Goal: Task Accomplishment & Management: Complete application form

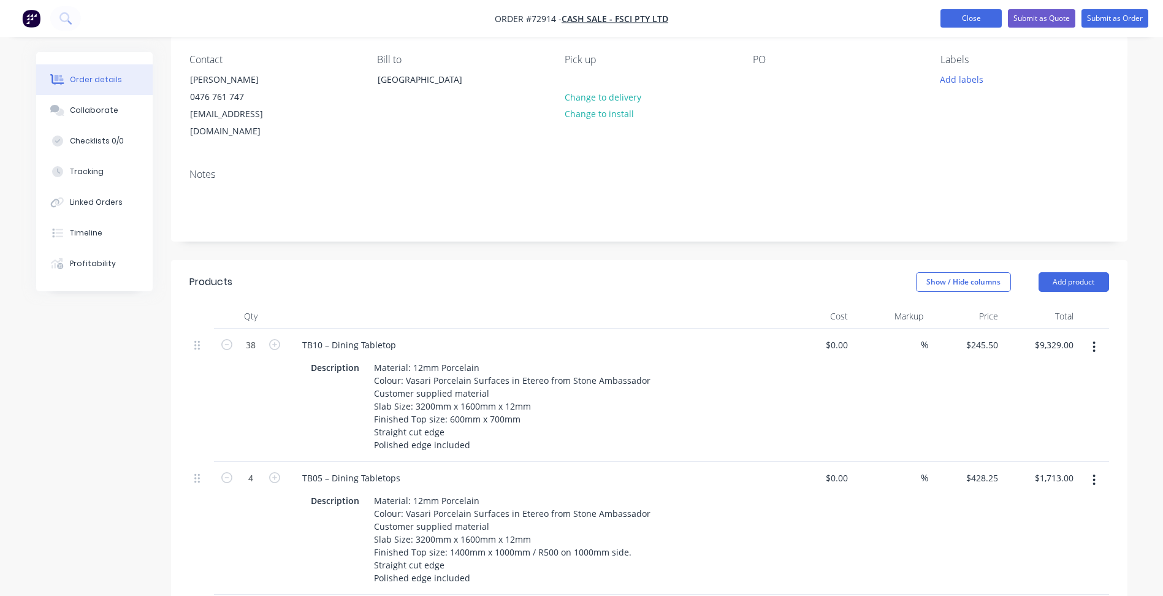
scroll to position [101, 0]
drag, startPoint x: 973, startPoint y: 21, endPoint x: 796, endPoint y: 63, distance: 182.1
click at [973, 21] on button "Close" at bounding box center [971, 18] width 61 height 18
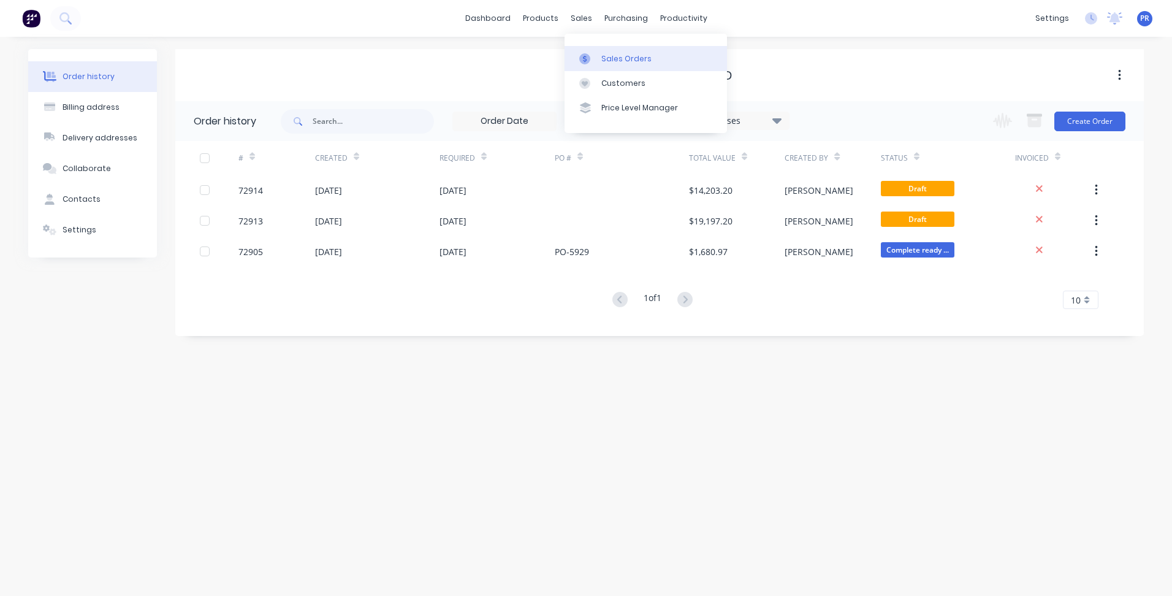
click at [622, 64] on link "Sales Orders" at bounding box center [646, 58] width 163 height 25
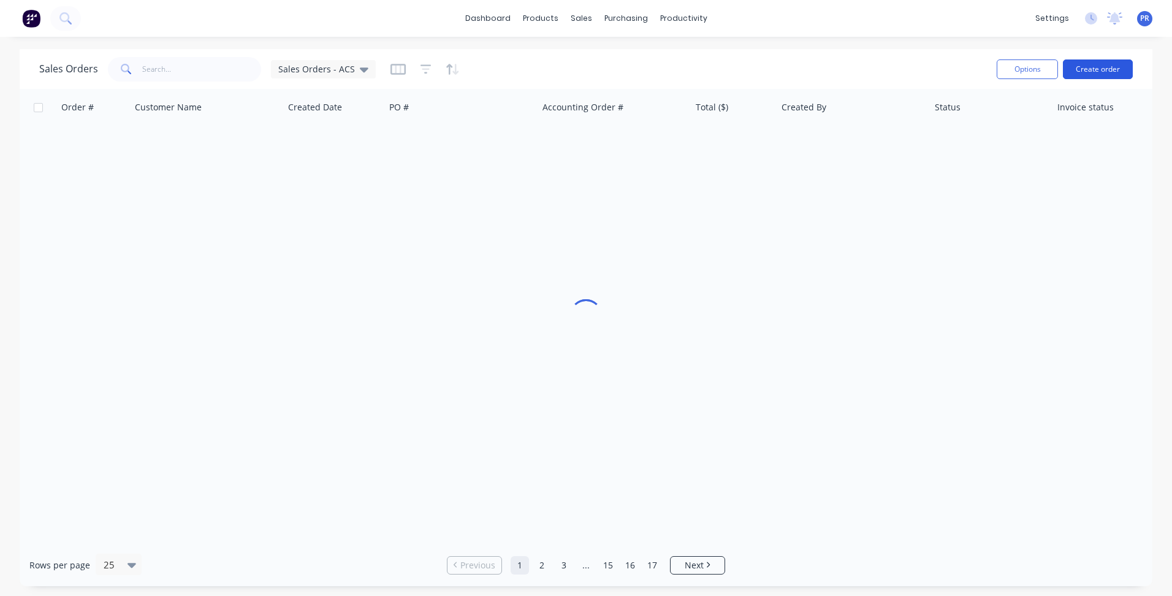
click at [1096, 63] on button "Create order" at bounding box center [1098, 69] width 70 height 20
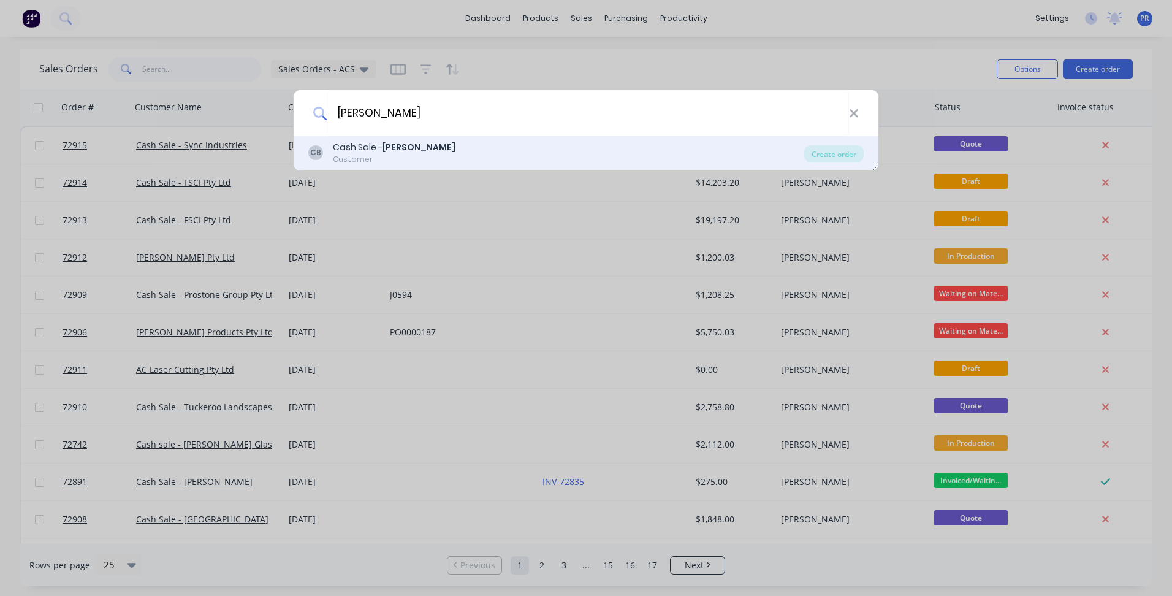
type input "[PERSON_NAME]"
click at [392, 154] on div "Customer" at bounding box center [394, 159] width 123 height 11
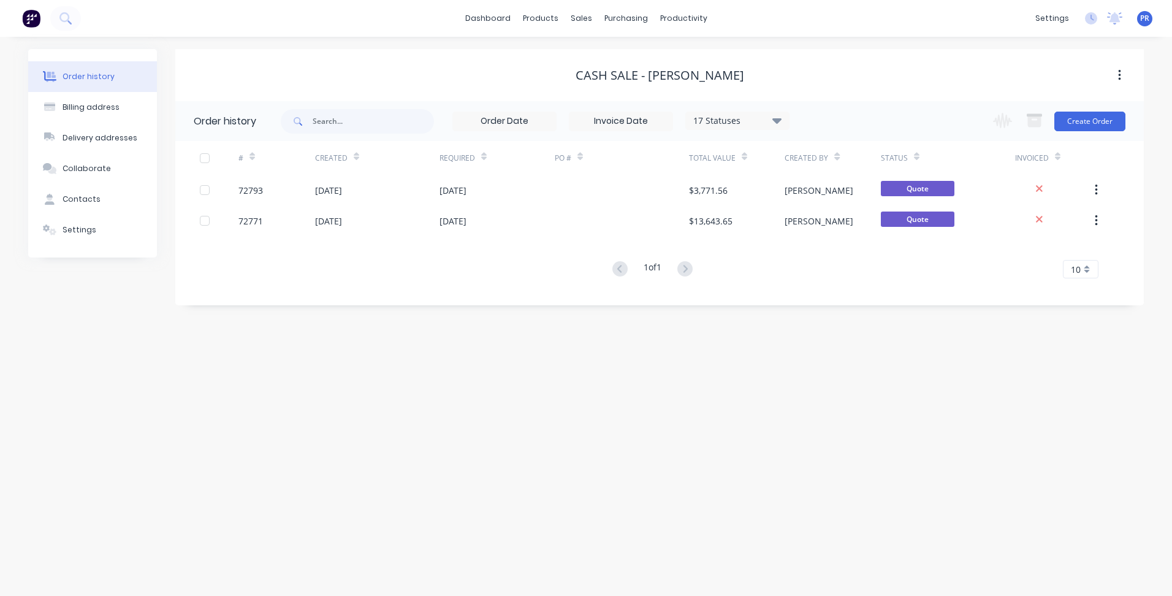
click at [1083, 110] on div "Change order status Submitted Outsourced Waiting on Material In Production Seco…" at bounding box center [1056, 121] width 140 height 40
click at [1090, 126] on button "Create Order" at bounding box center [1090, 122] width 71 height 20
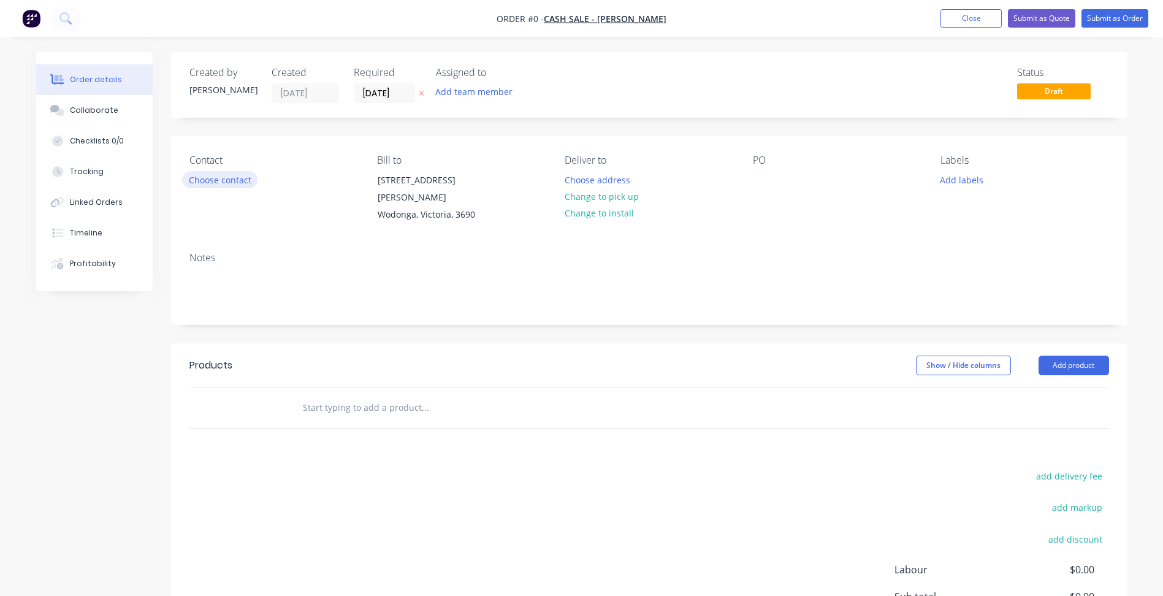
click at [227, 176] on button "Choose contact" at bounding box center [219, 179] width 75 height 17
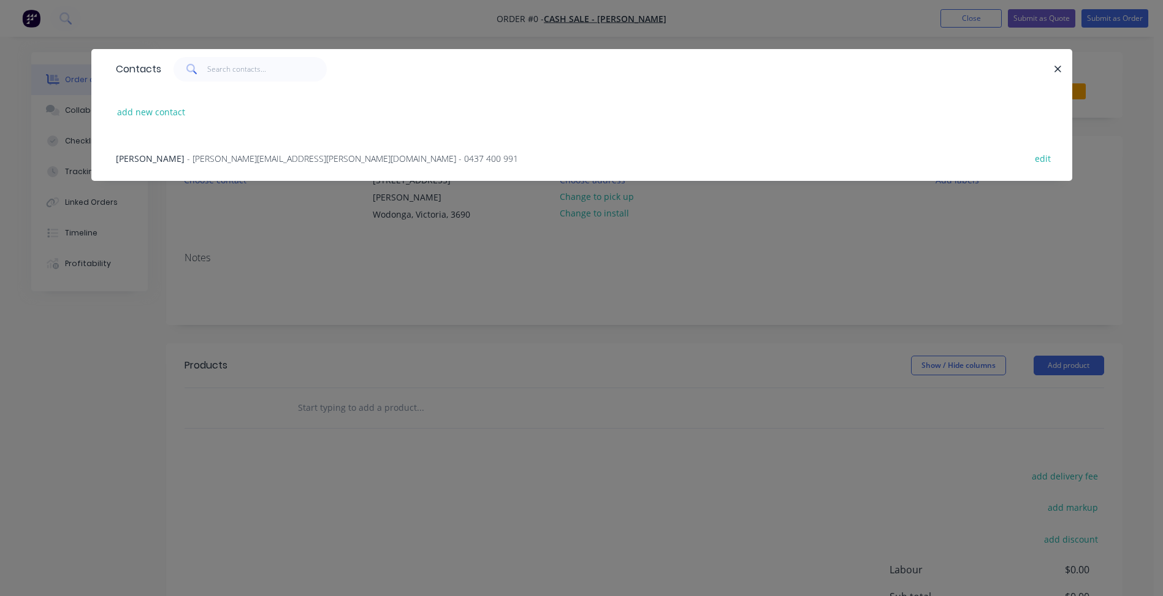
click at [191, 161] on span "- [PERSON_NAME][EMAIL_ADDRESS][PERSON_NAME][DOMAIN_NAME] - 0437 400 991" at bounding box center [352, 159] width 331 height 12
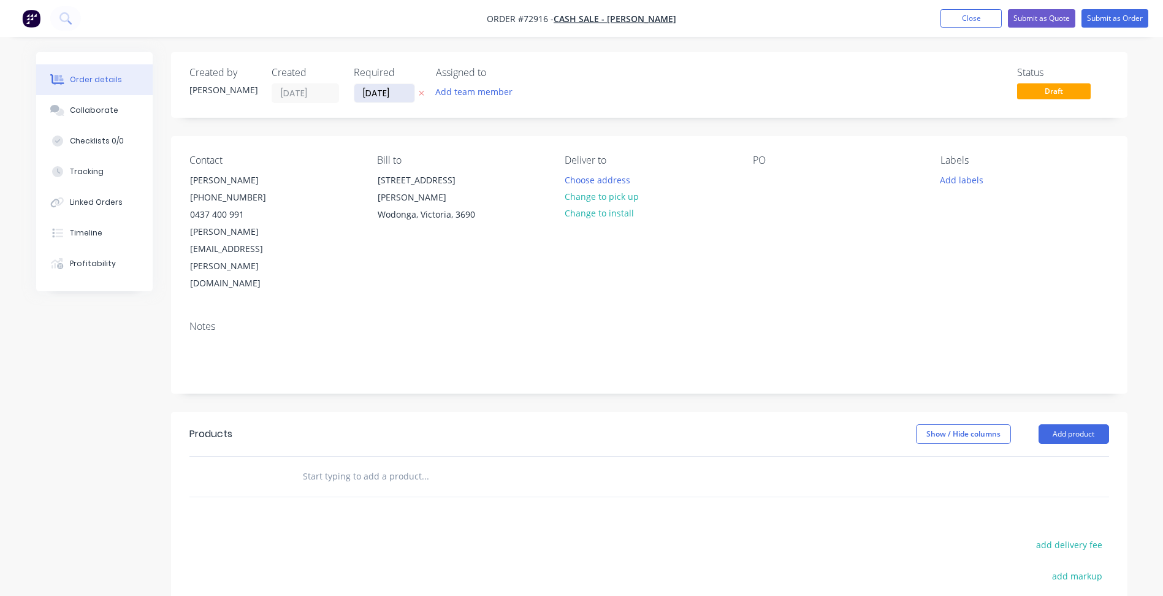
click at [381, 93] on input "[DATE]" at bounding box center [384, 93] width 60 height 18
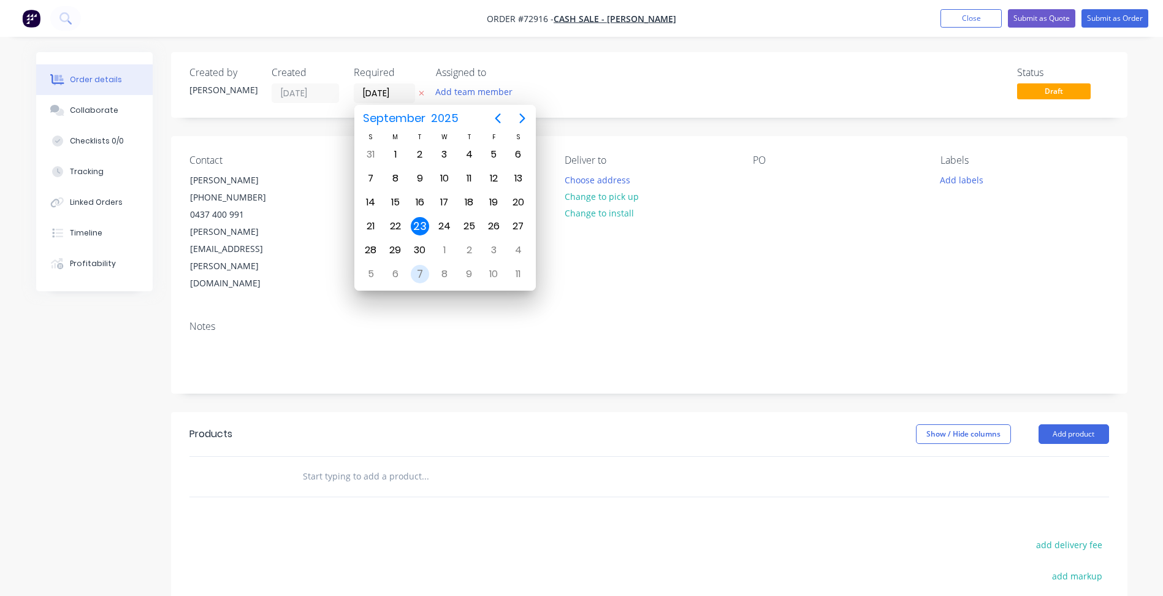
click at [420, 273] on div "7" at bounding box center [420, 274] width 18 height 18
type input "[DATE]"
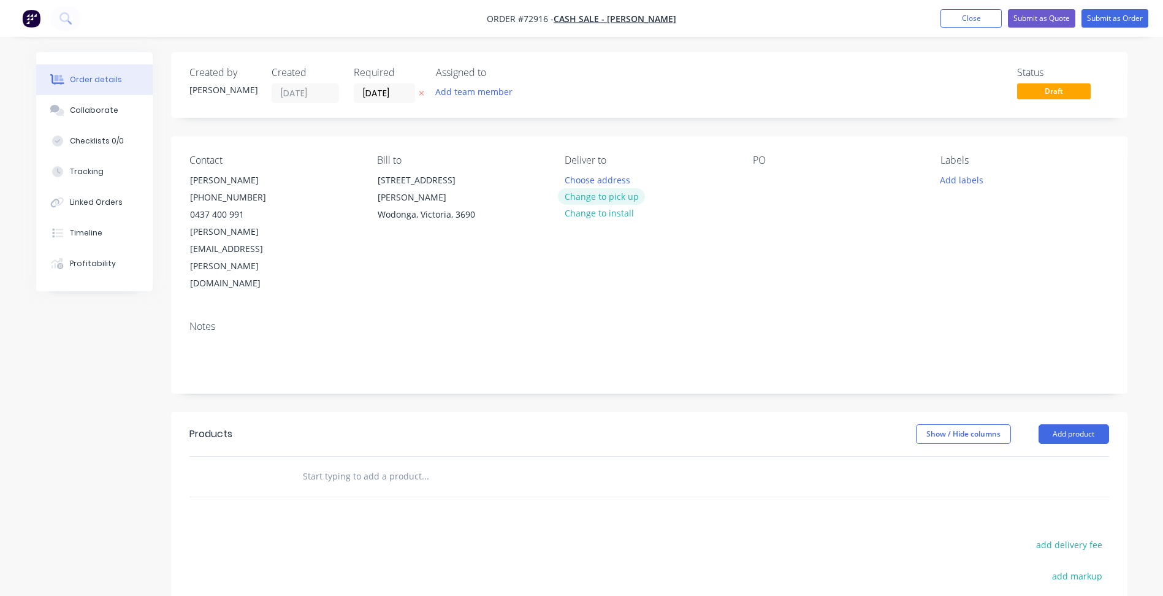
click at [611, 191] on button "Change to pick up" at bounding box center [601, 196] width 87 height 17
click at [1057, 424] on button "Add product" at bounding box center [1074, 434] width 71 height 20
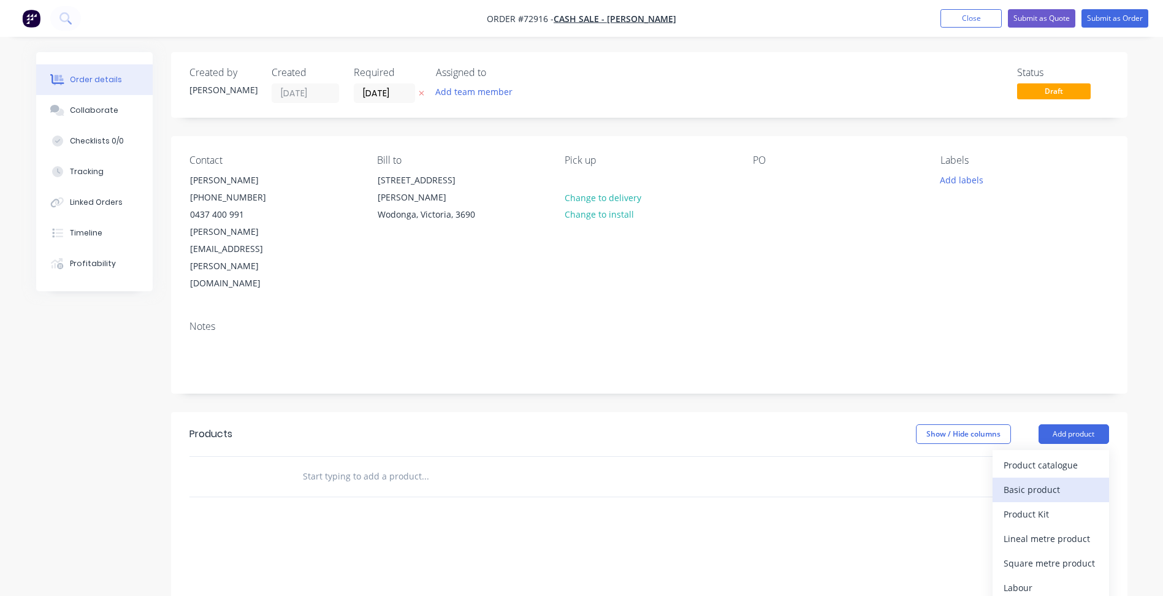
click at [1051, 481] on div "Basic product" at bounding box center [1051, 490] width 94 height 18
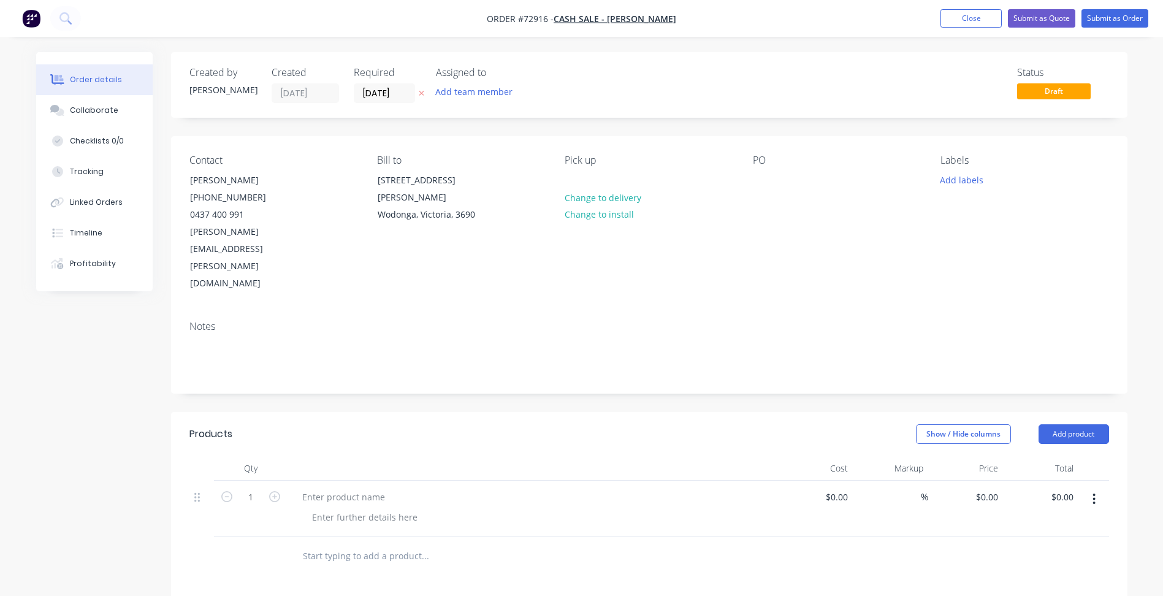
click at [549, 17] on span "Order #72916 -" at bounding box center [520, 19] width 67 height 12
copy span "72916"
click at [958, 17] on button "Close" at bounding box center [971, 18] width 61 height 18
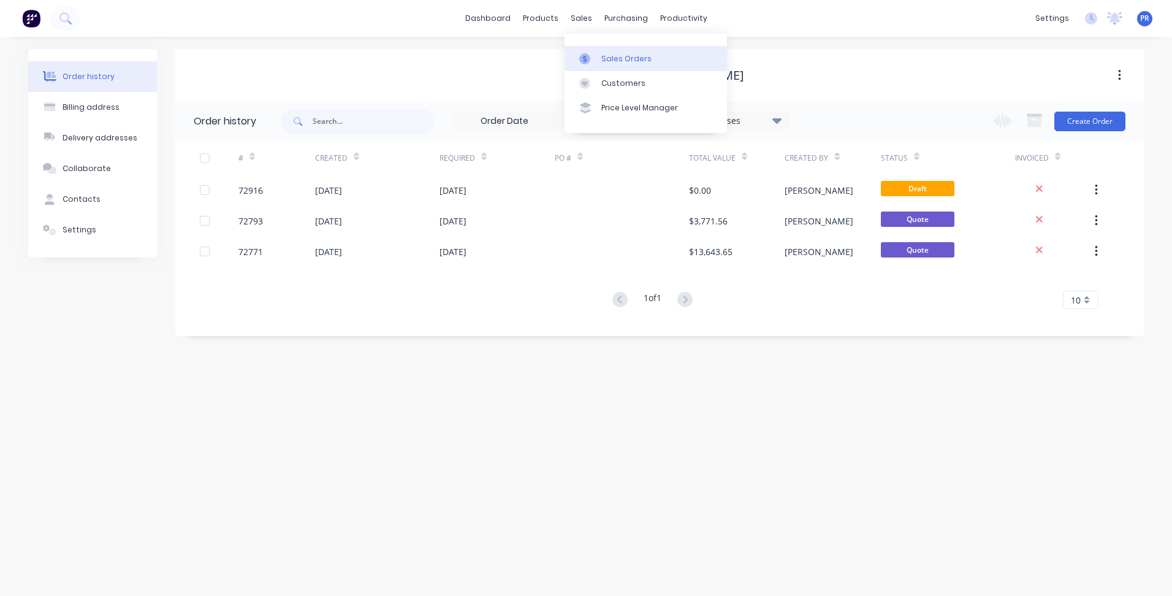
click at [605, 53] on div "Sales Orders" at bounding box center [627, 58] width 50 height 11
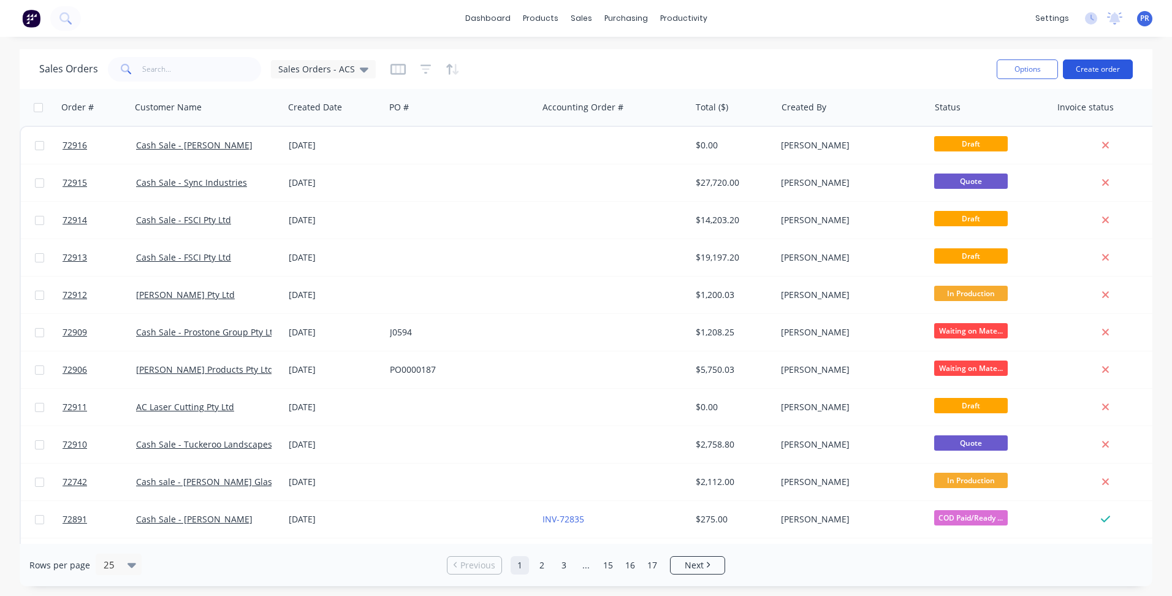
click at [1109, 67] on button "Create order" at bounding box center [1098, 69] width 70 height 20
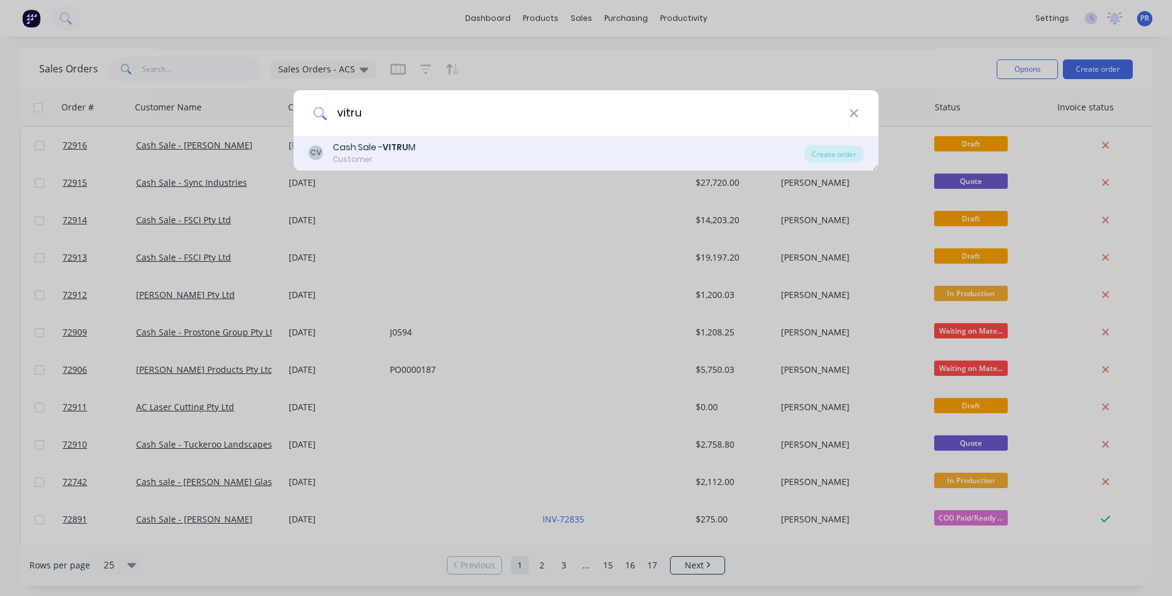
type input "vitru"
click at [404, 153] on div "Cash Sale - [PERSON_NAME]" at bounding box center [374, 147] width 83 height 13
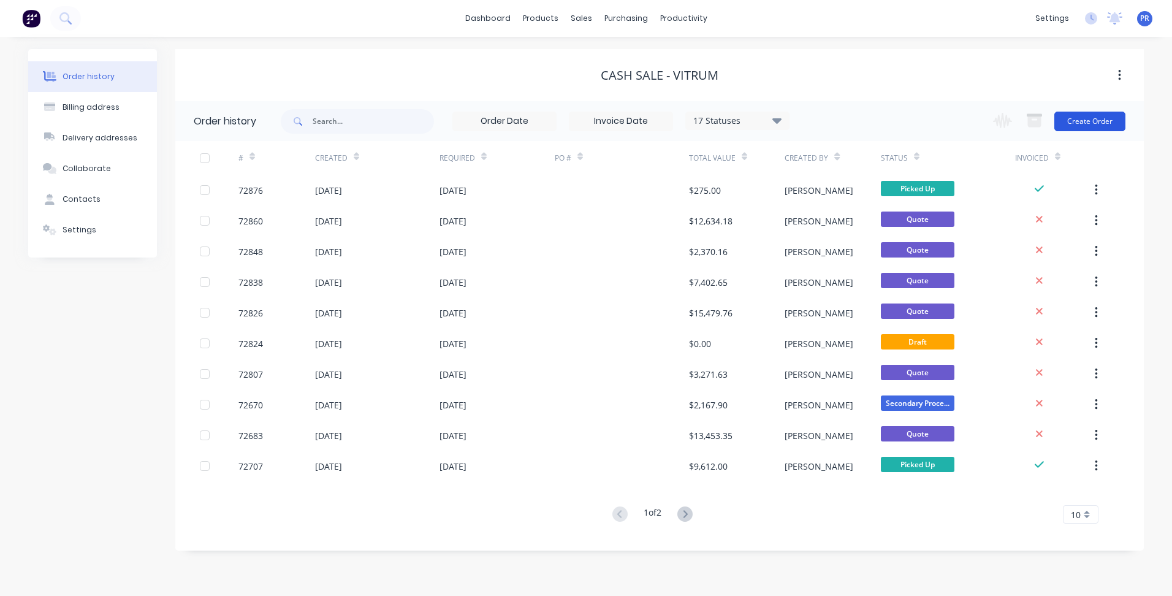
click at [1119, 113] on button "Create Order" at bounding box center [1090, 122] width 71 height 20
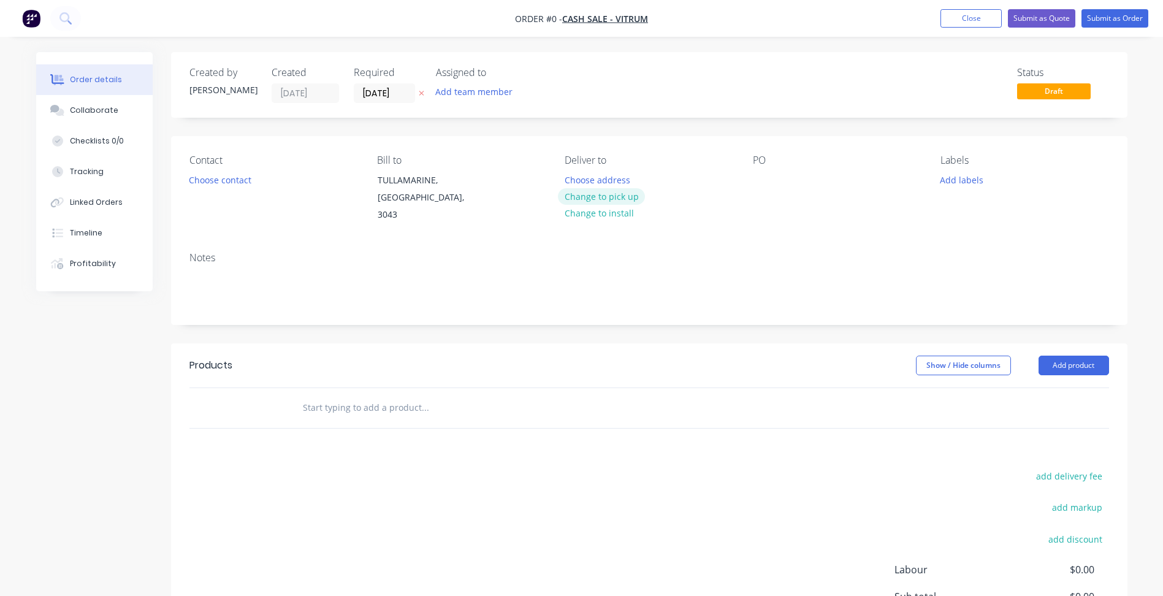
click at [625, 199] on button "Change to pick up" at bounding box center [601, 196] width 87 height 17
click at [231, 172] on button "Choose contact" at bounding box center [219, 179] width 75 height 17
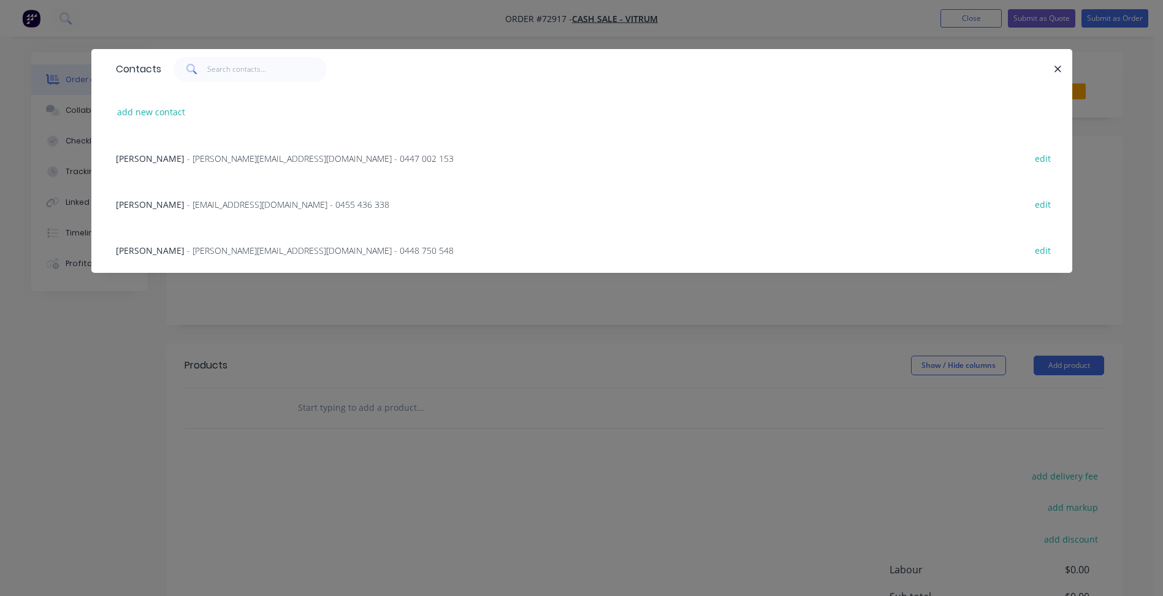
click at [164, 147] on div "Rennie Vella - [EMAIL_ADDRESS][DOMAIN_NAME] - 0447 002 153 edit" at bounding box center [582, 158] width 944 height 46
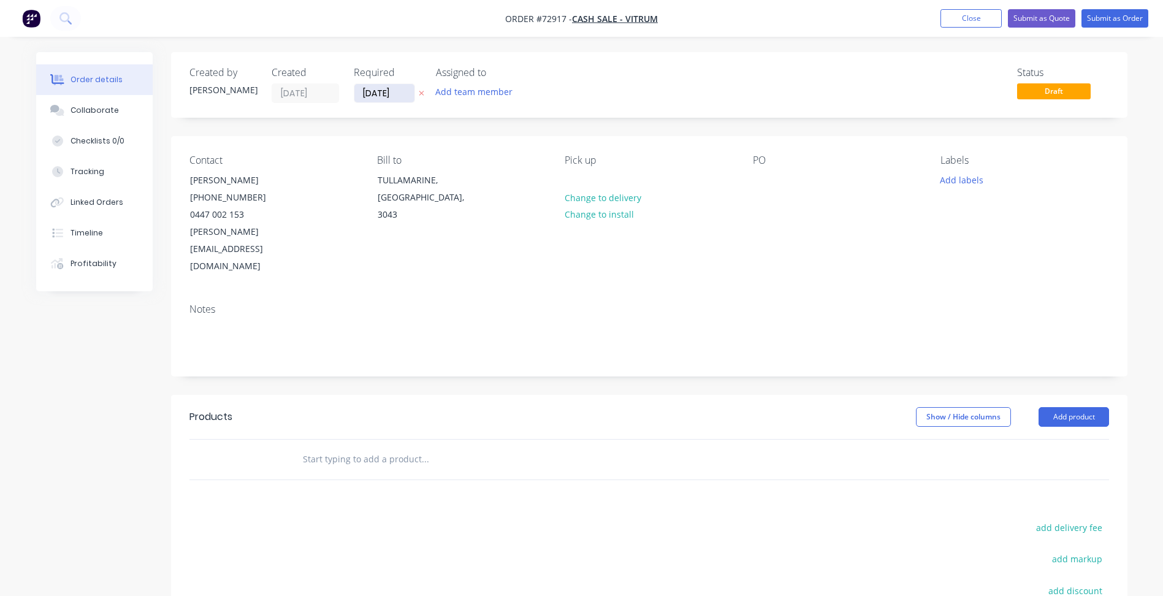
click at [381, 91] on input "[DATE]" at bounding box center [384, 93] width 60 height 18
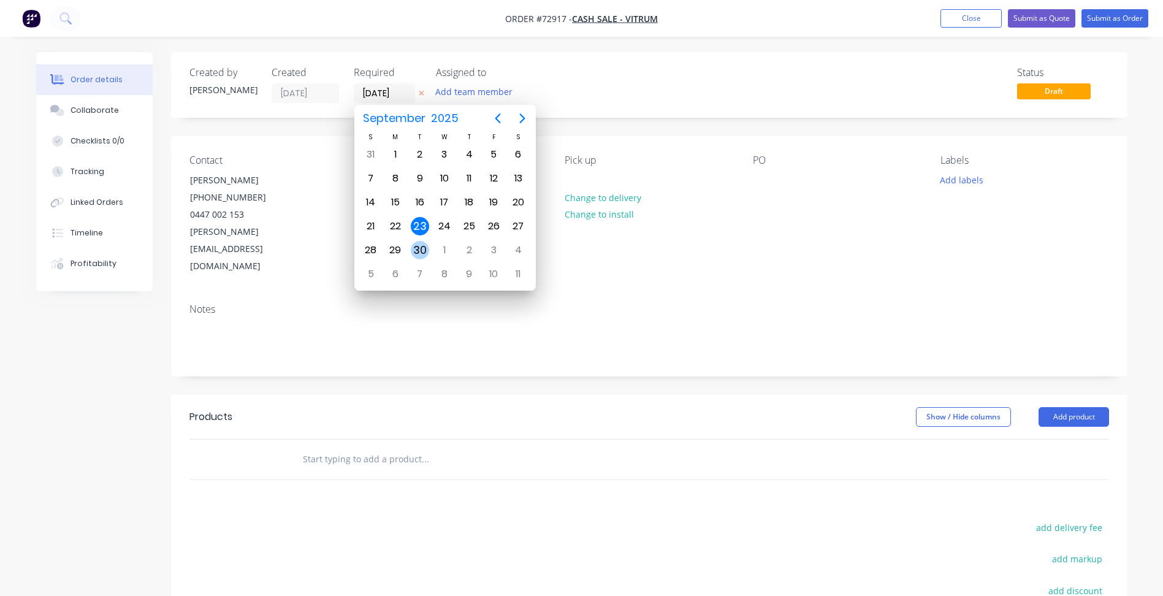
click at [421, 250] on div "30" at bounding box center [420, 250] width 18 height 18
type input "[DATE]"
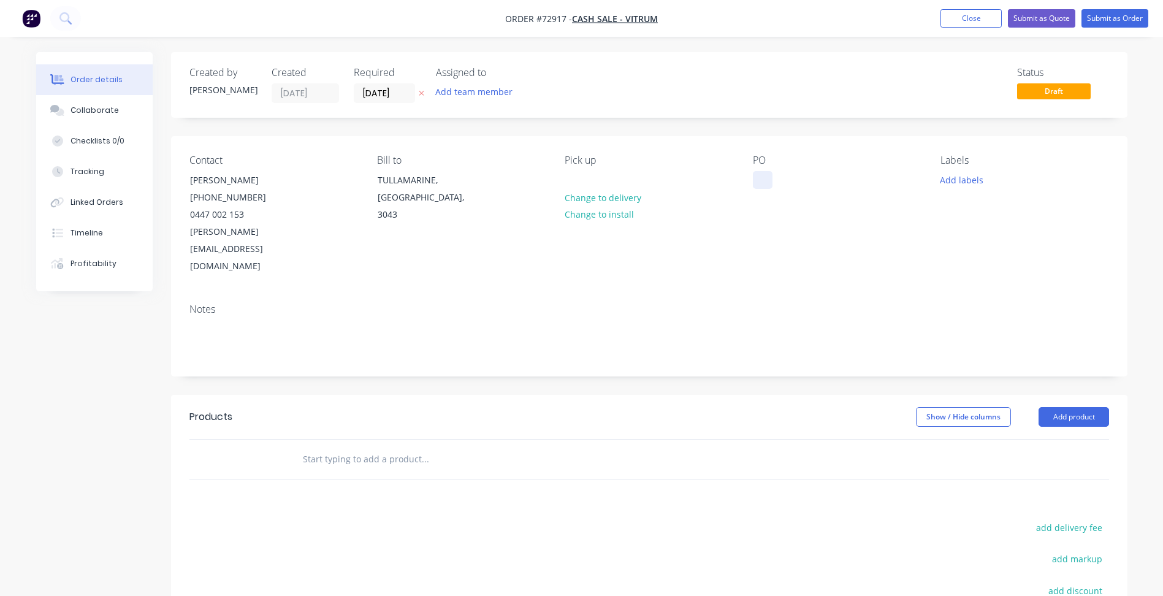
click at [763, 178] on div at bounding box center [763, 180] width 20 height 18
paste div
click at [969, 183] on button "Add labels" at bounding box center [962, 179] width 56 height 17
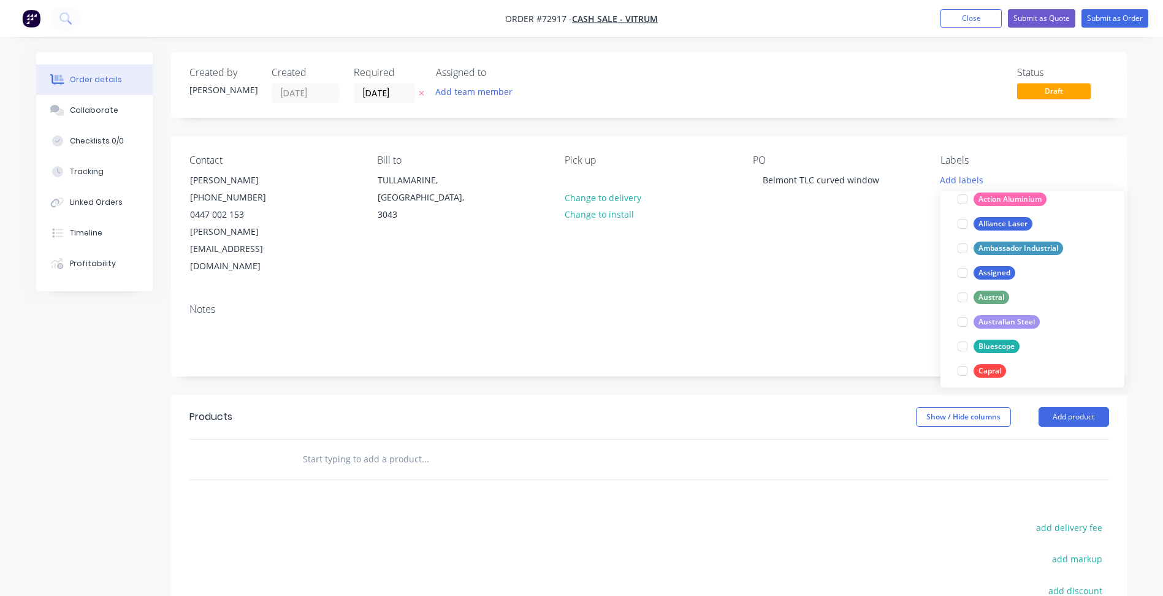
scroll to position [123, 0]
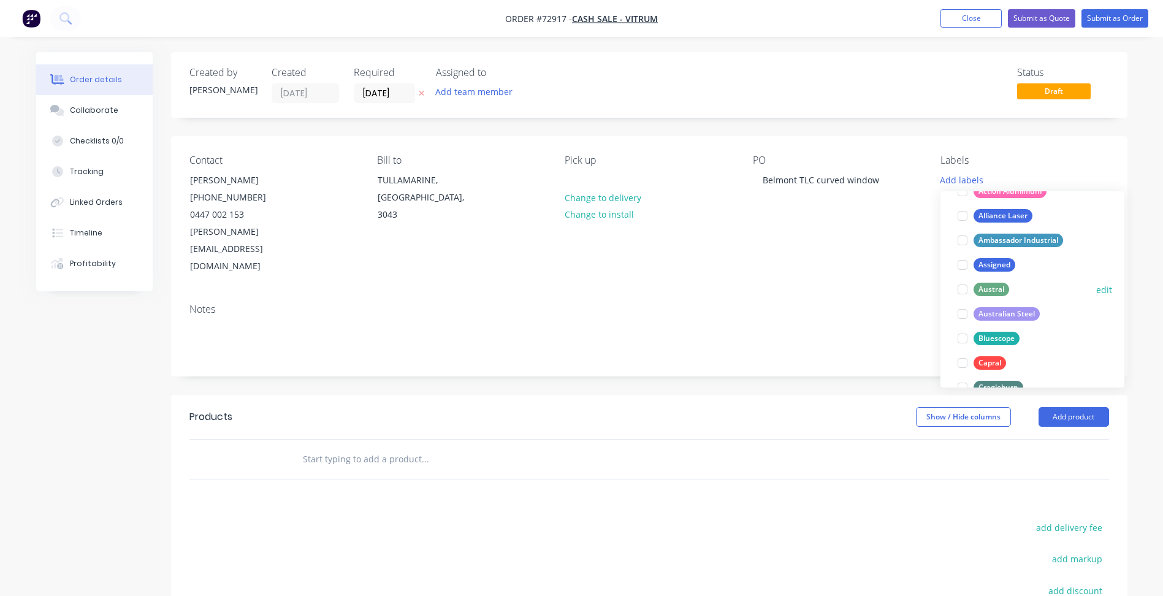
click at [964, 294] on div at bounding box center [962, 289] width 25 height 25
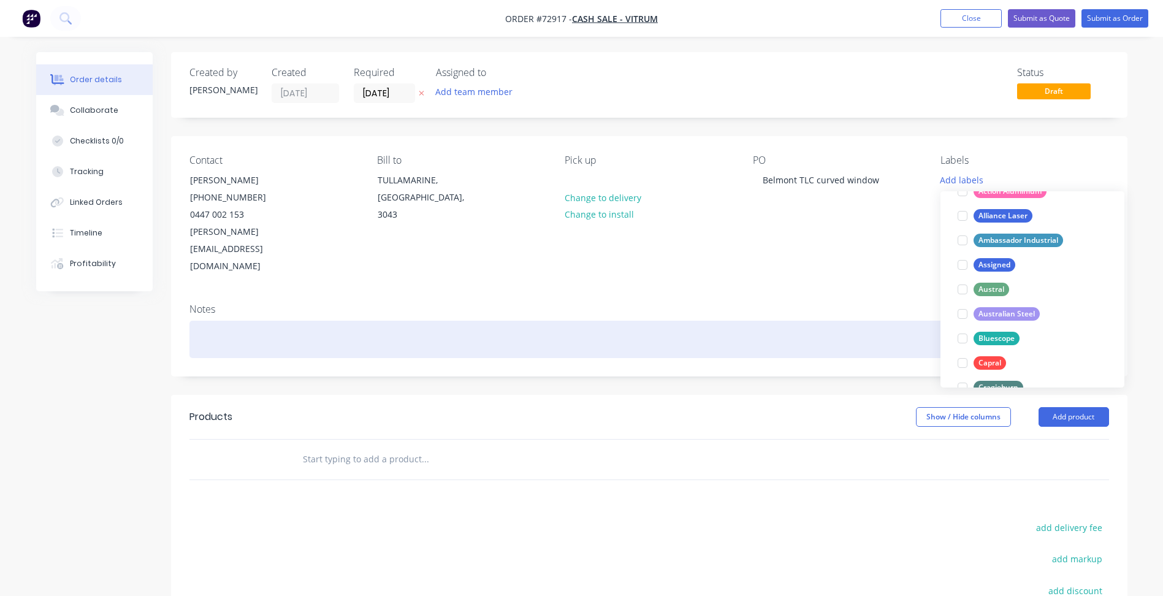
scroll to position [0, 0]
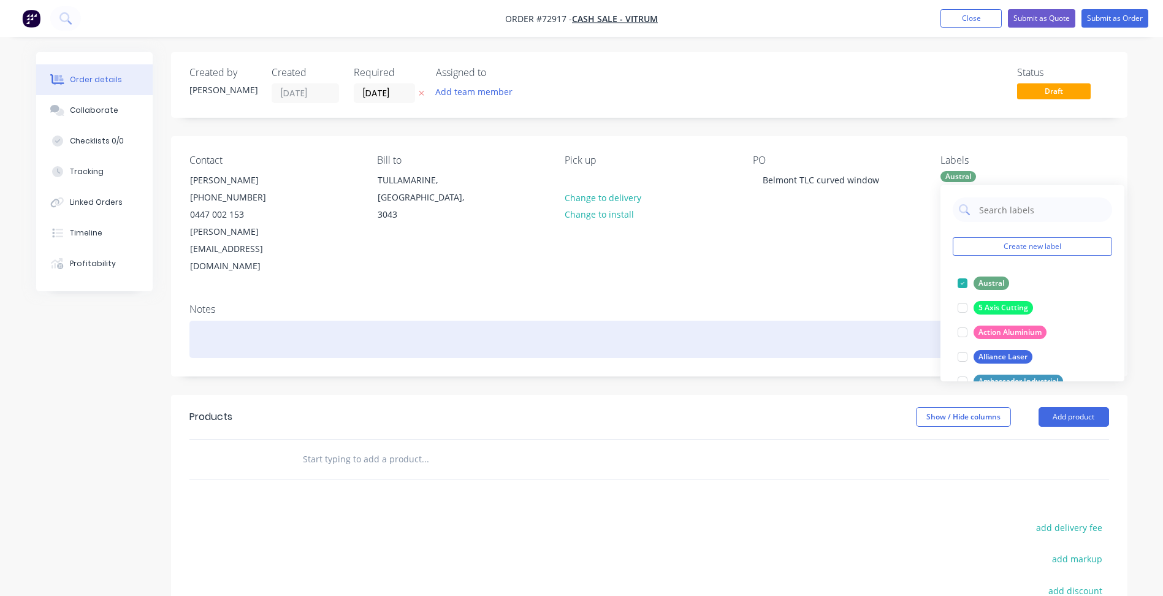
click at [729, 321] on div at bounding box center [649, 339] width 920 height 37
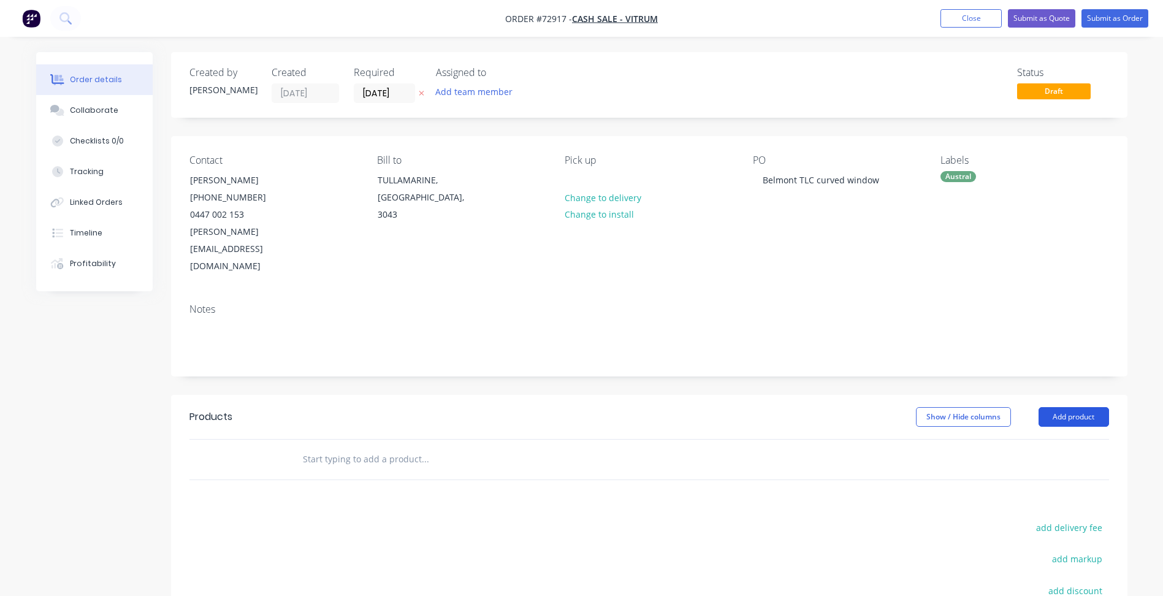
click at [1074, 407] on button "Add product" at bounding box center [1074, 417] width 71 height 20
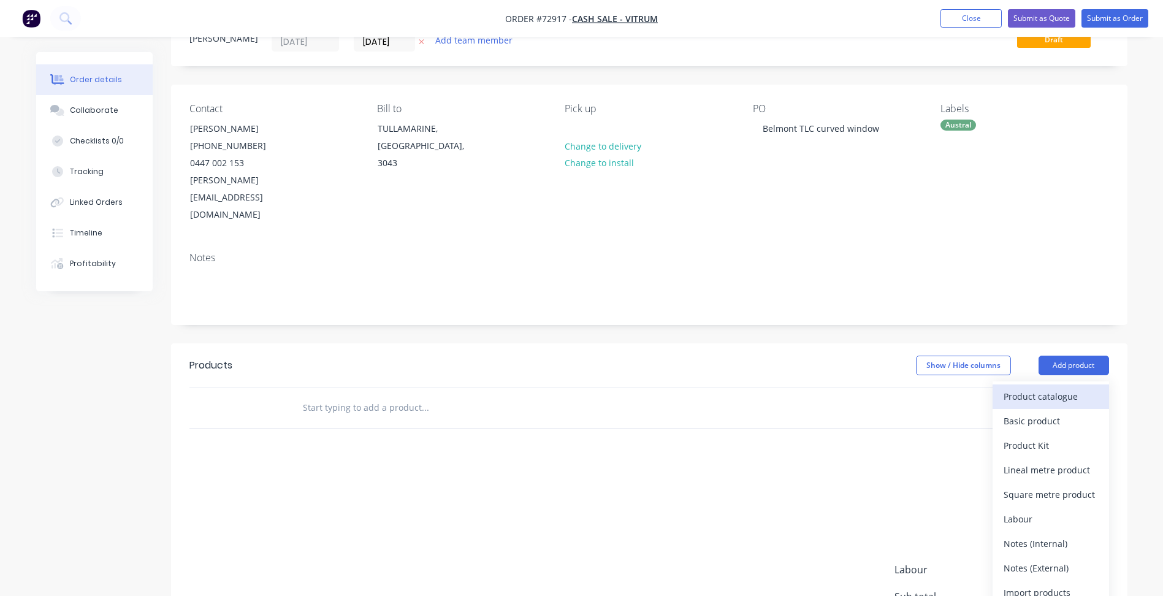
scroll to position [123, 0]
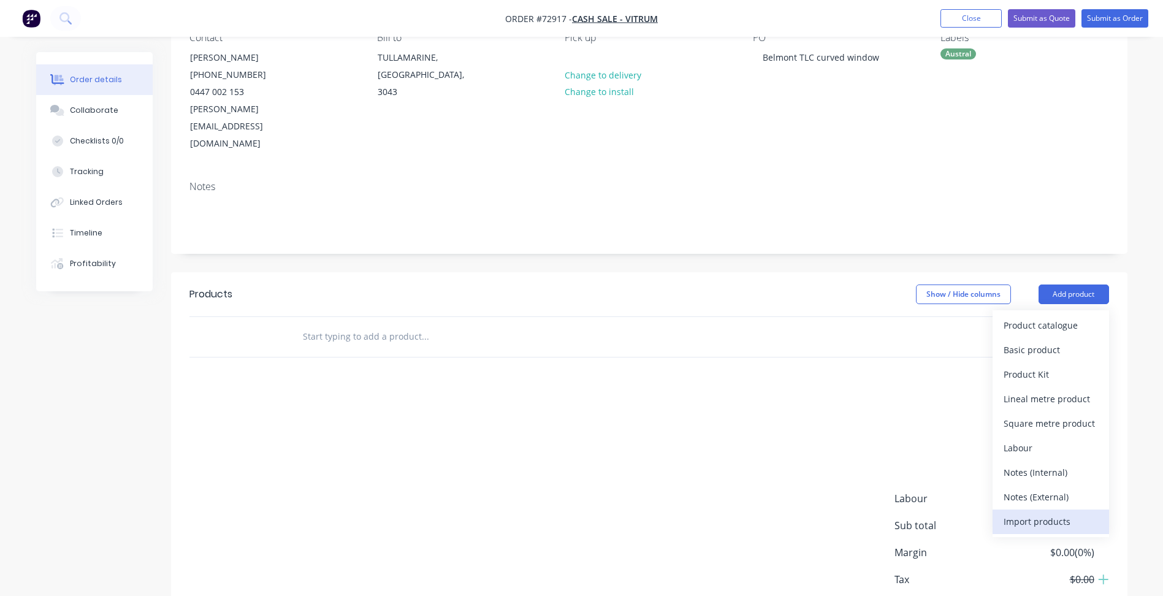
click at [1030, 513] on div "Import products" at bounding box center [1051, 522] width 94 height 18
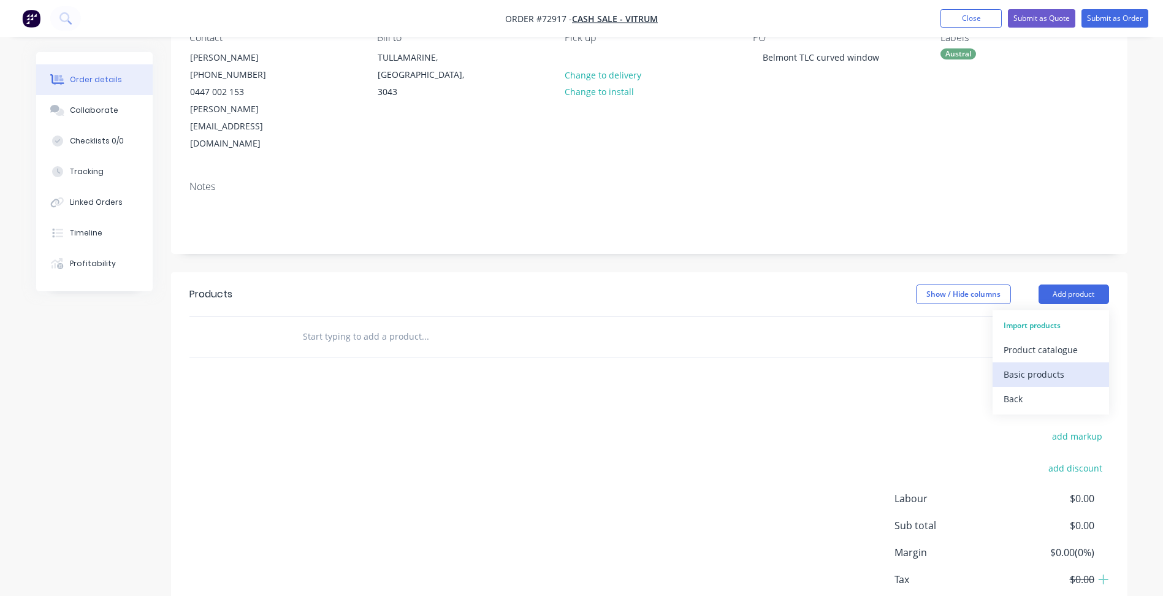
click at [1050, 365] on div "Basic products" at bounding box center [1051, 374] width 94 height 18
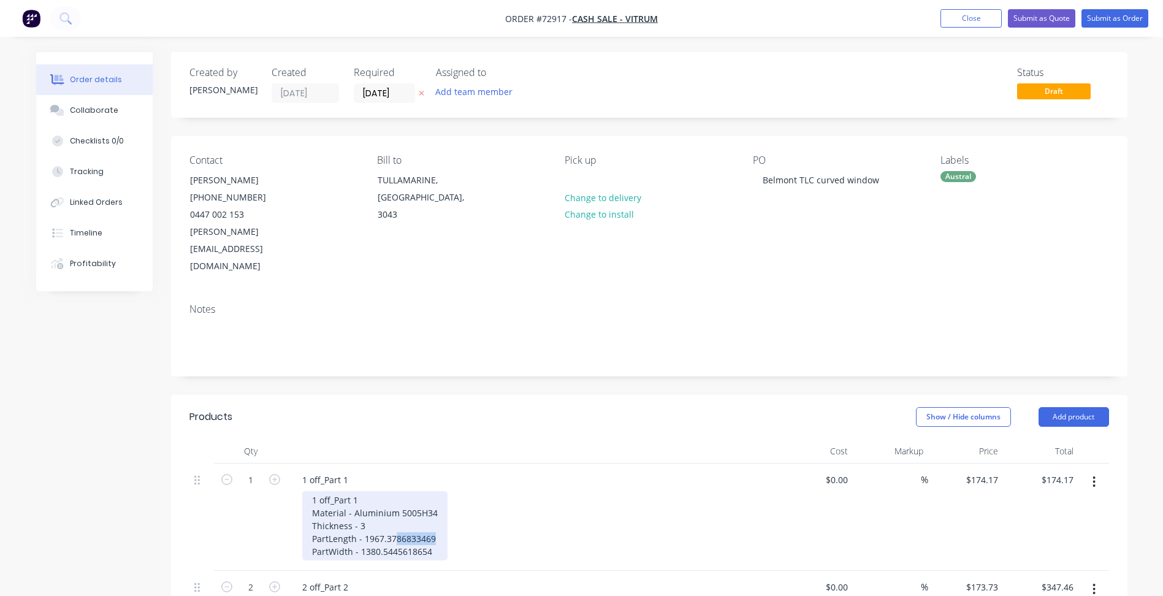
drag, startPoint x: 396, startPoint y: 502, endPoint x: 440, endPoint y: 498, distance: 44.9
click at [440, 498] on div "1 off_Part 1 Material - Aluminium 5005H34 Thickness - 3 PartLength - 1967.37868…" at bounding box center [374, 525] width 145 height 69
drag, startPoint x: 391, startPoint y: 522, endPoint x: 434, endPoint y: 529, distance: 43.4
click at [434, 529] on div "1 off_Part 1 1 off_Part 1 Material - Aluminium 5005H34 Thickness - 3 PartLength…" at bounding box center [533, 517] width 491 height 107
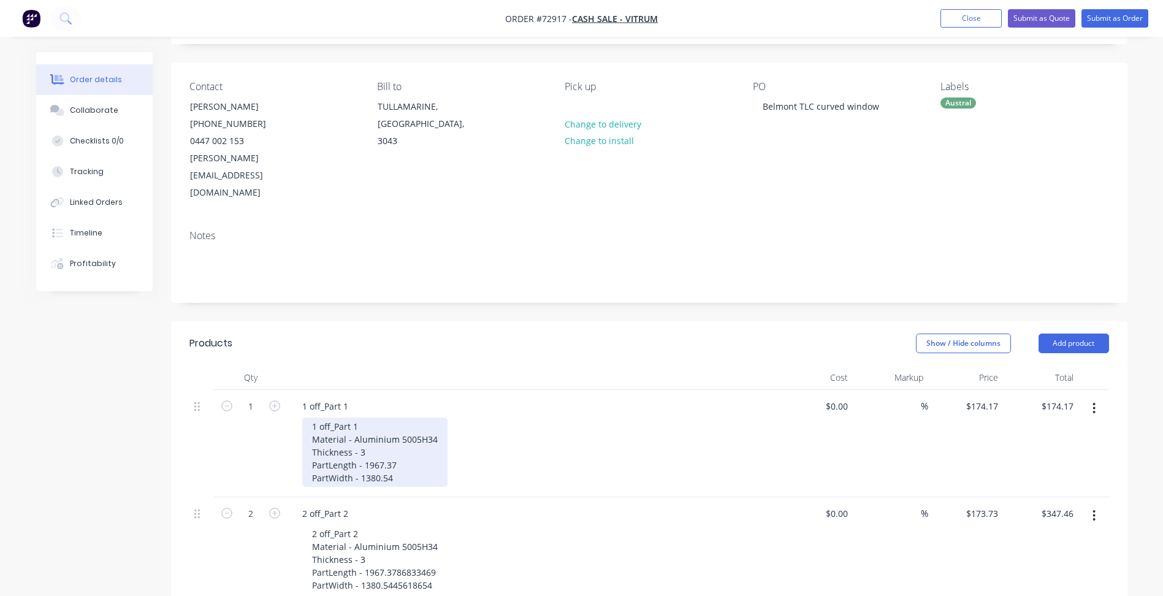
scroll to position [245, 0]
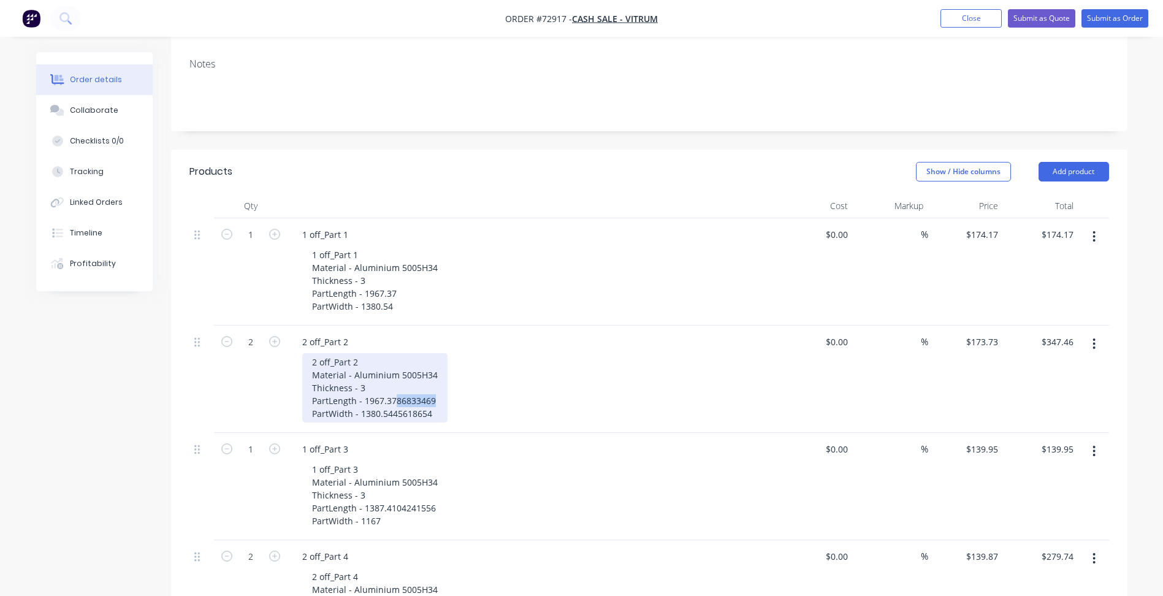
drag, startPoint x: 394, startPoint y: 367, endPoint x: 433, endPoint y: 369, distance: 38.7
click at [433, 369] on div "2 off_Part 2 Material - Aluminium 5005H34 Thickness - 3 PartLength - 1967.37868…" at bounding box center [374, 387] width 145 height 69
drag, startPoint x: 392, startPoint y: 381, endPoint x: 432, endPoint y: 381, distance: 40.5
click at [432, 381] on div "2 off_Part 2 Material - Aluminium 5005H34 Thickness - 3 PartLength - 1967.37 Pa…" at bounding box center [374, 387] width 145 height 69
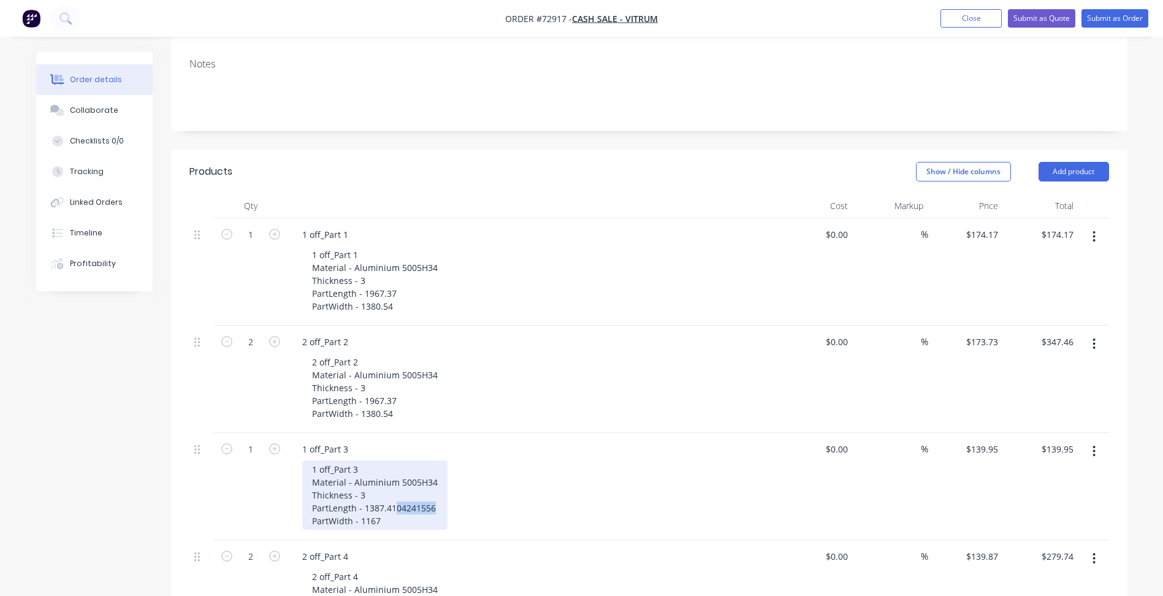
drag, startPoint x: 393, startPoint y: 474, endPoint x: 432, endPoint y: 476, distance: 38.7
click at [432, 476] on div "1 off_Part 3 Material - Aluminium 5005H34 Thickness - 3 PartLength - 1387.41042…" at bounding box center [374, 495] width 145 height 69
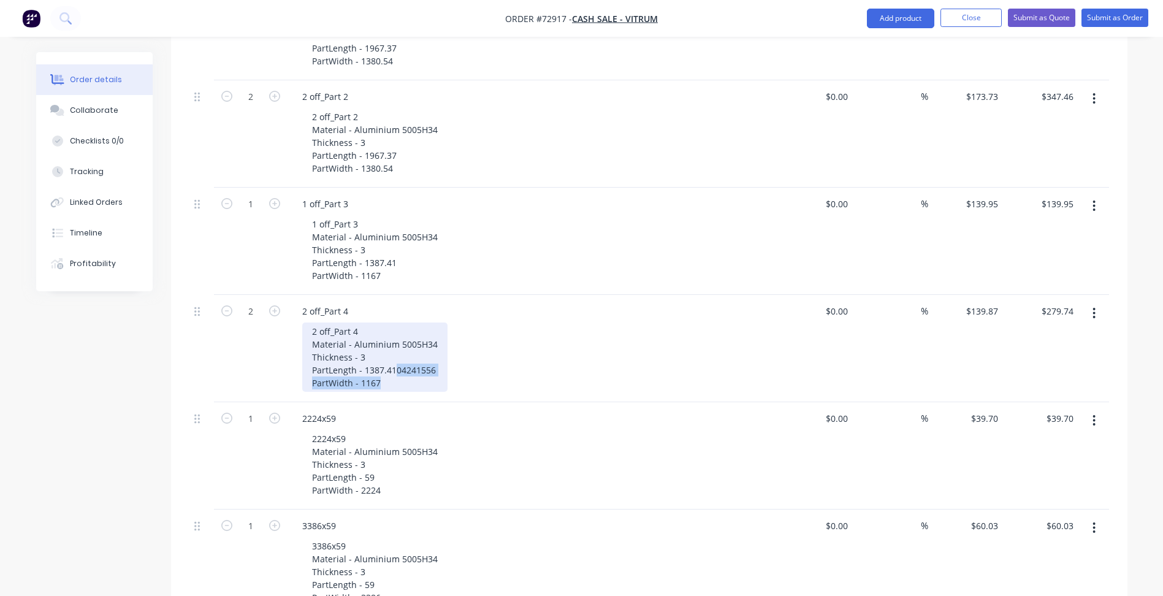
drag, startPoint x: 399, startPoint y: 340, endPoint x: 438, endPoint y: 346, distance: 39.0
click at [438, 346] on div "2 off_Part 4 Material - Aluminium 5005H34 Thickness - 3 PartLength - 1387.41042…" at bounding box center [374, 357] width 145 height 69
click at [409, 338] on div "2 off_Part 4 Material - Aluminium 5005H34 Thickness - 3 PartLength - 1387.41042…" at bounding box center [374, 357] width 145 height 69
drag, startPoint x: 397, startPoint y: 335, endPoint x: 429, endPoint y: 342, distance: 32.7
click at [434, 340] on div "2 off_Part 4 Material - Aluminium 5005H34 Thickness - 3 PartLength - 1387.41042…" at bounding box center [374, 357] width 145 height 69
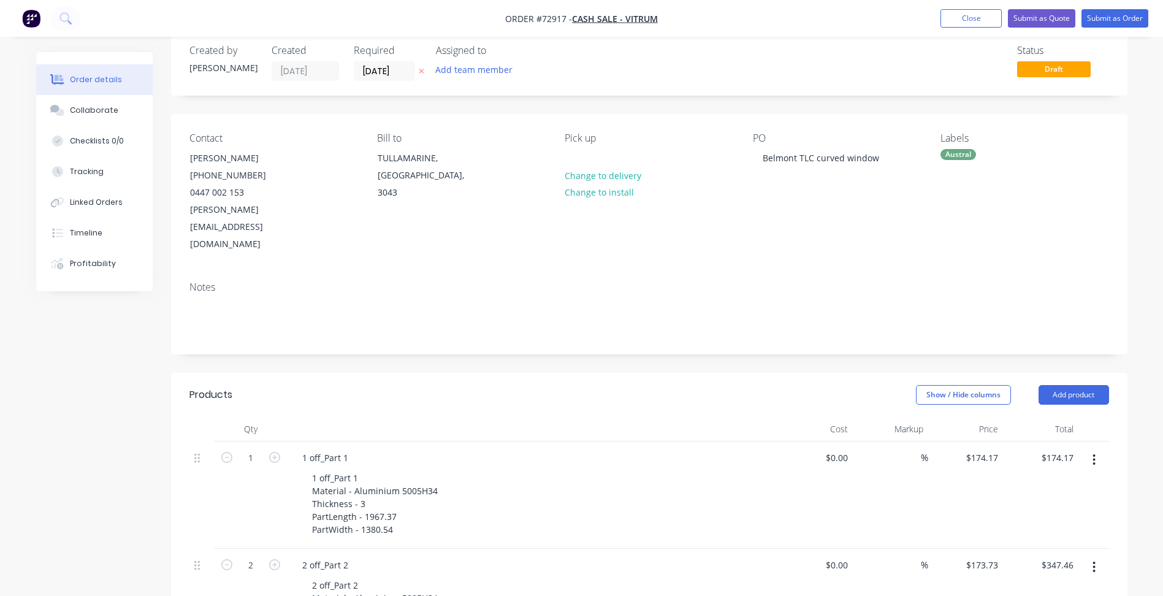
scroll to position [0, 0]
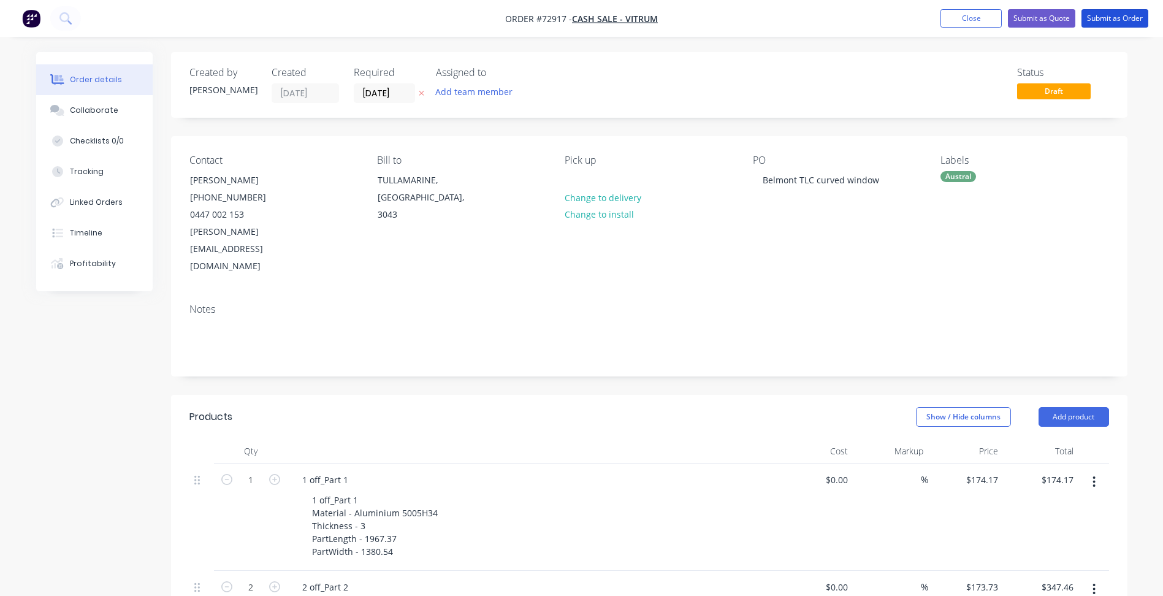
drag, startPoint x: 1114, startPoint y: 20, endPoint x: 1101, endPoint y: 36, distance: 20.0
click at [1115, 20] on button "Submit as Order" at bounding box center [1115, 18] width 67 height 18
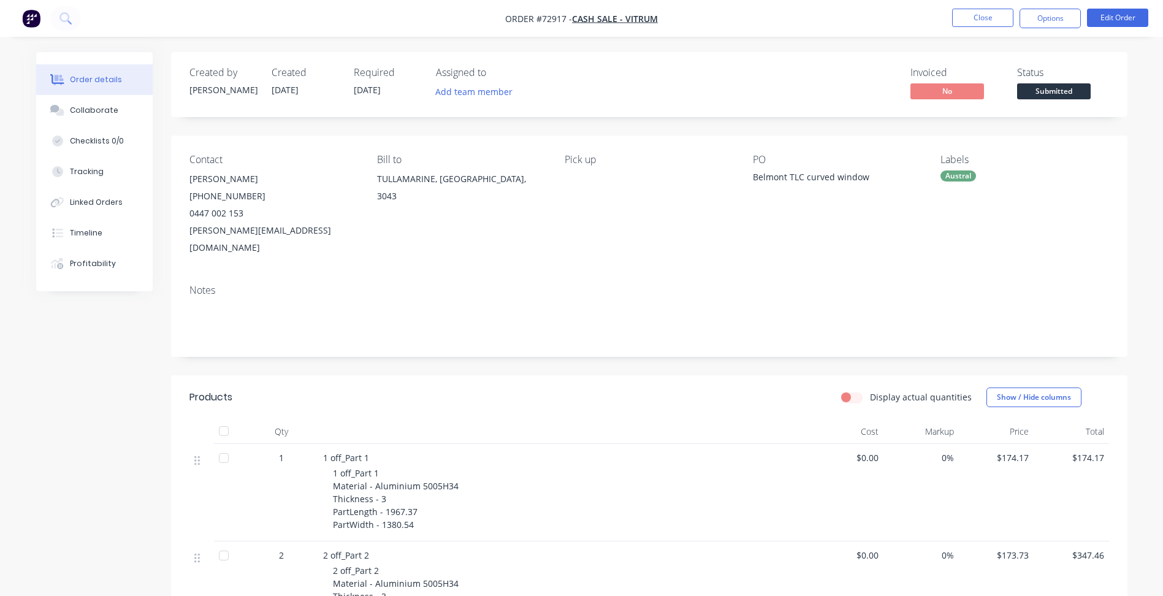
click at [1053, 91] on span "Submitted" at bounding box center [1054, 90] width 74 height 15
click at [994, 18] on button "Close" at bounding box center [982, 18] width 61 height 18
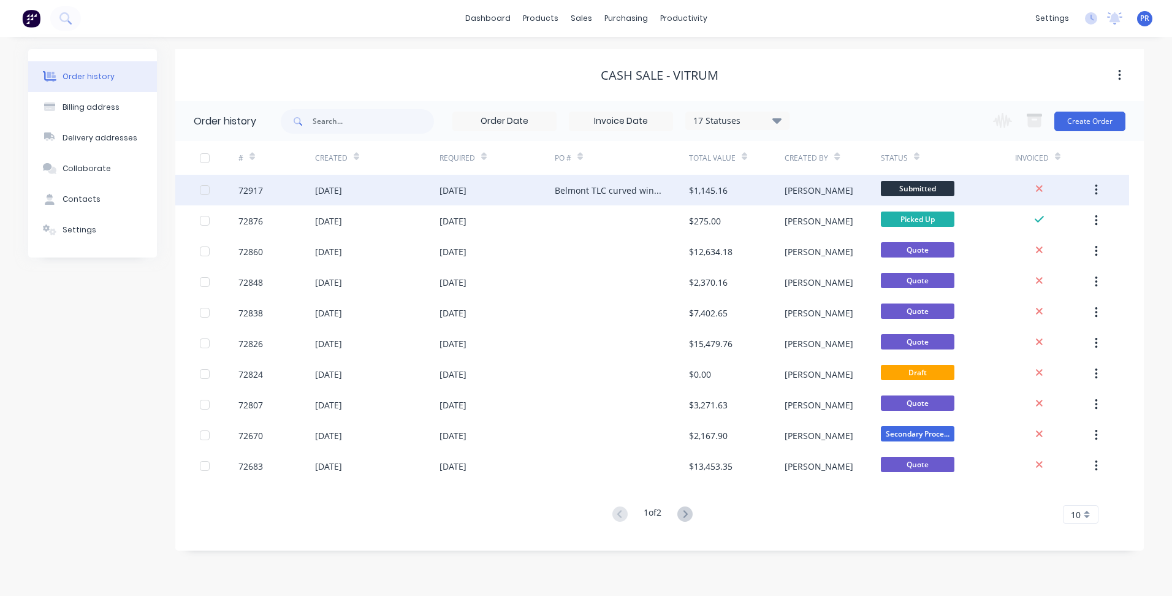
click at [932, 191] on span "Submitted" at bounding box center [918, 188] width 74 height 15
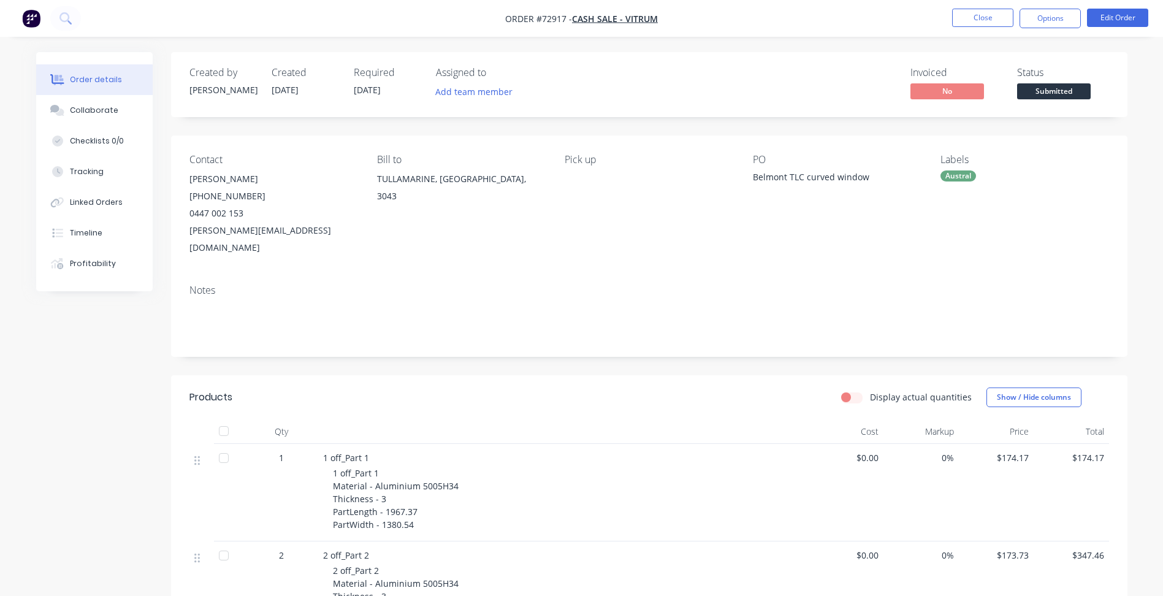
click at [1055, 94] on span "Submitted" at bounding box center [1054, 90] width 74 height 15
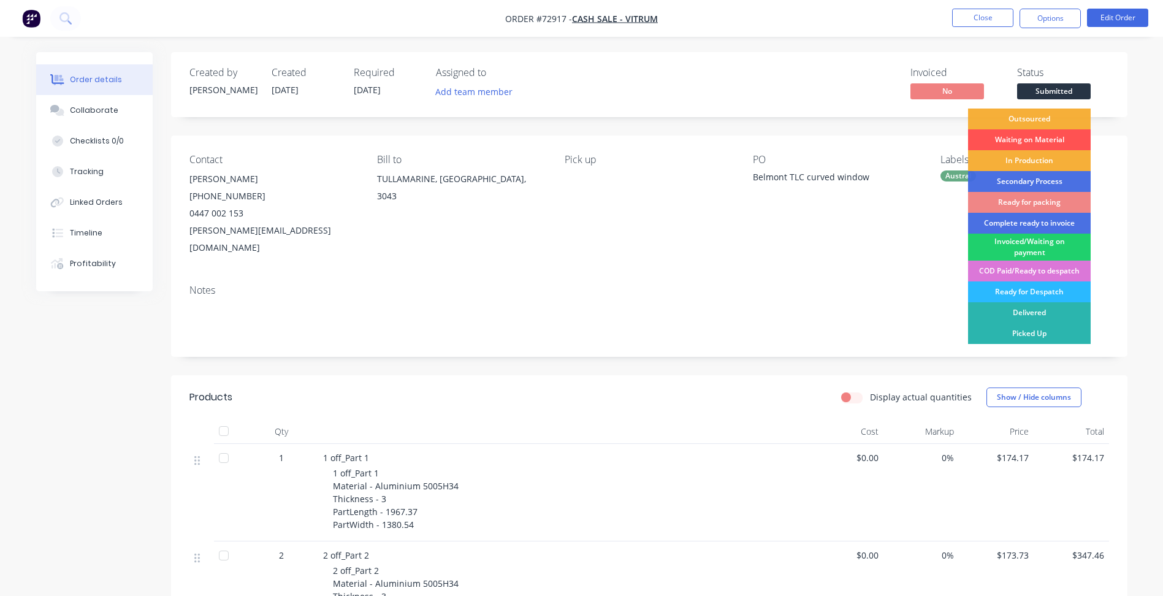
click at [1033, 133] on div "Waiting on Material" at bounding box center [1029, 139] width 123 height 21
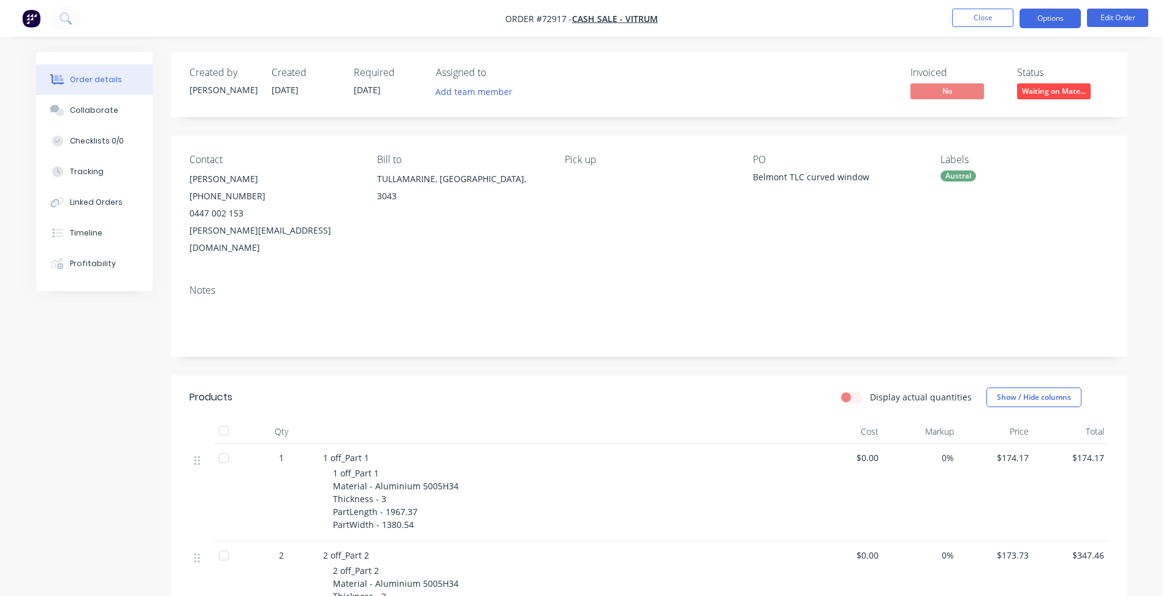
click at [1050, 18] on button "Options" at bounding box center [1050, 19] width 61 height 20
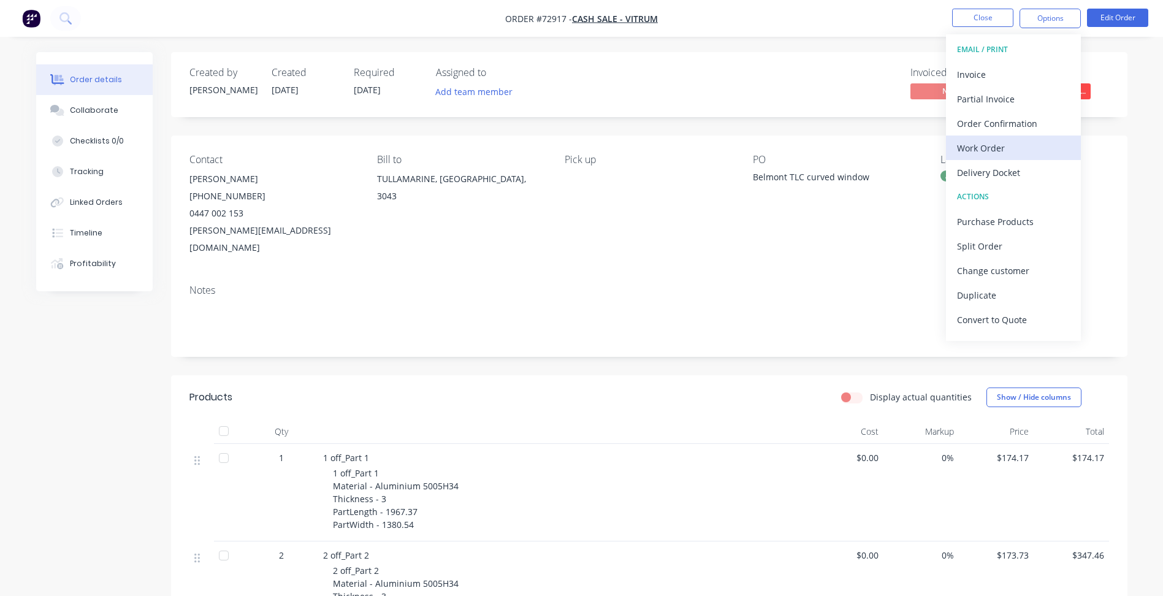
click at [993, 150] on div "Work Order" at bounding box center [1013, 148] width 113 height 18
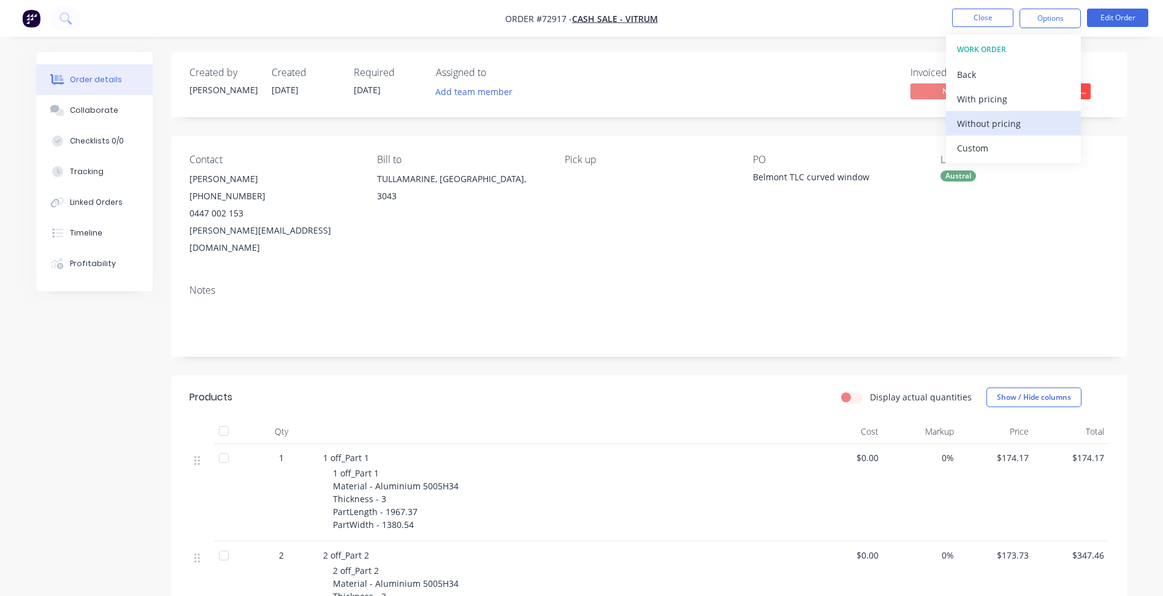
click at [987, 123] on div "Without pricing" at bounding box center [1013, 124] width 113 height 18
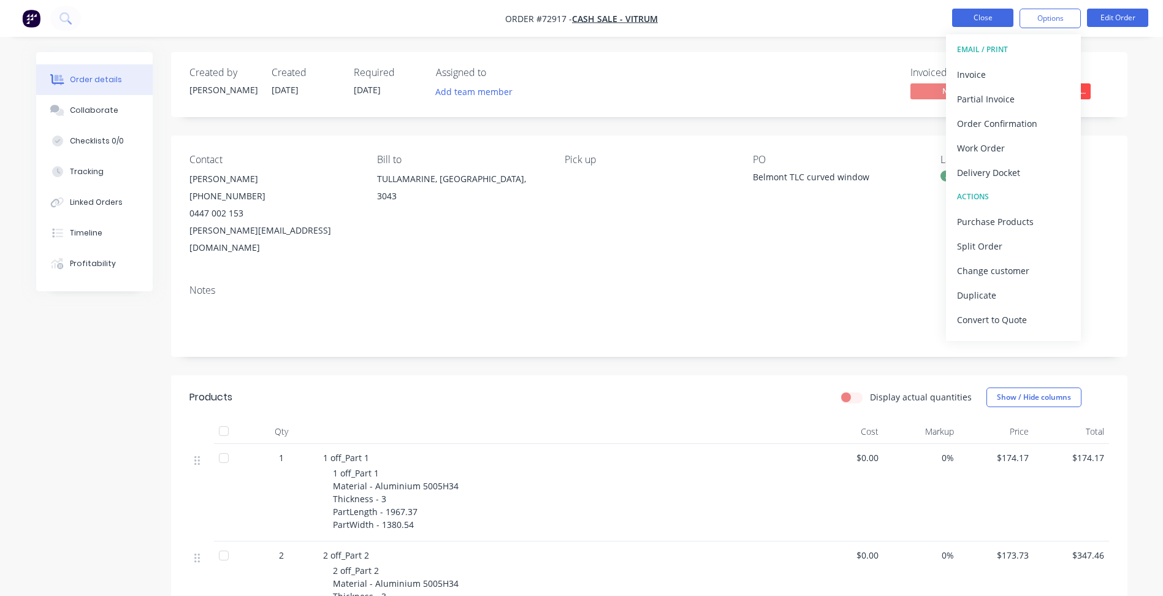
click at [965, 21] on button "Close" at bounding box center [982, 18] width 61 height 18
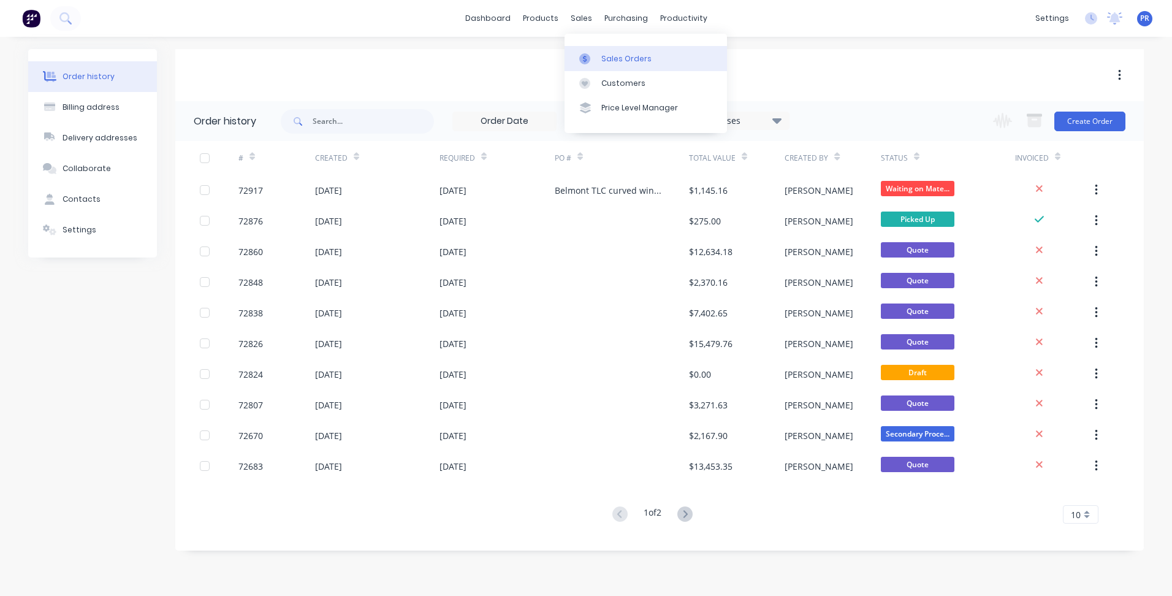
click at [604, 59] on div "Sales Orders" at bounding box center [627, 58] width 50 height 11
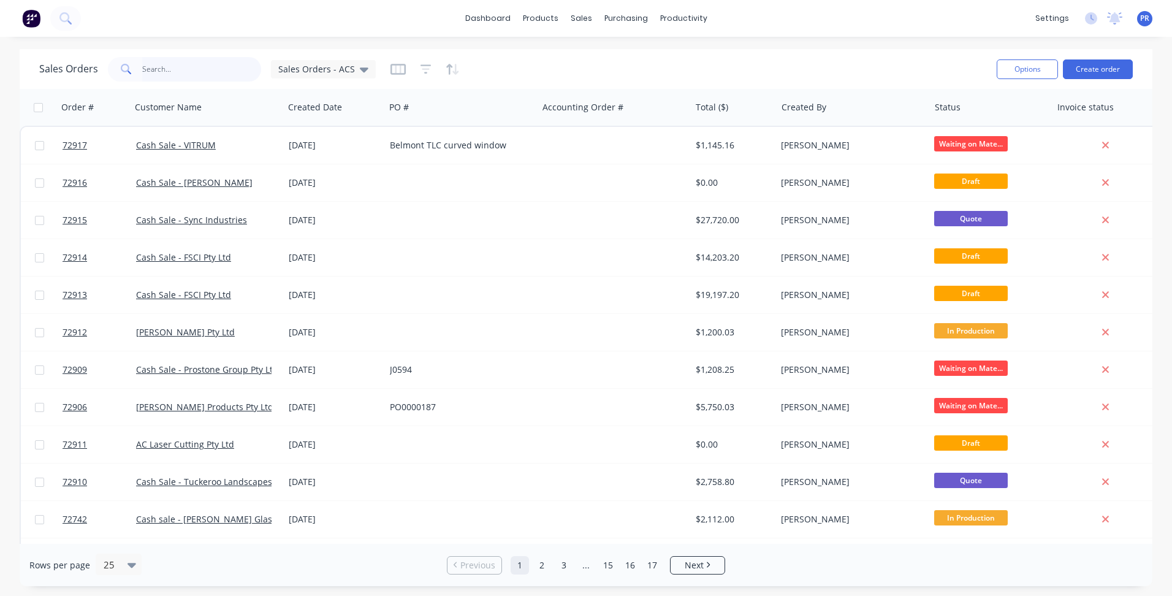
click at [158, 76] on input "text" at bounding box center [202, 69] width 120 height 25
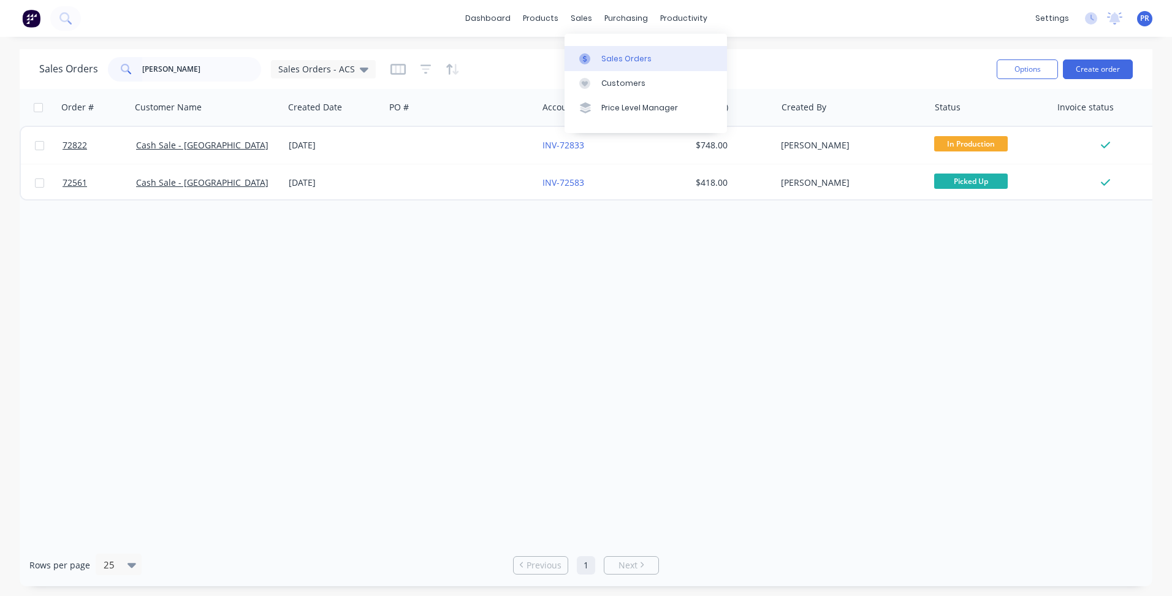
click at [603, 56] on div "Sales Orders" at bounding box center [627, 58] width 50 height 11
click at [169, 57] on input "[PERSON_NAME]" at bounding box center [202, 69] width 120 height 25
click at [106, 67] on div "Sales Orders [PERSON_NAME] Sales Orders - ACS" at bounding box center [207, 69] width 337 height 25
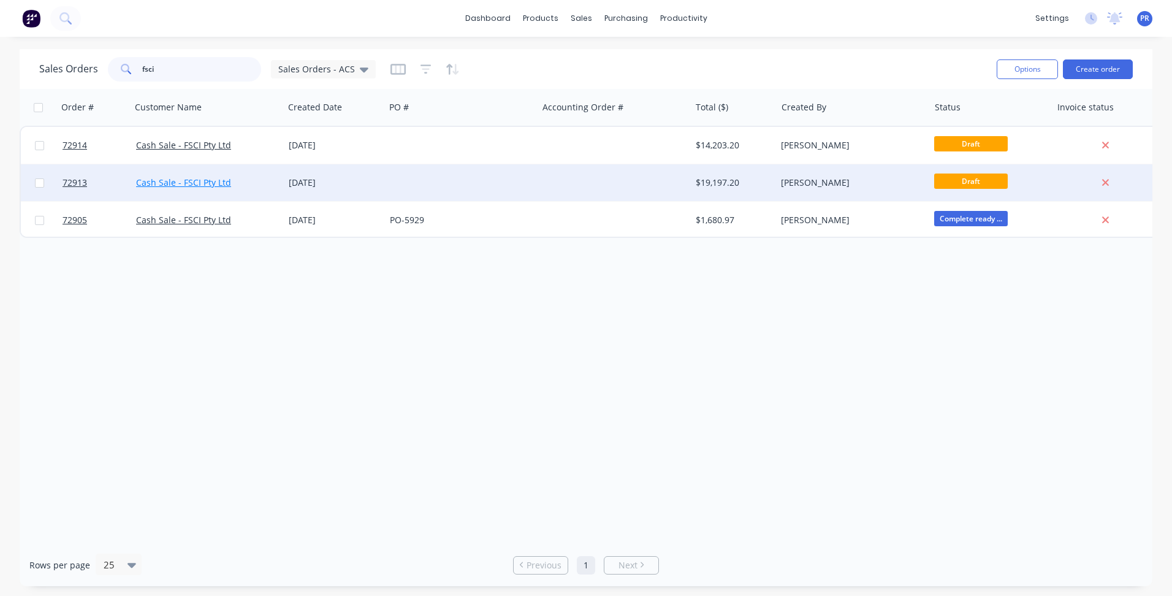
type input "fsci"
click at [210, 181] on link "Cash Sale - FSCI Pty Ltd" at bounding box center [183, 183] width 95 height 12
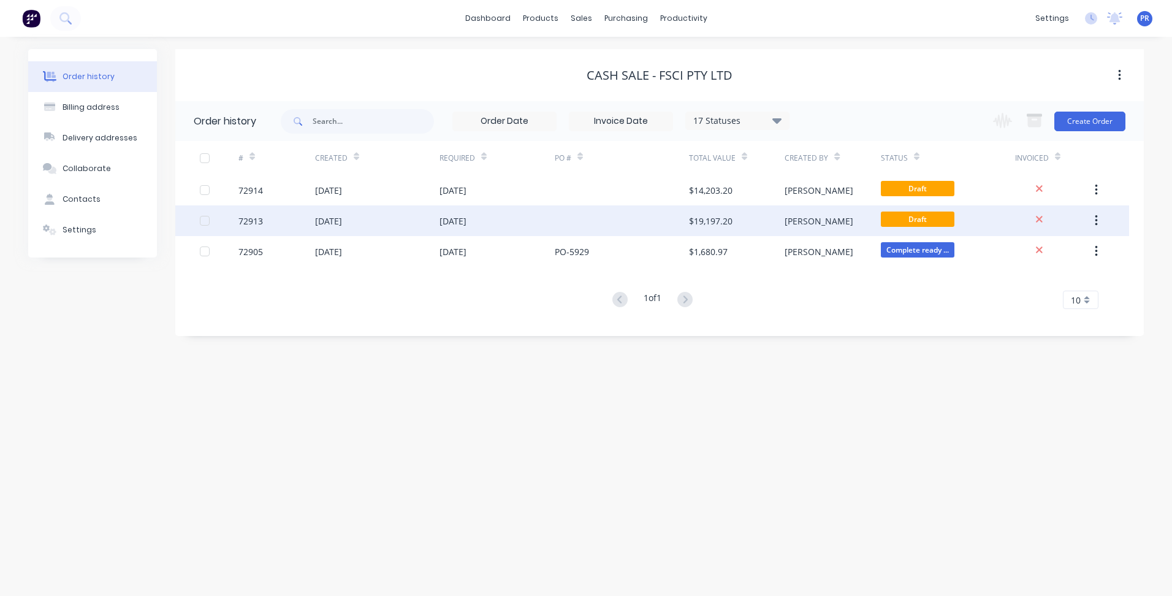
click at [467, 225] on div "[DATE]" at bounding box center [453, 221] width 27 height 13
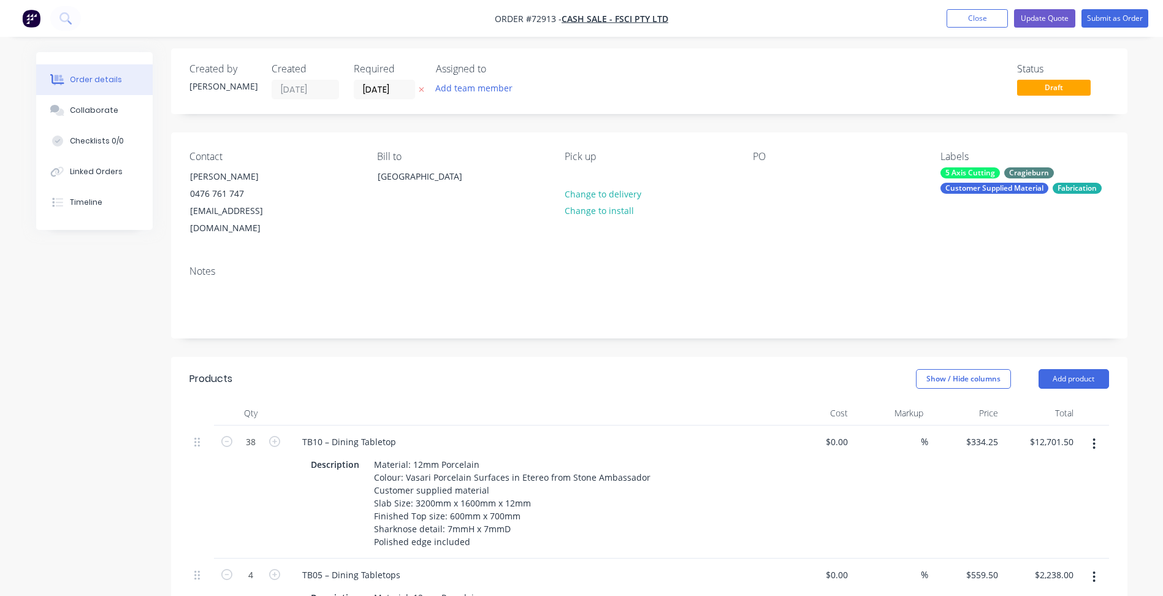
scroll to position [184, 0]
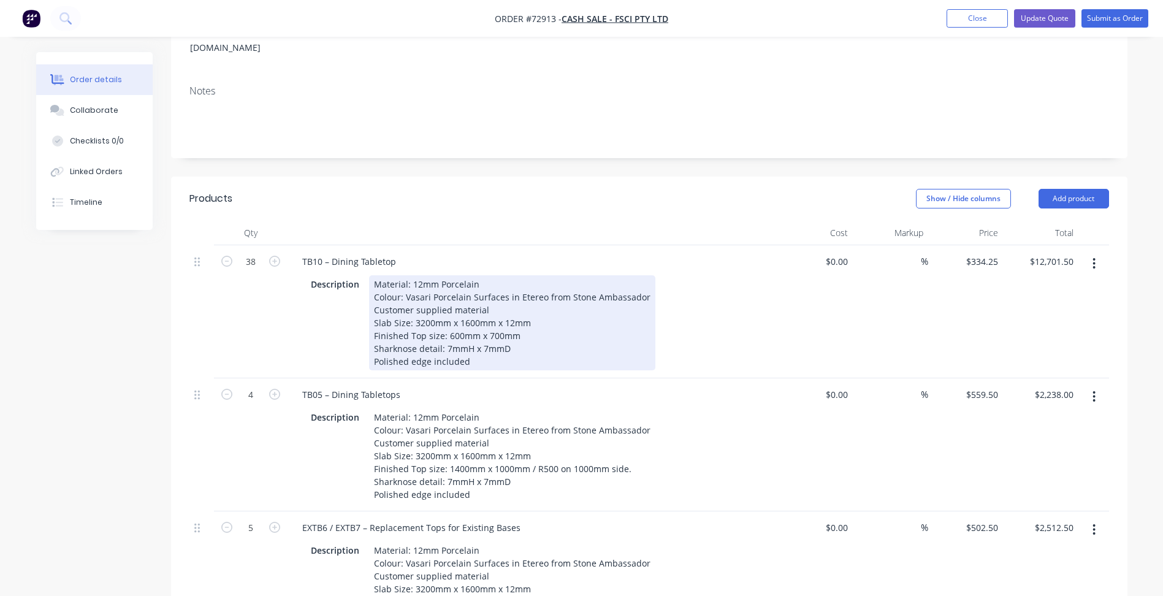
click at [484, 293] on div "Material: 12mm Porcelain Colour: Vasari Porcelain Surfaces in Etereo from Stone…" at bounding box center [512, 322] width 286 height 95
click at [403, 291] on div "Material: 12mm Porcelain Colour: Vasari Porcelain Surfaces in Etereo from Stone…" at bounding box center [512, 322] width 286 height 95
click at [391, 291] on div "Material: 12mm Porcelain Colour: Vasari Porcelain Surfaces in Etereo from Stone…" at bounding box center [512, 322] width 286 height 95
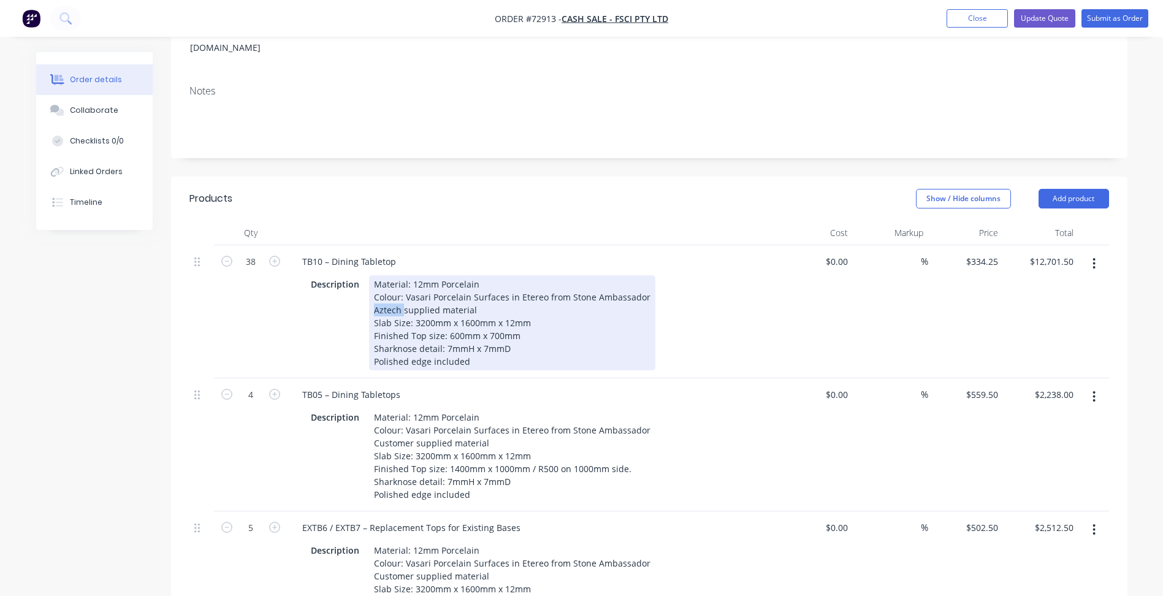
copy div "Aztech"
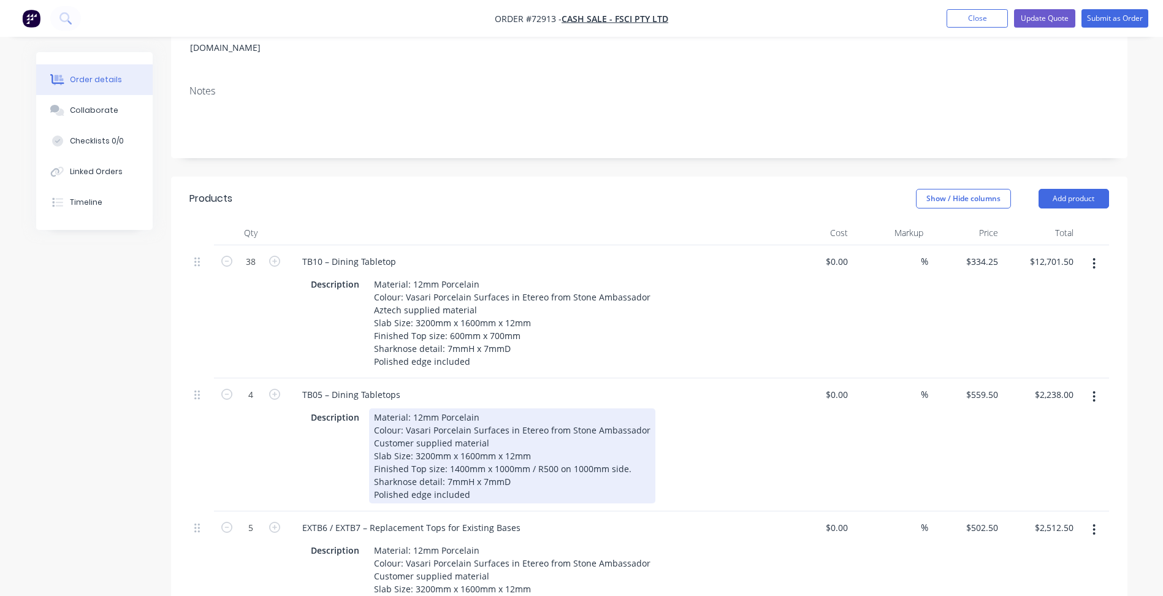
click at [394, 426] on div "Material: 12mm Porcelain Colour: Vasari Porcelain Surfaces in Etereo from Stone…" at bounding box center [512, 455] width 286 height 95
click at [393, 426] on div "Material: 12mm Porcelain Colour: Vasari Porcelain Surfaces in Etereo from Stone…" at bounding box center [512, 455] width 286 height 95
paste div
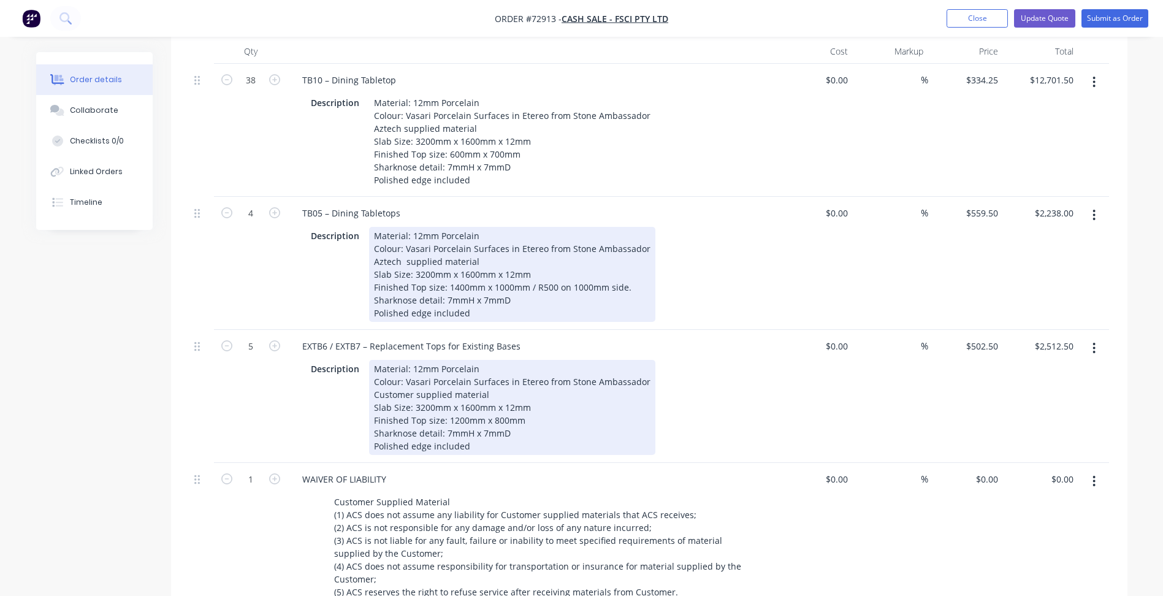
scroll to position [368, 0]
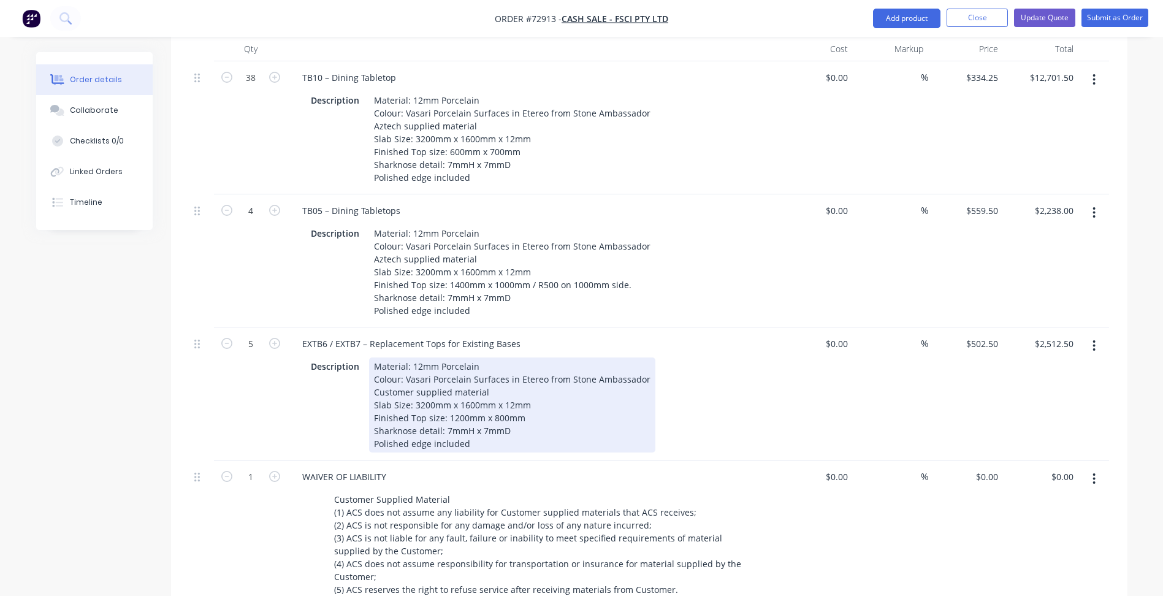
click at [384, 374] on div "Material: 12mm Porcelain Colour: Vasari Porcelain Surfaces in Etereo from Stone…" at bounding box center [512, 405] width 286 height 95
paste div
click at [339, 404] on div "Description Material: 12mm Porcelain Colour: Vasari Porcelain Surfaces in Etere…" at bounding box center [530, 405] width 449 height 95
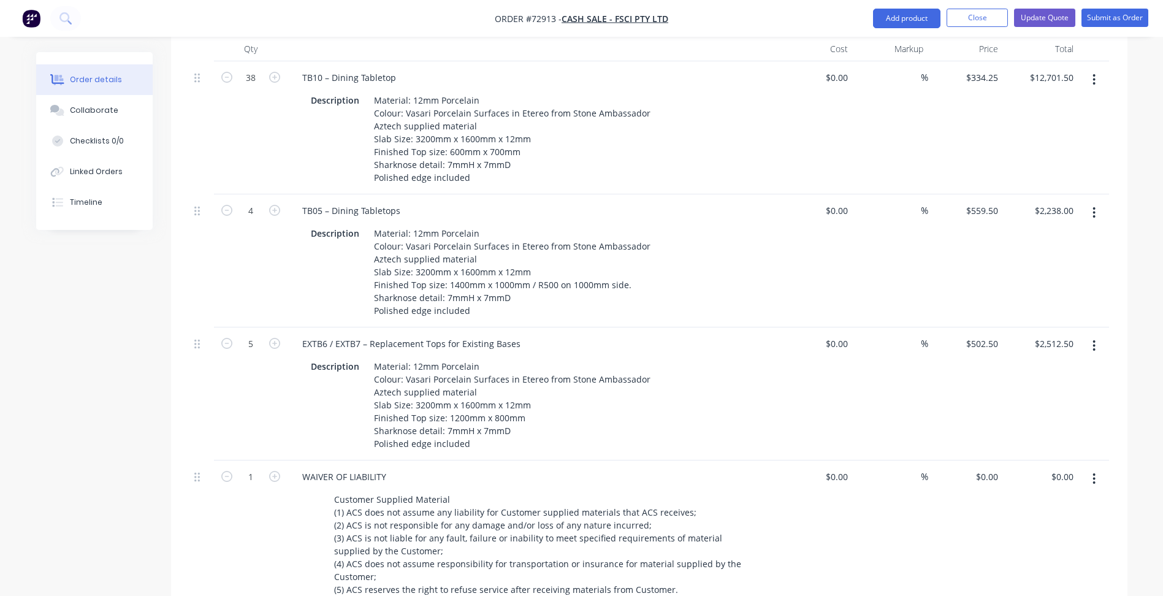
click at [1101, 470] on button "button" at bounding box center [1094, 479] width 29 height 22
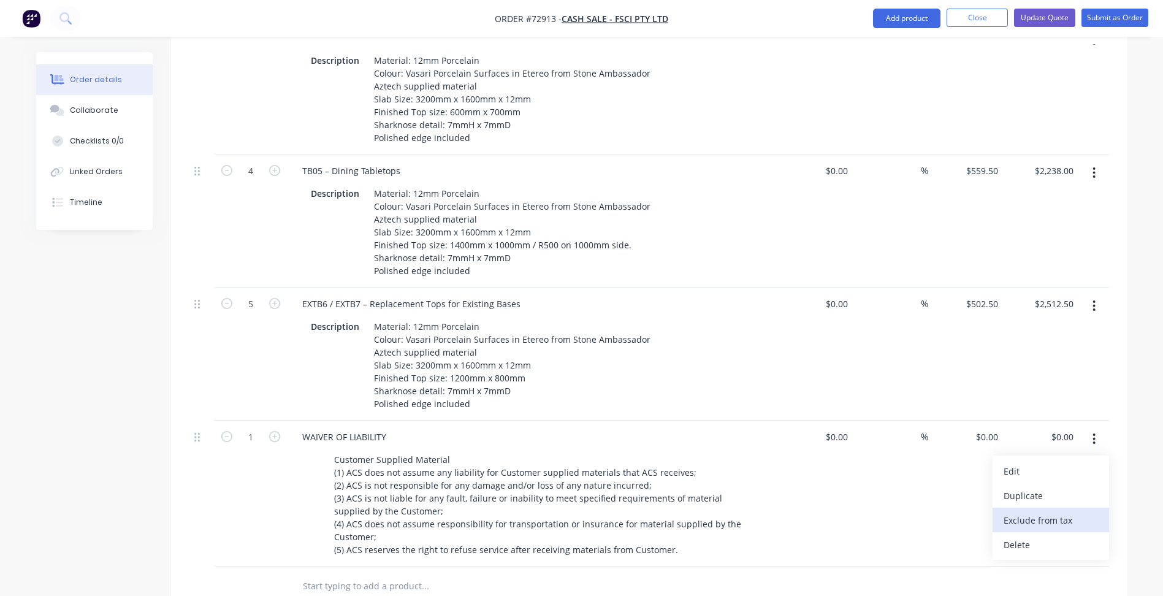
scroll to position [429, 0]
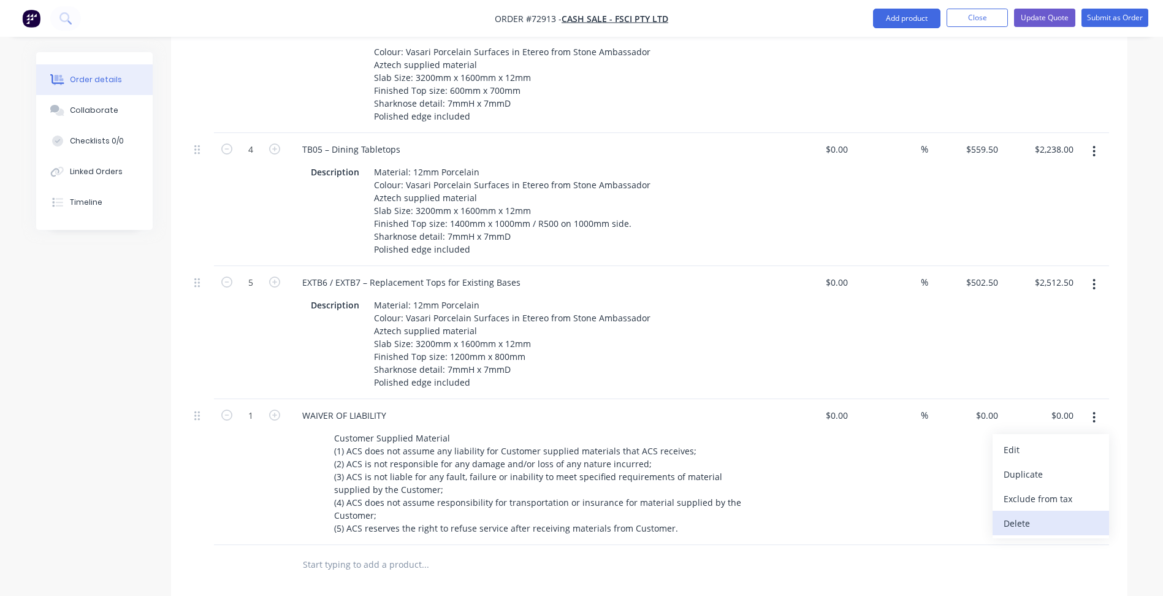
click at [1017, 514] on div "Delete" at bounding box center [1051, 523] width 94 height 18
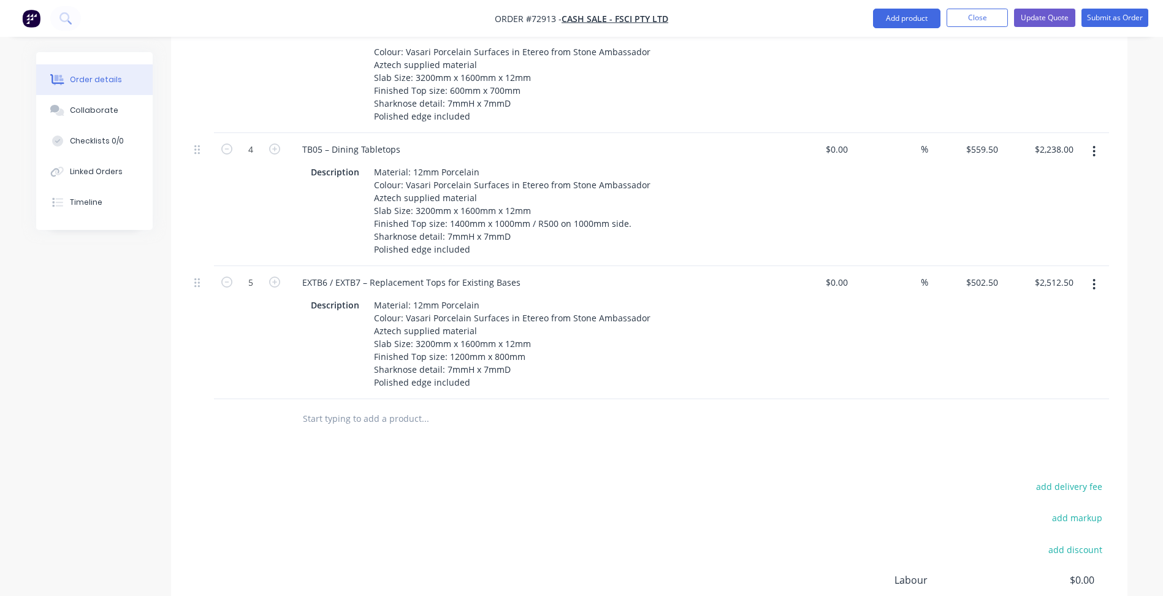
click at [191, 478] on div "add delivery fee add markup add discount Labour $0.00 Sub total $17,452.00 Marg…" at bounding box center [649, 596] width 920 height 237
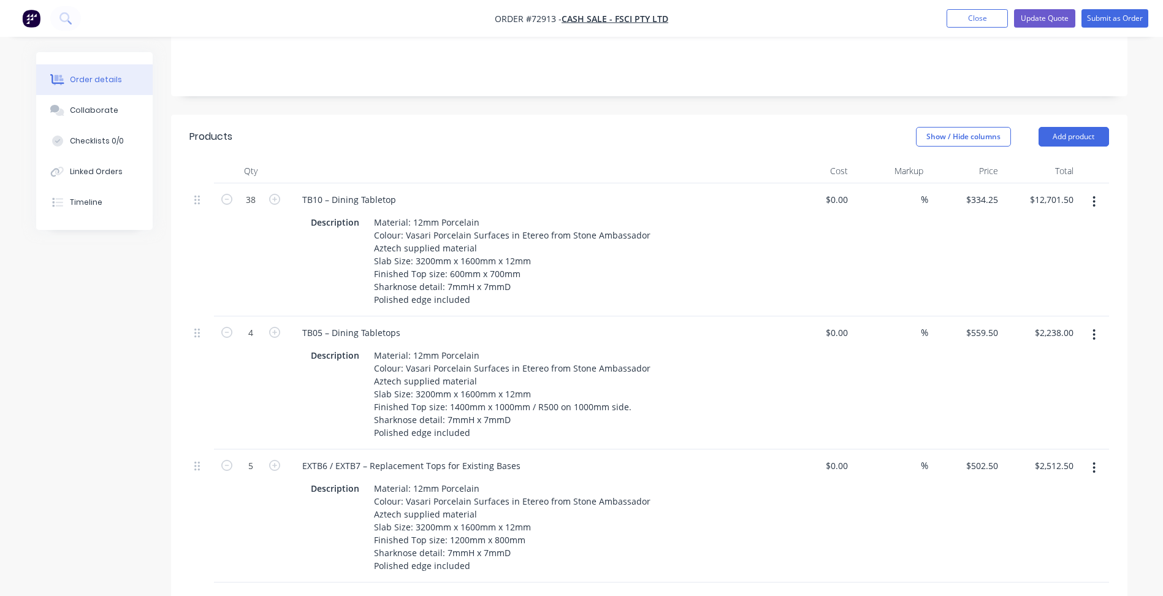
scroll to position [245, 0]
click at [977, 20] on button "Close" at bounding box center [977, 18] width 61 height 18
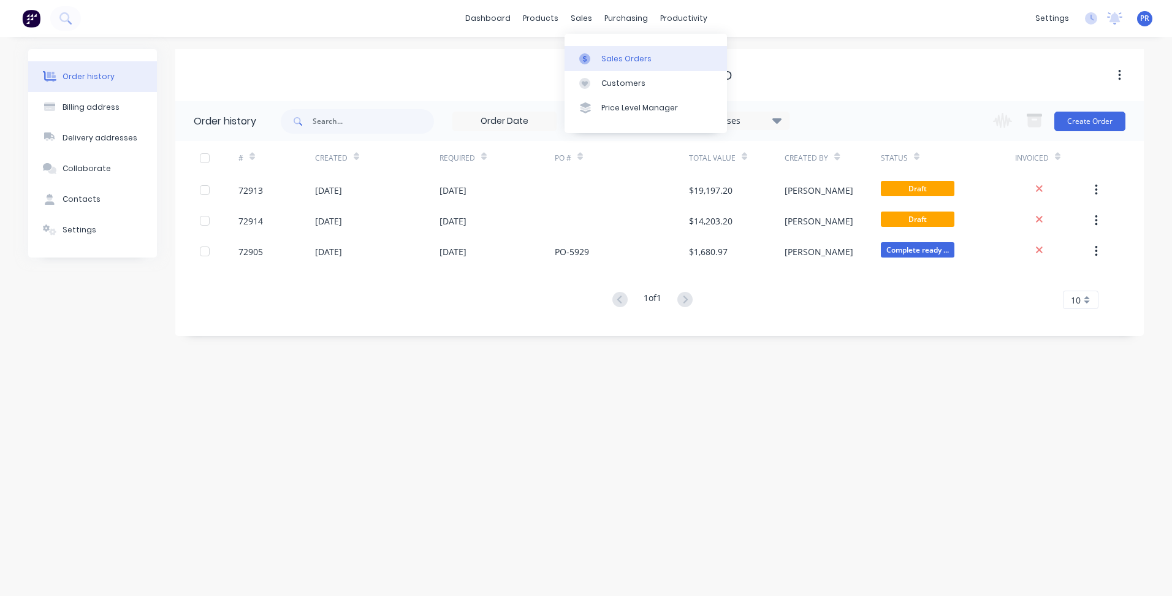
click at [614, 59] on div "Sales Orders" at bounding box center [627, 58] width 50 height 11
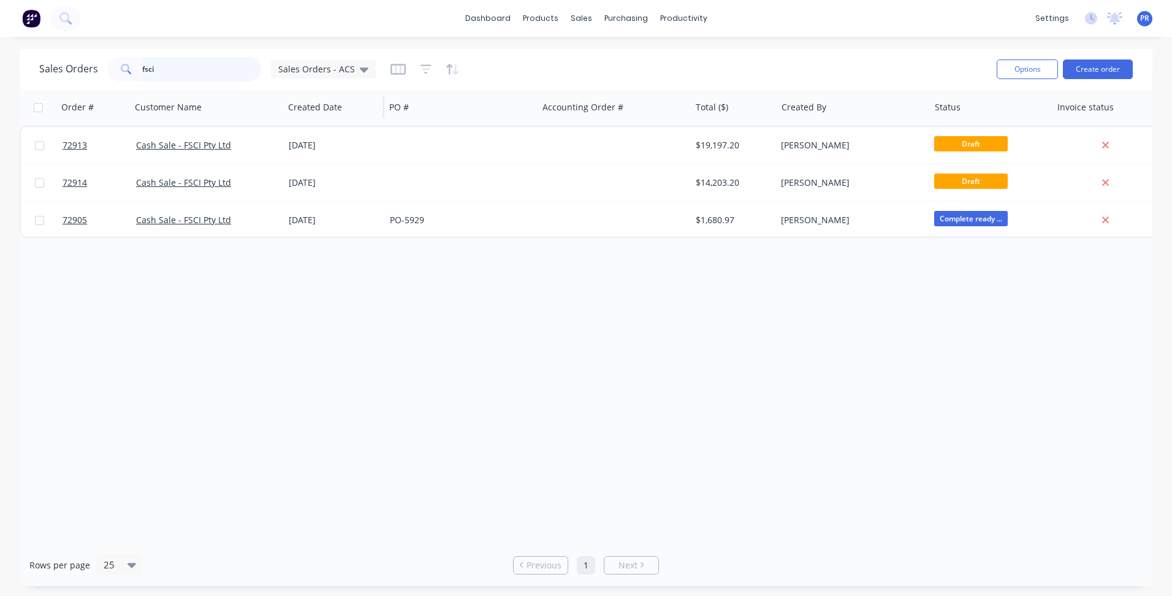
drag, startPoint x: 179, startPoint y: 71, endPoint x: 348, endPoint y: 124, distance: 176.9
click at [149, 67] on input "fsci" at bounding box center [202, 69] width 120 height 25
type input "f"
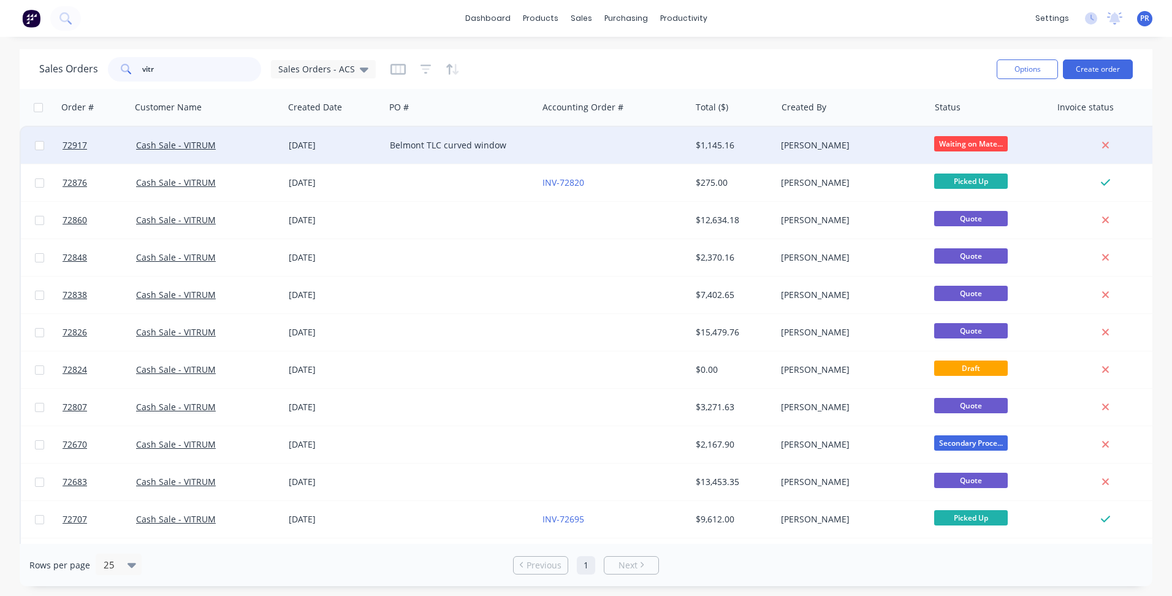
type input "vitr"
click at [495, 150] on div "Belmont TLC curved window" at bounding box center [458, 145] width 136 height 12
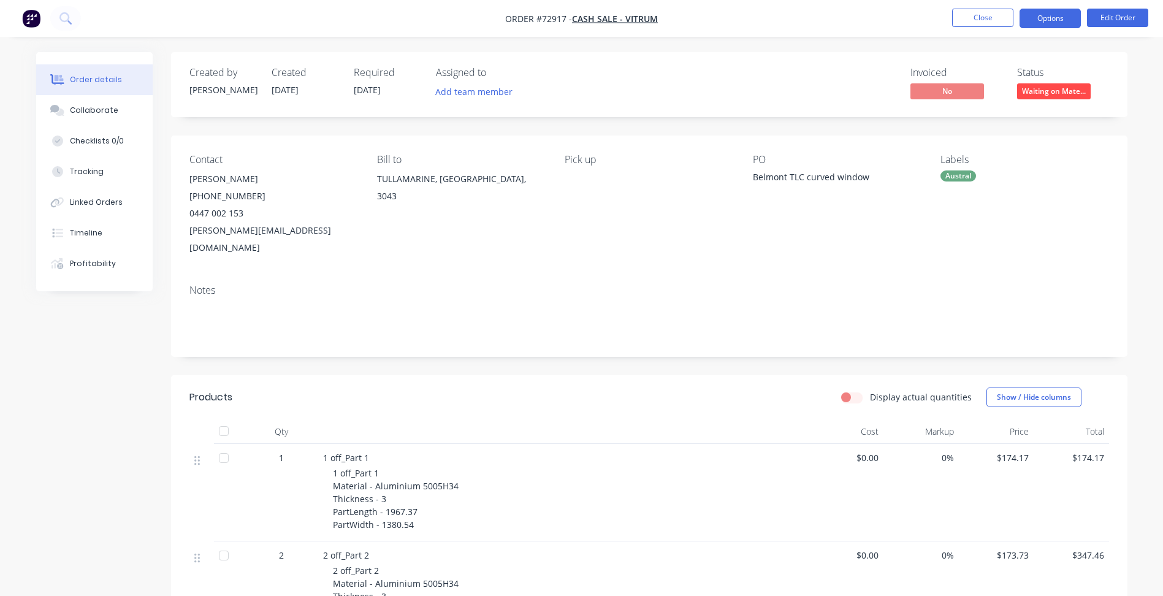
click at [1040, 14] on button "Options" at bounding box center [1050, 19] width 61 height 20
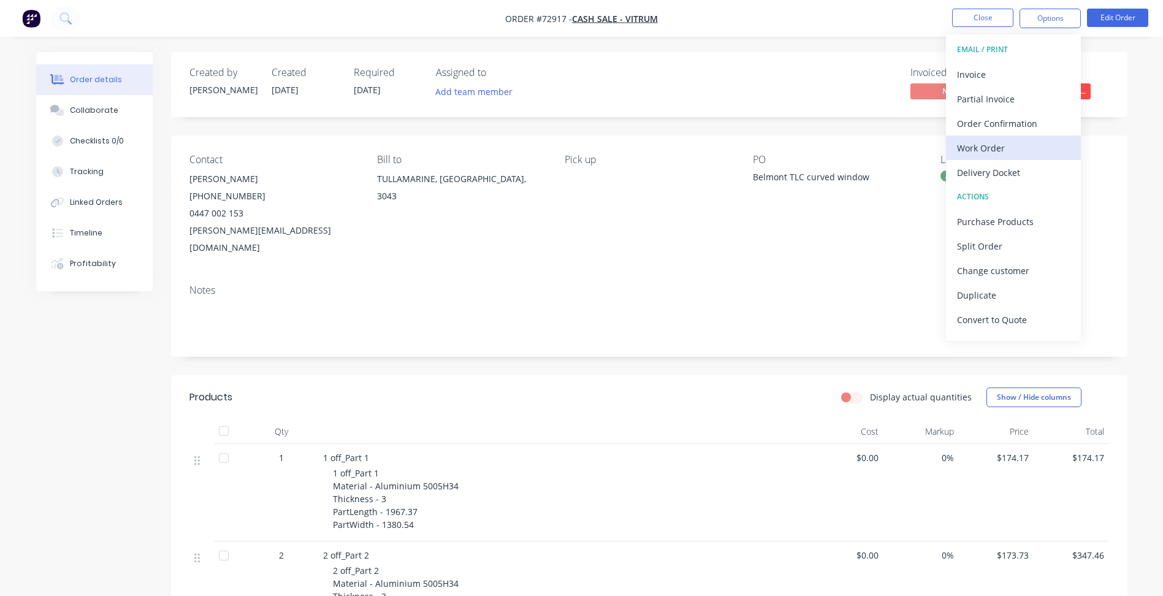
click at [996, 154] on div "Work Order" at bounding box center [1013, 148] width 113 height 18
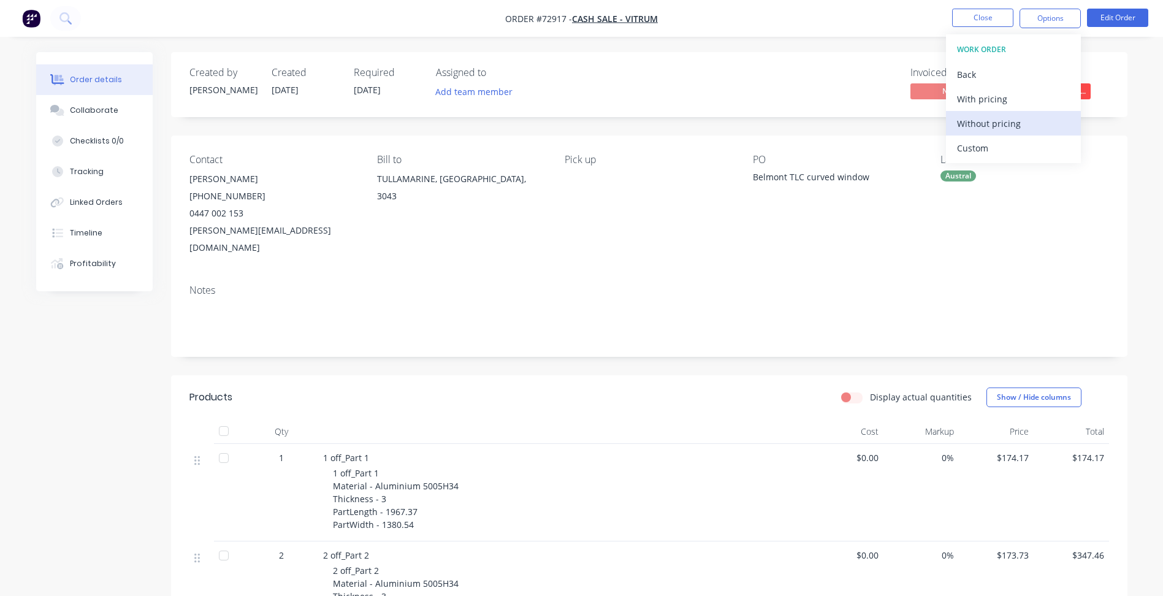
click at [992, 118] on div "Without pricing" at bounding box center [1013, 124] width 113 height 18
click at [557, 16] on span "Order #72917 -" at bounding box center [538, 19] width 67 height 12
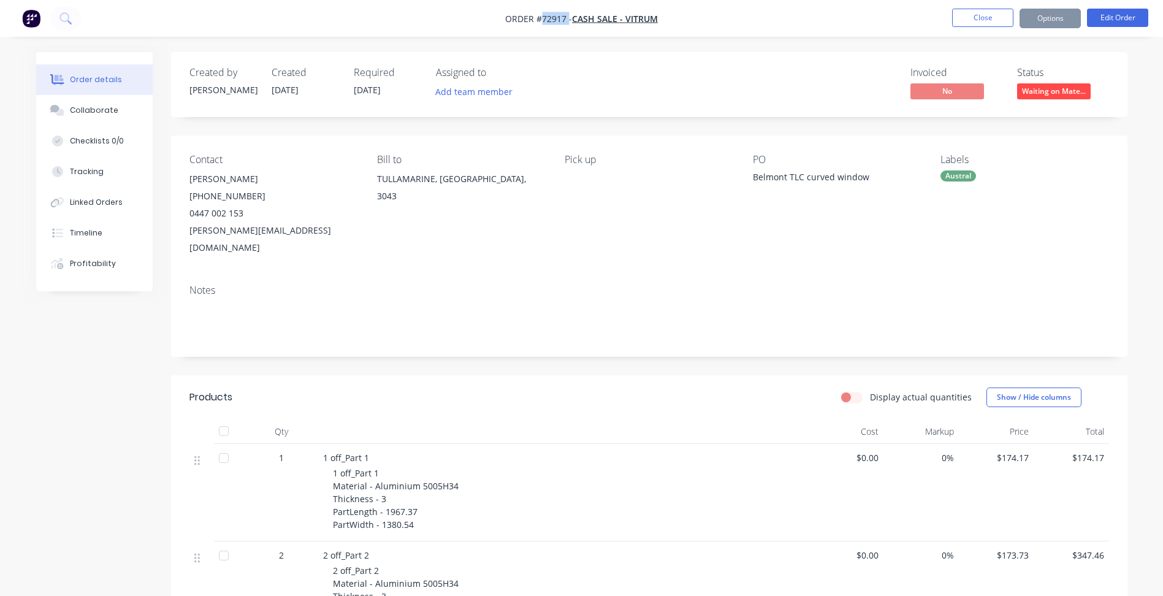
click at [557, 16] on span "Order #72917 -" at bounding box center [538, 19] width 67 height 12
copy span "72917"
click at [979, 15] on button "Close" at bounding box center [982, 18] width 61 height 18
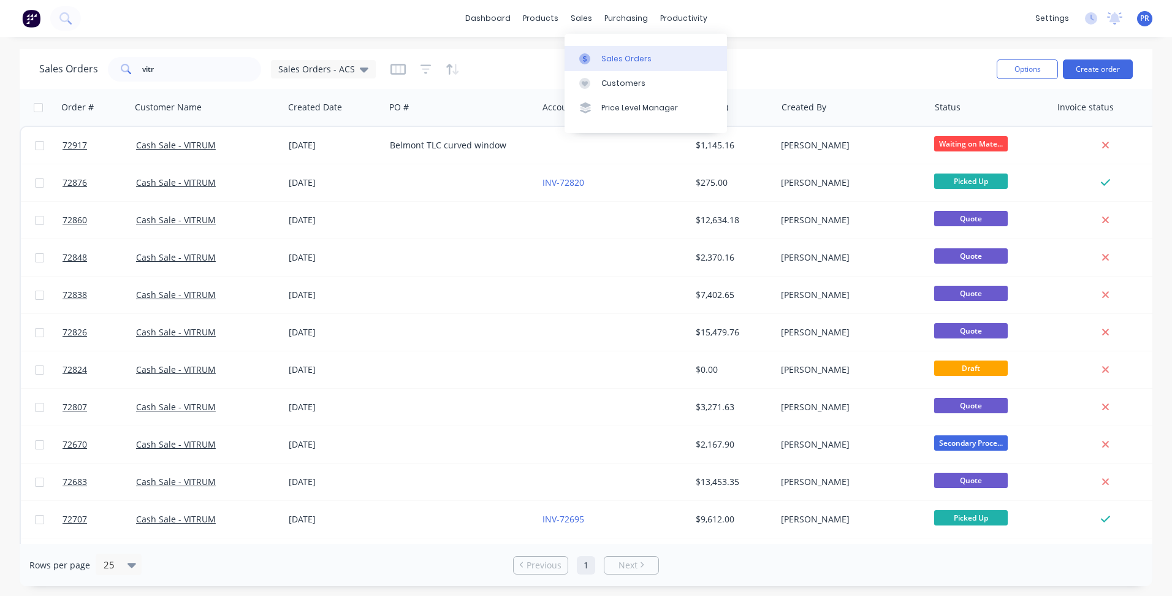
click at [606, 55] on div "Sales Orders" at bounding box center [627, 58] width 50 height 11
drag, startPoint x: 160, startPoint y: 69, endPoint x: 0, endPoint y: 69, distance: 160.1
click at [8, 69] on div "Sales Orders vitr Sales Orders - ACS Options Create order Order # Customer Name…" at bounding box center [586, 317] width 1172 height 537
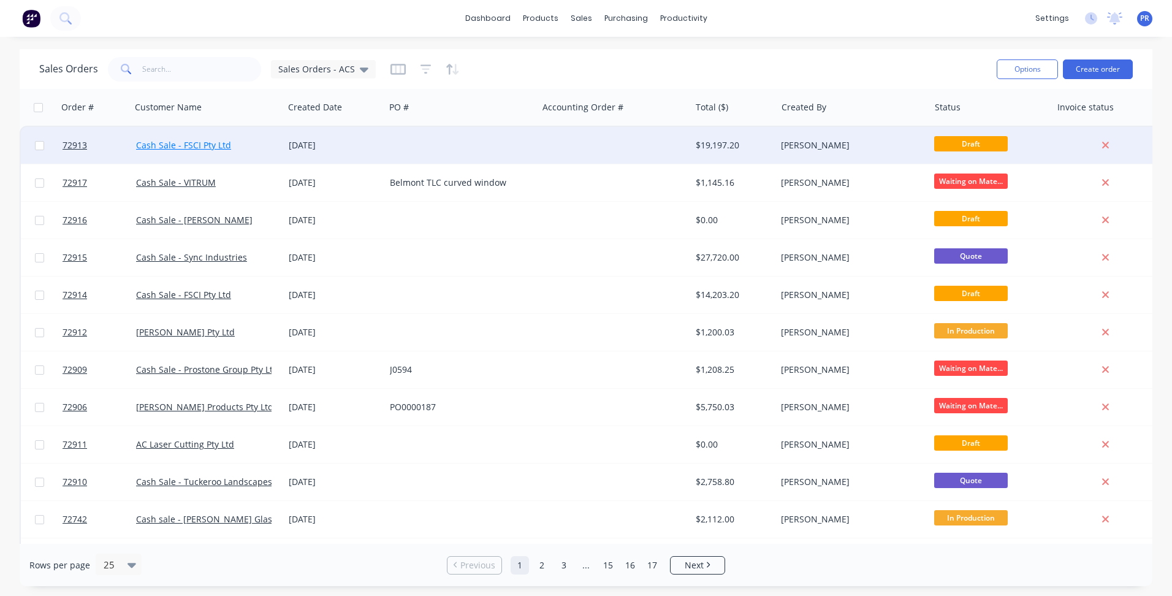
click at [191, 143] on link "Cash Sale - FSCI Pty Ltd" at bounding box center [183, 145] width 95 height 12
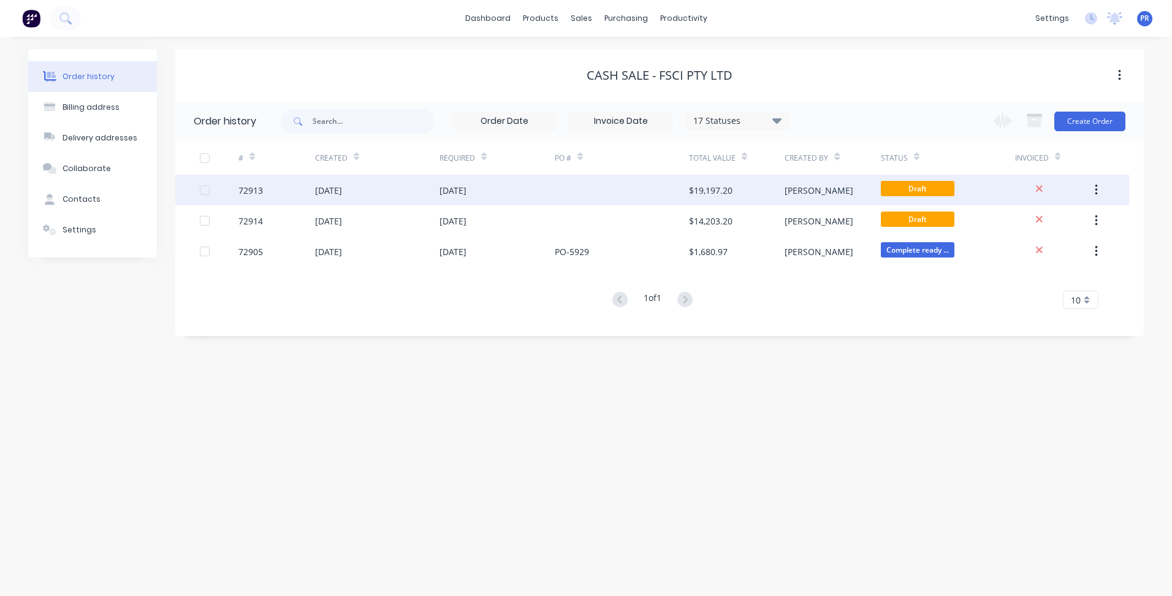
click at [702, 195] on div "$19,197.20" at bounding box center [711, 190] width 44 height 13
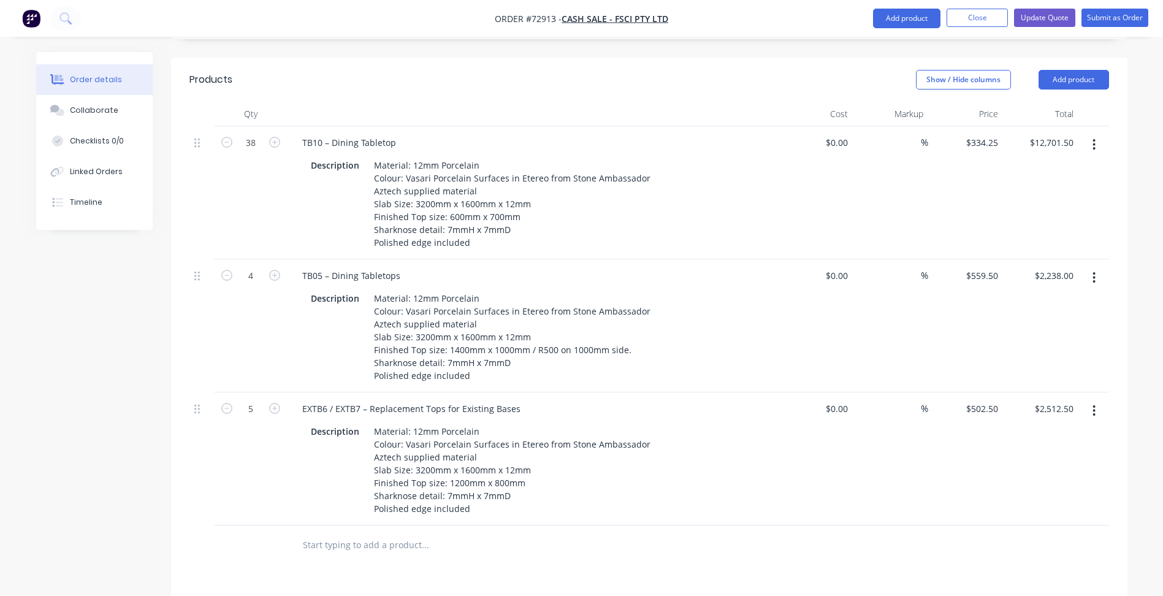
scroll to position [368, 0]
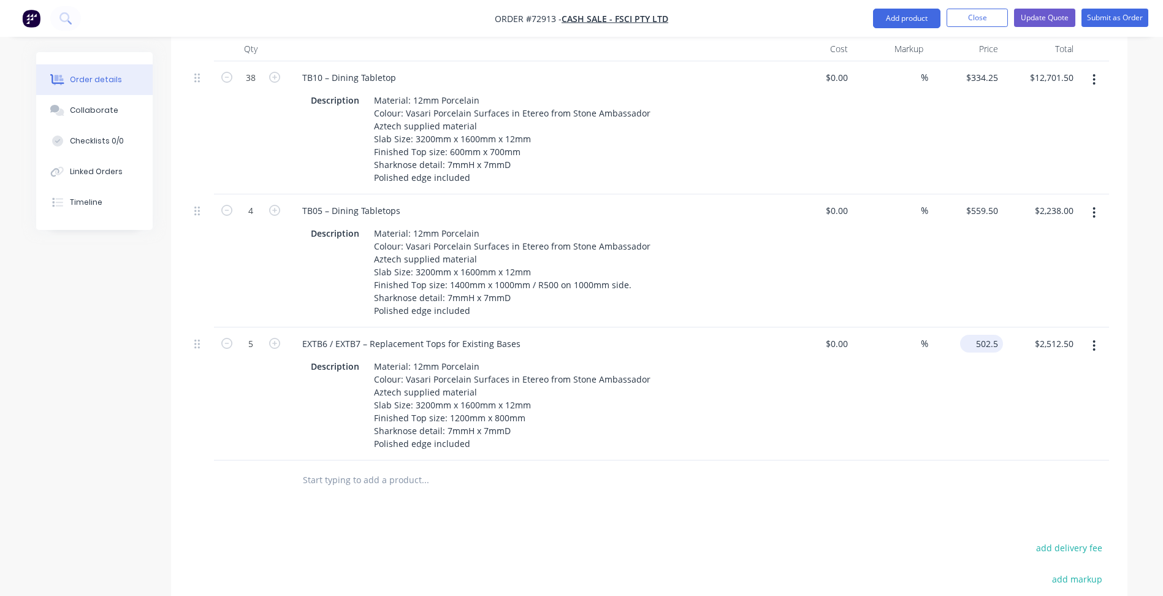
click at [981, 335] on input "502.5" at bounding box center [984, 344] width 38 height 18
click at [987, 335] on input "502.5" at bounding box center [989, 344] width 28 height 18
click at [985, 335] on input "502.5" at bounding box center [989, 344] width 28 height 18
click at [992, 335] on input "502.5" at bounding box center [989, 344] width 28 height 18
click at [980, 335] on input "502.5" at bounding box center [989, 344] width 28 height 18
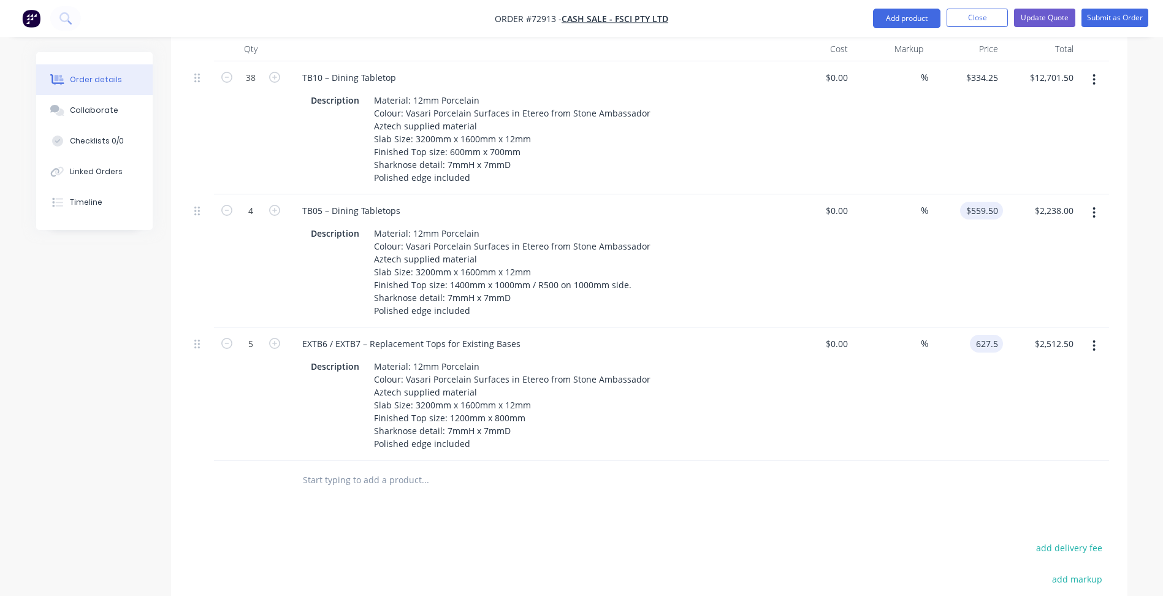
type input "627.5"
type input "559.5"
type input "$627.50"
type input "$3,137.50"
click at [984, 202] on input "559.5" at bounding box center [984, 211] width 38 height 18
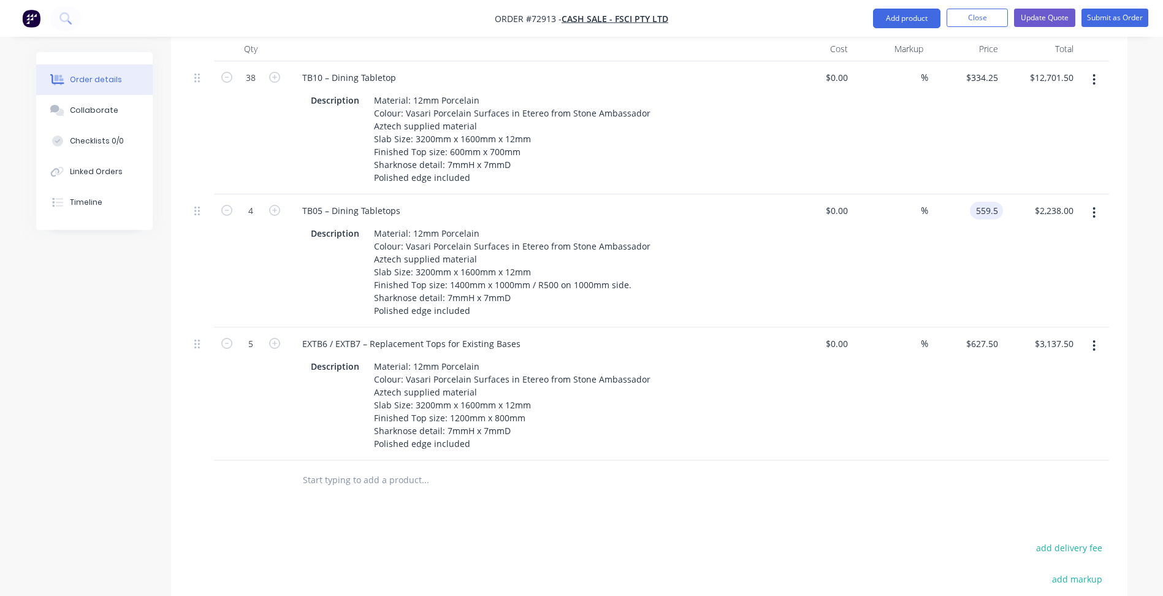
click at [990, 202] on input "559.5" at bounding box center [989, 211] width 28 height 18
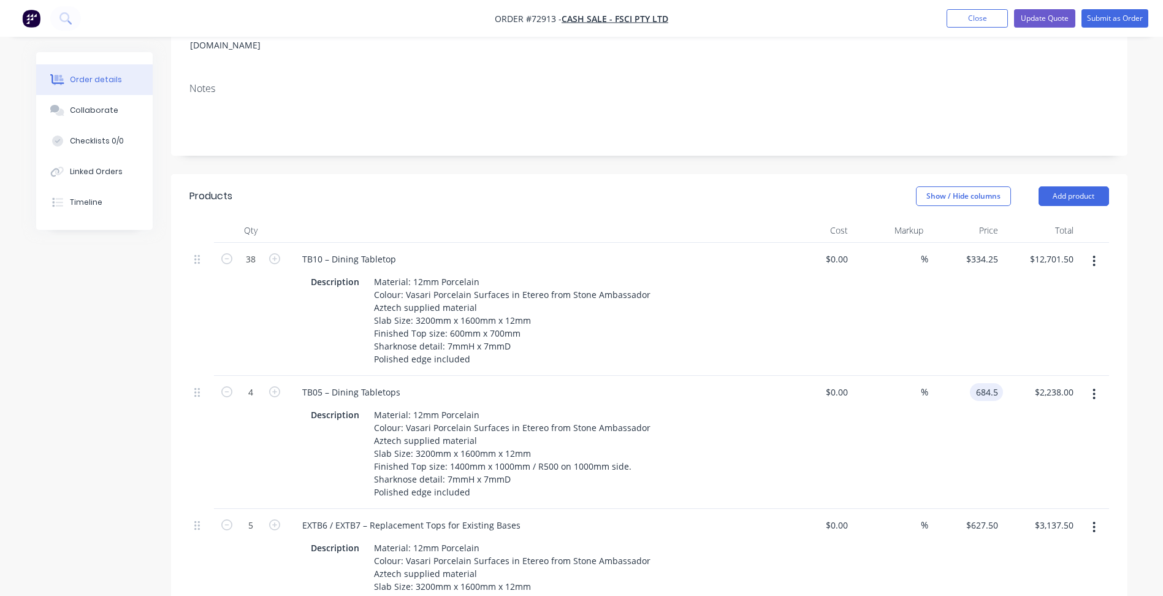
scroll to position [184, 0]
type input "684.5"
type input "334.25"
type input "$684.50"
type input "$2,738.00"
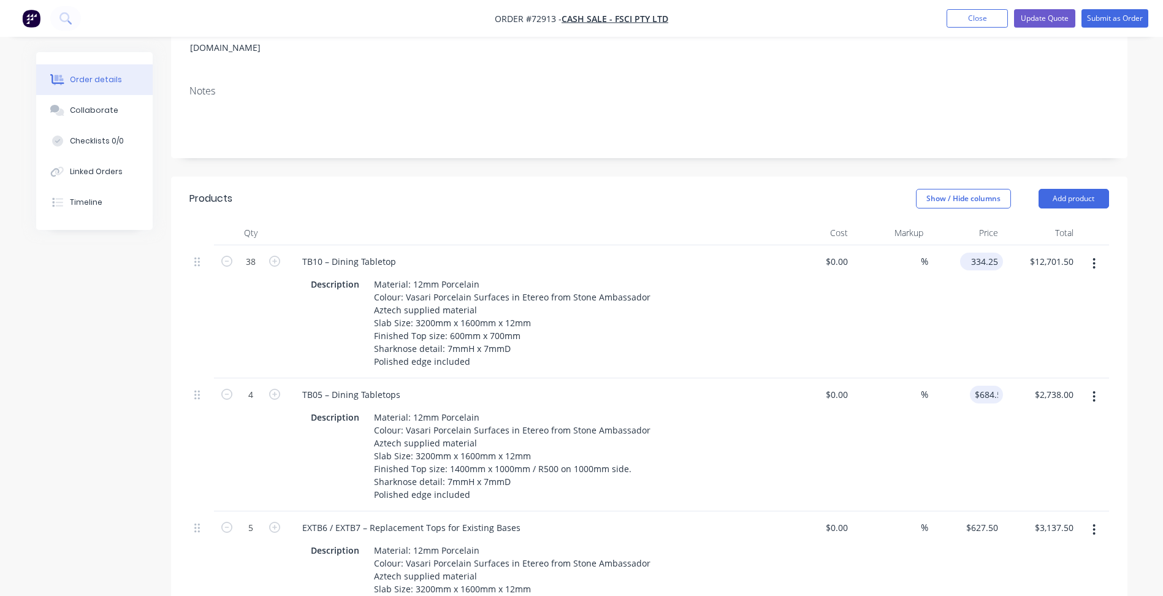
click at [991, 253] on input "334.25" at bounding box center [984, 262] width 38 height 18
click at [987, 253] on input "334.25" at bounding box center [986, 262] width 33 height 18
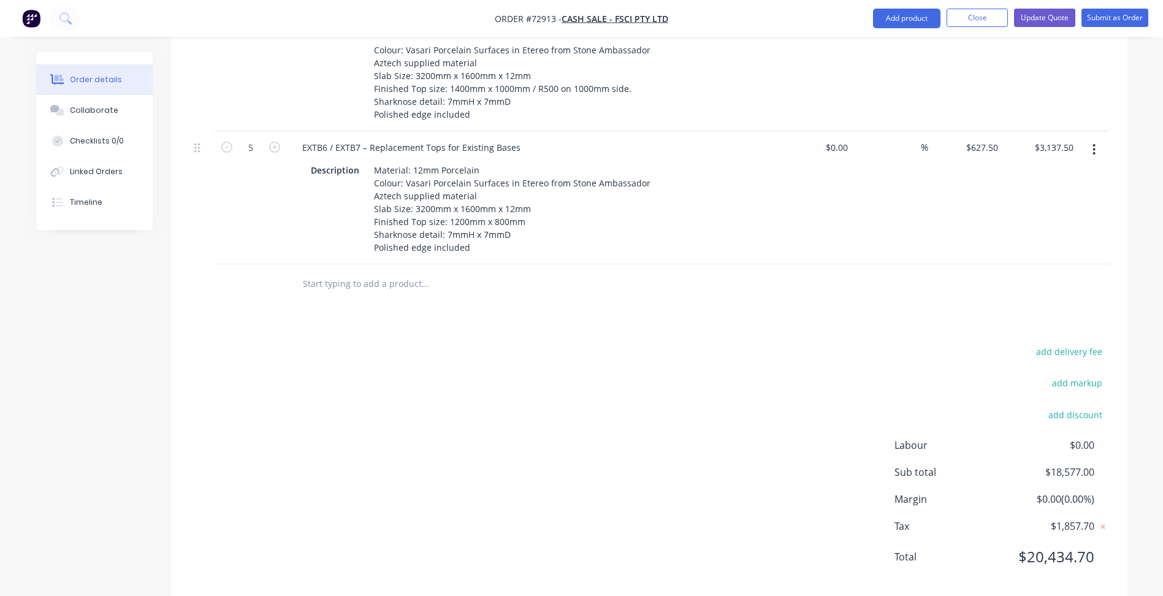
scroll to position [568, 0]
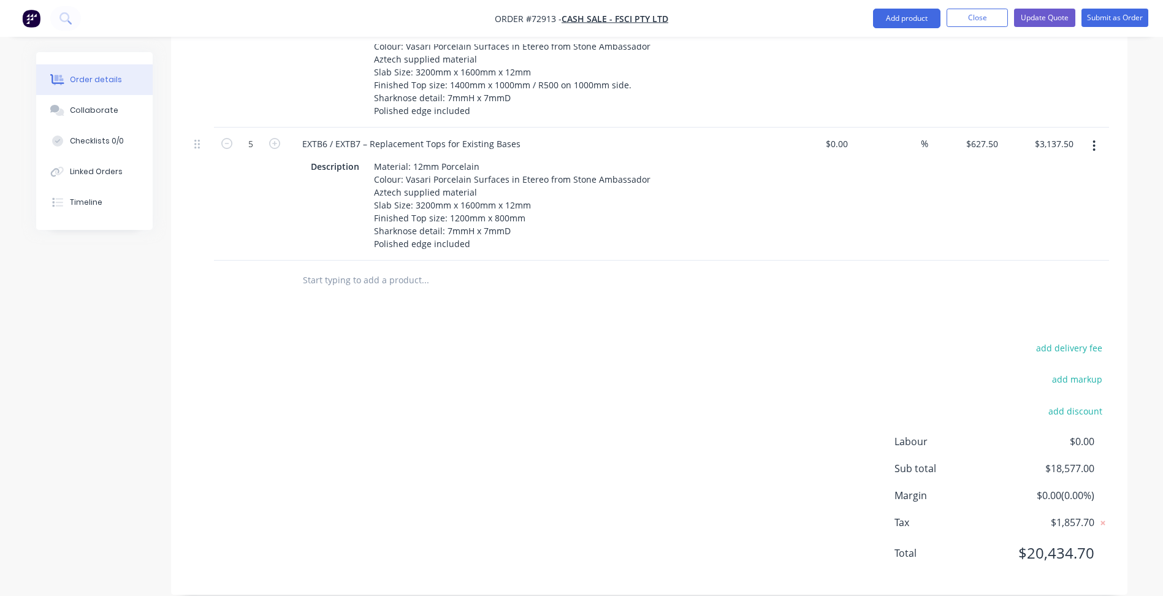
type input "$459.25"
type input "$17,451.50"
drag, startPoint x: 736, startPoint y: 311, endPoint x: 722, endPoint y: 340, distance: 32.6
click at [736, 310] on div "Products Show / Hide columns Add product Qty Cost Markup Price Total 38 TB10 – …" at bounding box center [649, 194] width 957 height 802
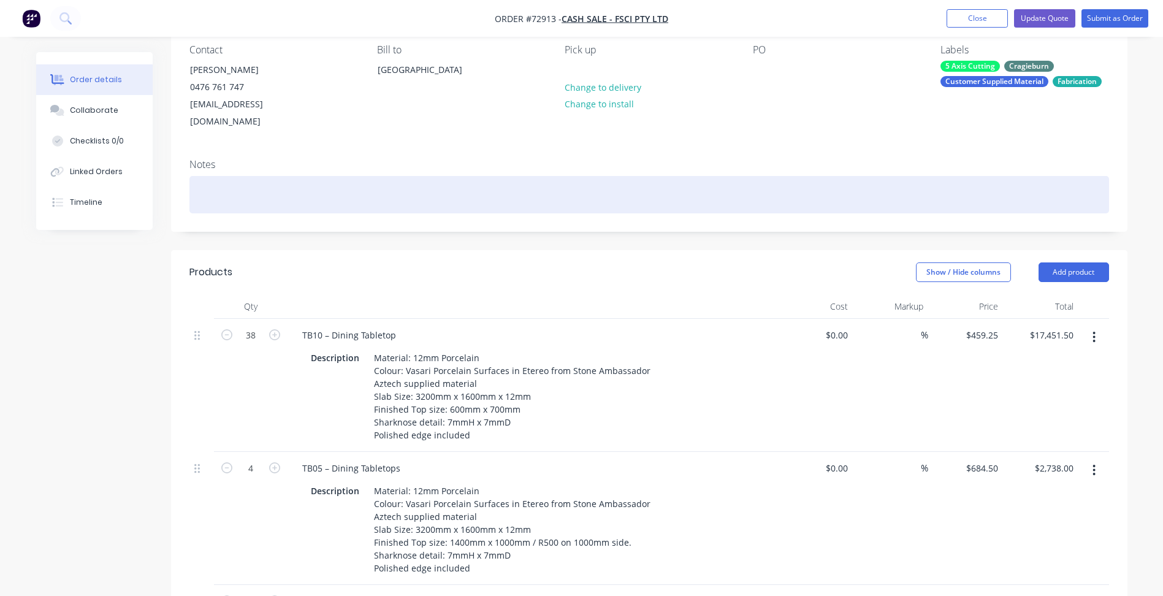
scroll to position [0, 0]
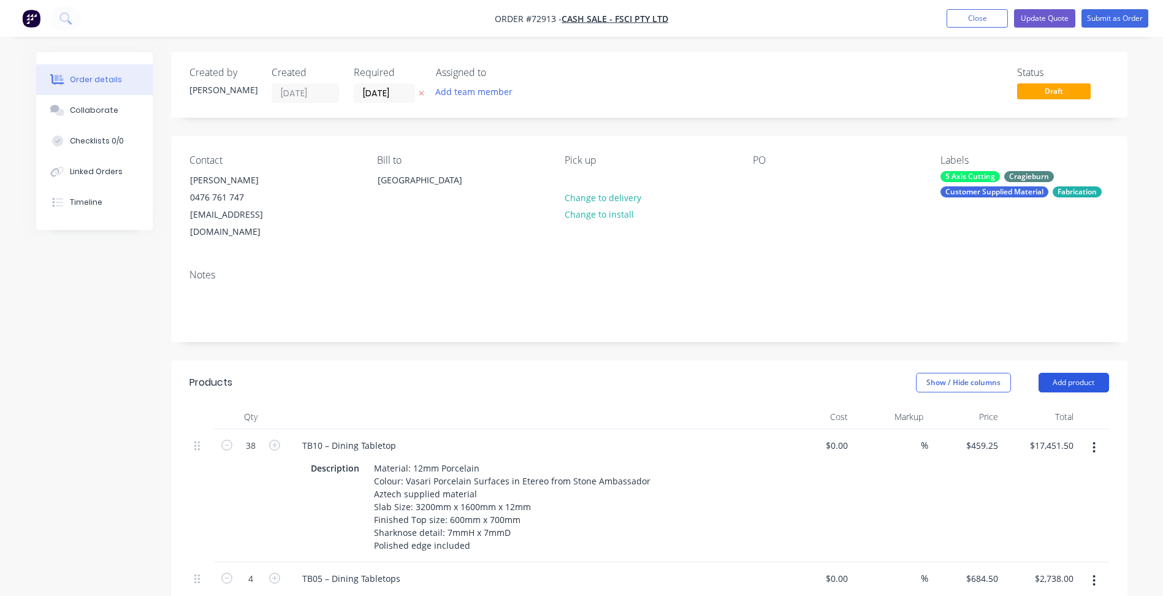
click at [1082, 373] on button "Add product" at bounding box center [1074, 383] width 71 height 20
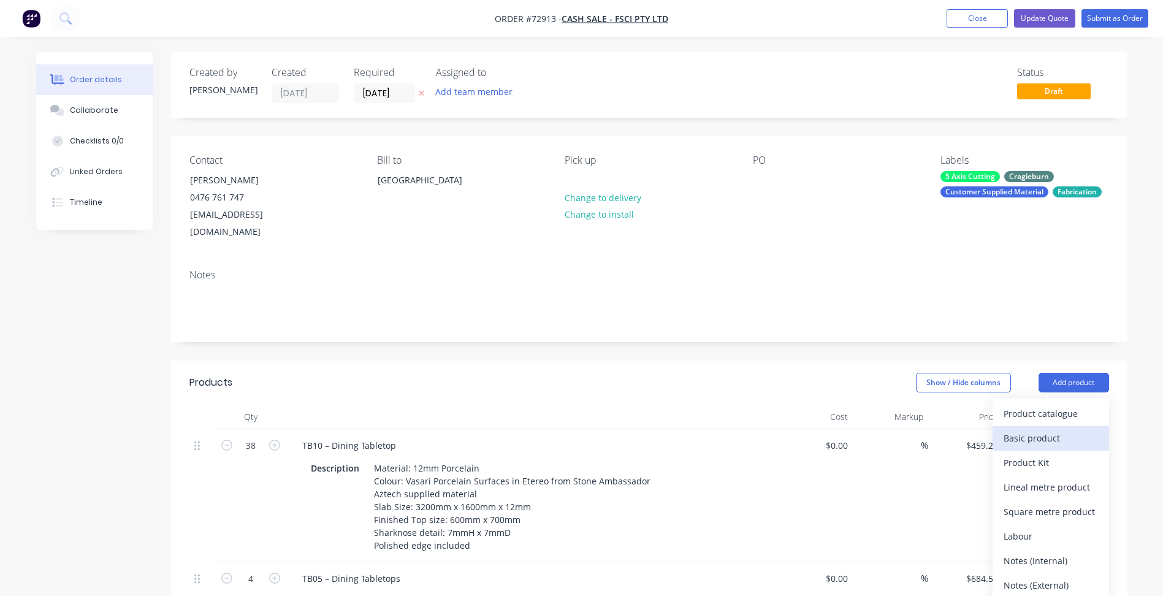
click at [1044, 429] on div "Basic product" at bounding box center [1051, 438] width 94 height 18
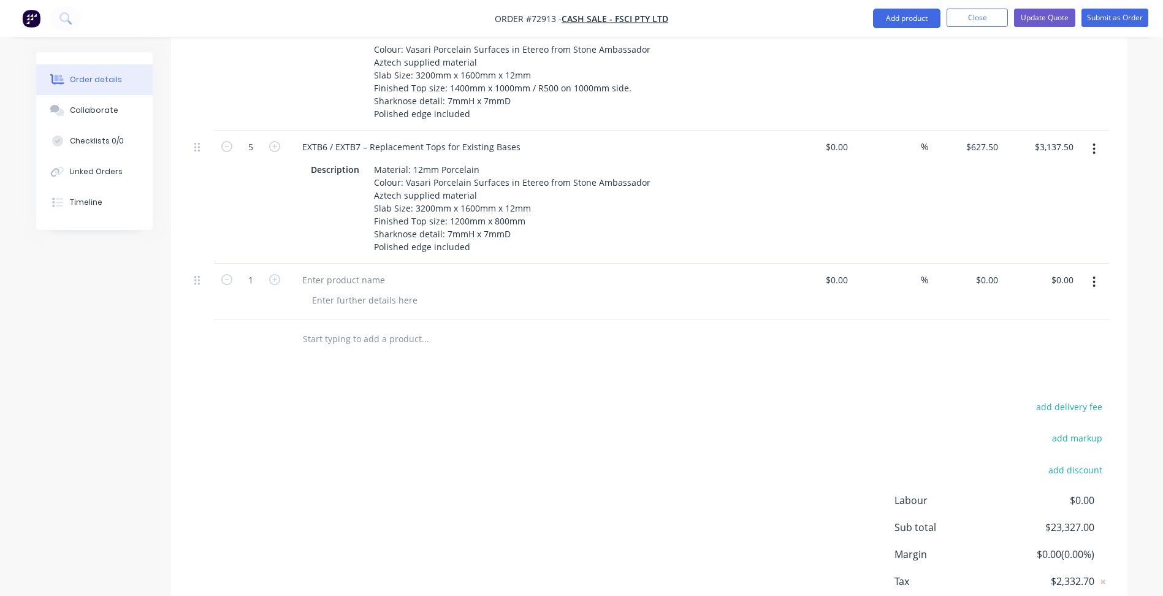
scroll to position [613, 0]
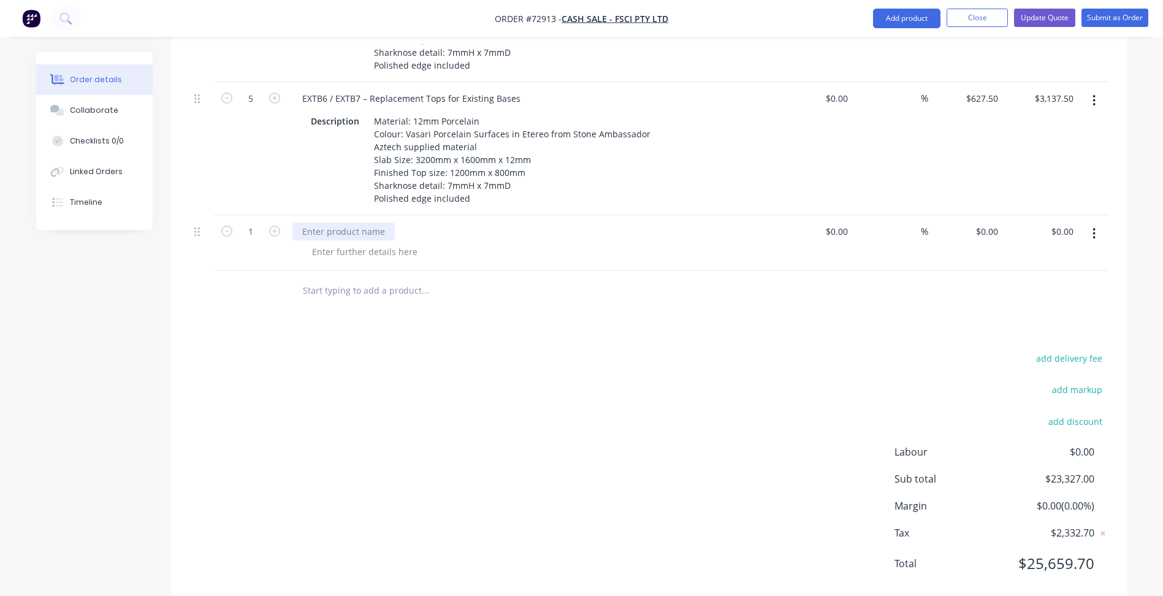
click at [352, 223] on div at bounding box center [344, 232] width 102 height 18
click at [385, 243] on div at bounding box center [364, 252] width 125 height 18
click at [401, 243] on div at bounding box center [364, 252] width 125 height 18
click at [429, 243] on div "Deposit required:" at bounding box center [537, 252] width 471 height 18
click at [375, 243] on div "Deposit required:" at bounding box center [348, 252] width 92 height 18
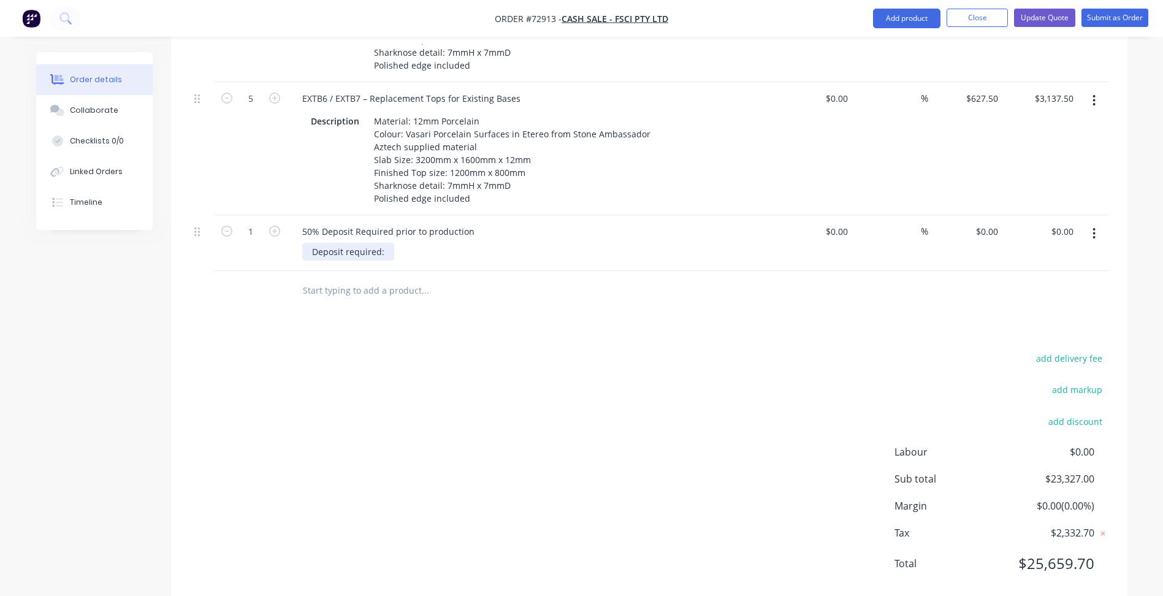
click at [385, 243] on div "Deposit required:" at bounding box center [348, 252] width 92 height 18
click at [440, 324] on div "Products Show / Hide columns Add product Qty Cost Markup Price Total 38 TB10 – …" at bounding box center [649, 176] width 957 height 858
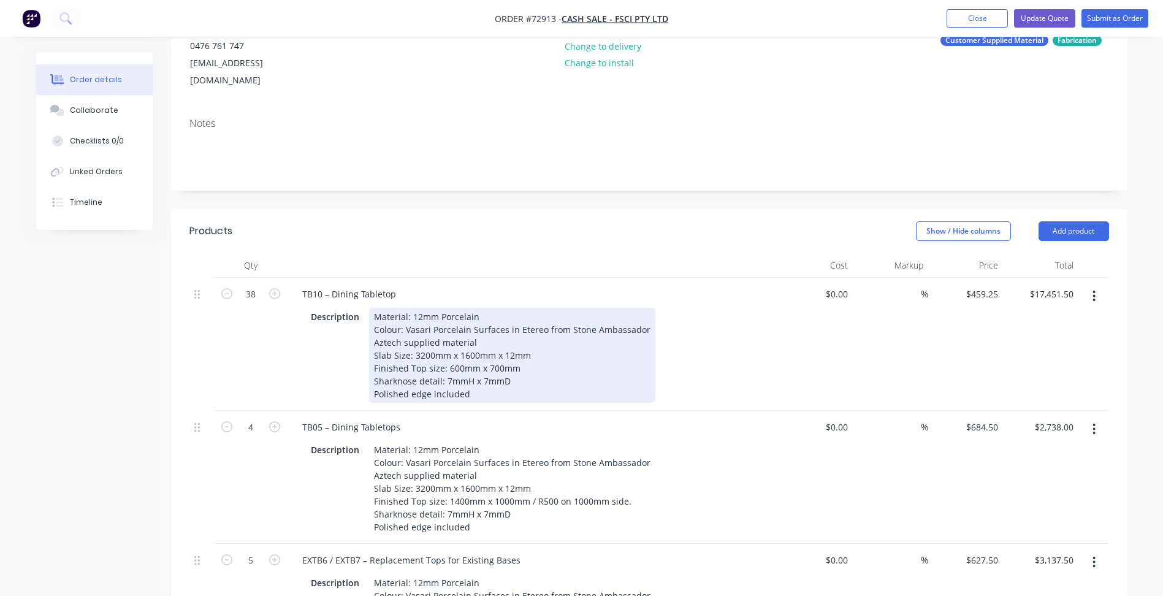
scroll to position [123, 0]
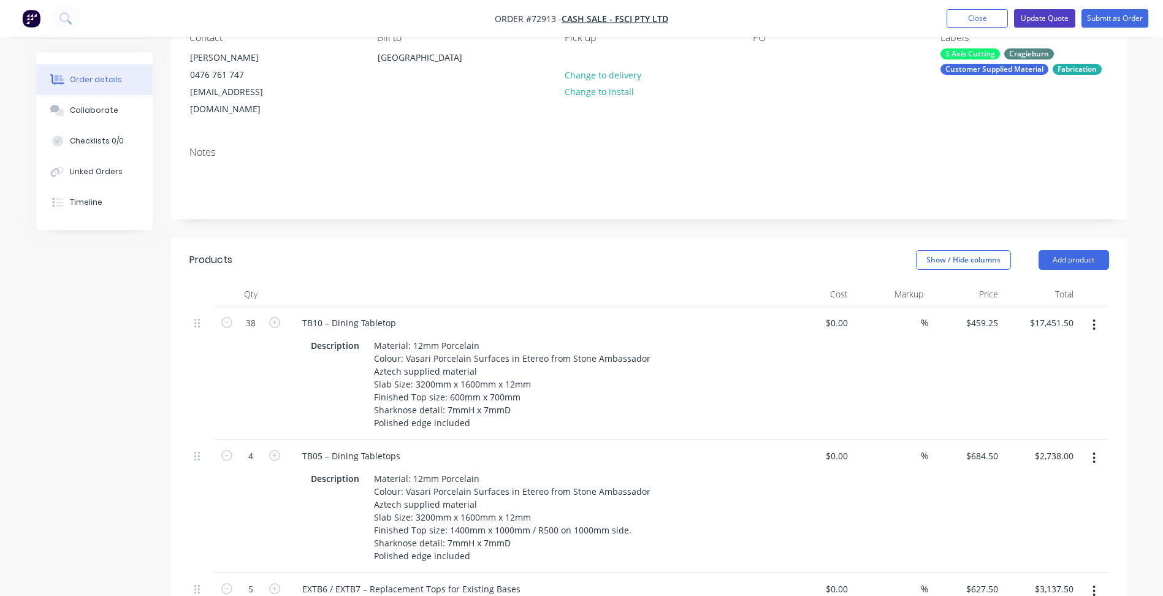
click at [1019, 21] on button "Update Quote" at bounding box center [1044, 18] width 61 height 18
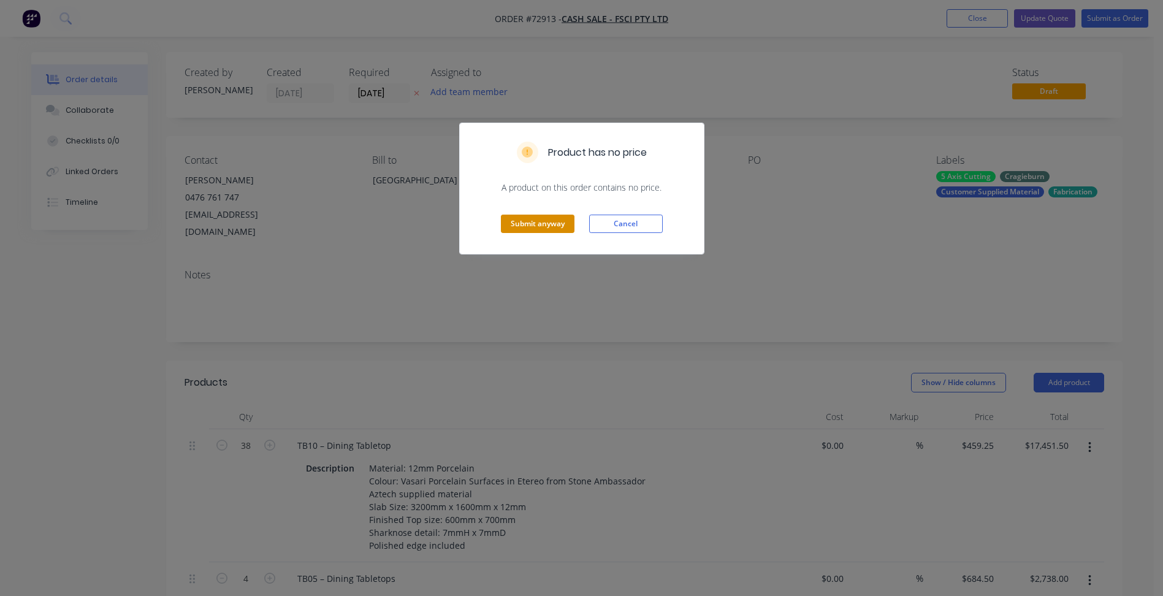
click at [541, 222] on button "Submit anyway" at bounding box center [538, 224] width 74 height 18
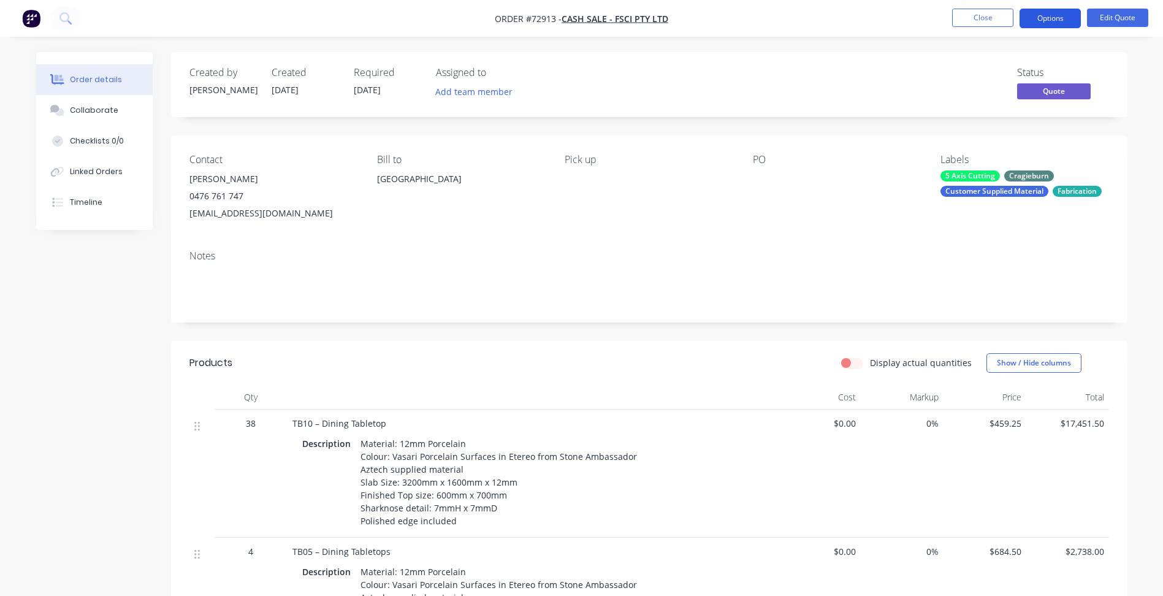
click at [1042, 20] on button "Options" at bounding box center [1050, 19] width 61 height 20
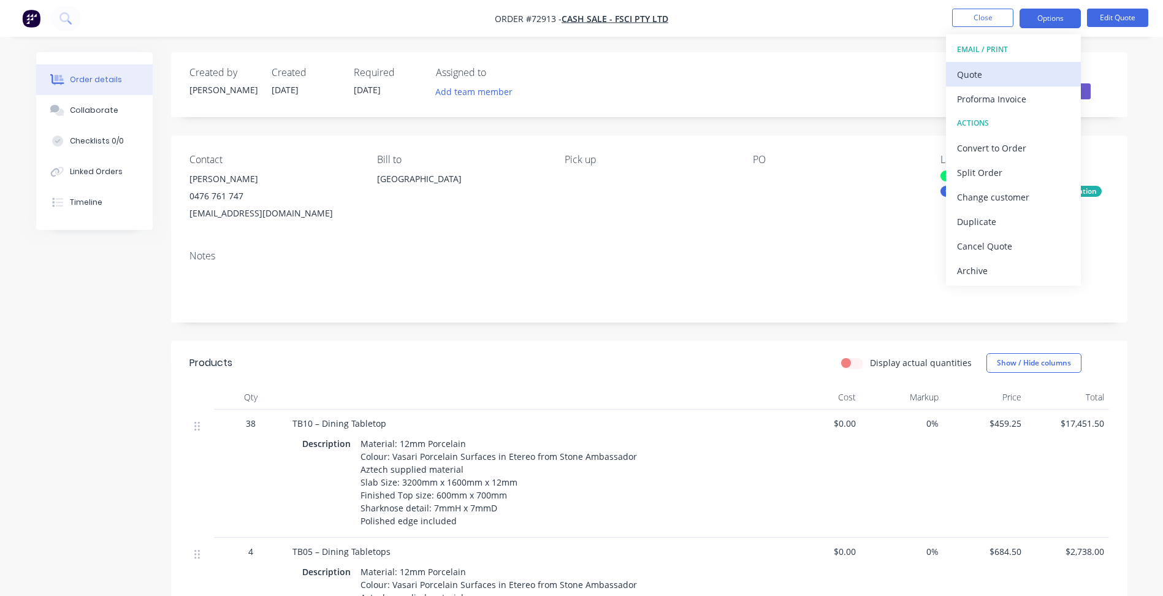
click at [981, 78] on div "Quote" at bounding box center [1013, 75] width 113 height 18
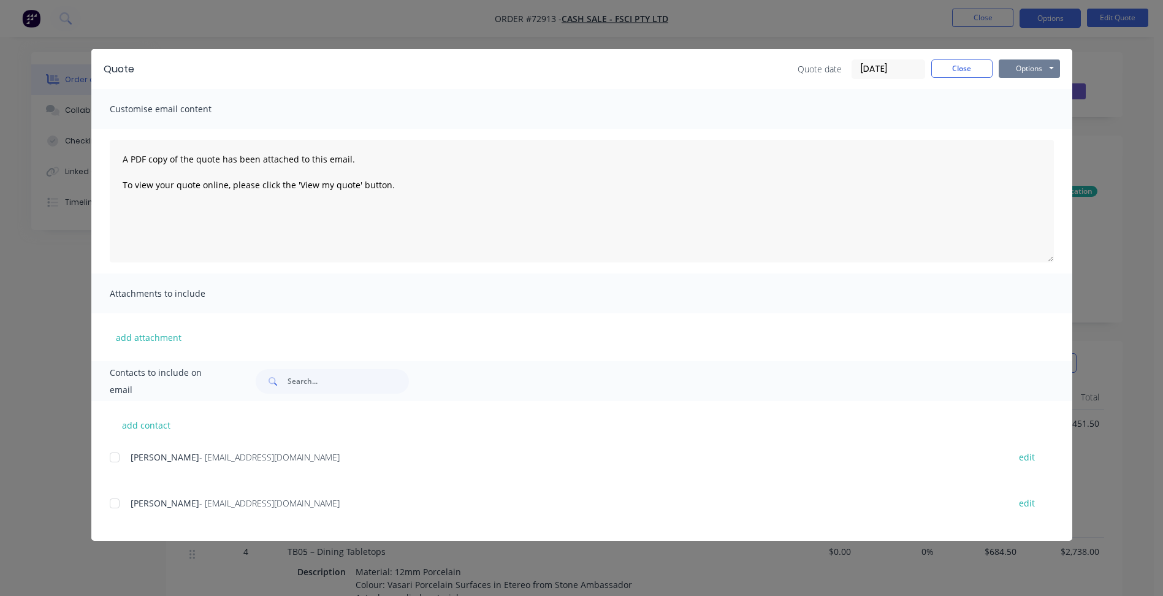
click at [1025, 74] on button "Options" at bounding box center [1029, 68] width 61 height 18
click at [1031, 86] on button "Preview" at bounding box center [1038, 90] width 78 height 20
click at [1036, 66] on button "Options" at bounding box center [1029, 68] width 61 height 18
click at [947, 73] on button "Close" at bounding box center [961, 68] width 61 height 18
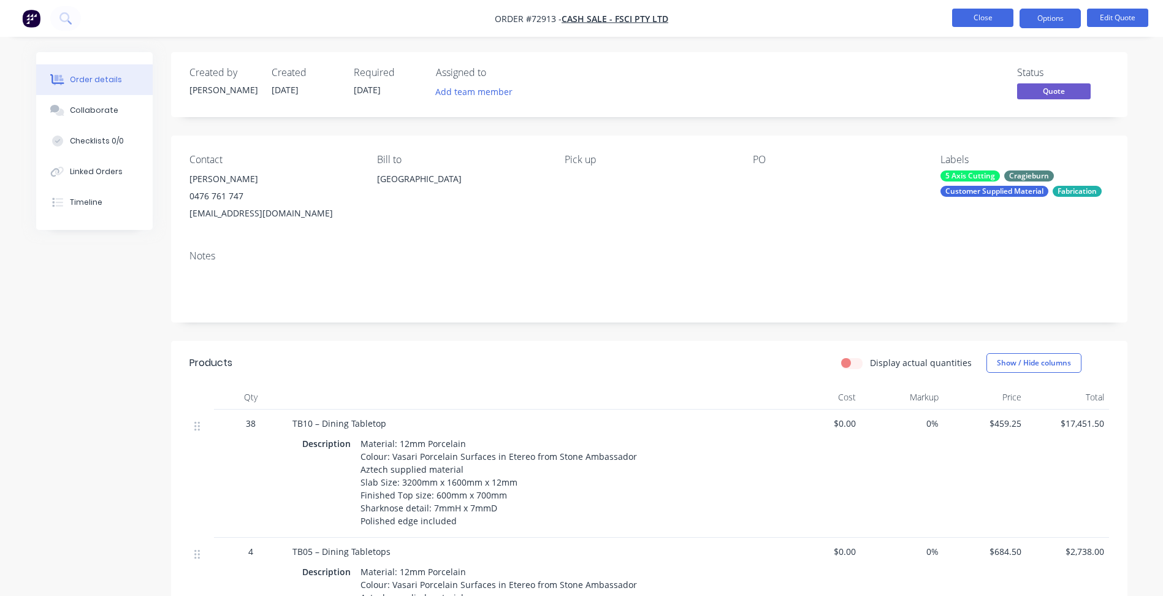
click at [997, 17] on button "Close" at bounding box center [982, 18] width 61 height 18
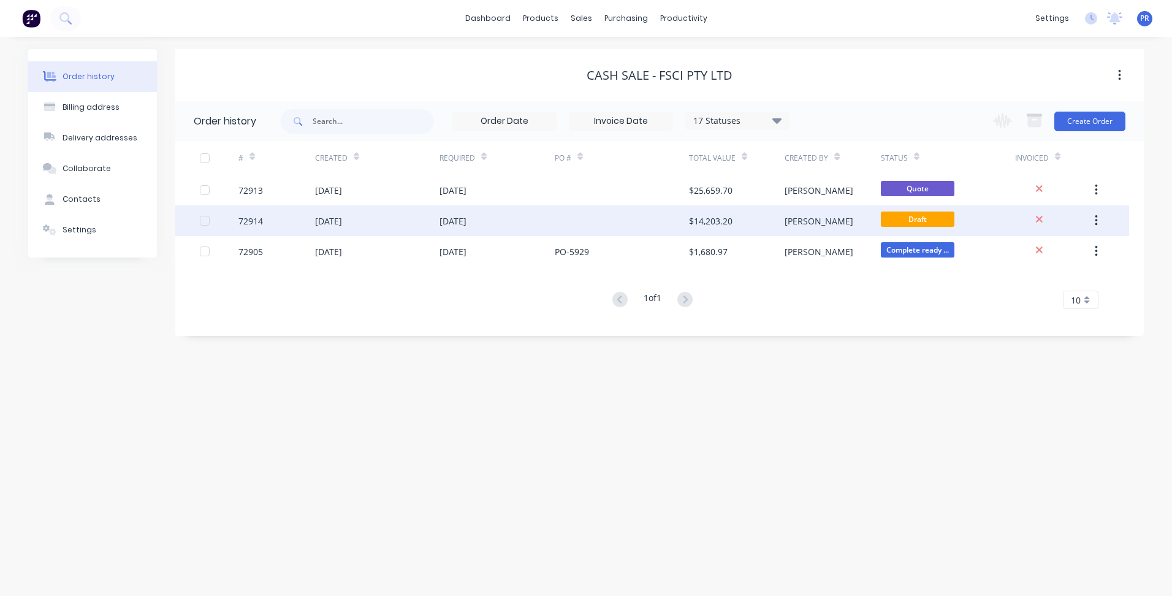
click at [383, 224] on div "[DATE]" at bounding box center [377, 220] width 124 height 31
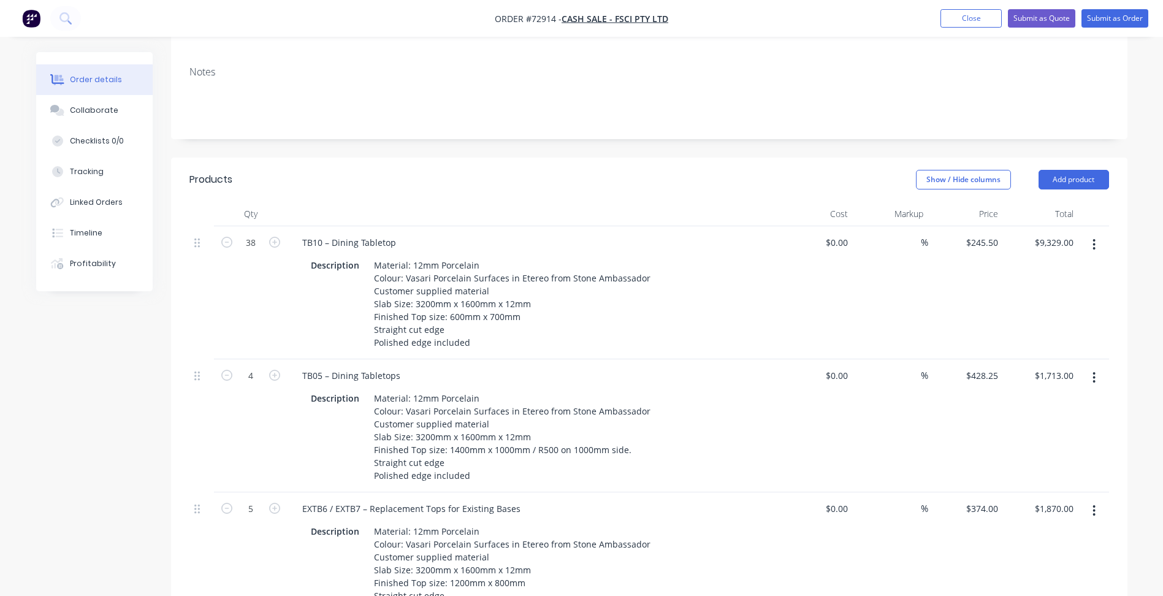
scroll to position [245, 0]
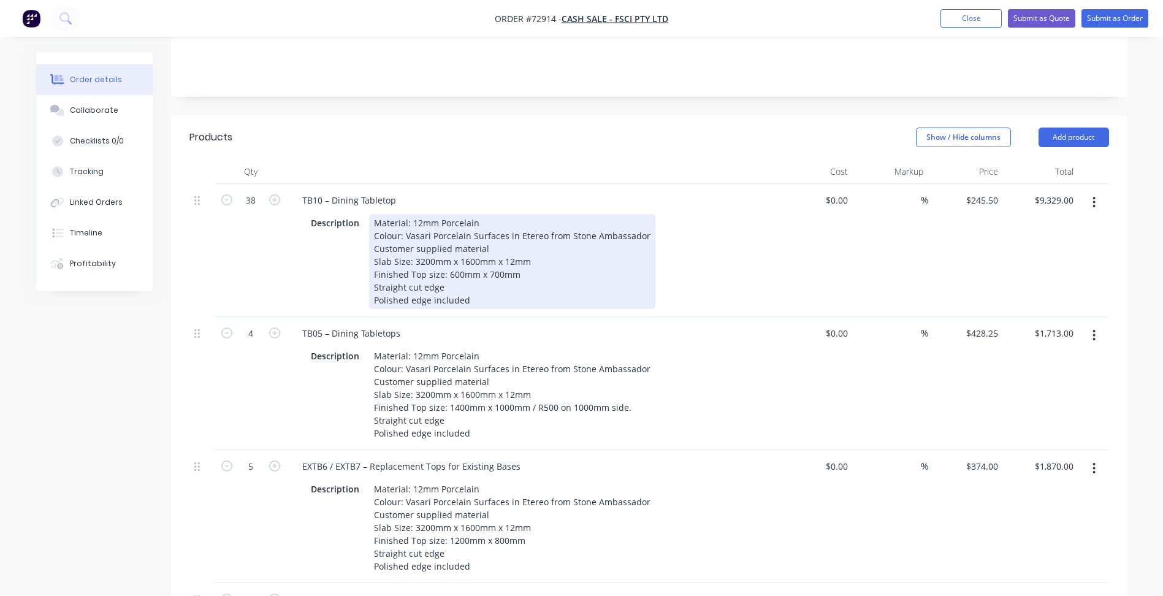
click at [403, 266] on div "Material: 12mm Porcelain Colour: Vasari Porcelain Surfaces in Etereo from Stone…" at bounding box center [512, 261] width 286 height 95
click at [389, 233] on div "Material: 12mm Porcelain Colour: Vasari Porcelain Surfaces in Etereo from Stone…" at bounding box center [512, 261] width 286 height 95
click at [386, 233] on div "Material: 12mm Porcelain Colour: Vasari Porcelain Surfaces in Etereo from Stone…" at bounding box center [512, 261] width 286 height 95
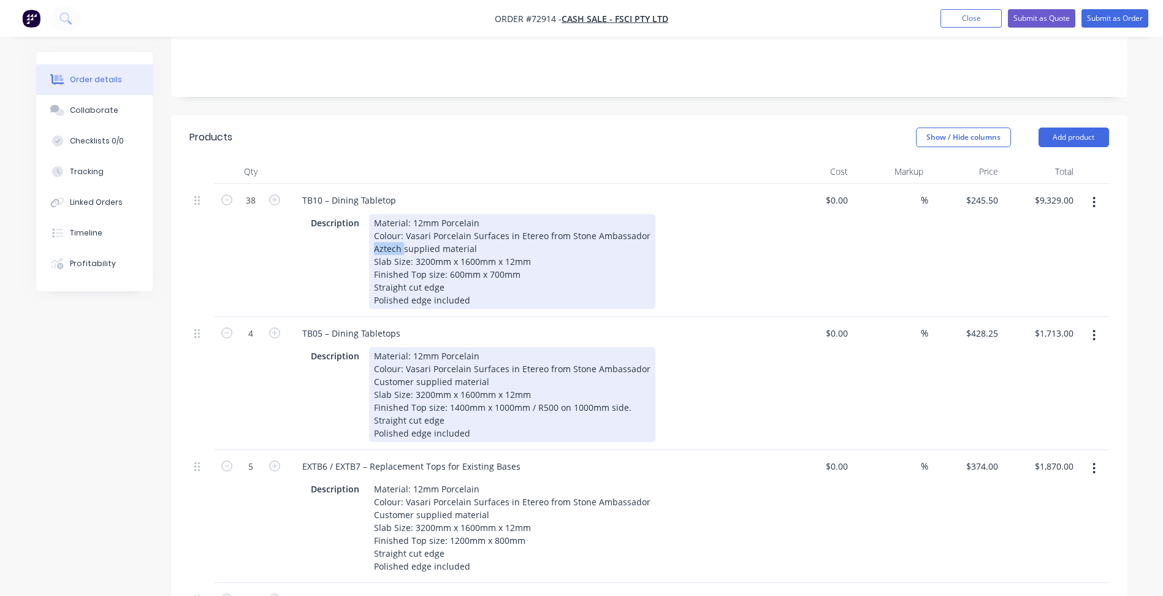
copy div "Aztech"
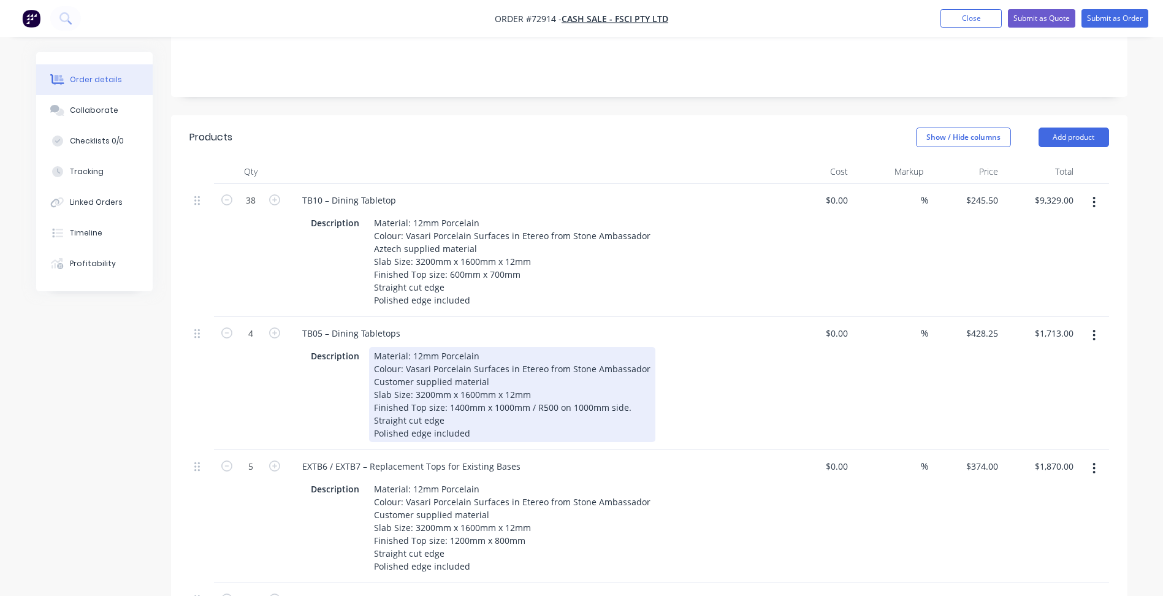
click at [388, 360] on div "Material: 12mm Porcelain Colour: Vasari Porcelain Surfaces in Etereo from Stone…" at bounding box center [512, 394] width 286 height 95
paste div
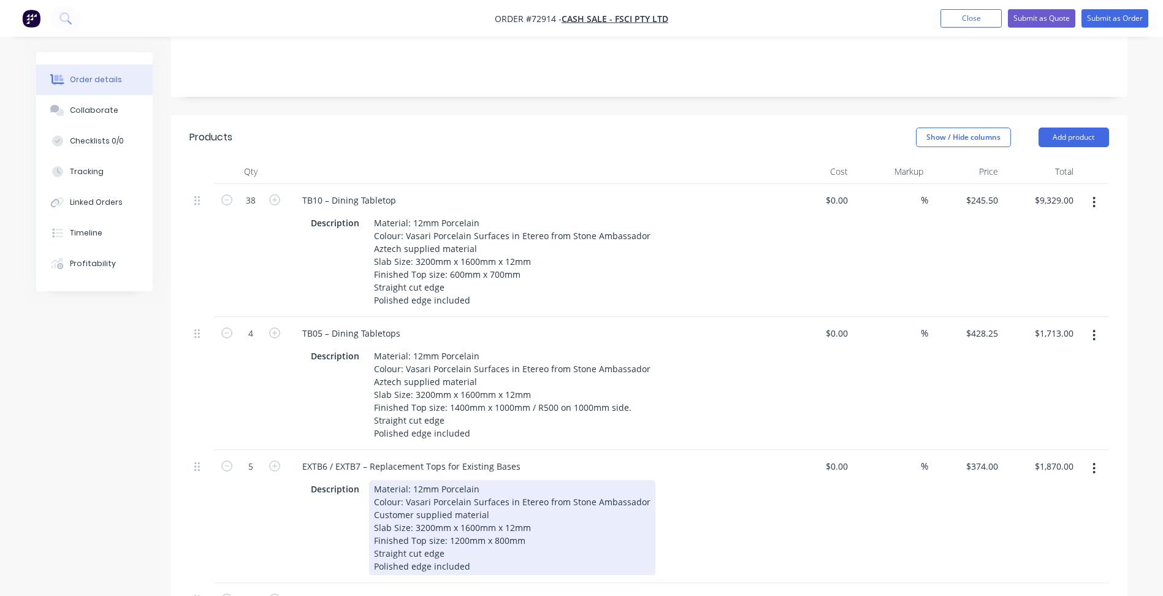
click at [392, 495] on div "Material: 12mm Porcelain Colour: Vasari Porcelain Surfaces in Etereo from Stone…" at bounding box center [512, 527] width 286 height 95
paste div
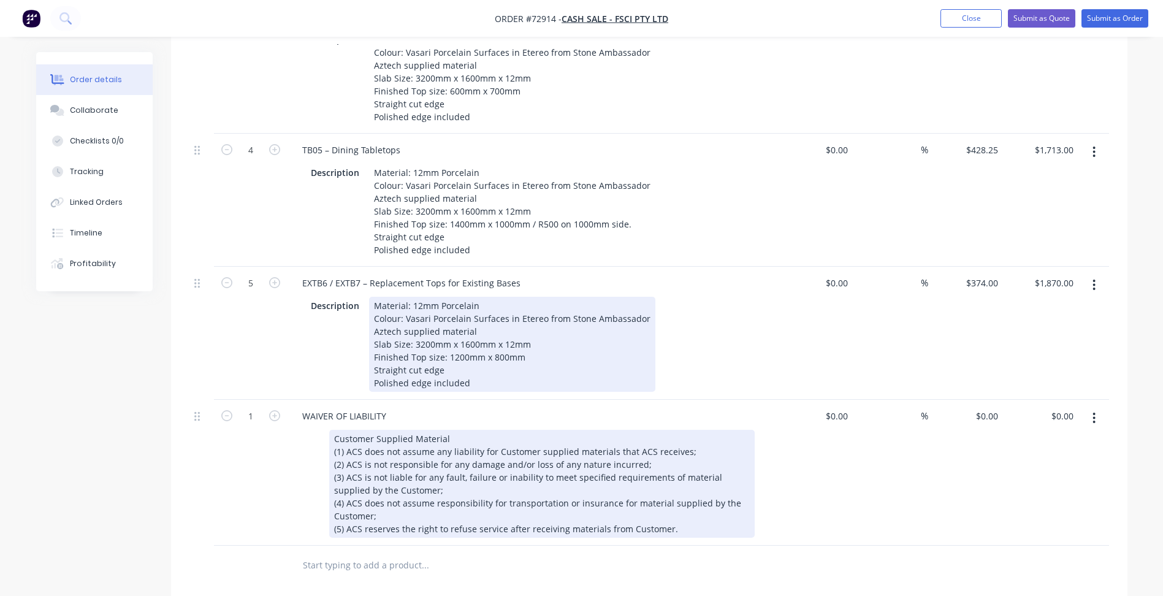
scroll to position [429, 0]
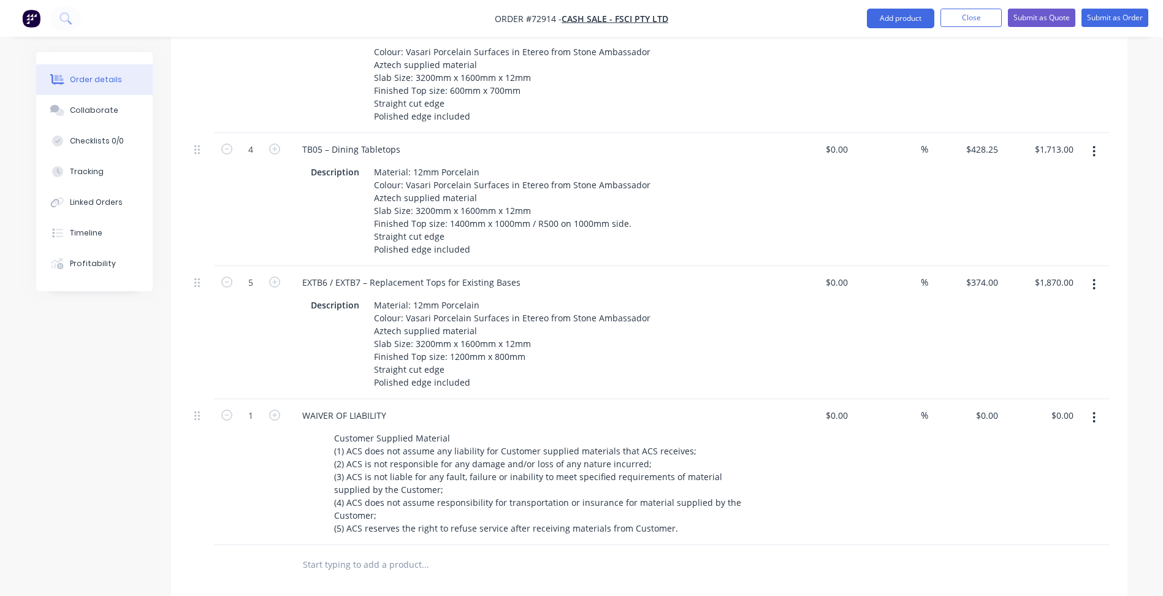
click at [1096, 411] on icon "button" at bounding box center [1094, 417] width 3 height 13
click at [1022, 514] on div "Delete" at bounding box center [1051, 523] width 94 height 18
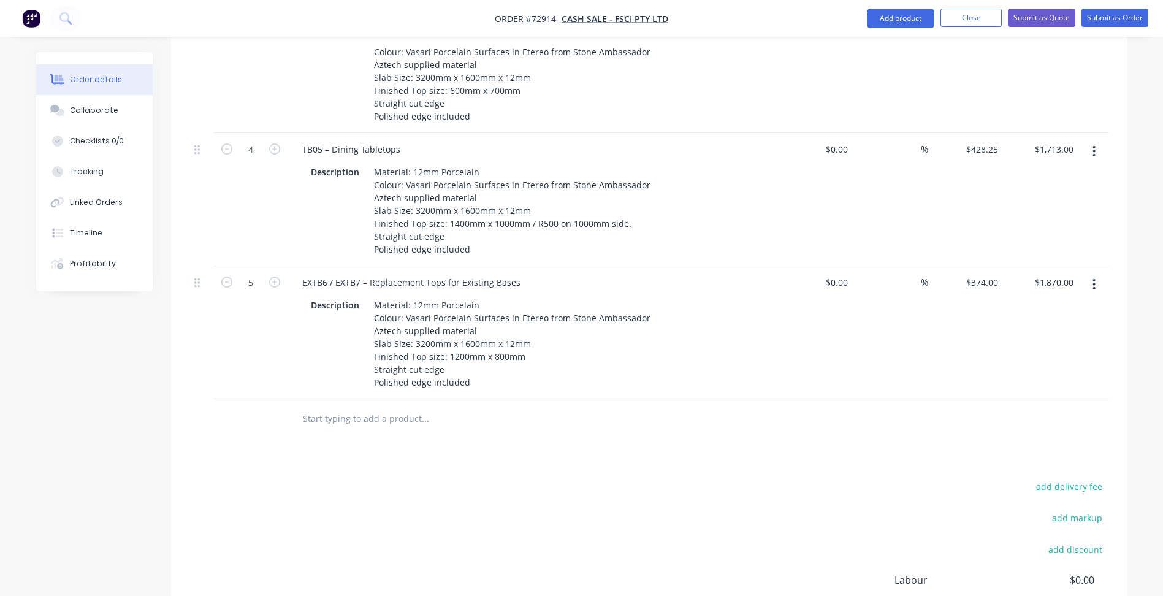
click at [535, 478] on div "add delivery fee add markup add discount Labour $0.00 Sub total $12,912.00 Marg…" at bounding box center [649, 596] width 920 height 237
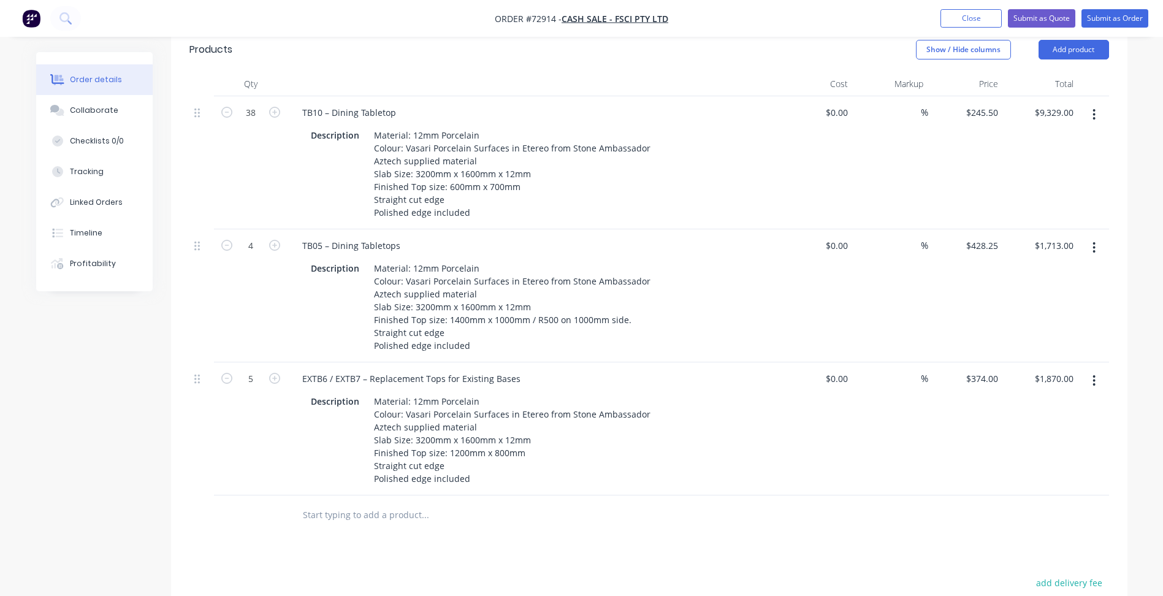
scroll to position [307, 0]
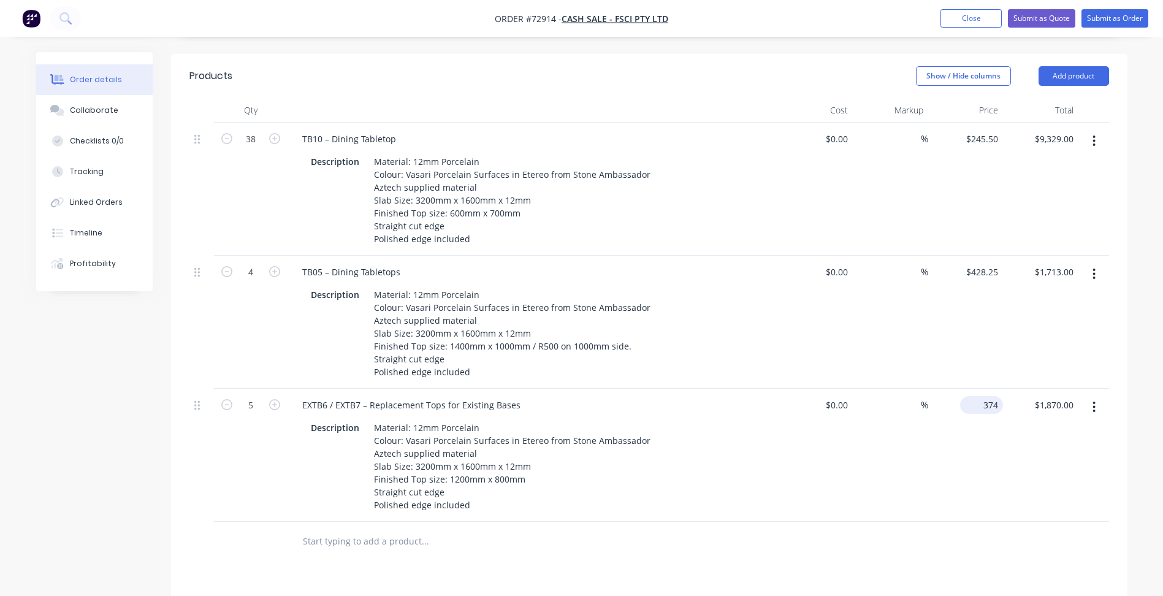
click at [983, 396] on input "374" at bounding box center [984, 405] width 38 height 18
type input "499"
type input "428.25"
type input "$499.00"
type input "$2,495.00"
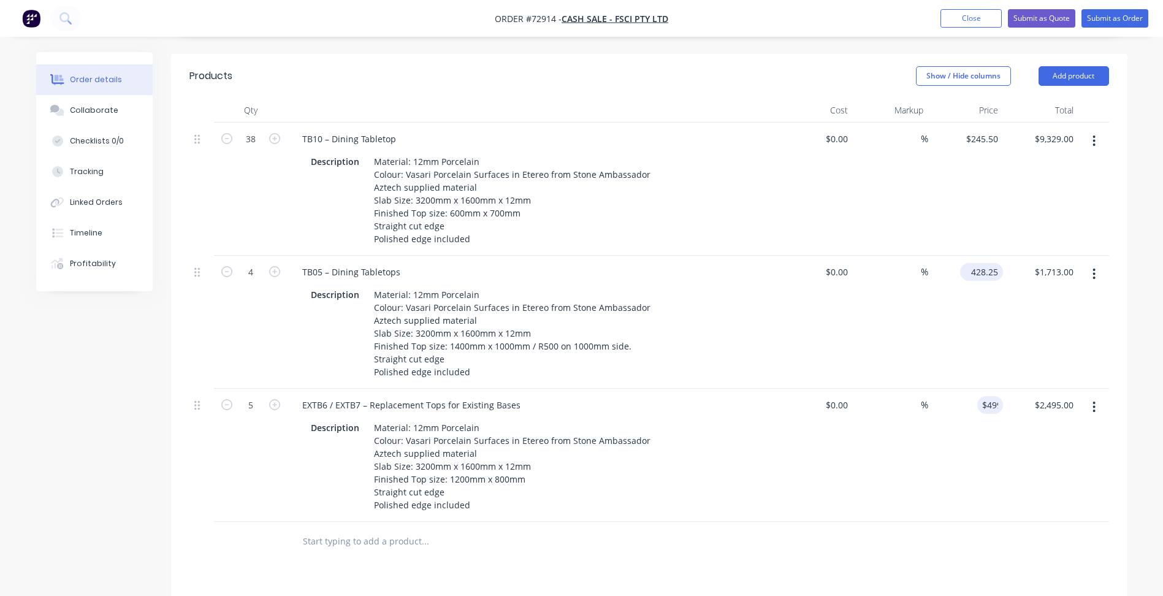
click at [982, 263] on input "428.25" at bounding box center [984, 272] width 38 height 18
click at [987, 263] on input "428.25" at bounding box center [986, 272] width 33 height 18
click at [986, 263] on input "428.25" at bounding box center [986, 272] width 33 height 18
type input "553.25"
type input "245.5"
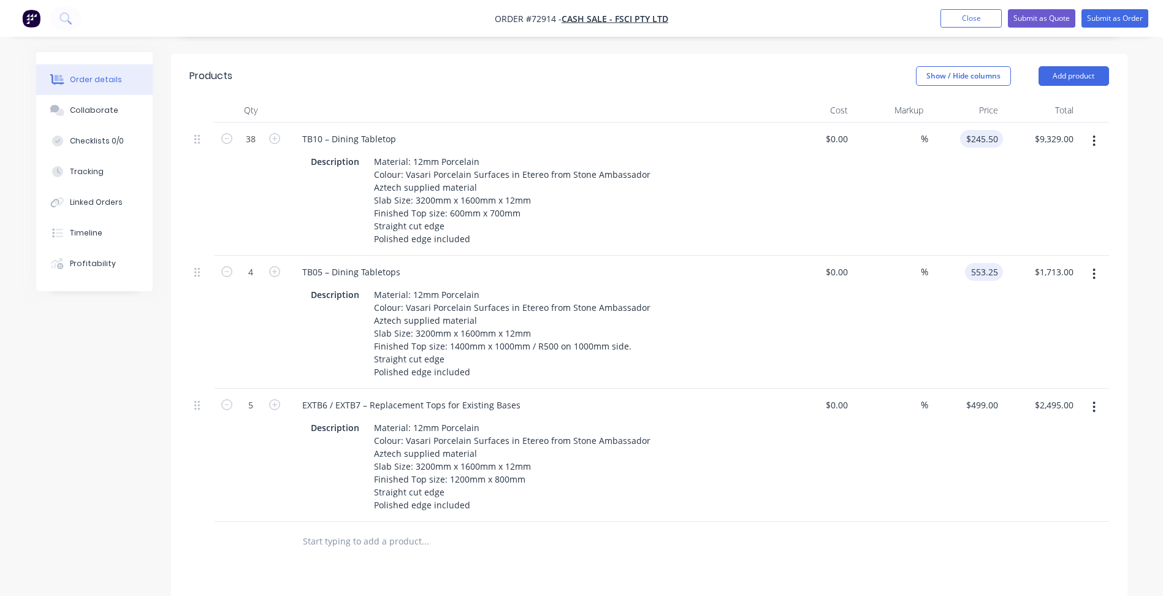
type input "$553.25"
type input "$2,213.00"
click at [977, 130] on input "245.5" at bounding box center [984, 139] width 38 height 18
click at [989, 130] on input "245.5" at bounding box center [989, 139] width 28 height 18
type input "$400.50"
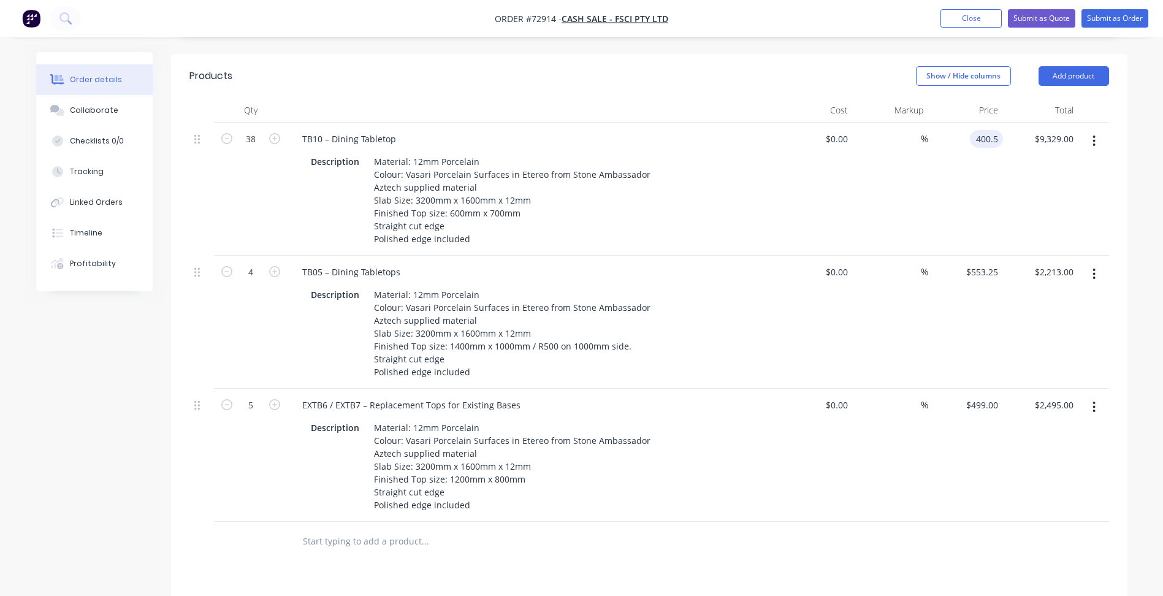
type input "$15,219.00"
click at [838, 535] on div at bounding box center [649, 542] width 920 height 40
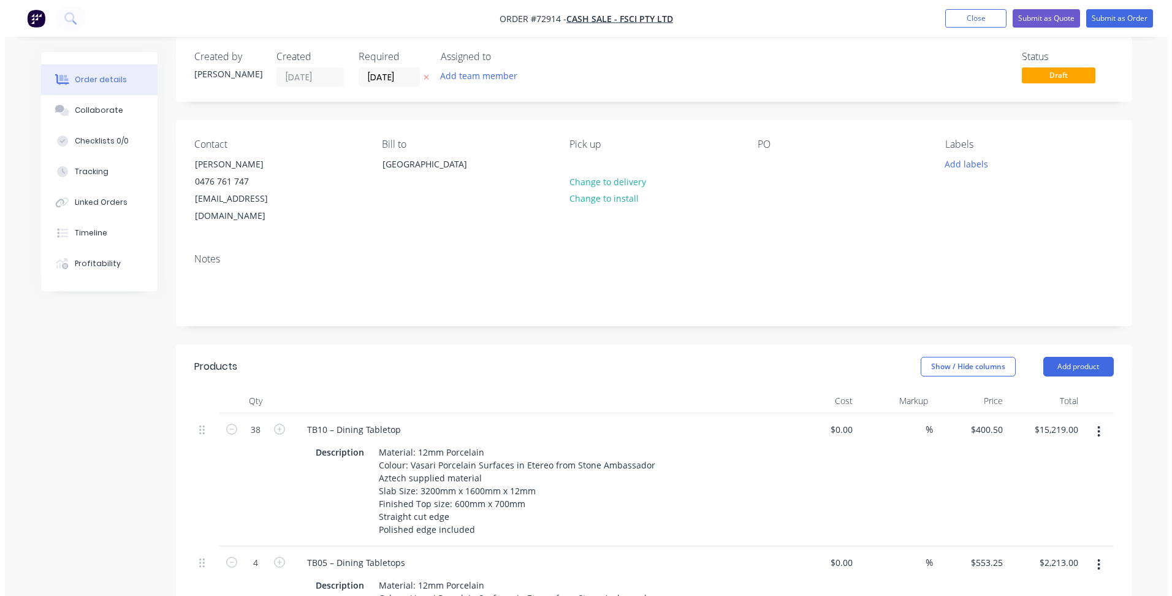
scroll to position [0, 0]
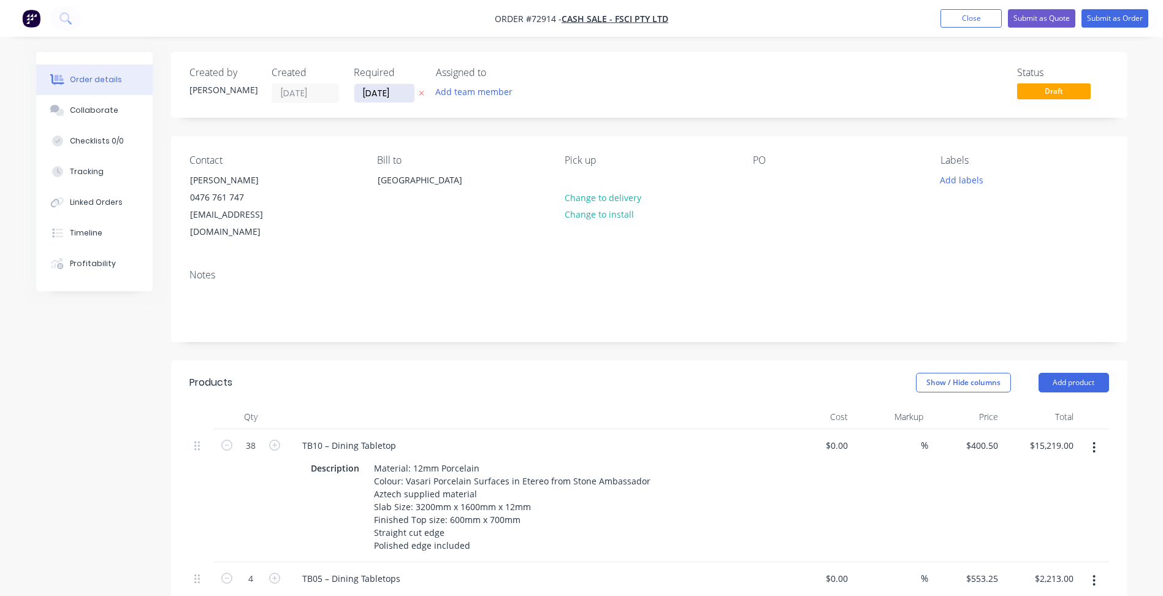
click at [364, 89] on input "[DATE]" at bounding box center [384, 93] width 60 height 18
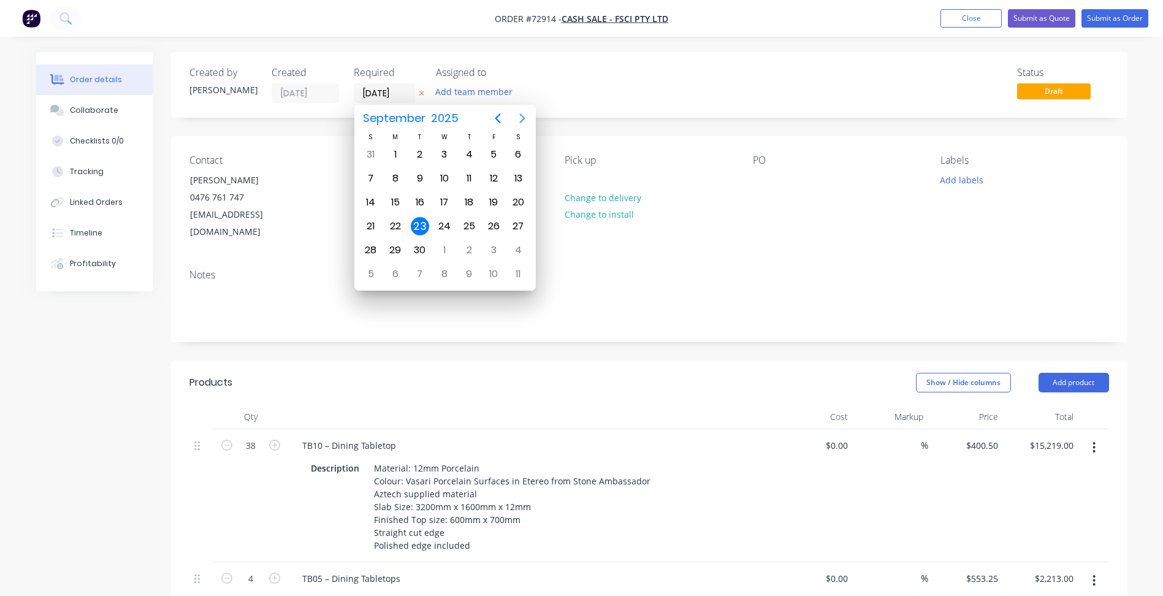
click at [519, 120] on icon "Next page" at bounding box center [522, 118] width 15 height 15
click at [418, 196] on div "14" at bounding box center [420, 202] width 18 height 18
type input "[DATE]"
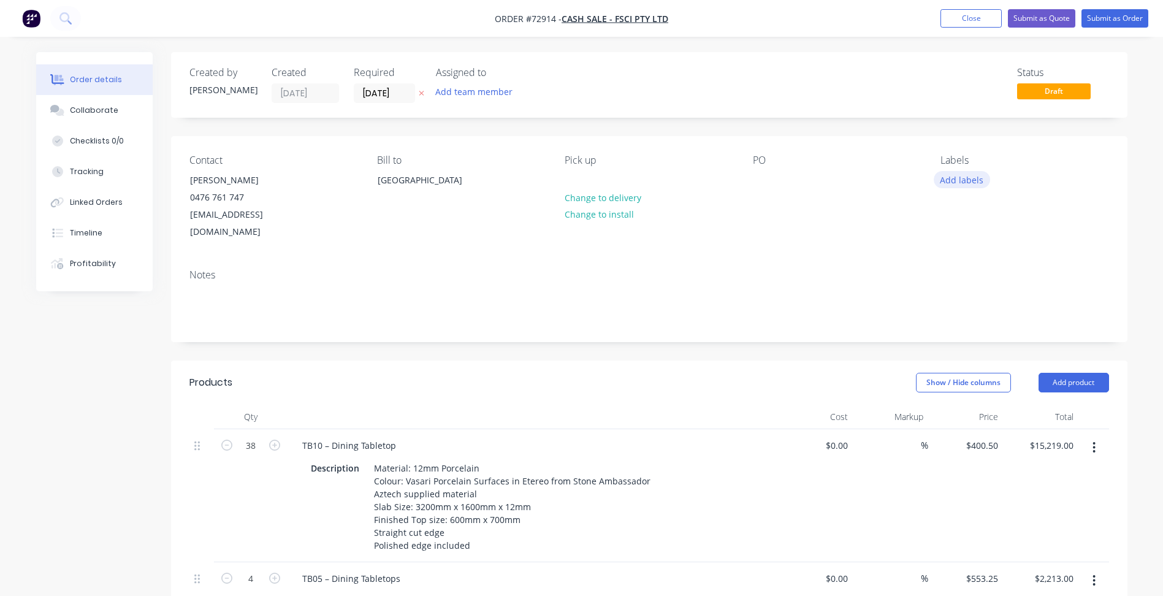
click at [954, 180] on button "Add labels" at bounding box center [962, 179] width 56 height 17
click at [798, 323] on div "Notes" at bounding box center [649, 300] width 957 height 82
click at [1036, 17] on button "Submit as Quote" at bounding box center [1041, 18] width 67 height 18
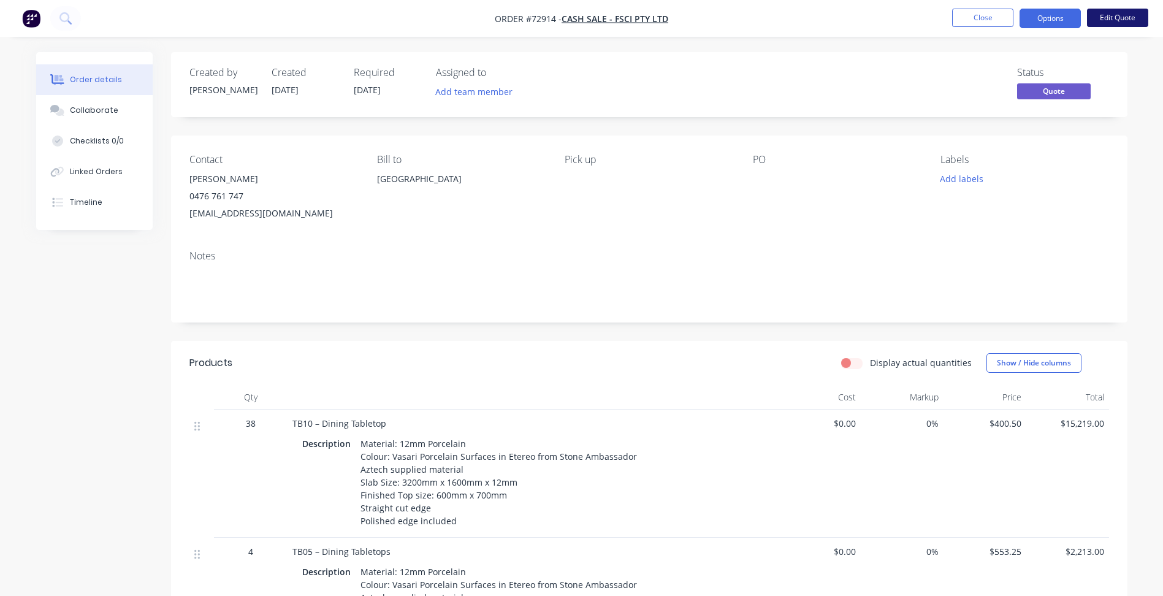
click at [1116, 17] on button "Edit Quote" at bounding box center [1117, 18] width 61 height 18
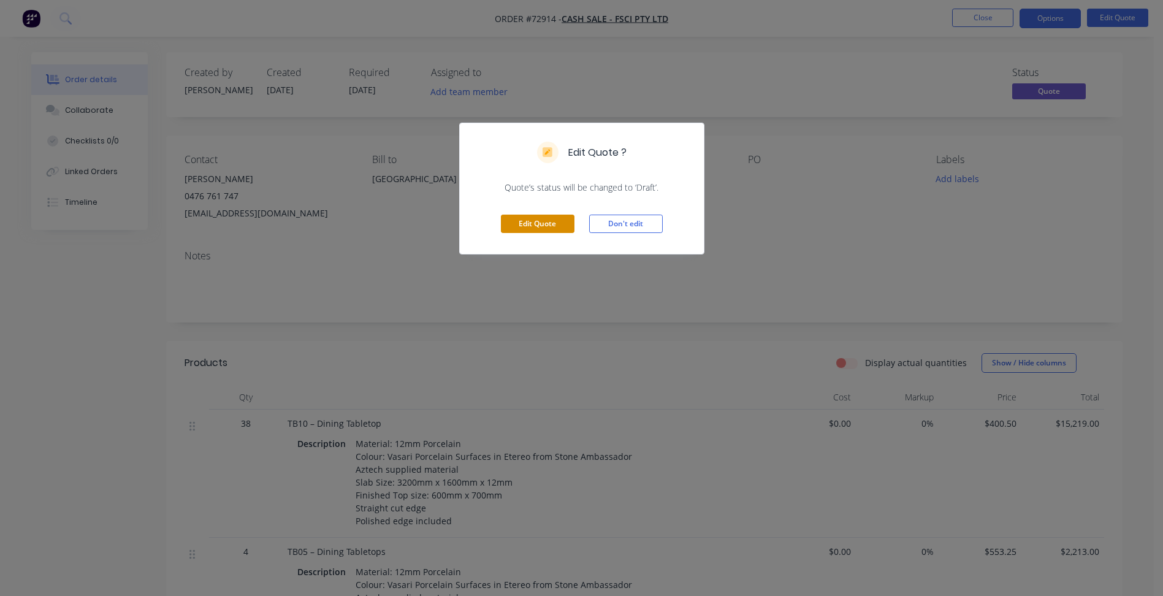
click at [543, 228] on button "Edit Quote" at bounding box center [538, 224] width 74 height 18
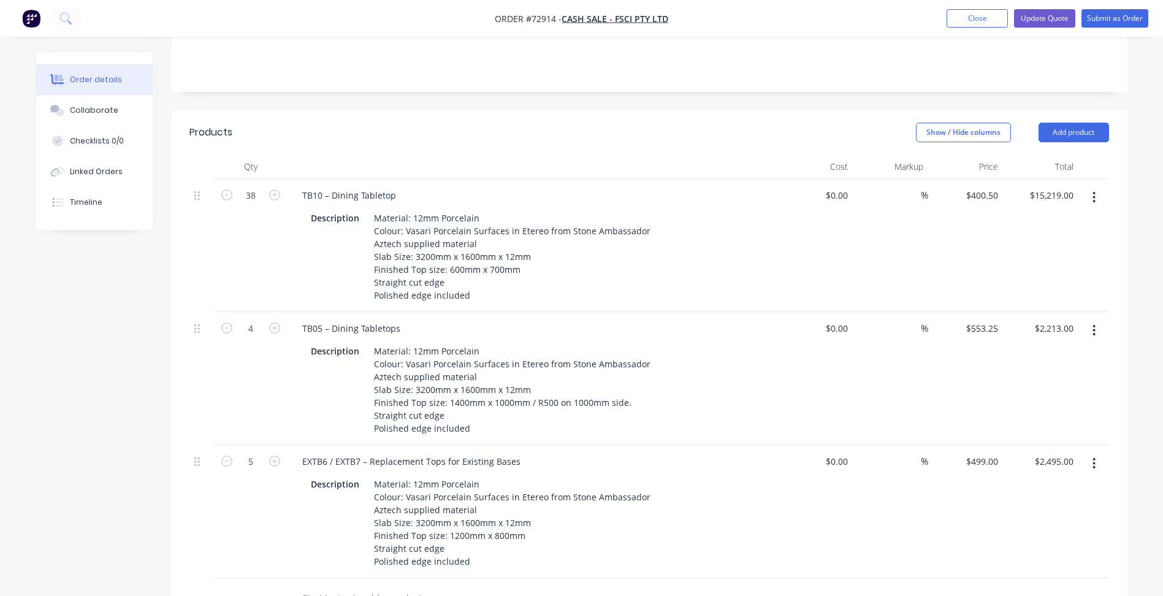
scroll to position [245, 0]
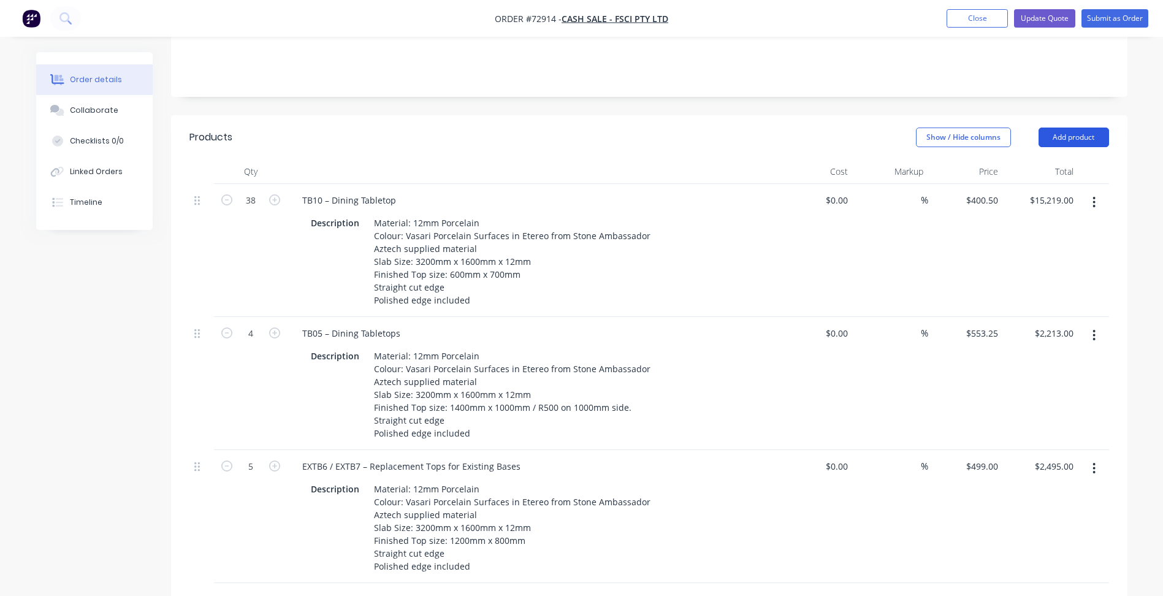
click at [1085, 128] on button "Add product" at bounding box center [1074, 138] width 71 height 20
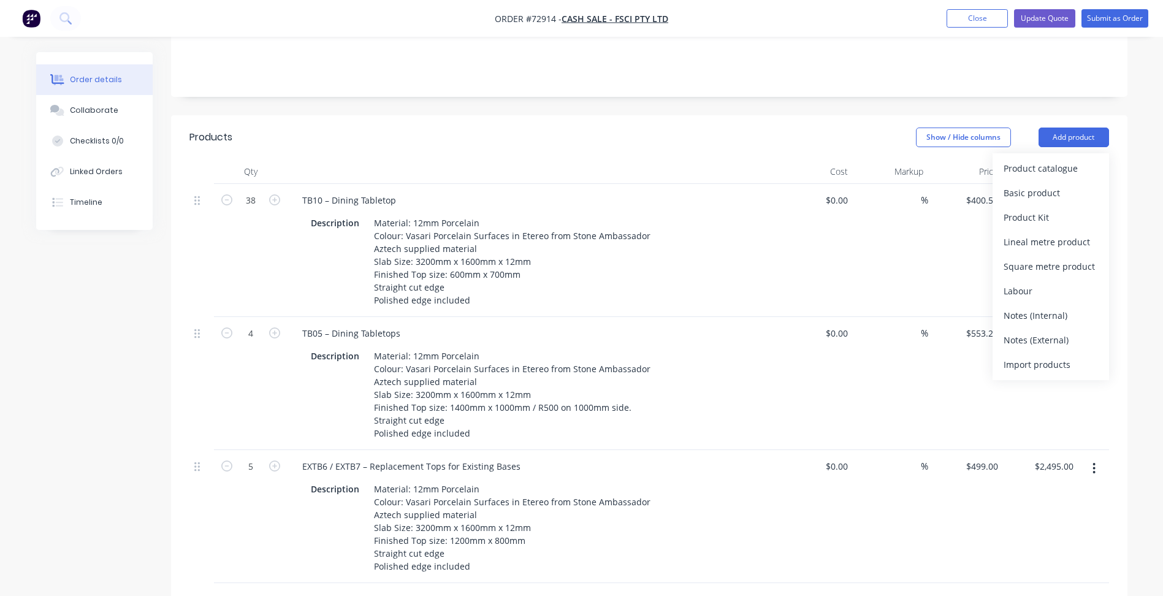
drag, startPoint x: 1055, startPoint y: 172, endPoint x: 832, endPoint y: 250, distance: 236.6
click at [1055, 184] on div "Basic product" at bounding box center [1051, 193] width 94 height 18
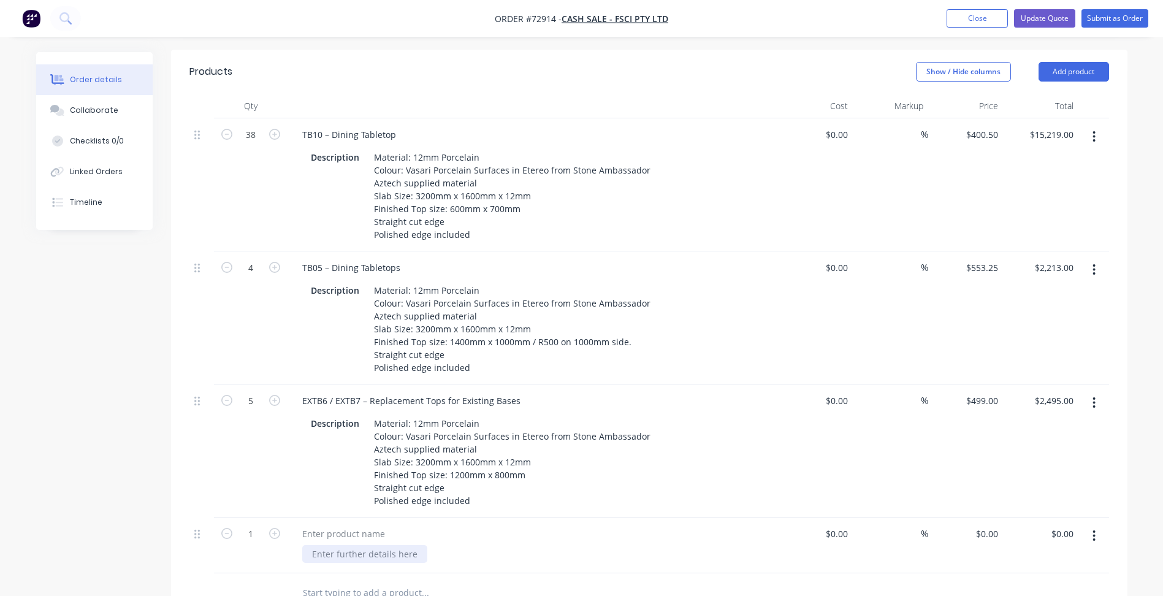
scroll to position [368, 0]
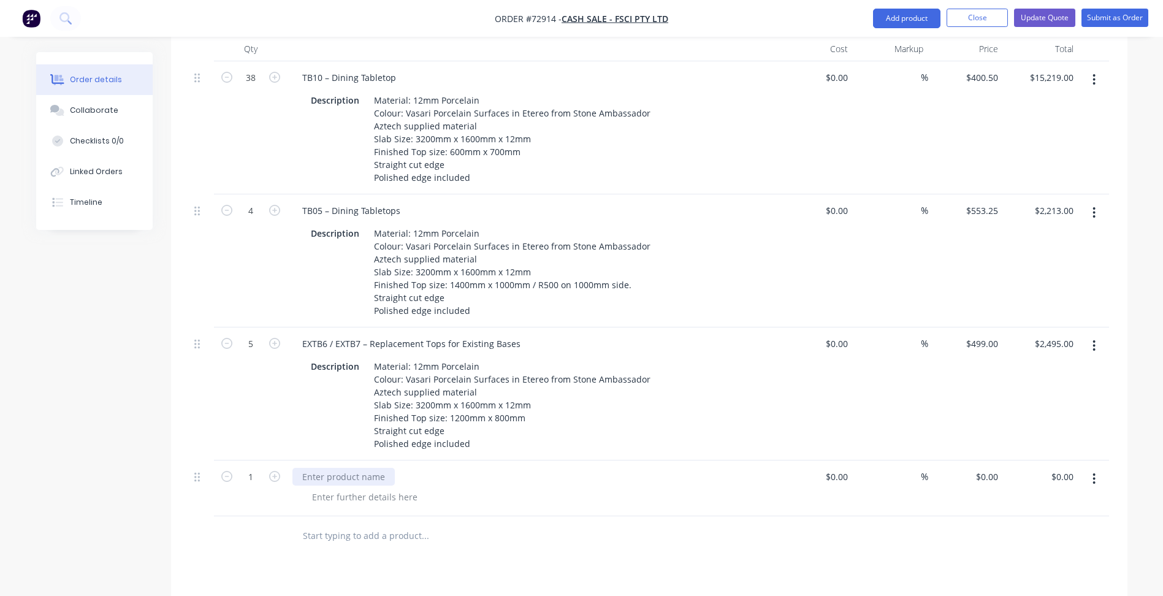
click at [347, 468] on div at bounding box center [344, 477] width 102 height 18
click at [407, 488] on div at bounding box center [364, 497] width 125 height 18
click at [397, 488] on div at bounding box center [364, 497] width 125 height 18
click at [400, 488] on div "Deposit Required:" at bounding box center [537, 497] width 471 height 18
click at [355, 468] on div "50% Deposit required prior to production" at bounding box center [388, 477] width 190 height 18
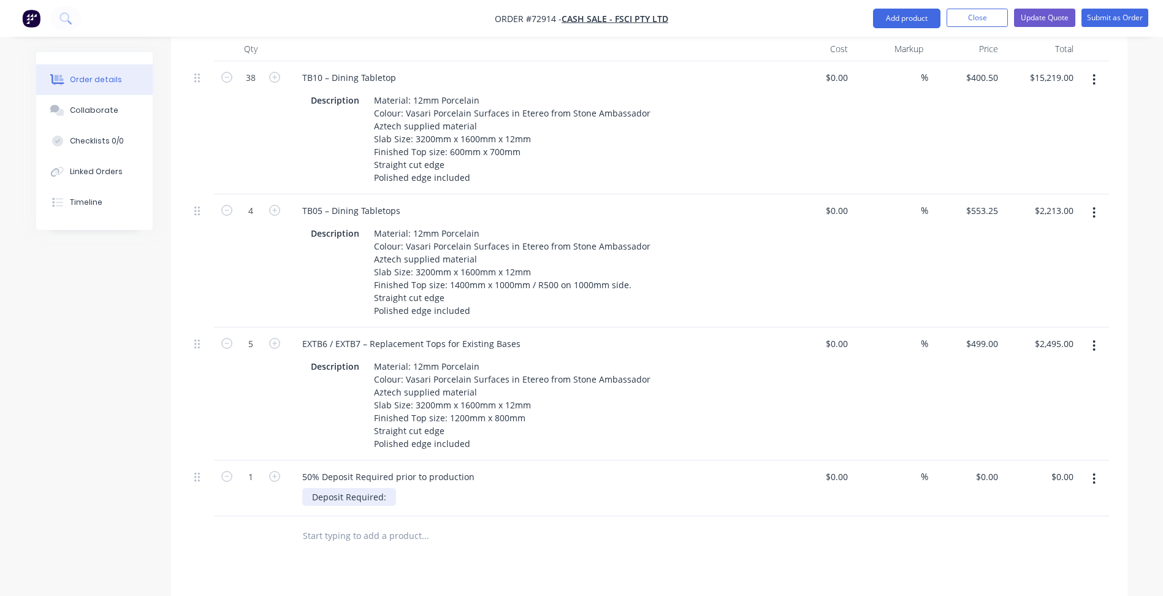
click at [346, 488] on div "Deposit Required:" at bounding box center [349, 497] width 94 height 18
click at [351, 488] on div "Deposit Required:" at bounding box center [349, 497] width 94 height 18
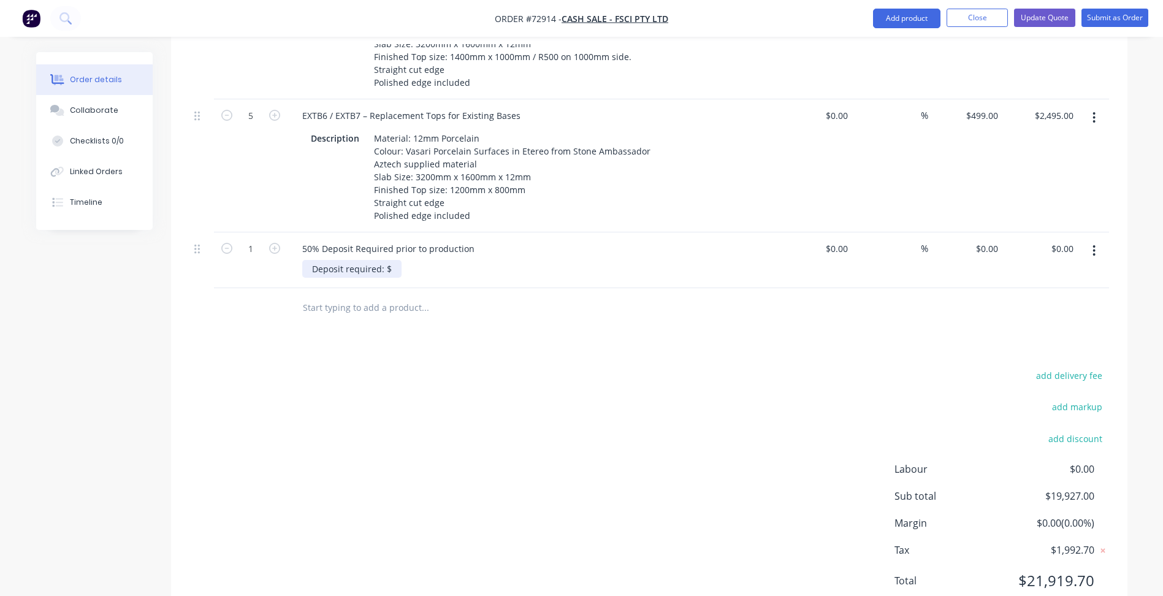
scroll to position [613, 0]
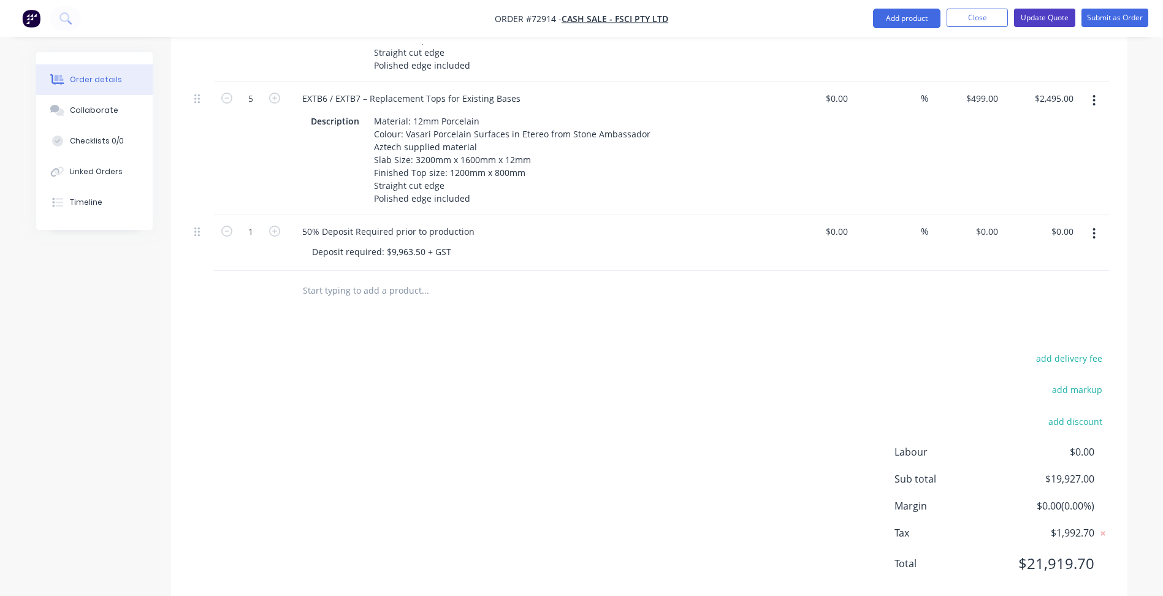
click at [1042, 23] on button "Update Quote" at bounding box center [1044, 18] width 61 height 18
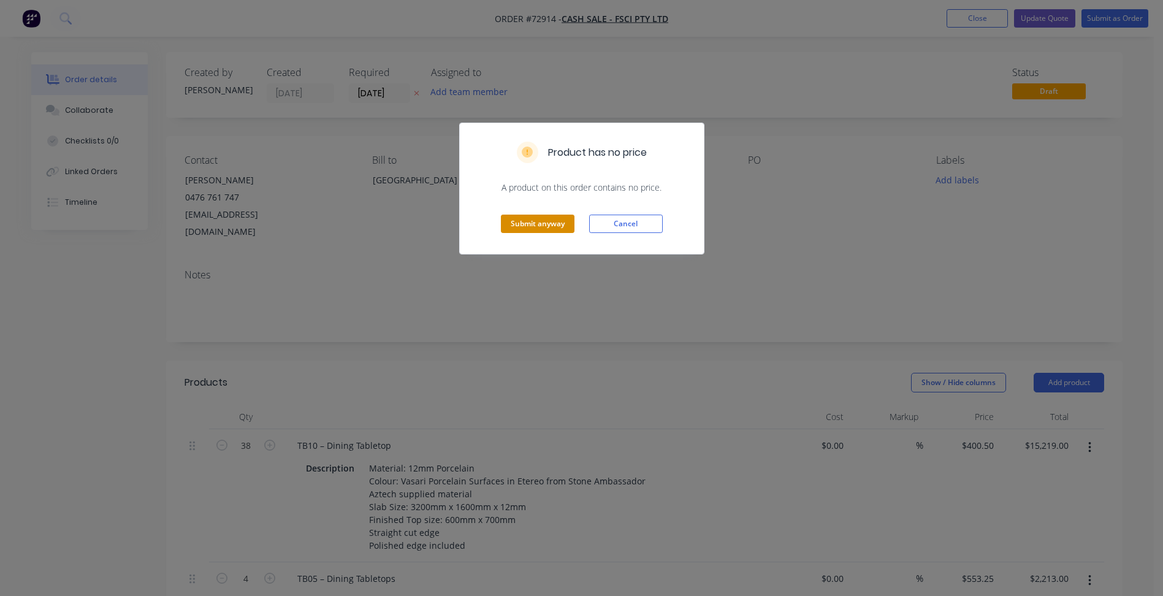
click at [548, 223] on button "Submit anyway" at bounding box center [538, 224] width 74 height 18
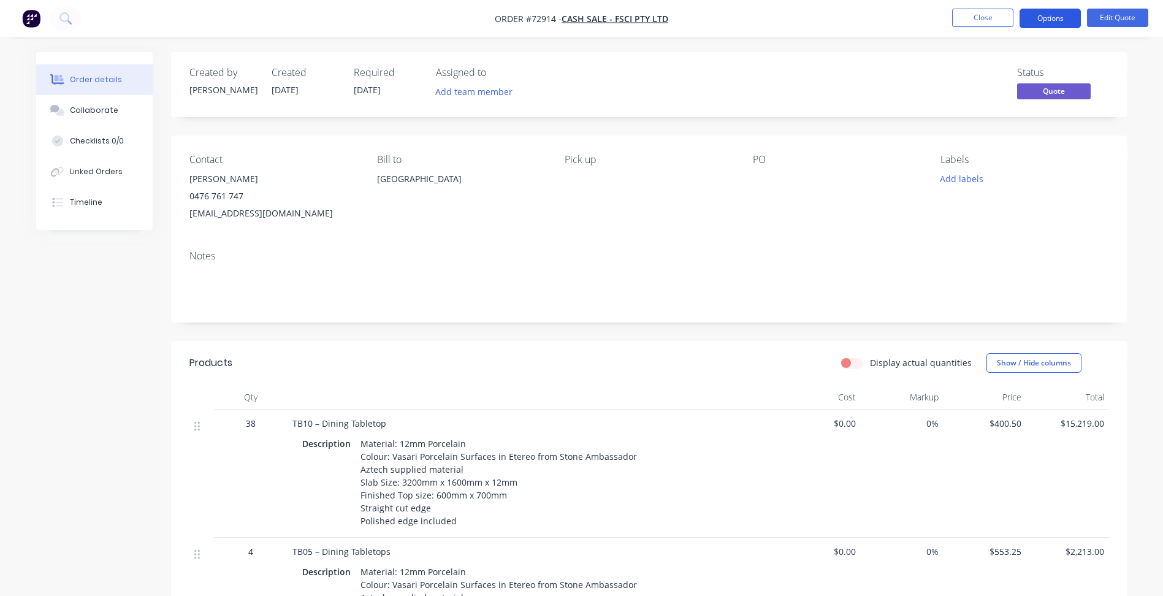
click at [1057, 23] on button "Options" at bounding box center [1050, 19] width 61 height 20
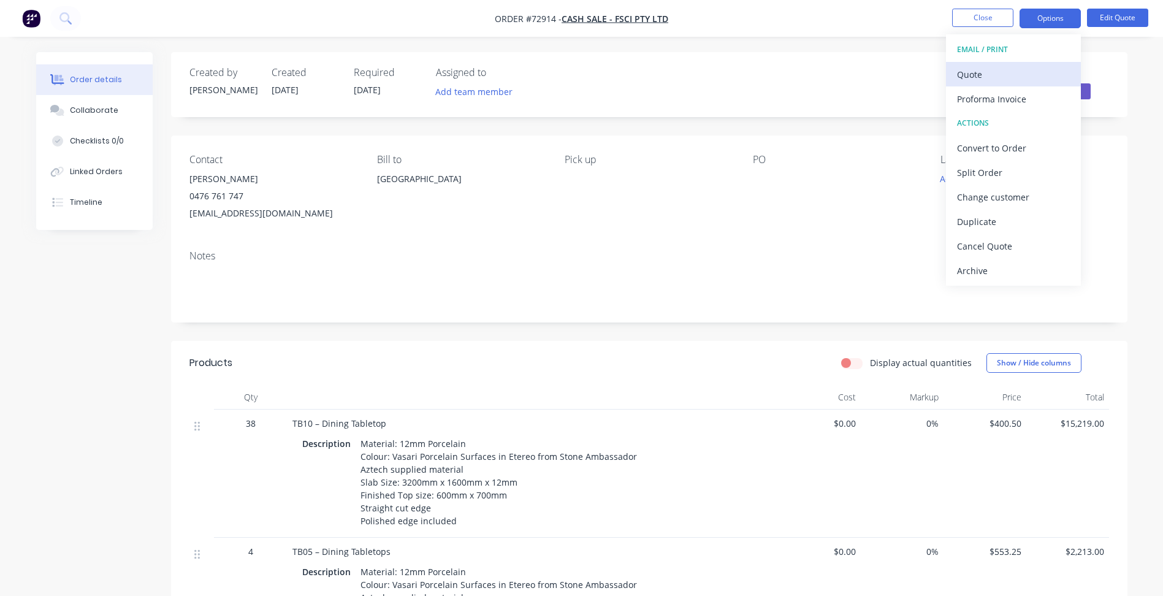
click at [985, 78] on div "Quote" at bounding box center [1013, 75] width 113 height 18
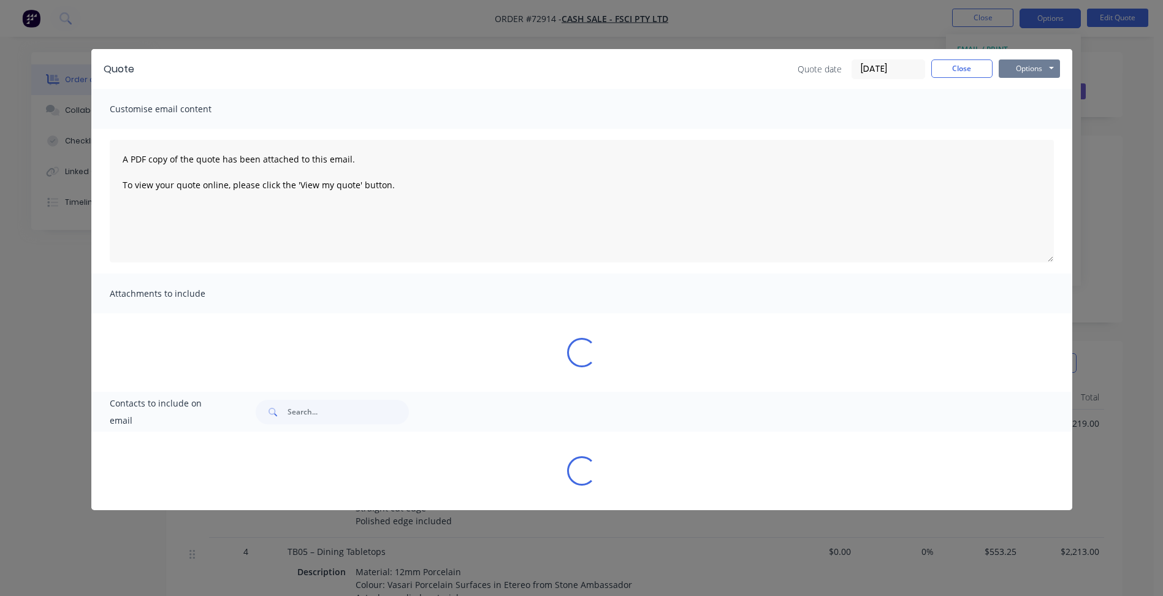
click at [1033, 77] on button "Options" at bounding box center [1029, 68] width 61 height 18
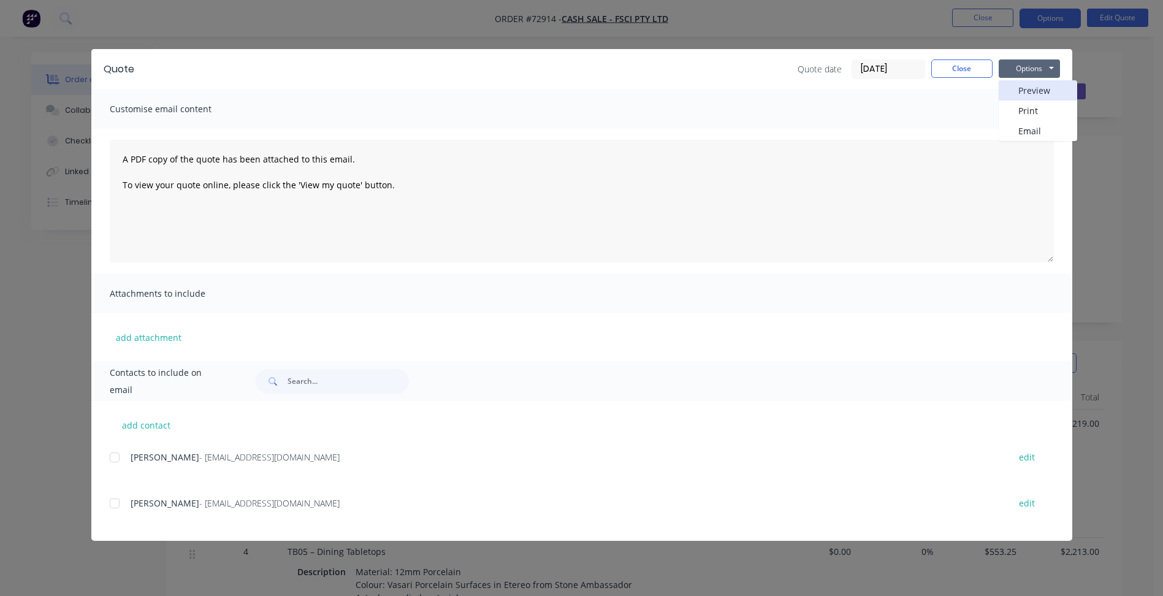
click at [1035, 85] on button "Preview" at bounding box center [1038, 90] width 78 height 20
click at [956, 64] on button "Close" at bounding box center [961, 68] width 61 height 18
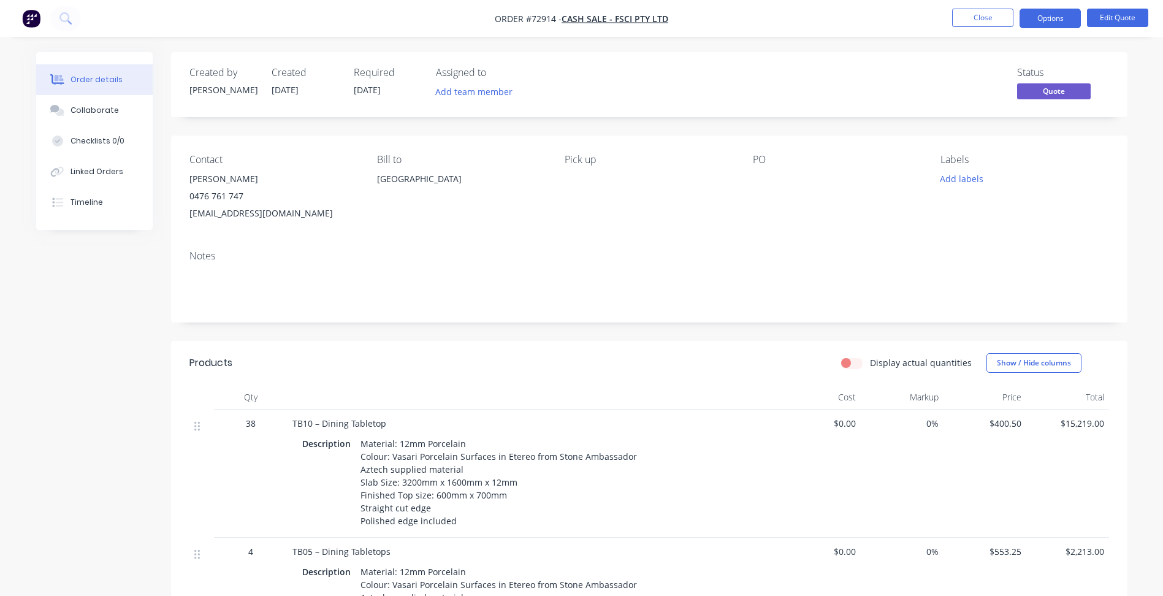
click at [982, 3] on nav "Order #72914 - Cash Sale - FSCI Pty Ltd Close Options Edit Quote" at bounding box center [581, 18] width 1163 height 37
click at [982, 15] on button "Close" at bounding box center [982, 18] width 61 height 18
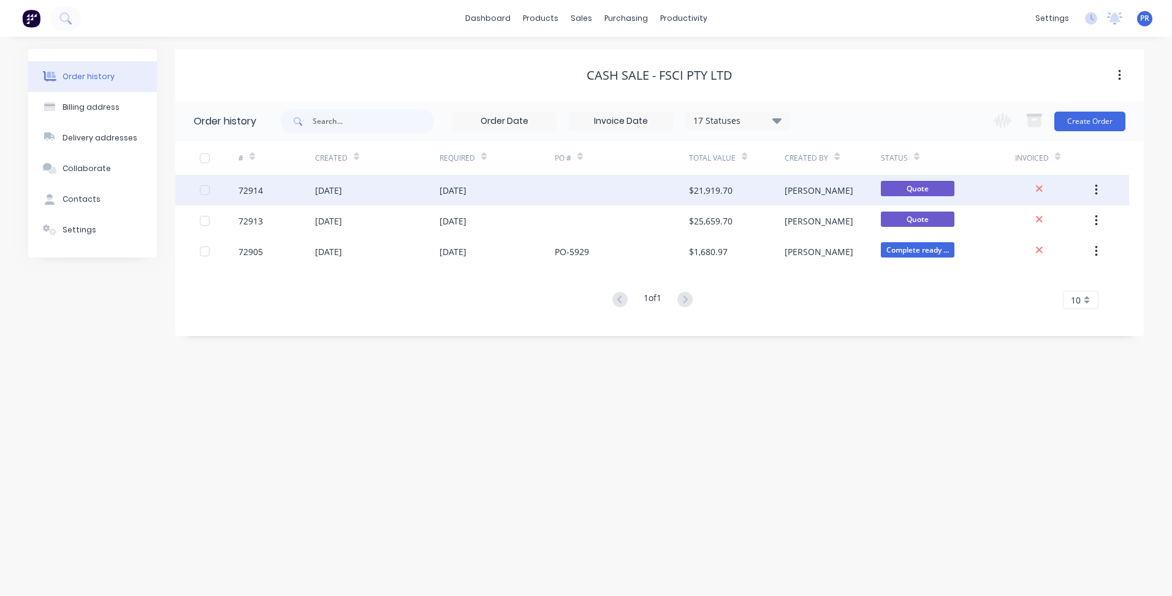
click at [560, 188] on div at bounding box center [622, 190] width 134 height 31
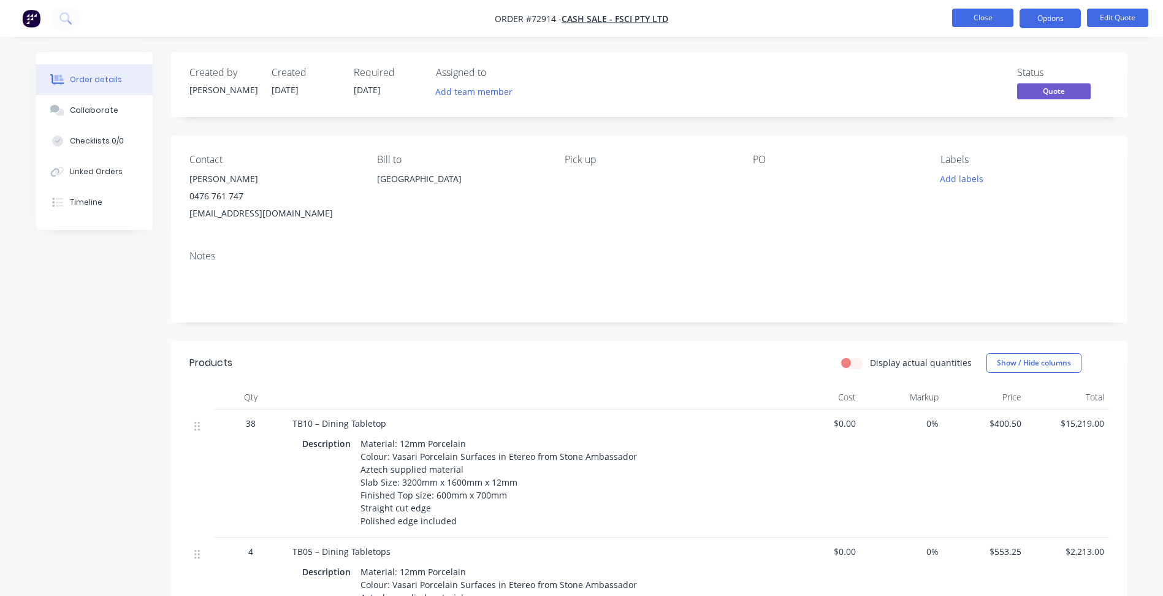
click at [982, 23] on button "Close" at bounding box center [982, 18] width 61 height 18
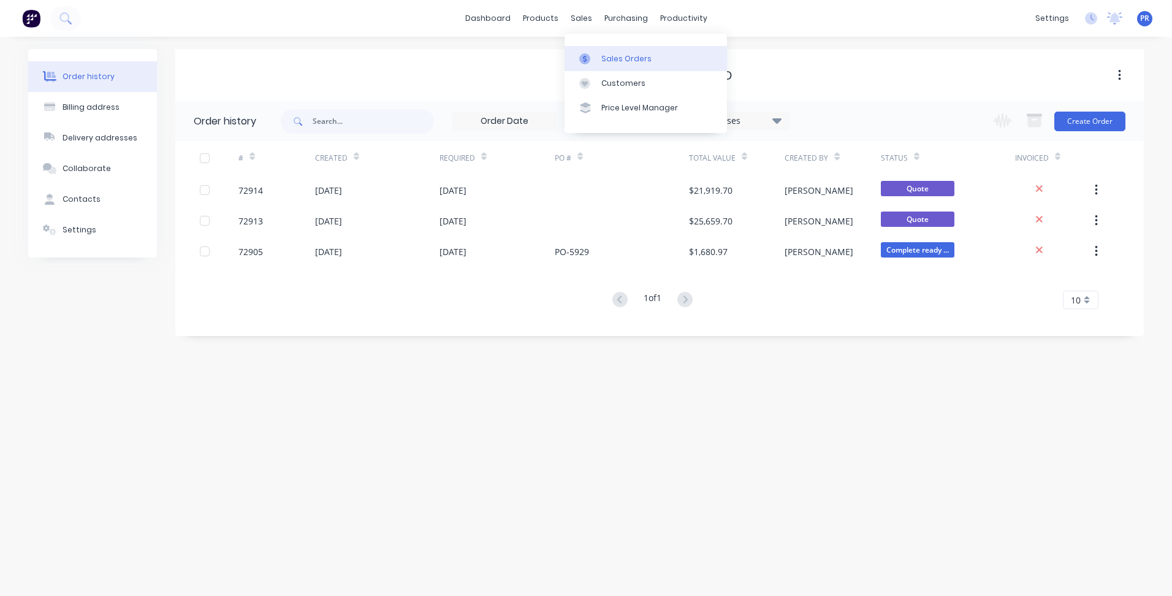
click at [605, 50] on link "Sales Orders" at bounding box center [646, 58] width 163 height 25
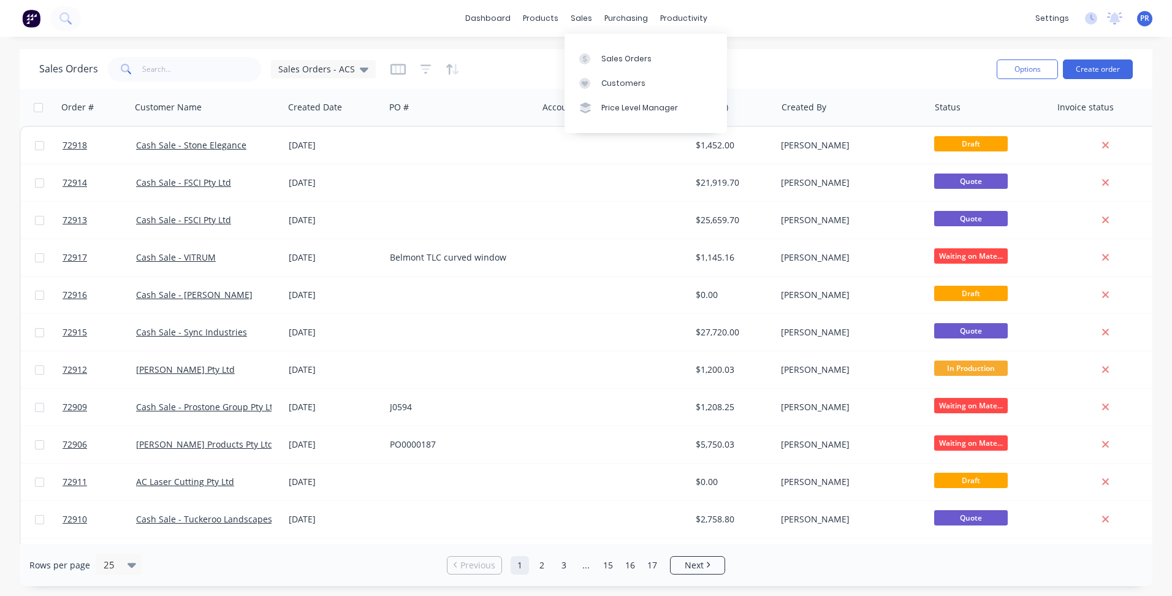
drag, startPoint x: 606, startPoint y: 53, endPoint x: 993, endPoint y: 75, distance: 387.0
click at [606, 53] on div "Sales Orders" at bounding box center [627, 58] width 50 height 11
click at [1105, 67] on button "Create order" at bounding box center [1098, 69] width 70 height 20
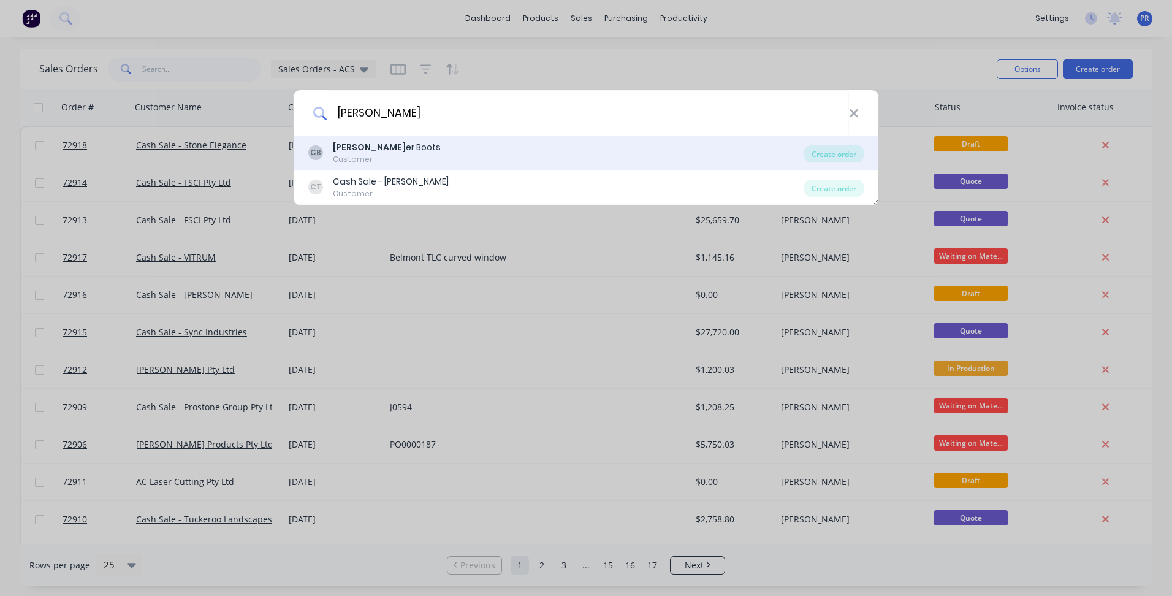
type input "[PERSON_NAME]"
click at [394, 156] on div "Customer" at bounding box center [387, 159] width 108 height 11
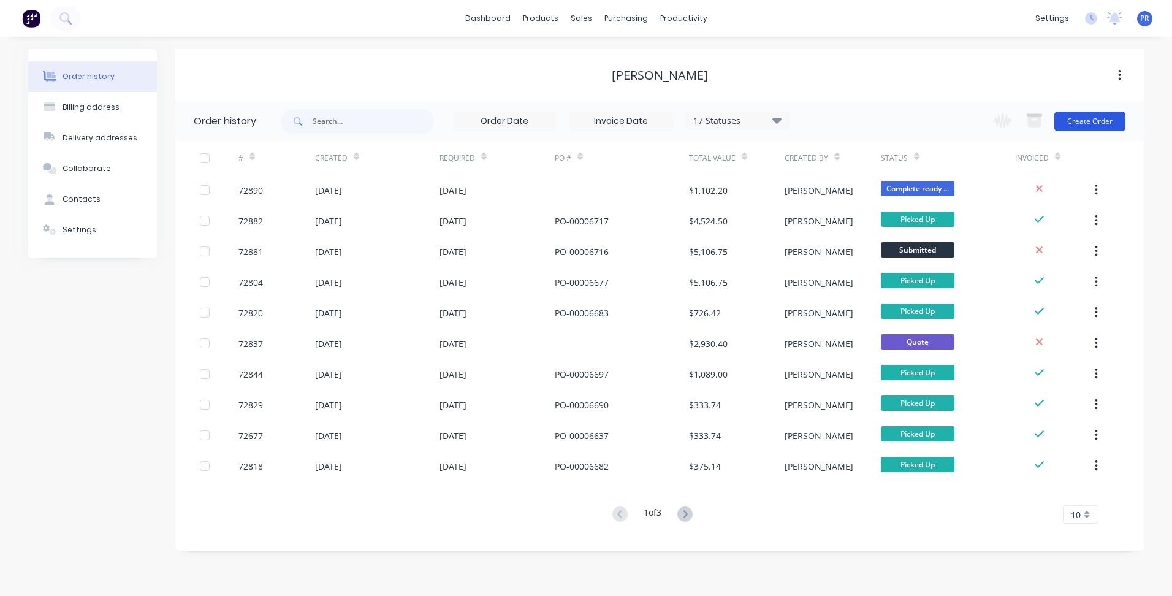
click at [1090, 119] on button "Create Order" at bounding box center [1090, 122] width 71 height 20
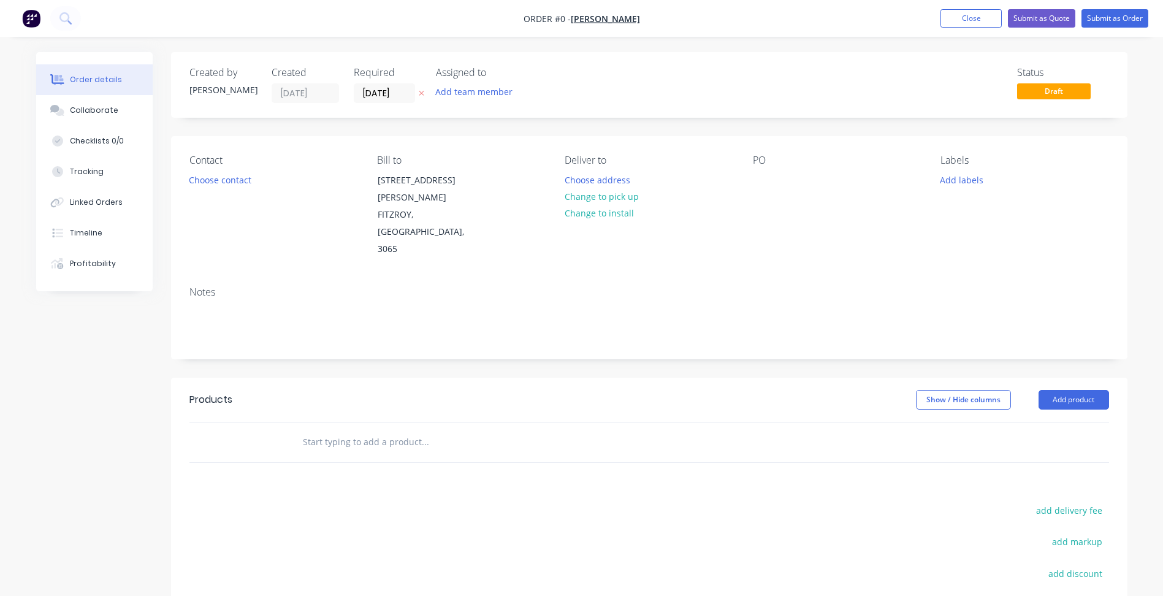
click at [380, 94] on input "[DATE]" at bounding box center [384, 93] width 60 height 18
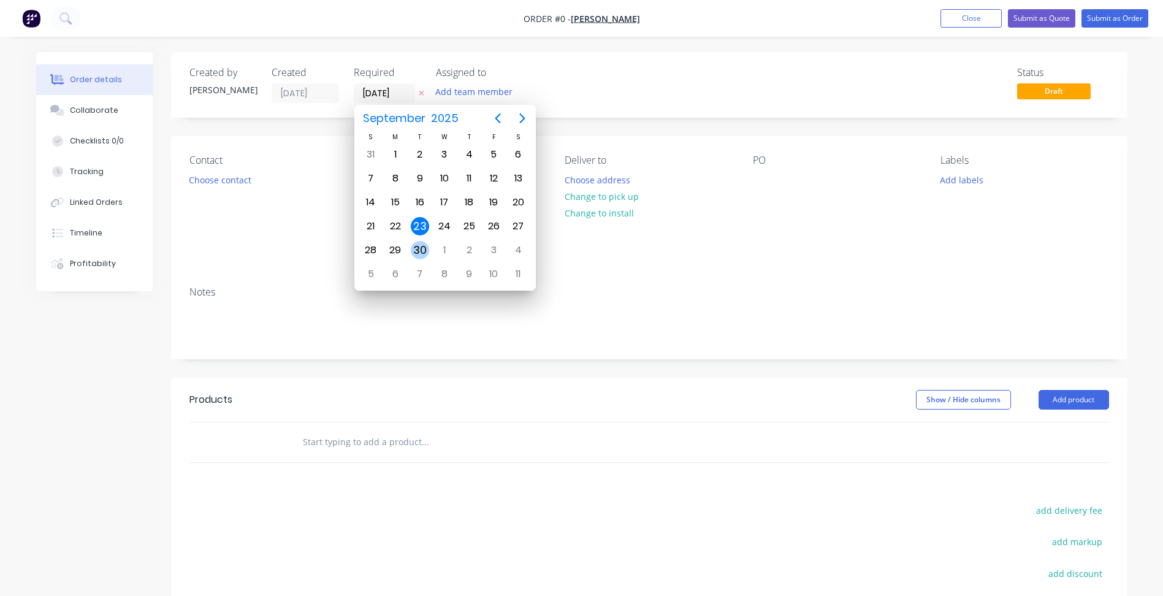
click at [421, 245] on div "30" at bounding box center [420, 250] width 18 height 18
type input "[DATE]"
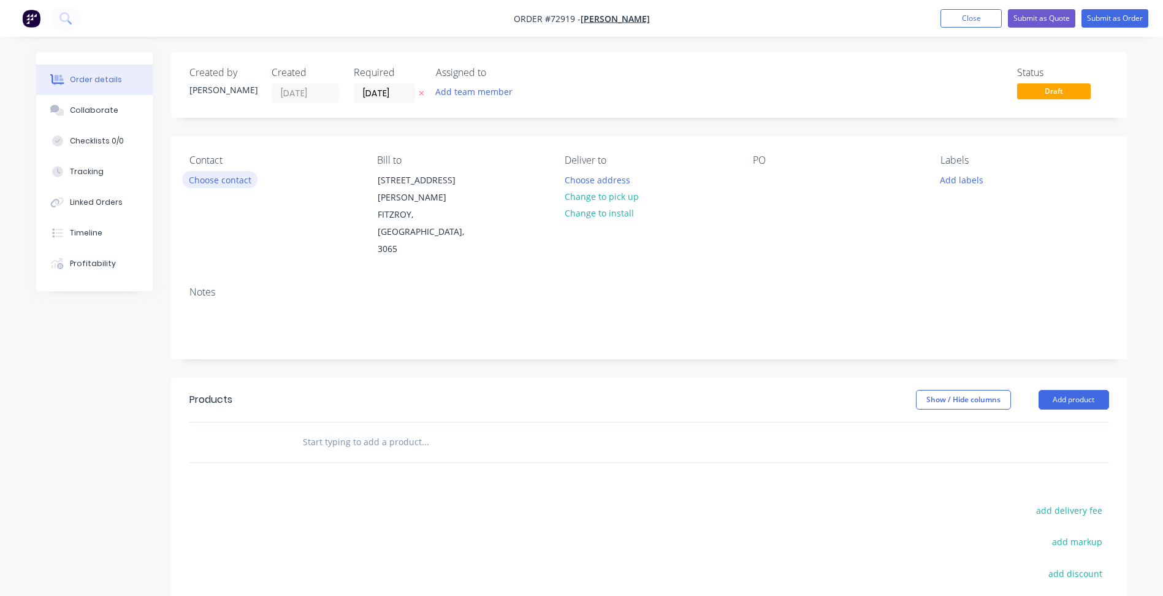
click at [237, 180] on button "Choose contact" at bounding box center [219, 179] width 75 height 17
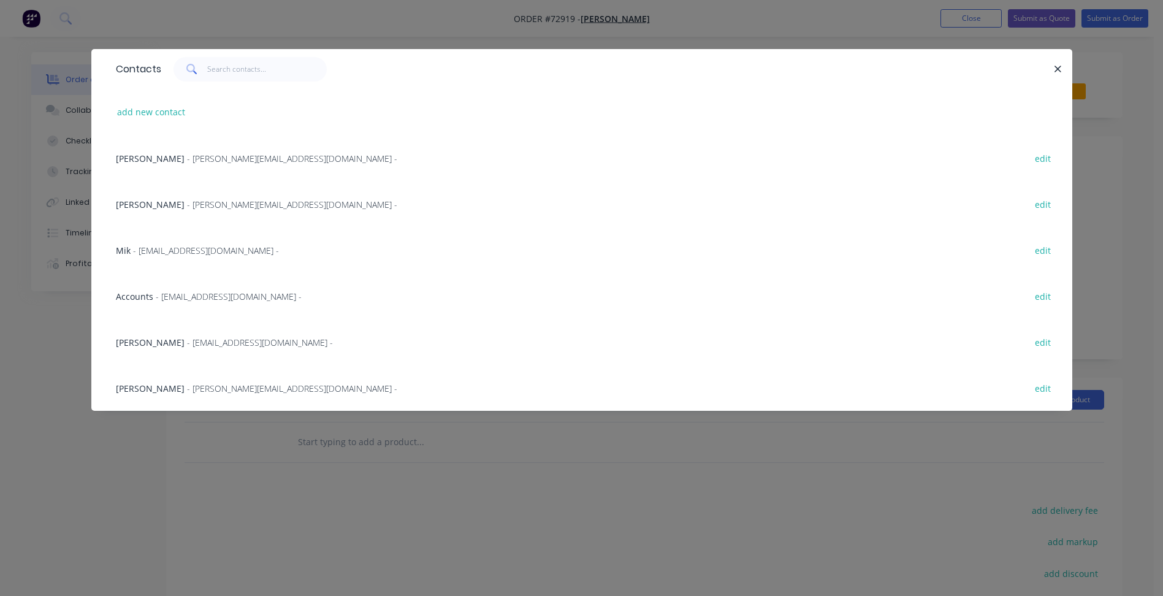
drag, startPoint x: 151, startPoint y: 153, endPoint x: 491, endPoint y: 226, distance: 347.6
click at [151, 153] on span "[PERSON_NAME]" at bounding box center [150, 159] width 69 height 12
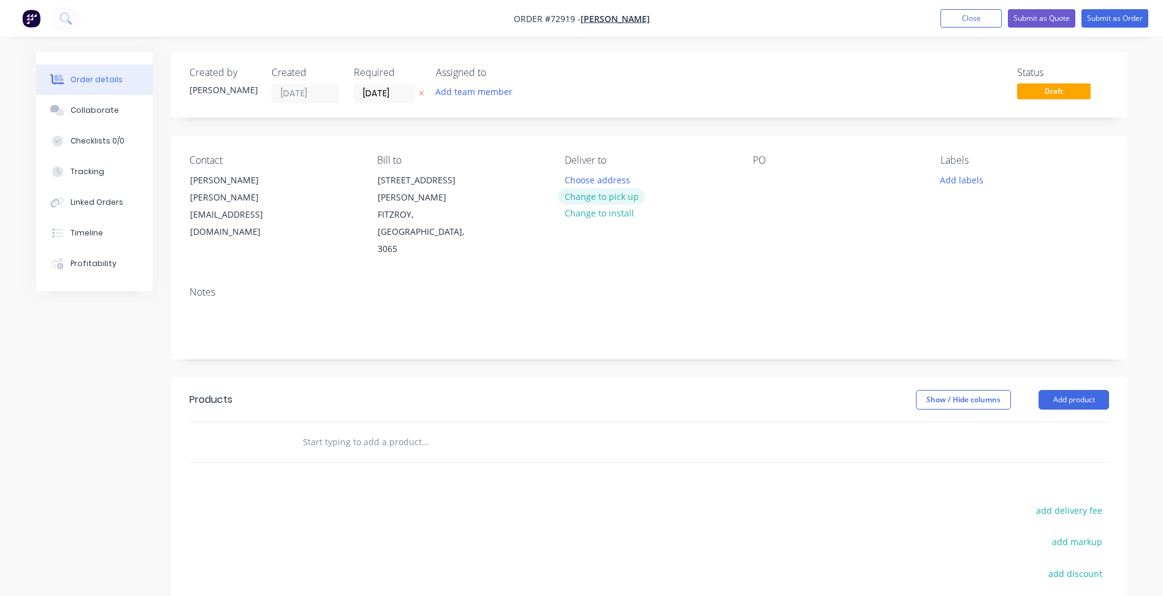
click at [581, 193] on button "Change to pick up" at bounding box center [601, 196] width 87 height 17
click at [1064, 390] on button "Add product" at bounding box center [1074, 400] width 71 height 20
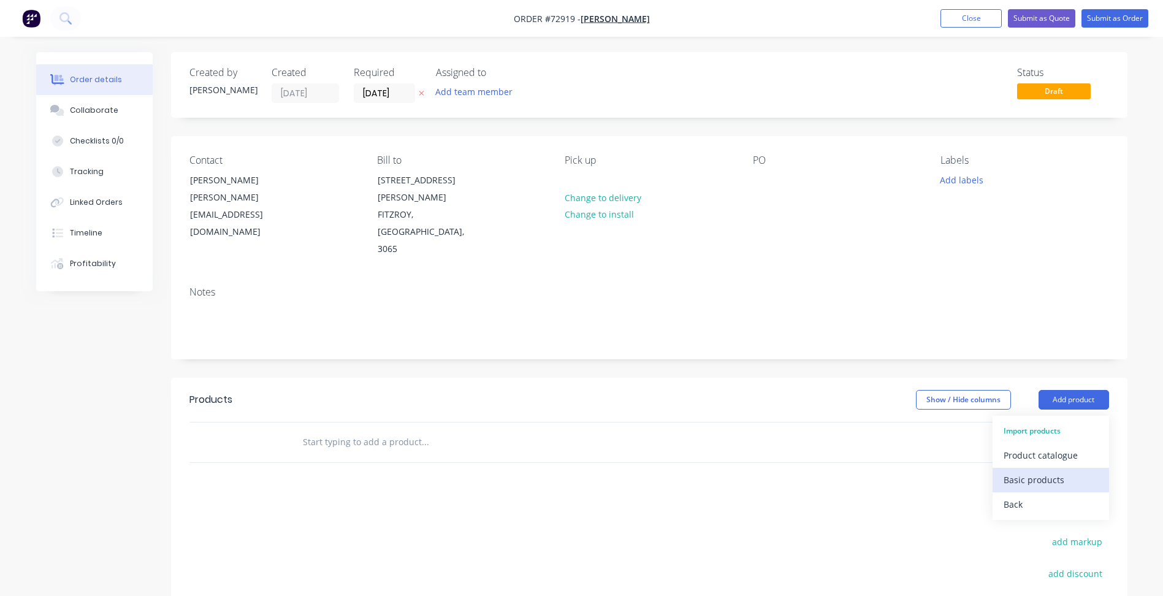
click at [1044, 471] on div "Basic products" at bounding box center [1051, 480] width 94 height 18
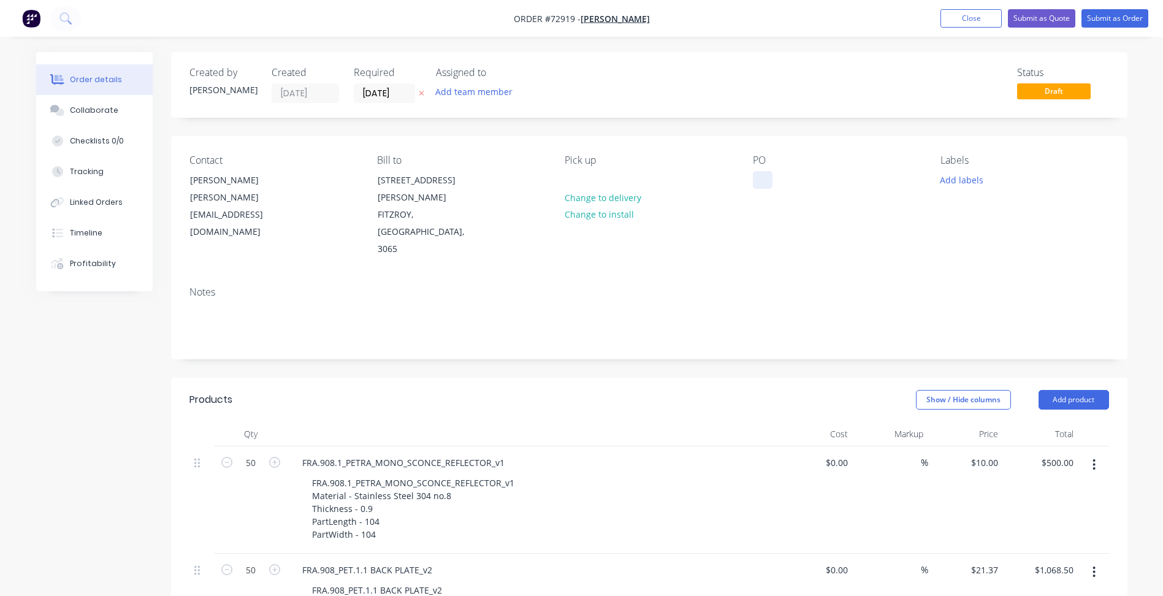
click at [758, 179] on div at bounding box center [763, 180] width 20 height 18
drag, startPoint x: 762, startPoint y: 179, endPoint x: 792, endPoint y: 189, distance: 31.6
click at [762, 179] on div at bounding box center [763, 180] width 20 height 18
paste div
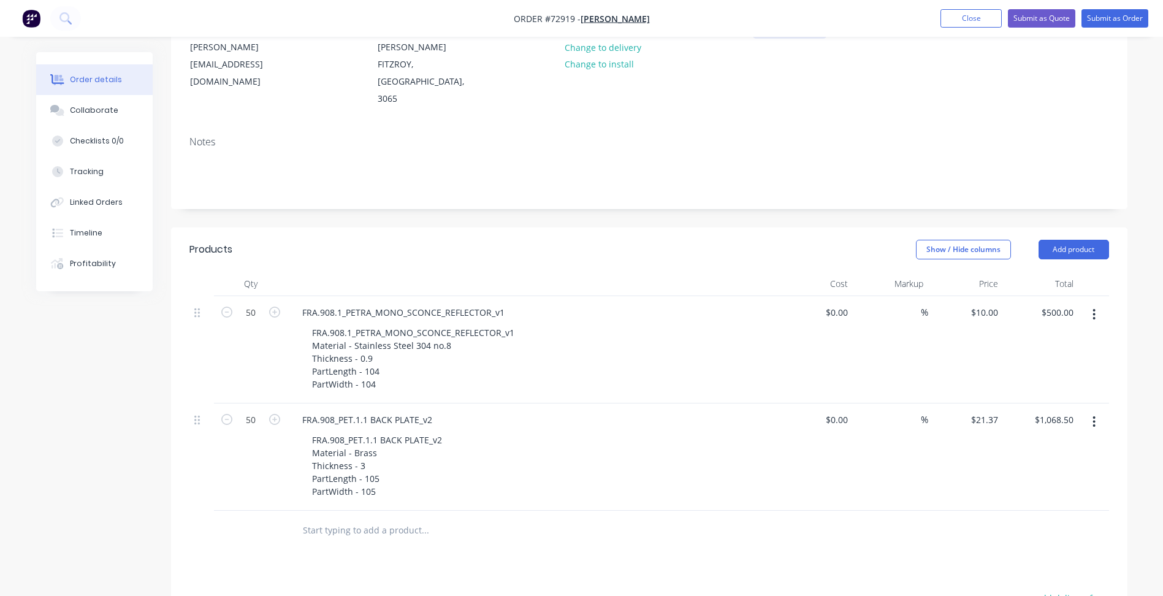
scroll to position [184, 0]
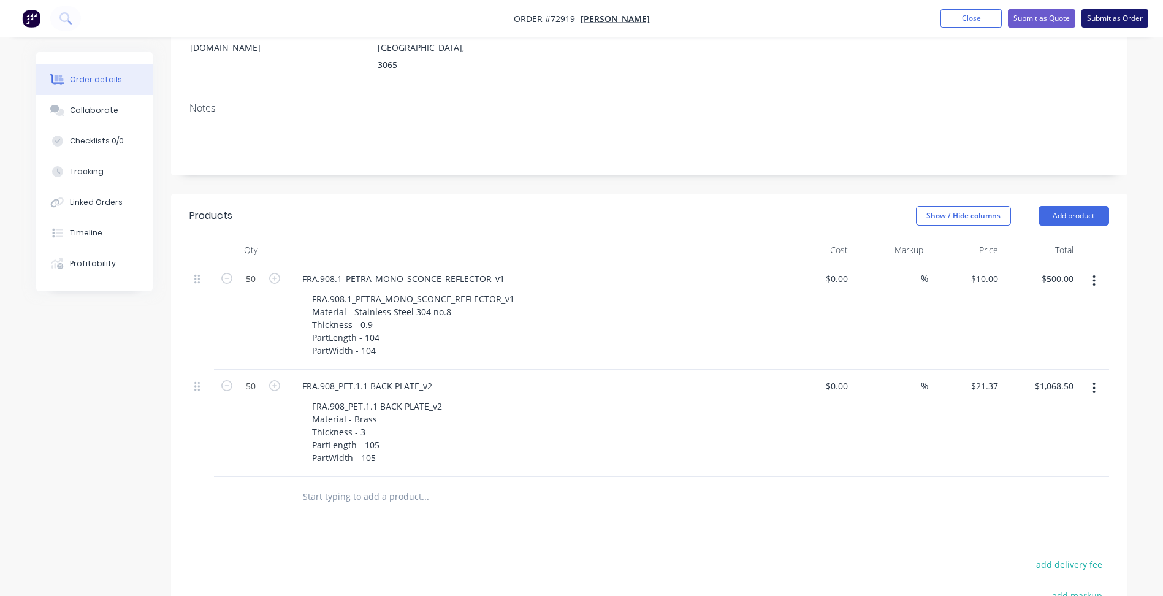
click at [1113, 22] on button "Submit as Order" at bounding box center [1115, 18] width 67 height 18
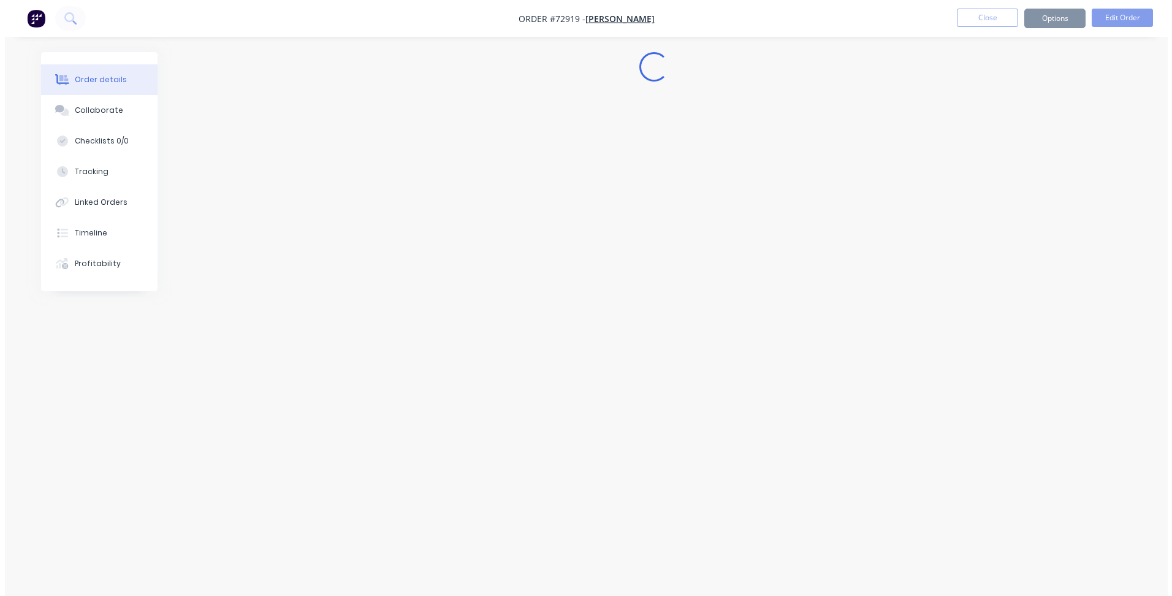
scroll to position [0, 0]
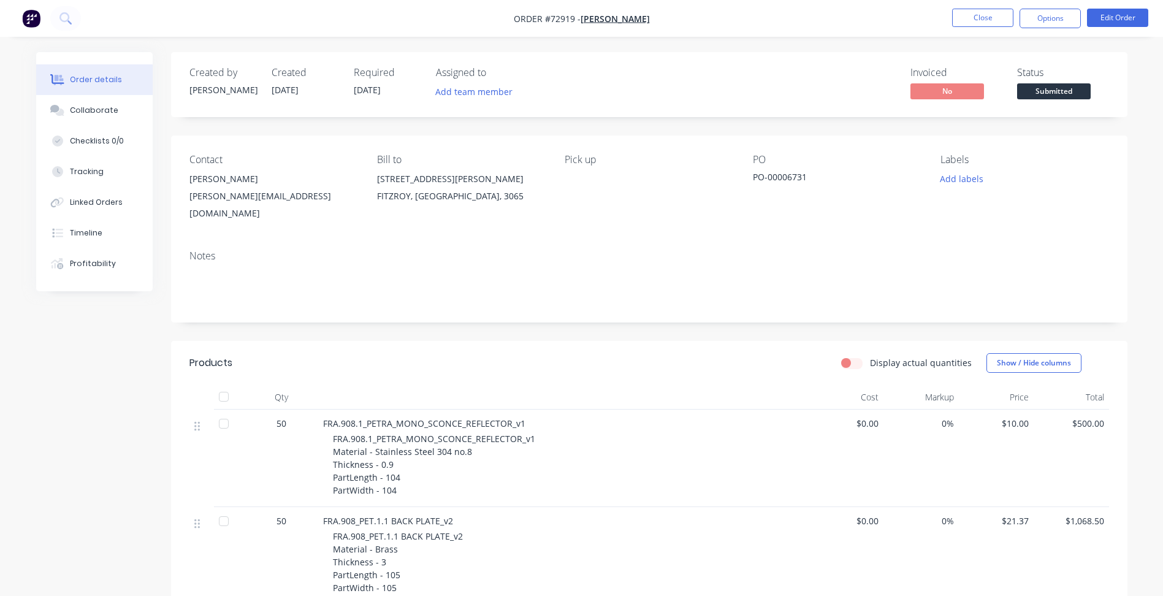
click at [1049, 90] on span "Submitted" at bounding box center [1054, 90] width 74 height 15
click at [981, 16] on button "Close" at bounding box center [982, 18] width 61 height 18
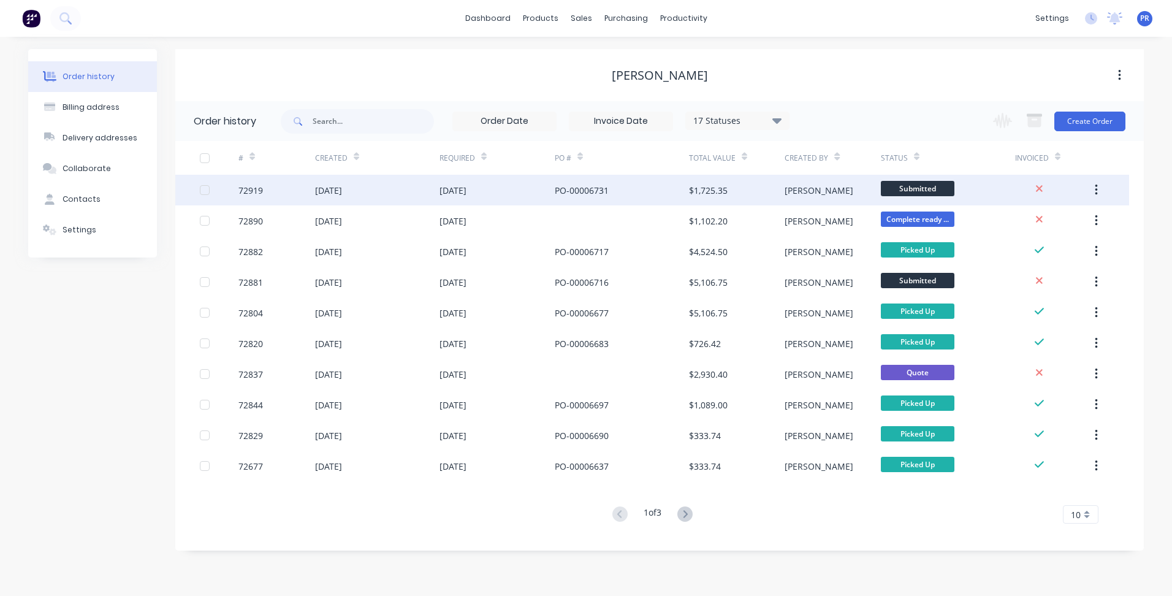
click at [898, 194] on span "Submitted" at bounding box center [918, 188] width 74 height 15
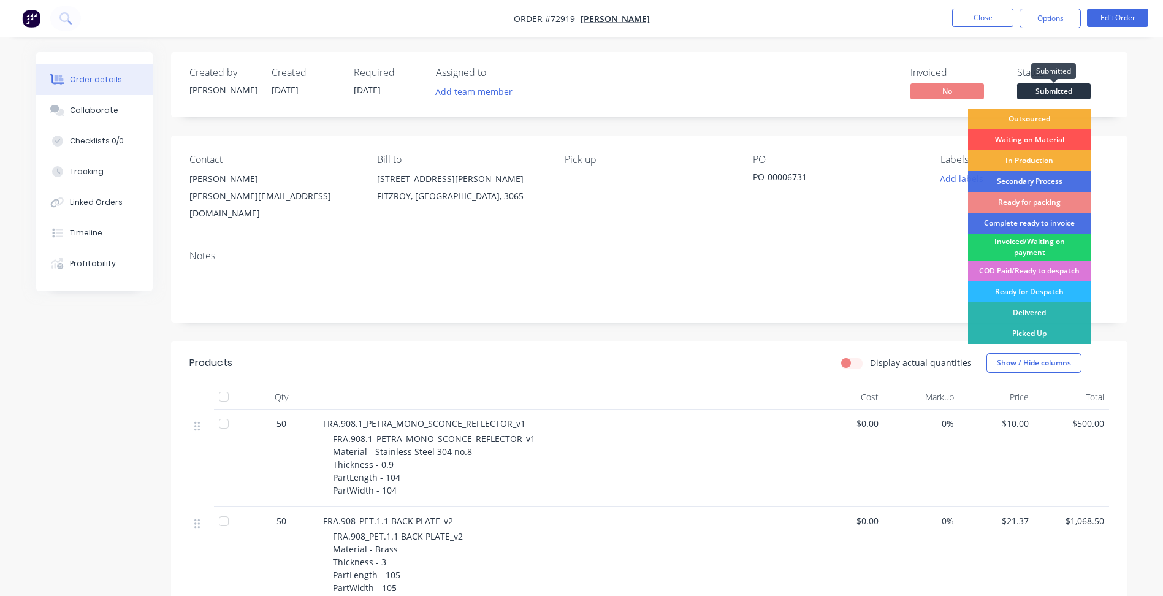
click at [1053, 91] on span "Submitted" at bounding box center [1054, 90] width 74 height 15
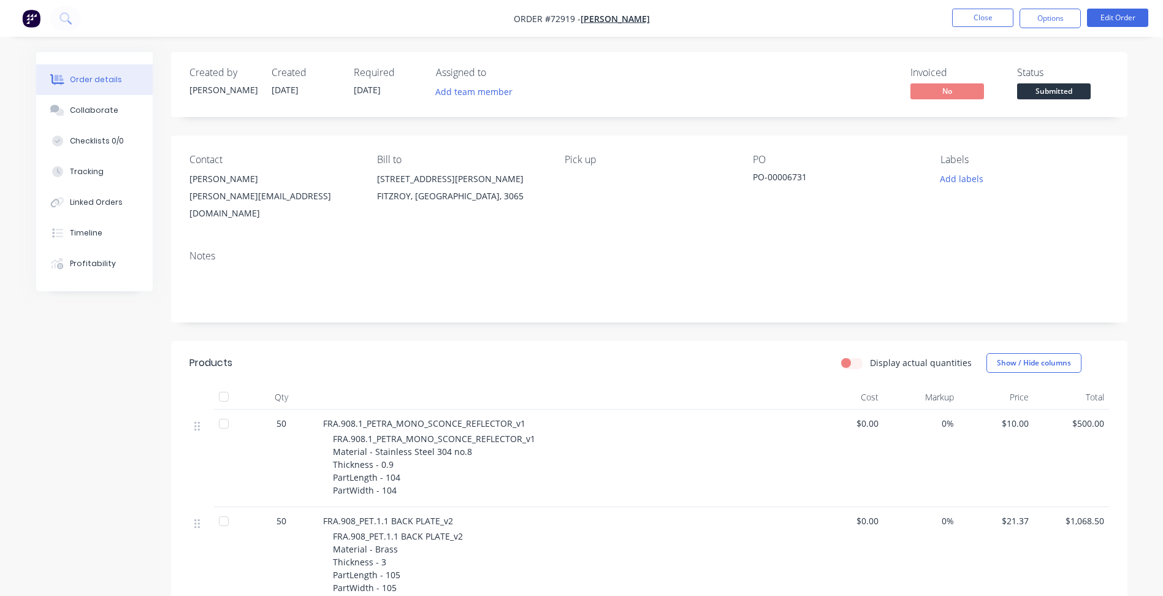
click at [1052, 88] on span "Submitted" at bounding box center [1054, 90] width 74 height 15
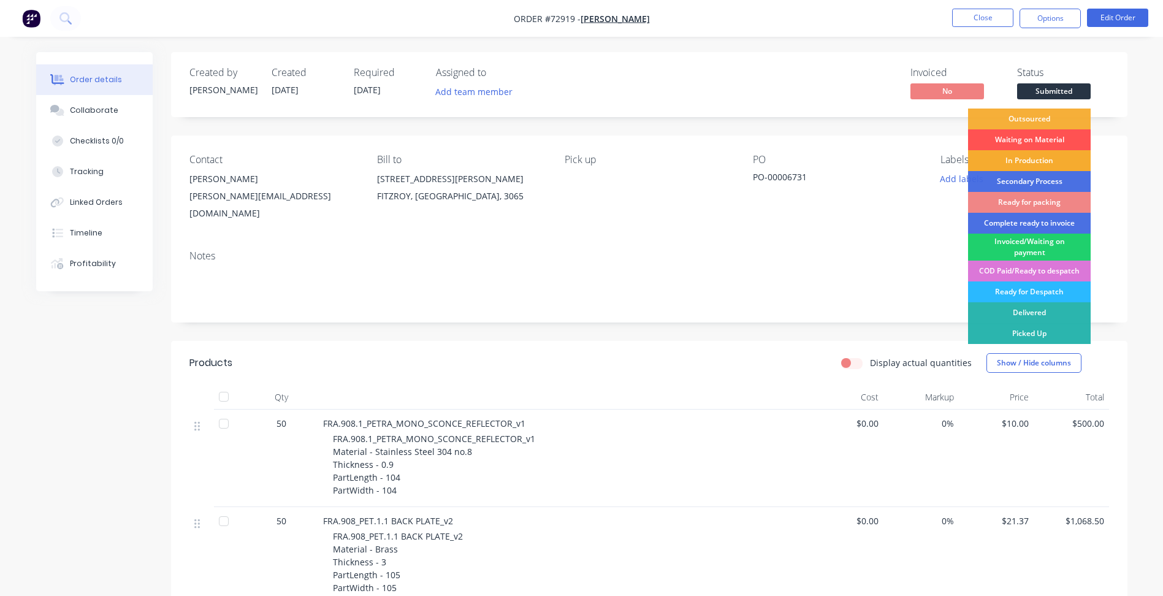
click at [1018, 161] on div "In Production" at bounding box center [1029, 160] width 123 height 21
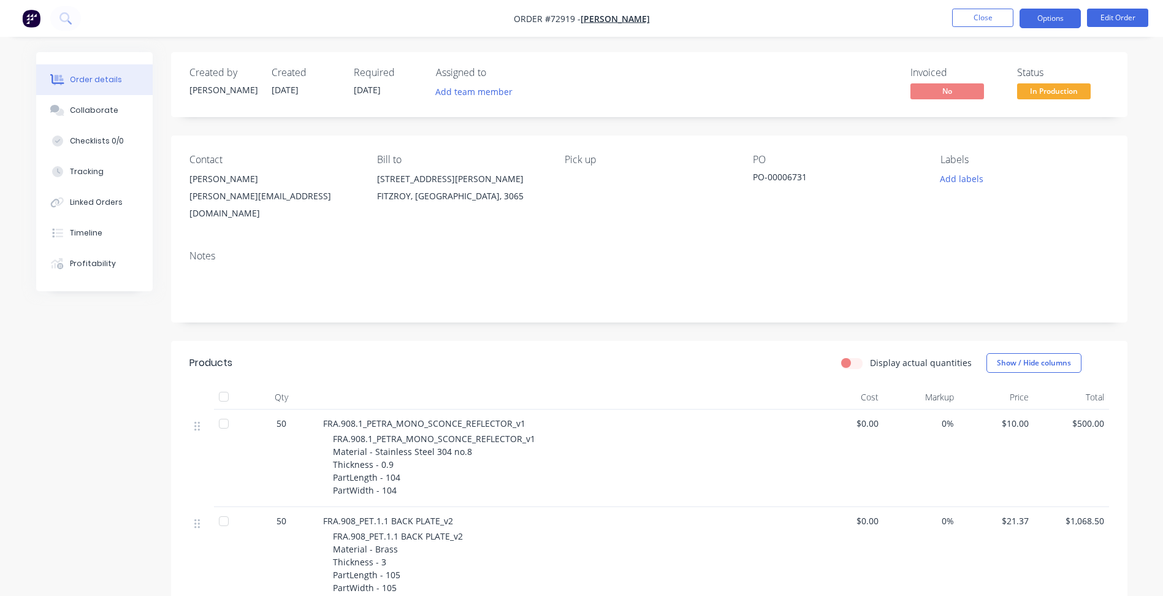
click at [1057, 15] on button "Options" at bounding box center [1050, 19] width 61 height 20
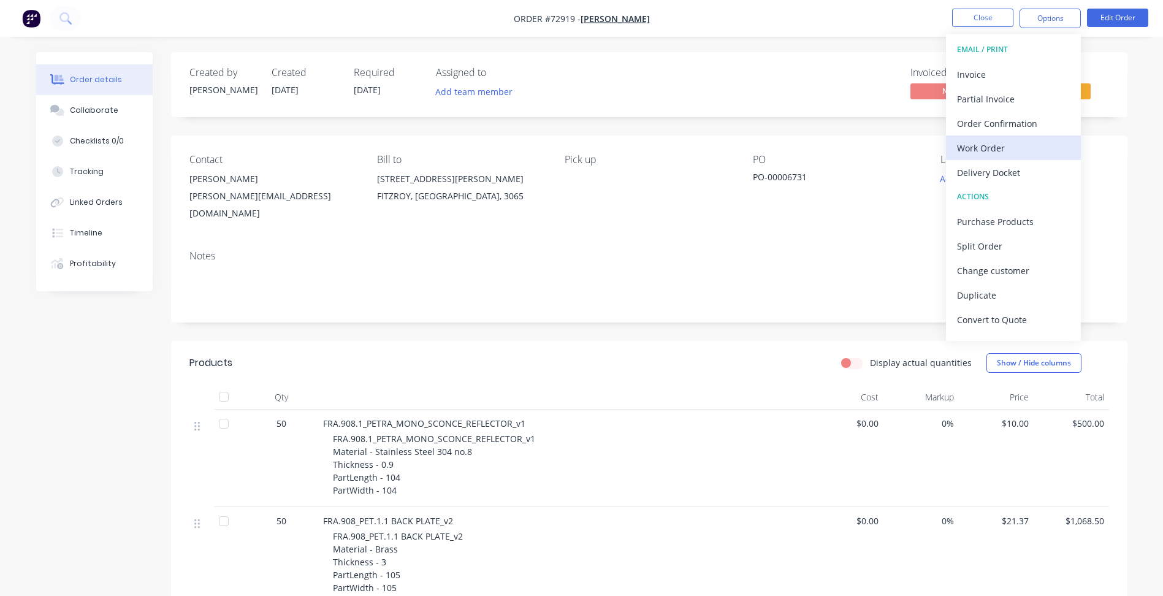
click at [989, 146] on div "Work Order" at bounding box center [1013, 148] width 113 height 18
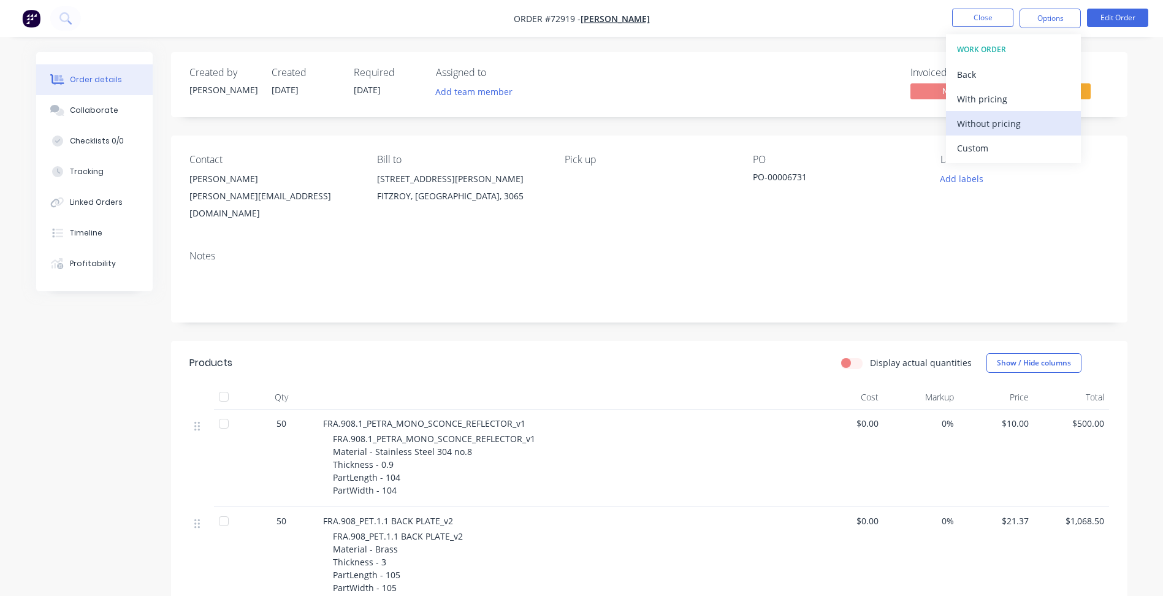
click at [1004, 127] on div "Without pricing" at bounding box center [1013, 124] width 113 height 18
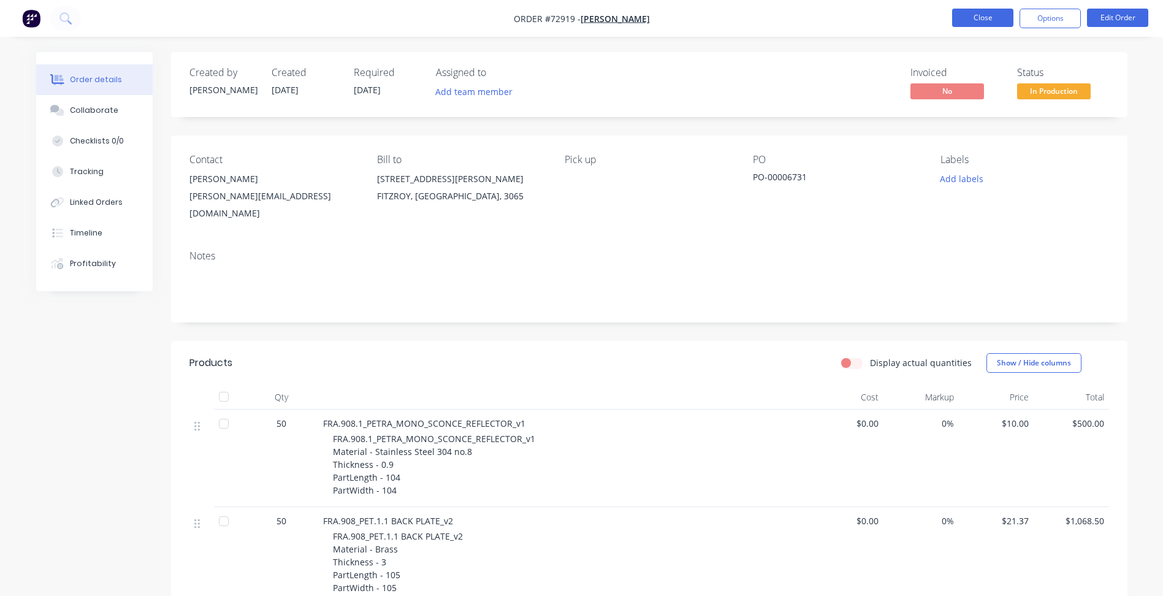
click at [976, 20] on button "Close" at bounding box center [982, 18] width 61 height 18
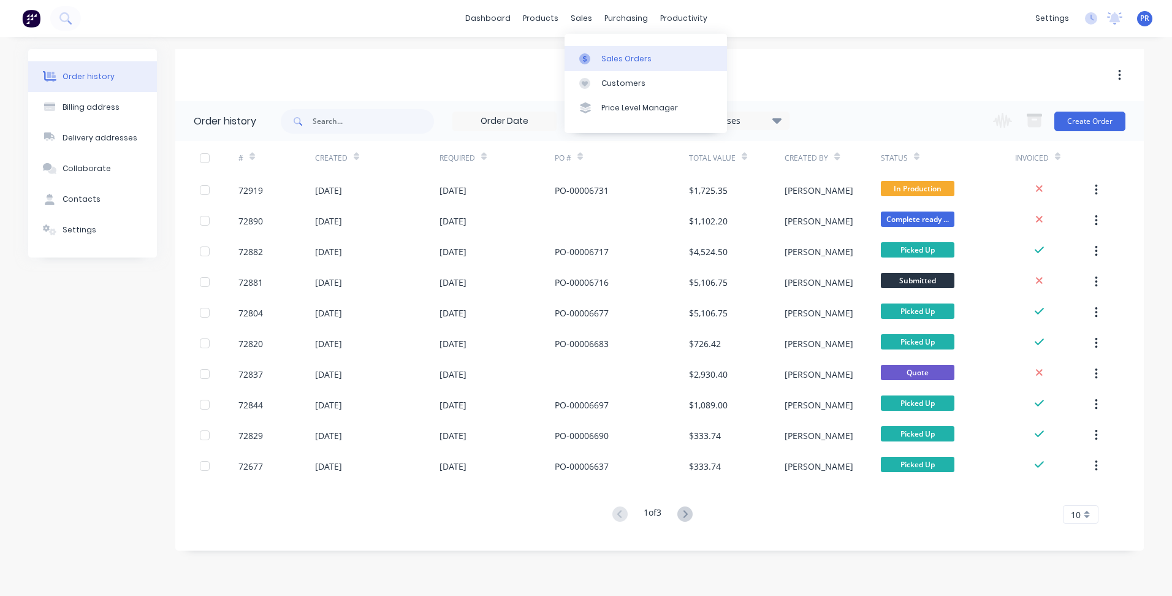
click at [600, 63] on link "Sales Orders" at bounding box center [646, 58] width 163 height 25
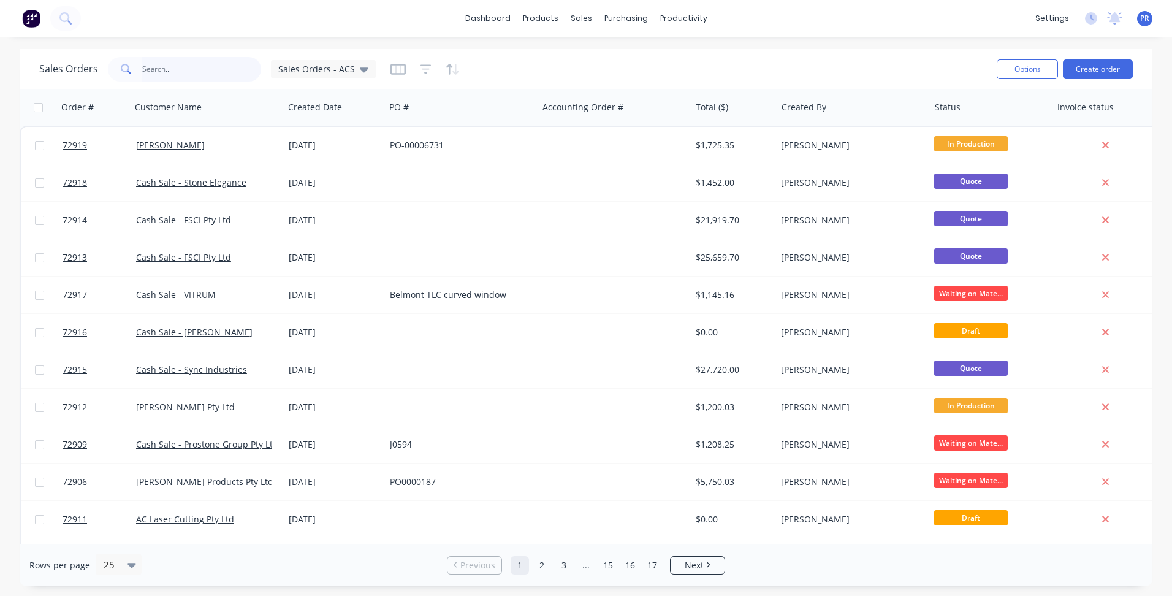
click at [177, 58] on input "text" at bounding box center [202, 69] width 120 height 25
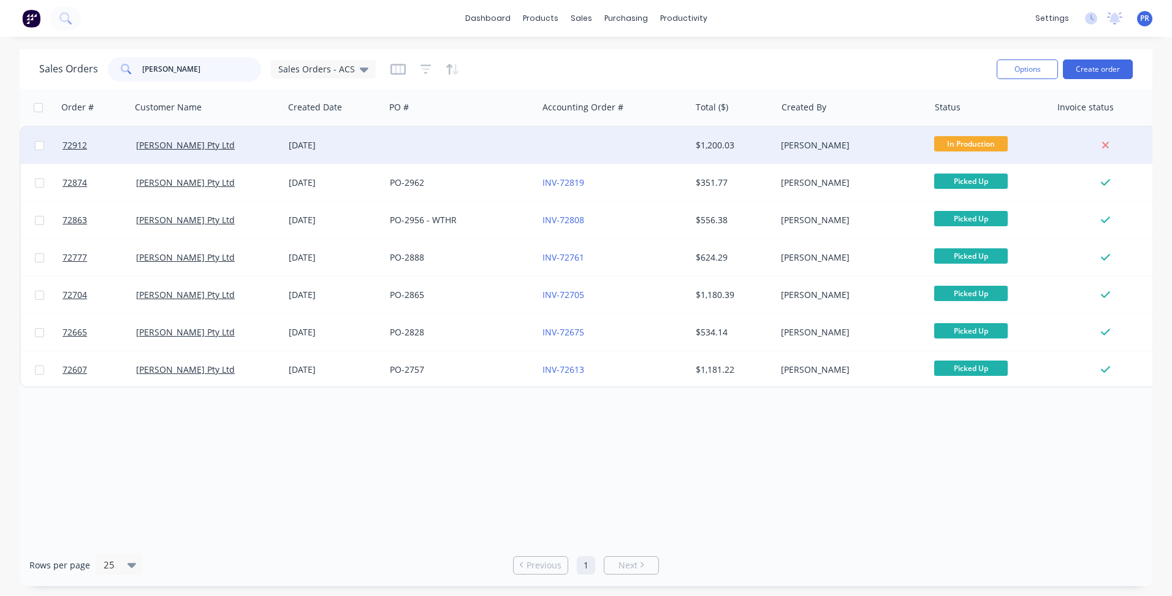
type input "[PERSON_NAME]"
click at [743, 142] on div "$1,200.03" at bounding box center [732, 145] width 72 height 12
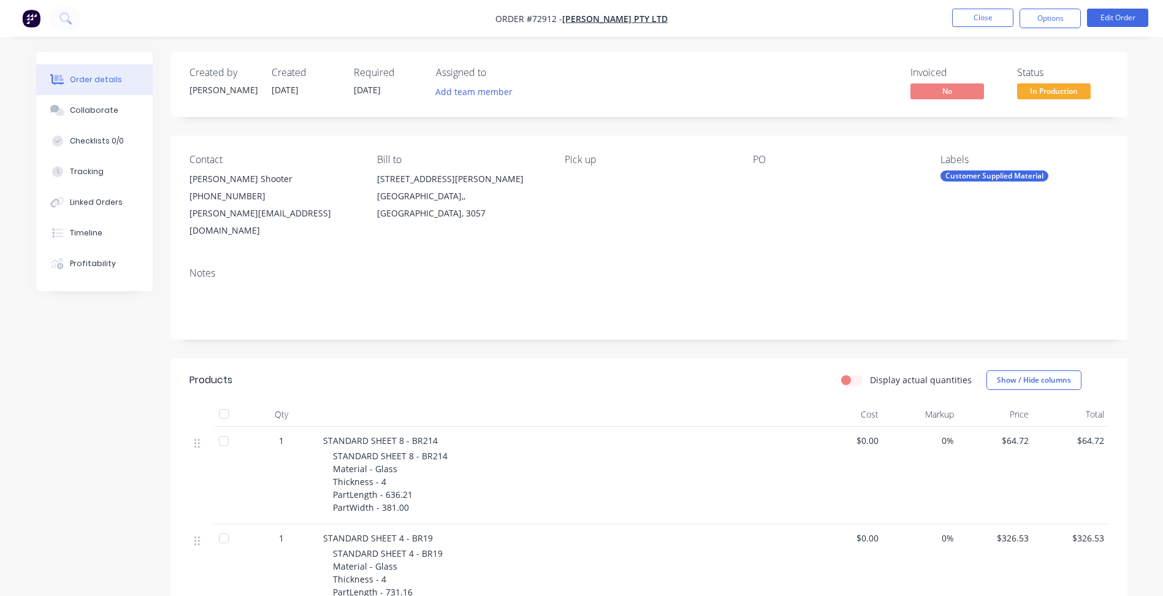
click at [553, 19] on span "Order #72912 -" at bounding box center [528, 19] width 67 height 12
copy span "72912"
click at [148, 434] on div "Created by [PERSON_NAME] Created [DATE] Required [DATE] Assigned to Add team me…" at bounding box center [582, 565] width 1092 height 1027
click at [993, 10] on button "Close" at bounding box center [982, 18] width 61 height 18
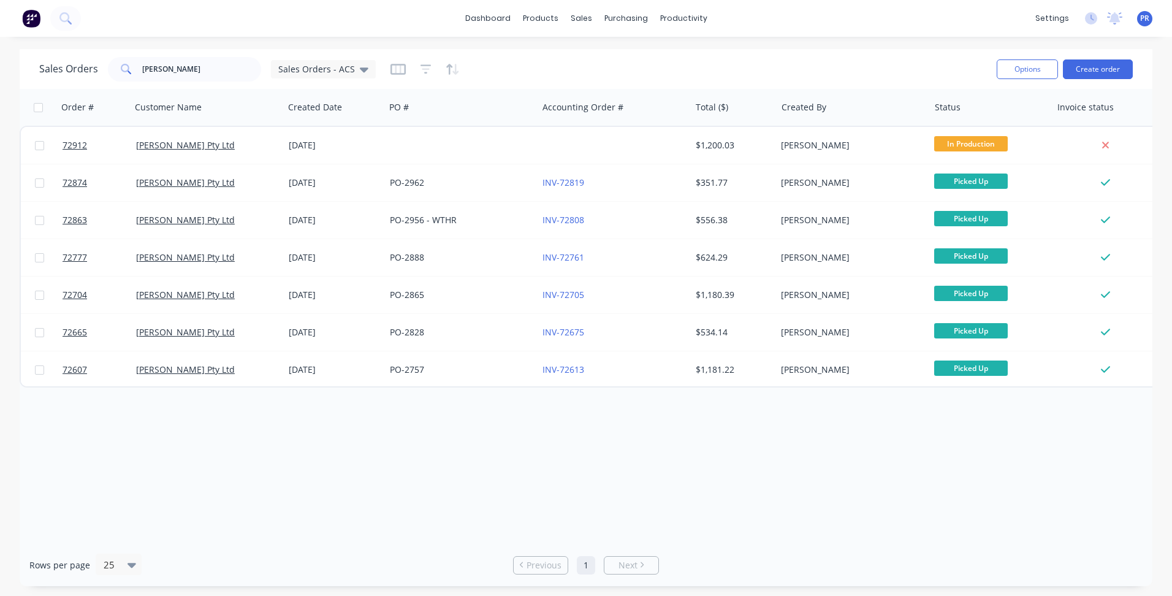
click at [345, 19] on div "dashboard products sales purchasing productivity dashboard products Product Cat…" at bounding box center [586, 18] width 1172 height 37
click at [662, 66] on link "Purchase Orders" at bounding box center [678, 58] width 163 height 25
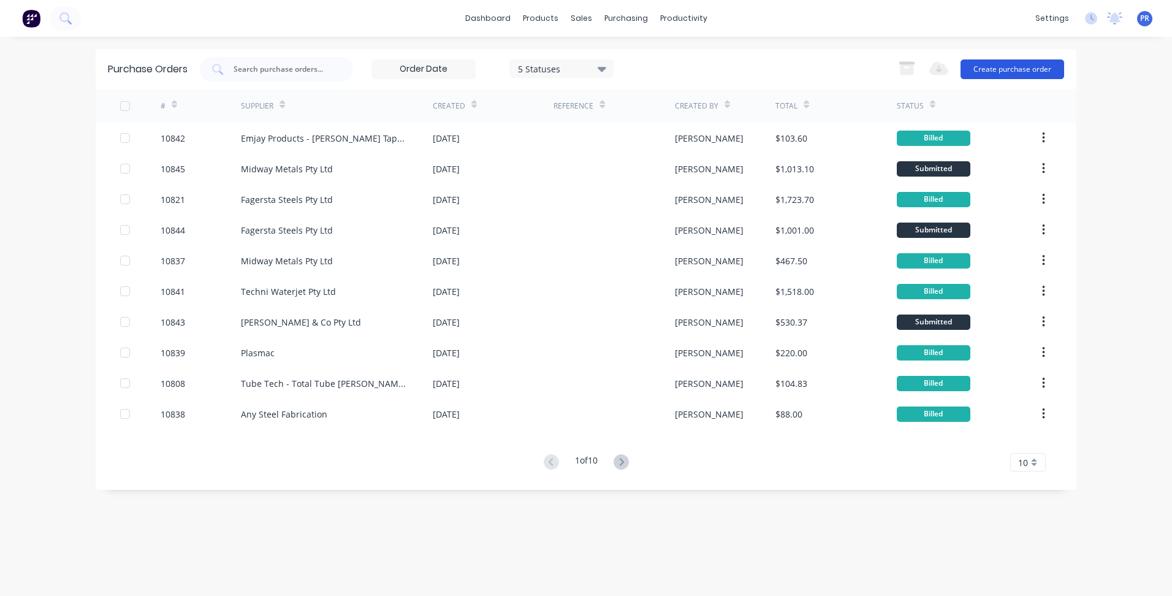
click at [1009, 69] on button "Create purchase order" at bounding box center [1013, 69] width 104 height 20
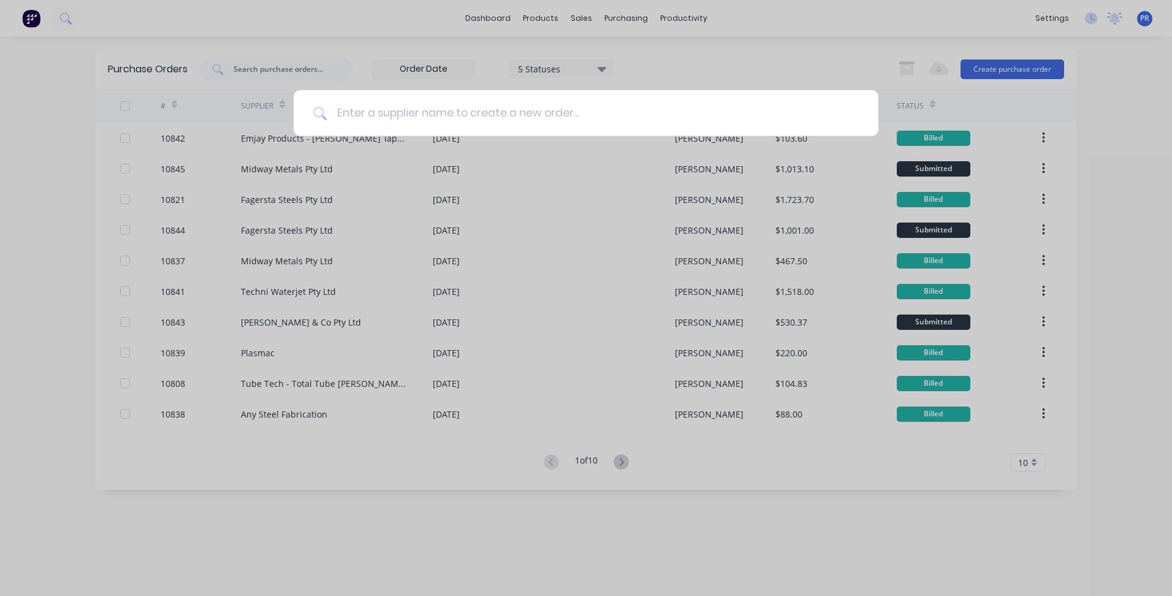
click at [378, 116] on input at bounding box center [593, 113] width 532 height 46
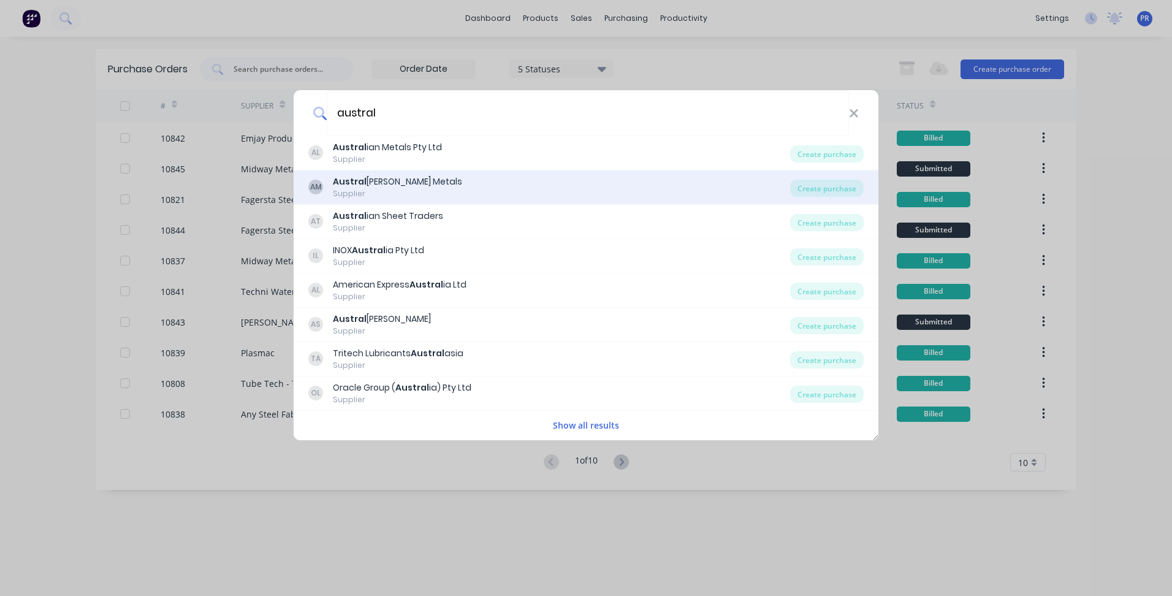
type input "austral"
click at [400, 180] on div "Austral [PERSON_NAME] Metals" at bounding box center [397, 181] width 129 height 13
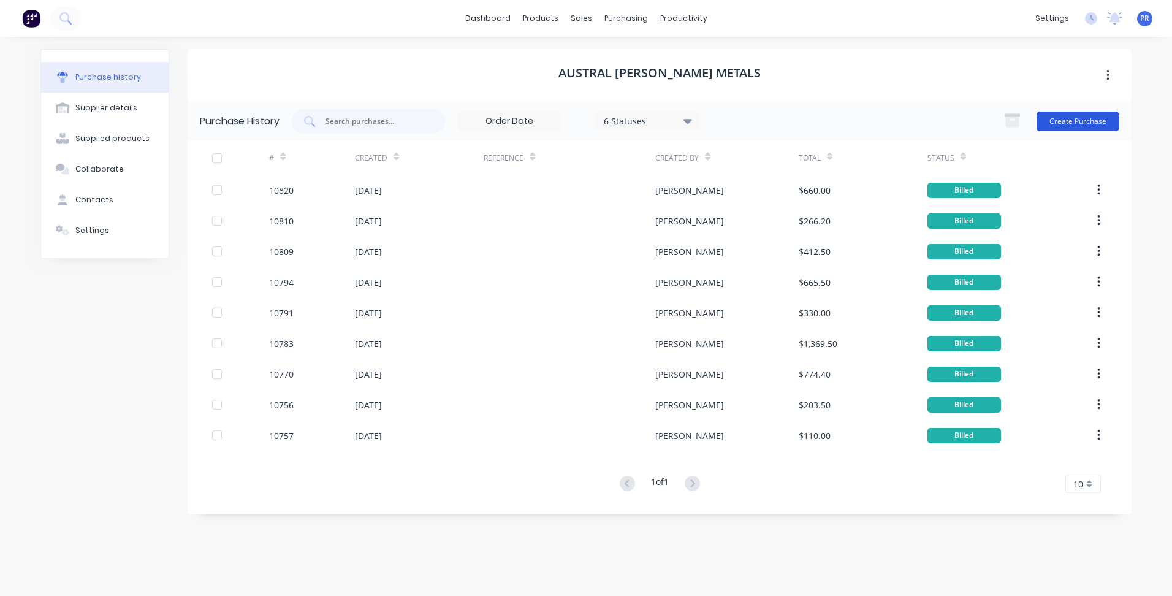
click at [1060, 115] on button "Create Purchase" at bounding box center [1078, 122] width 83 height 20
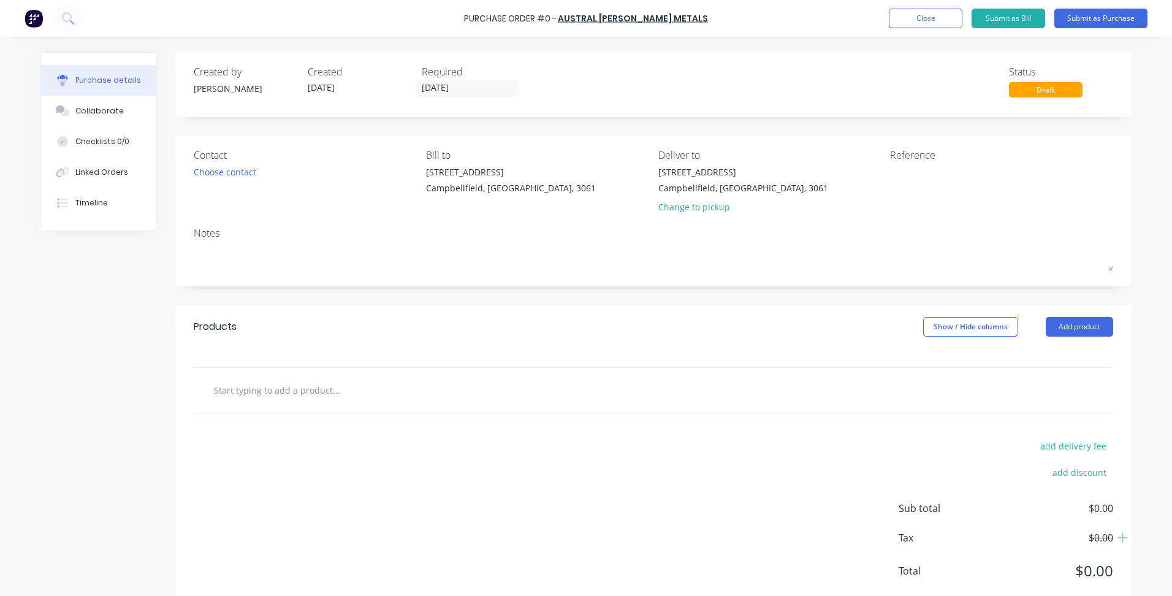
click at [270, 388] on input "text" at bounding box center [335, 390] width 245 height 25
click at [1058, 325] on button "Add product" at bounding box center [1079, 327] width 67 height 20
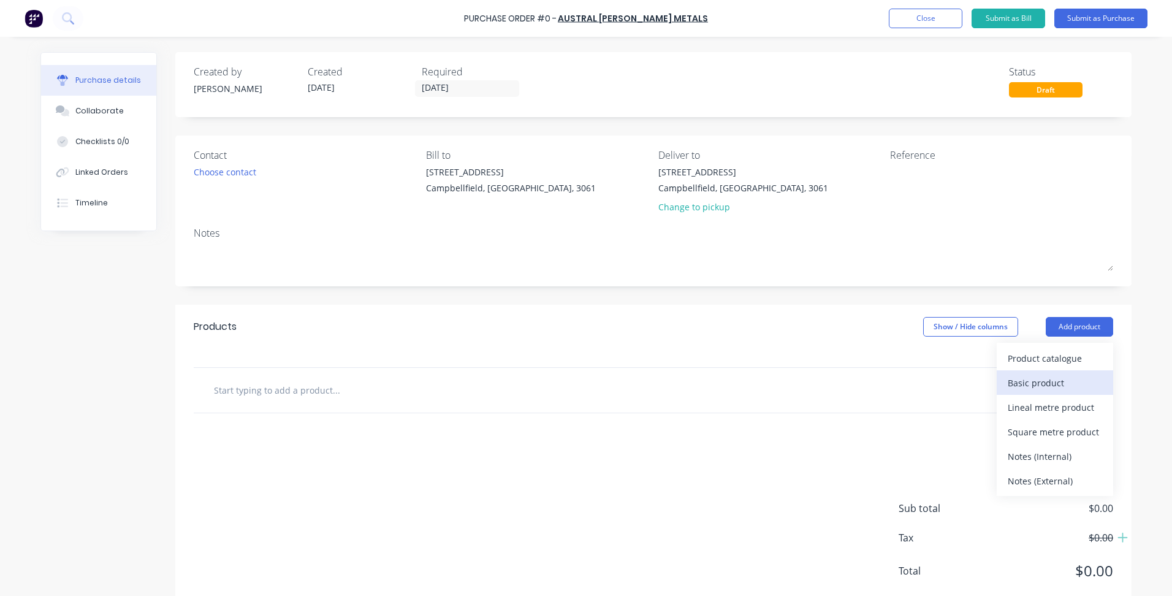
click at [1035, 372] on button "Basic product" at bounding box center [1055, 382] width 117 height 25
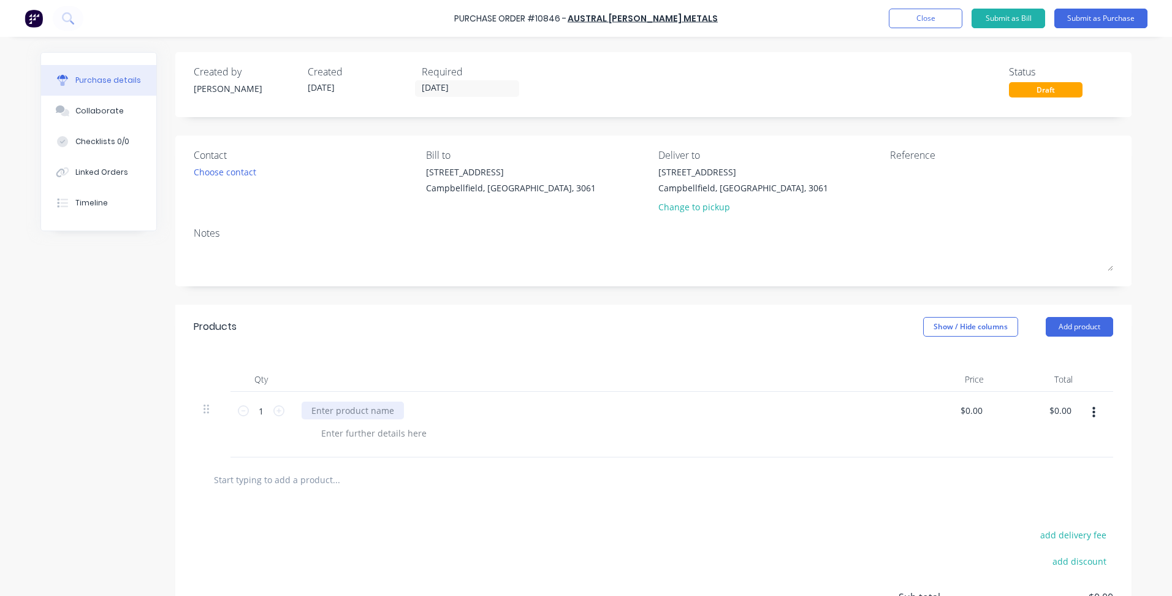
click at [325, 416] on div at bounding box center [353, 411] width 102 height 18
click at [374, 434] on div at bounding box center [374, 433] width 125 height 18
drag, startPoint x: 957, startPoint y: 411, endPoint x: 963, endPoint y: 421, distance: 11.6
click at [962, 411] on input "0.00" at bounding box center [973, 411] width 23 height 18
type input "$300.00"
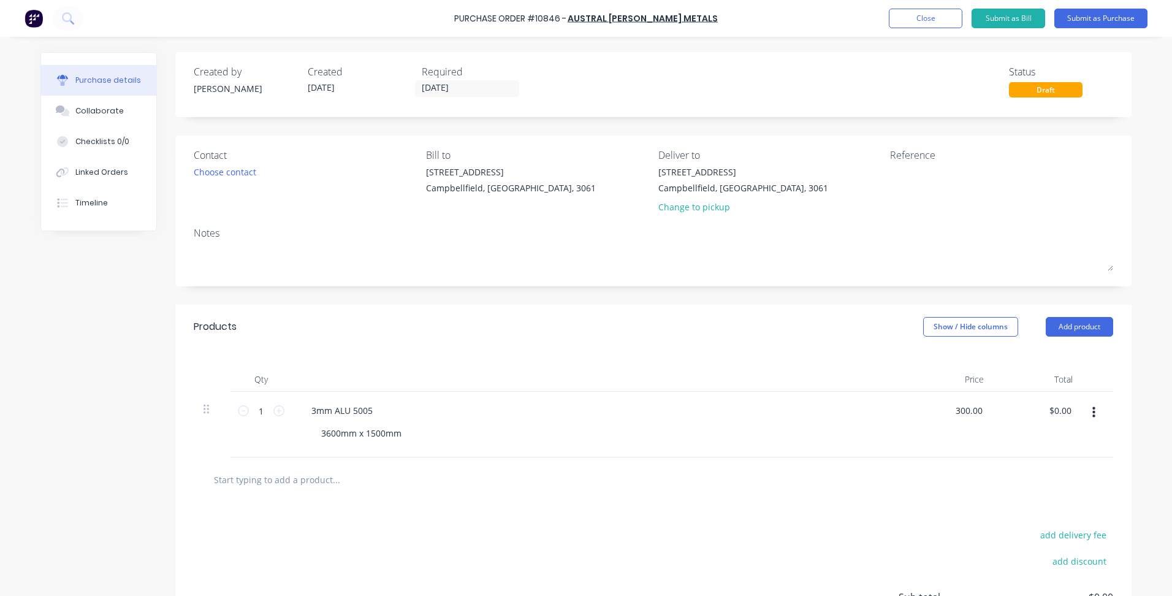
type input "$300.00"
click at [805, 480] on div at bounding box center [654, 479] width 900 height 25
click at [213, 174] on div "Choose contact" at bounding box center [225, 172] width 63 height 13
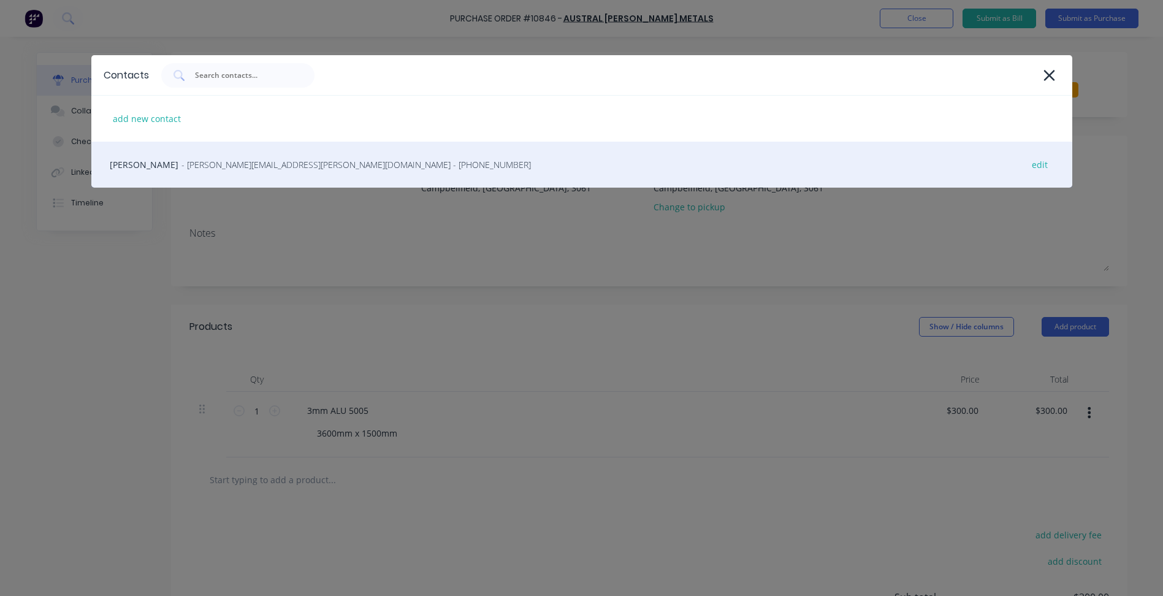
click at [184, 172] on div "[PERSON_NAME] - [PERSON_NAME][EMAIL_ADDRESS][PERSON_NAME][DOMAIN_NAME] - [PHONE…" at bounding box center [581, 165] width 981 height 46
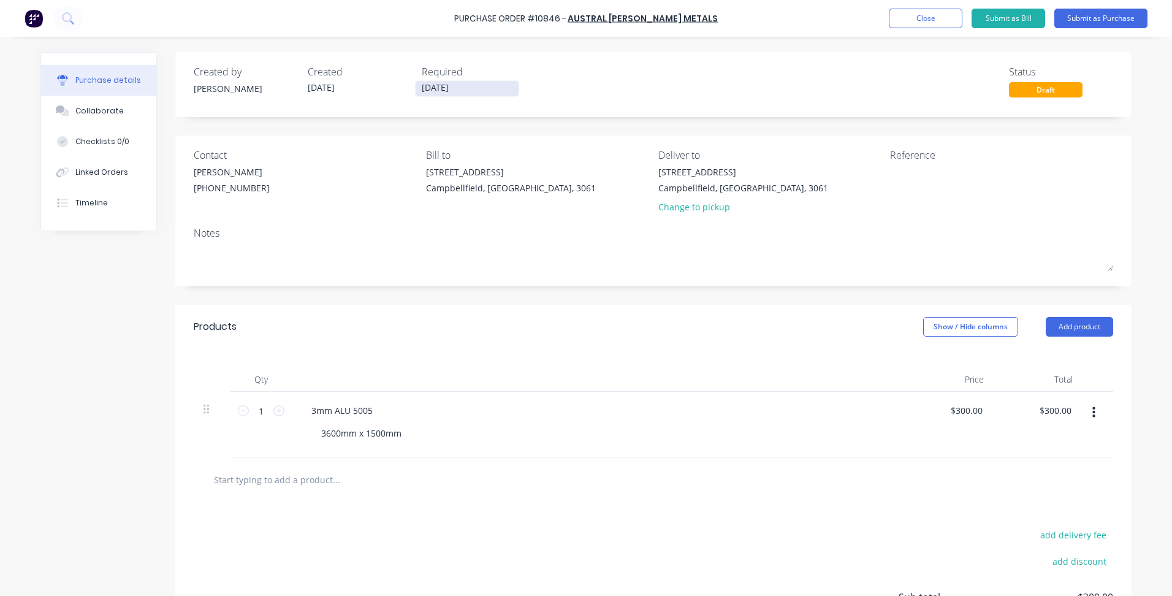
drag, startPoint x: 432, startPoint y: 88, endPoint x: 443, endPoint y: 90, distance: 11.1
click at [432, 88] on input "[DATE]" at bounding box center [467, 88] width 103 height 15
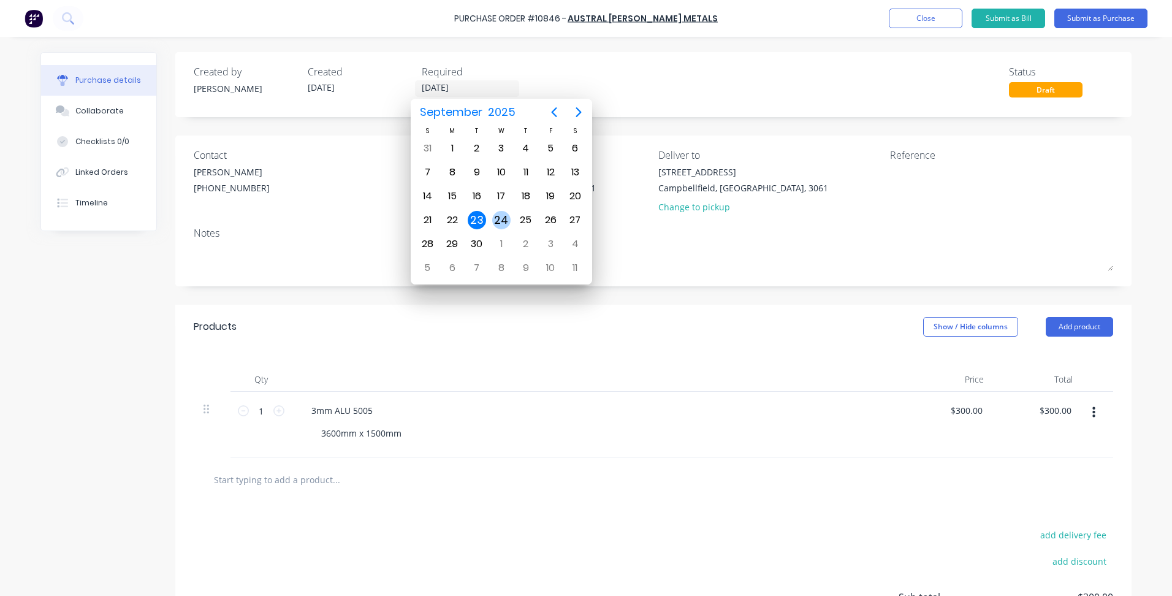
click at [497, 220] on div "24" at bounding box center [501, 220] width 18 height 18
type input "[DATE]"
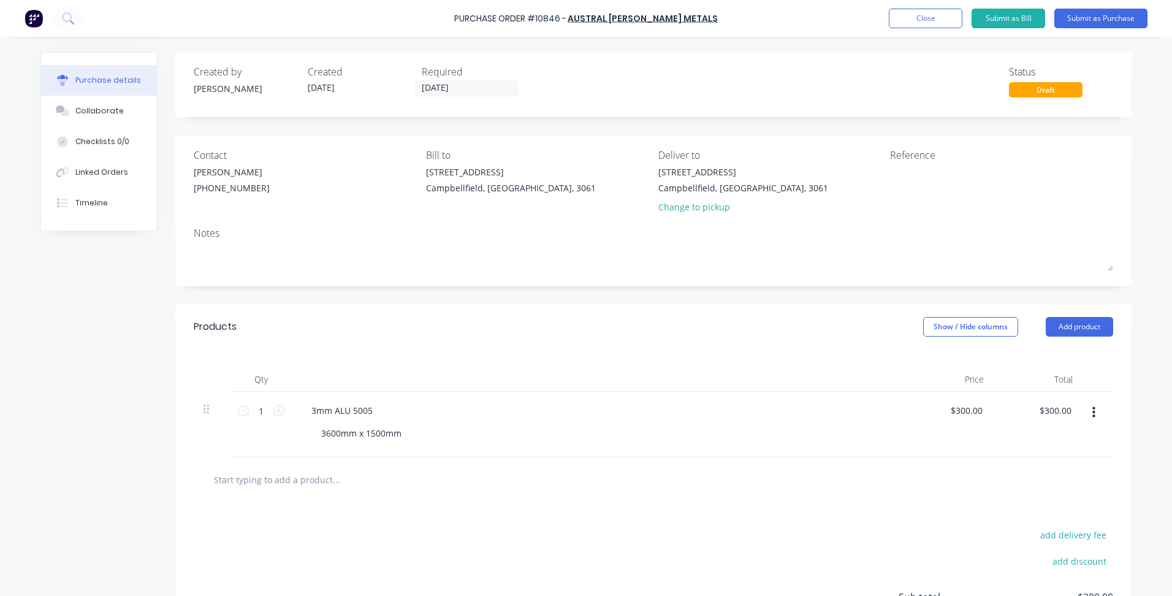
click at [635, 334] on div "Products Show / Hide columns Add product" at bounding box center [653, 327] width 957 height 44
click at [1090, 21] on button "Submit as Purchase" at bounding box center [1101, 19] width 93 height 20
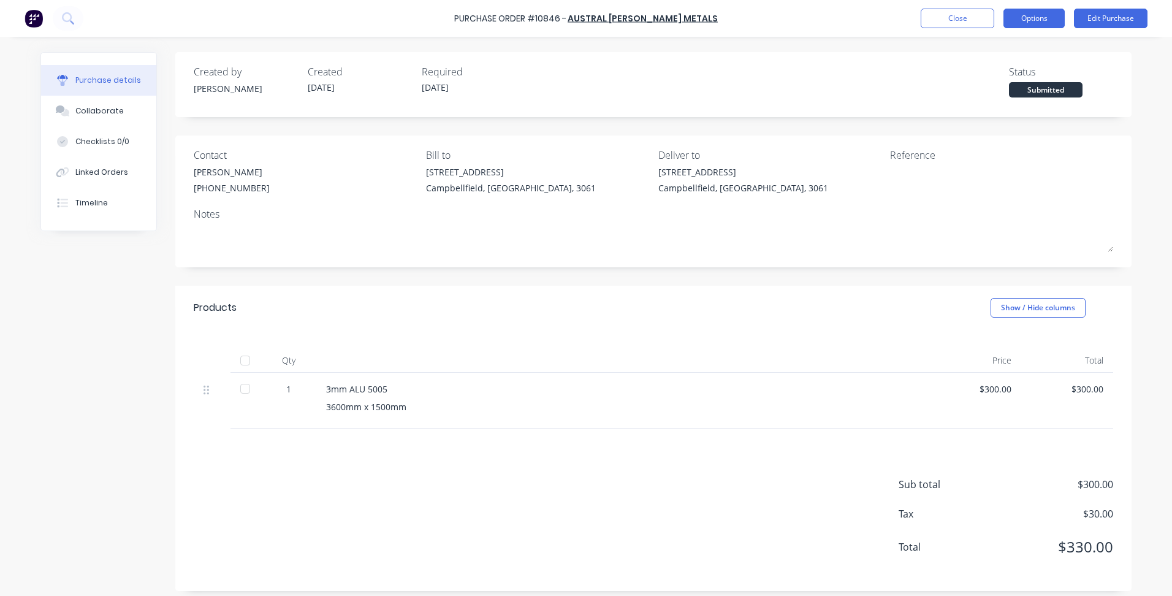
click at [1046, 21] on button "Options" at bounding box center [1034, 19] width 61 height 20
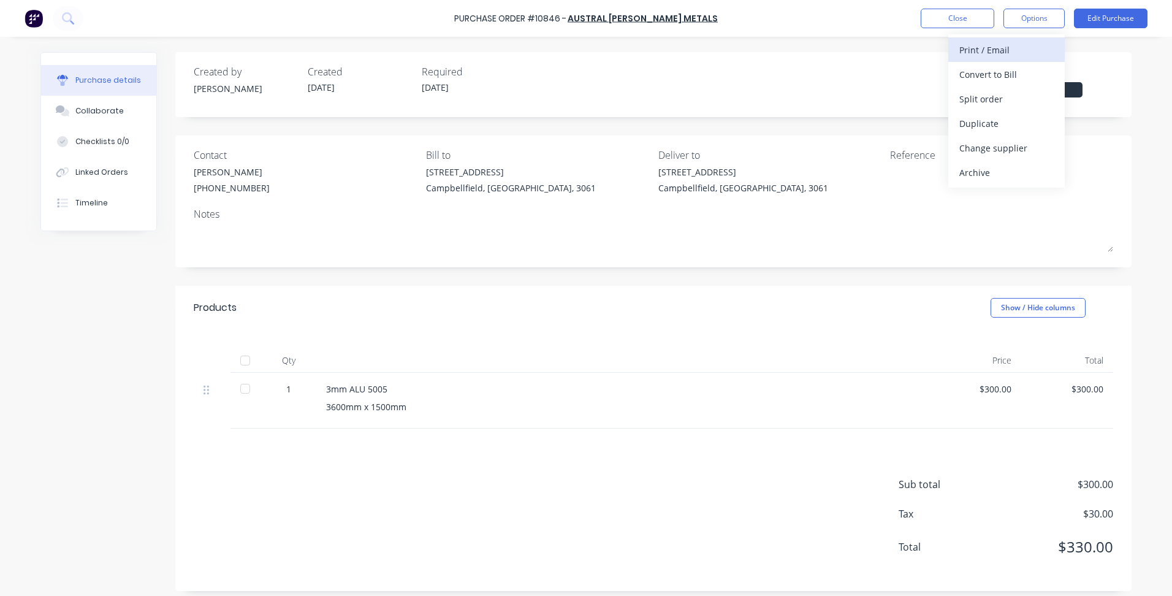
click at [991, 50] on div "Print / Email" at bounding box center [1007, 50] width 94 height 18
click at [1008, 73] on div "With pricing" at bounding box center [1007, 75] width 94 height 18
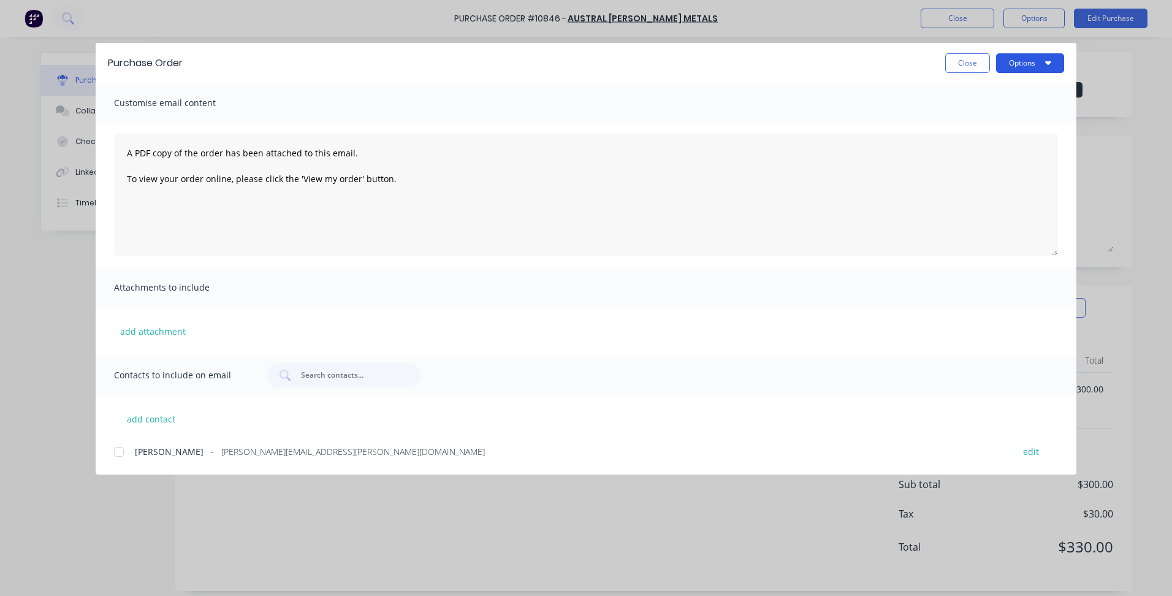
click at [1025, 63] on button "Options" at bounding box center [1030, 63] width 68 height 20
click at [1010, 94] on div "Preview" at bounding box center [1006, 94] width 94 height 18
click at [962, 61] on button "Close" at bounding box center [968, 63] width 45 height 20
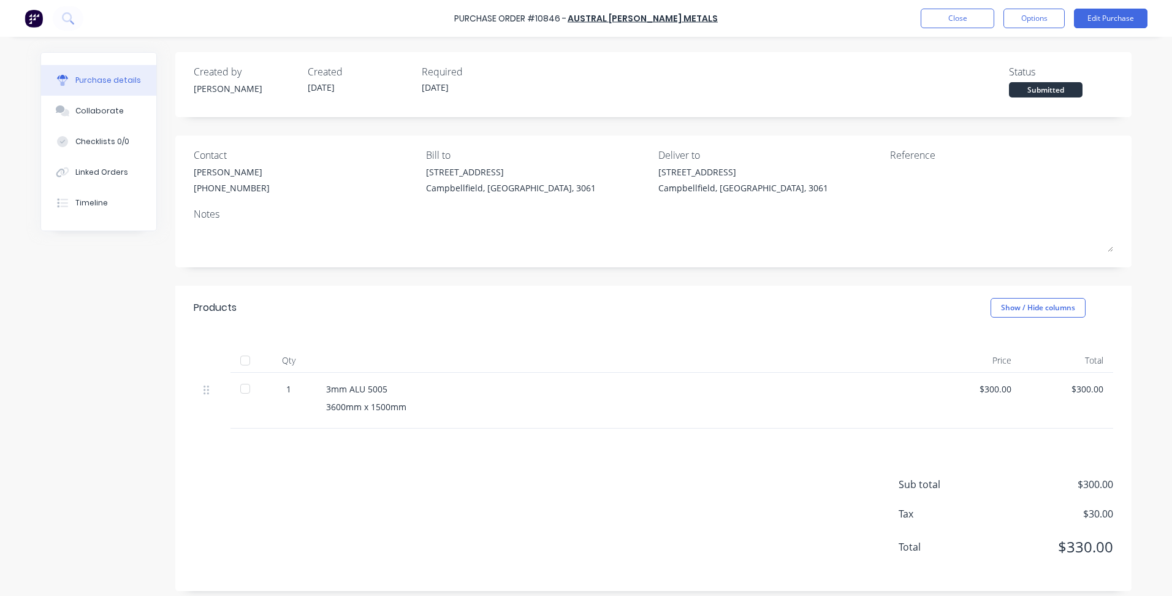
drag, startPoint x: 107, startPoint y: 173, endPoint x: 246, endPoint y: 183, distance: 139.6
click at [107, 172] on div "Linked Orders" at bounding box center [101, 172] width 53 height 11
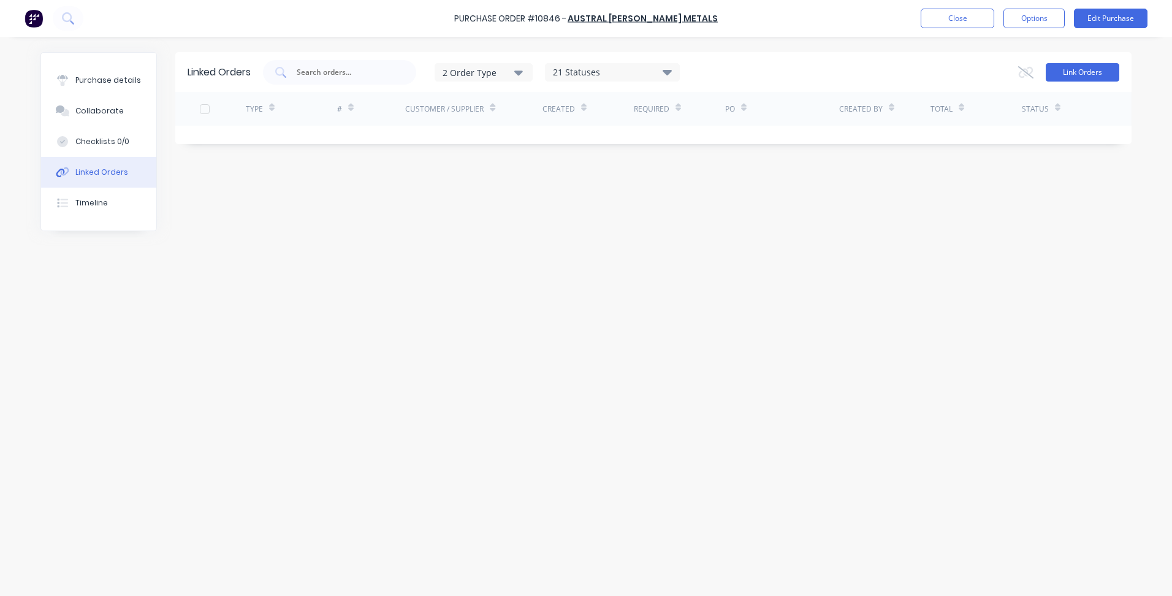
click at [1080, 76] on button "Link Orders" at bounding box center [1083, 72] width 74 height 18
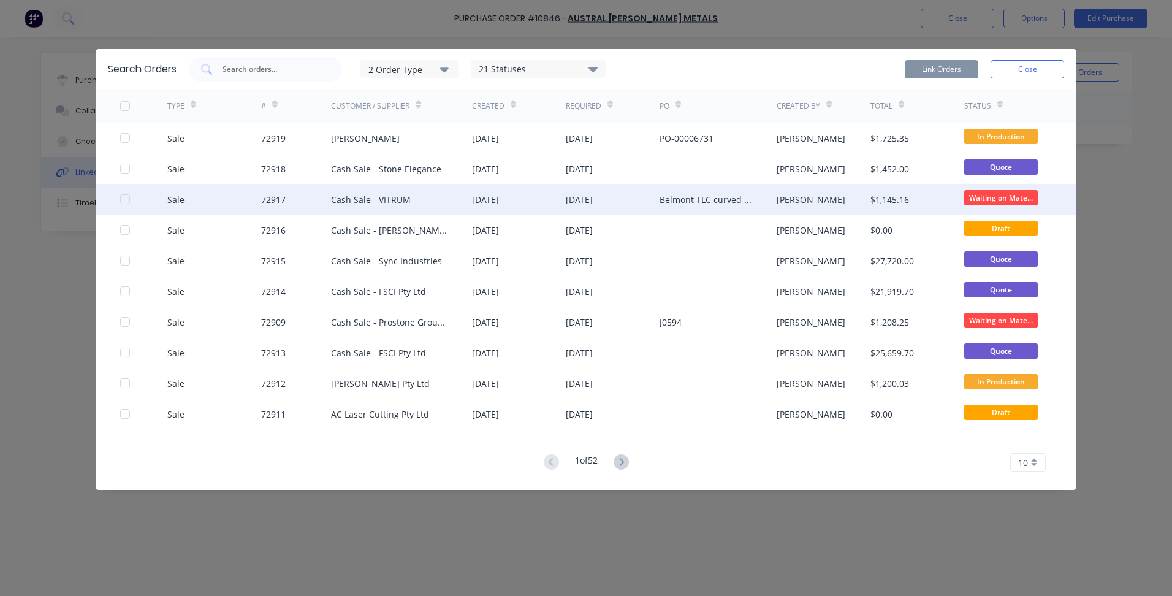
click at [124, 197] on div at bounding box center [125, 199] width 25 height 25
click at [949, 67] on button "Link Orders" at bounding box center [942, 69] width 74 height 18
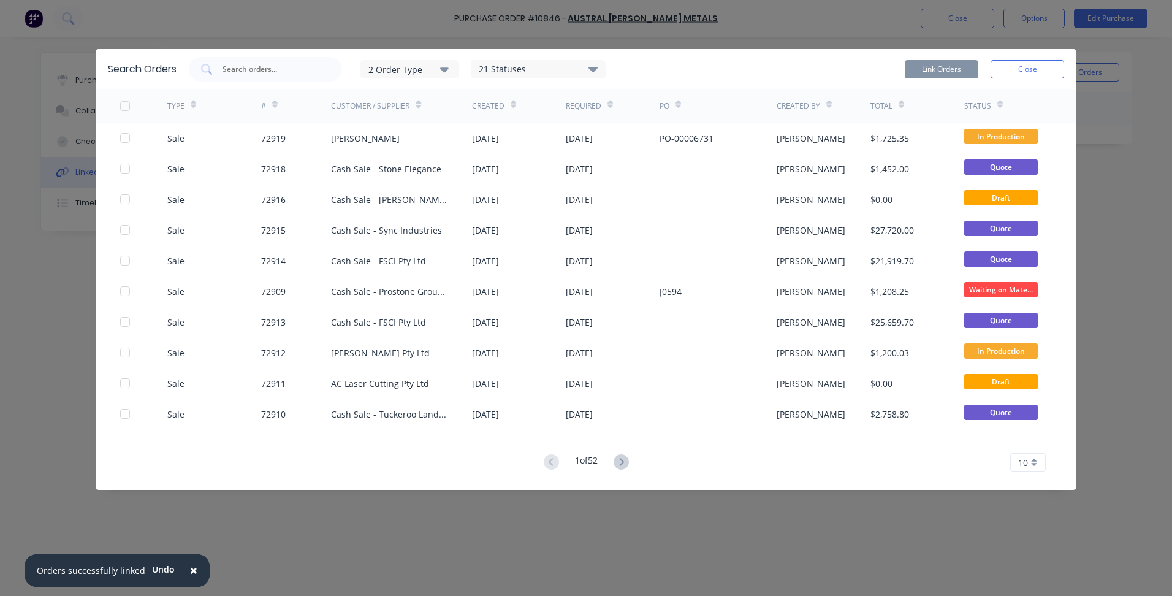
click at [1041, 78] on div "Link Orders Close" at bounding box center [984, 69] width 159 height 25
click at [1027, 69] on button "Close" at bounding box center [1028, 69] width 74 height 18
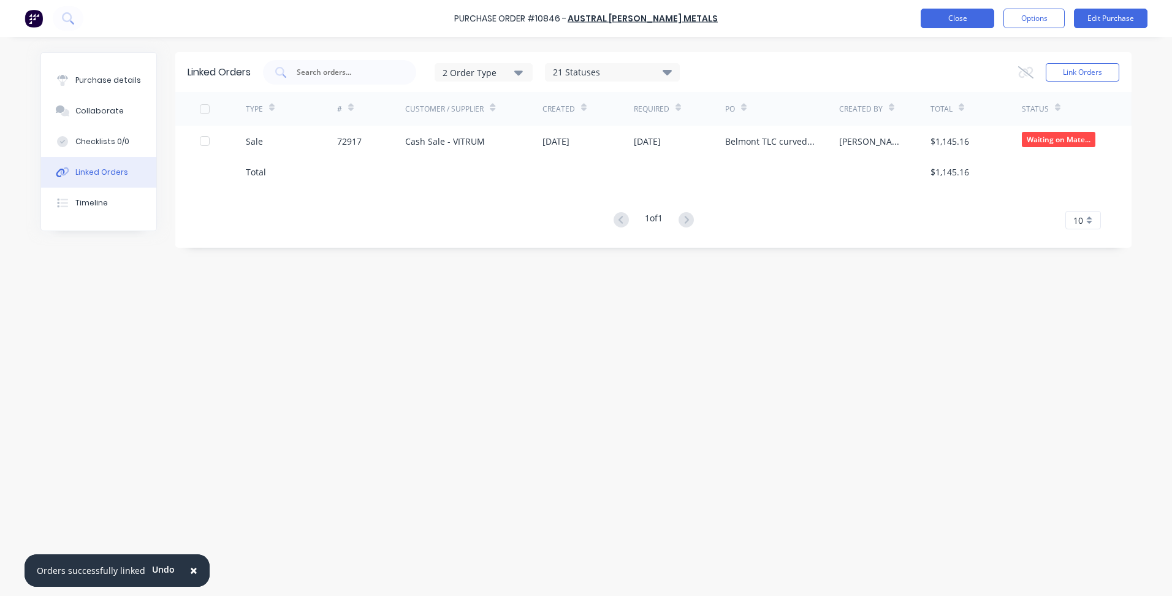
click at [946, 17] on button "Close" at bounding box center [958, 19] width 74 height 20
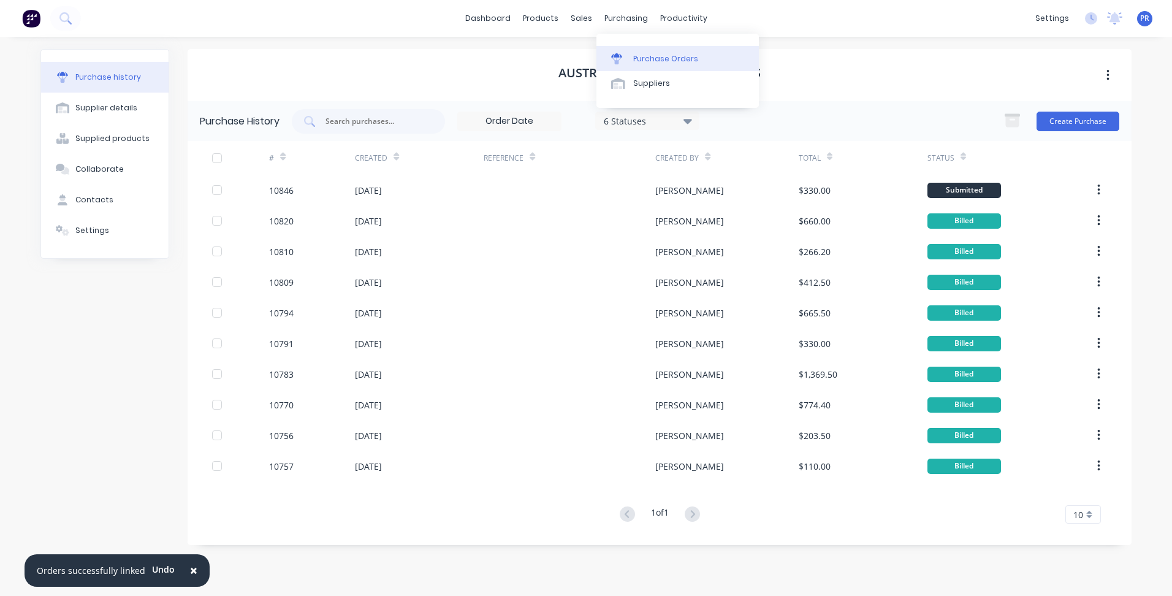
click at [647, 53] on div "Purchase Orders" at bounding box center [665, 58] width 65 height 11
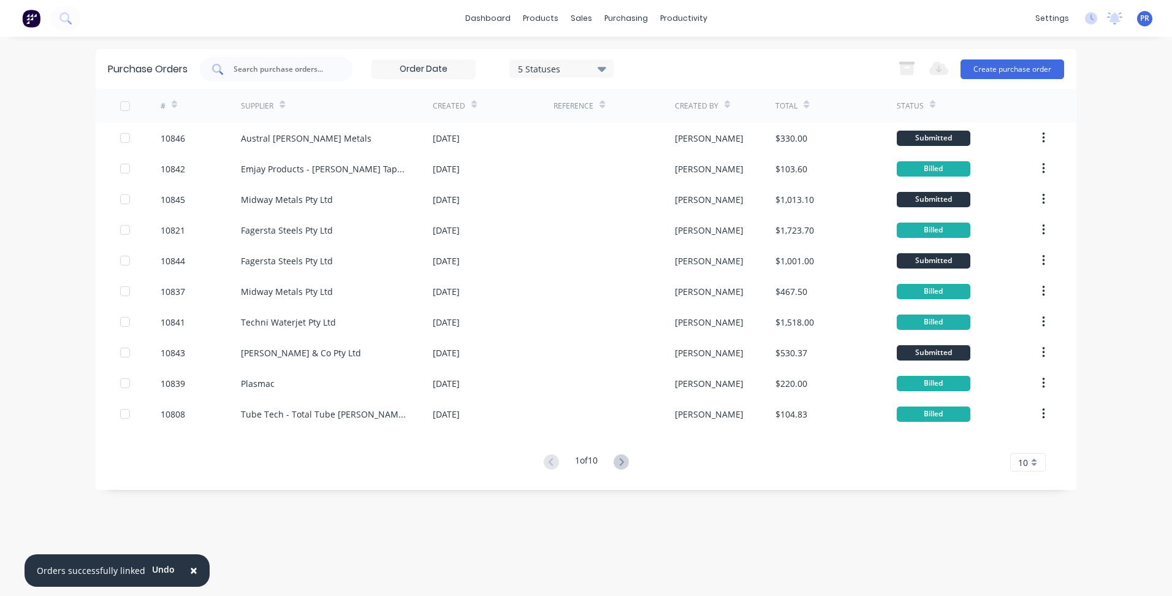
click at [281, 71] on input "text" at bounding box center [283, 69] width 102 height 12
type input "[PERSON_NAME]"
click at [1015, 66] on button "Create purchase order" at bounding box center [1013, 69] width 104 height 20
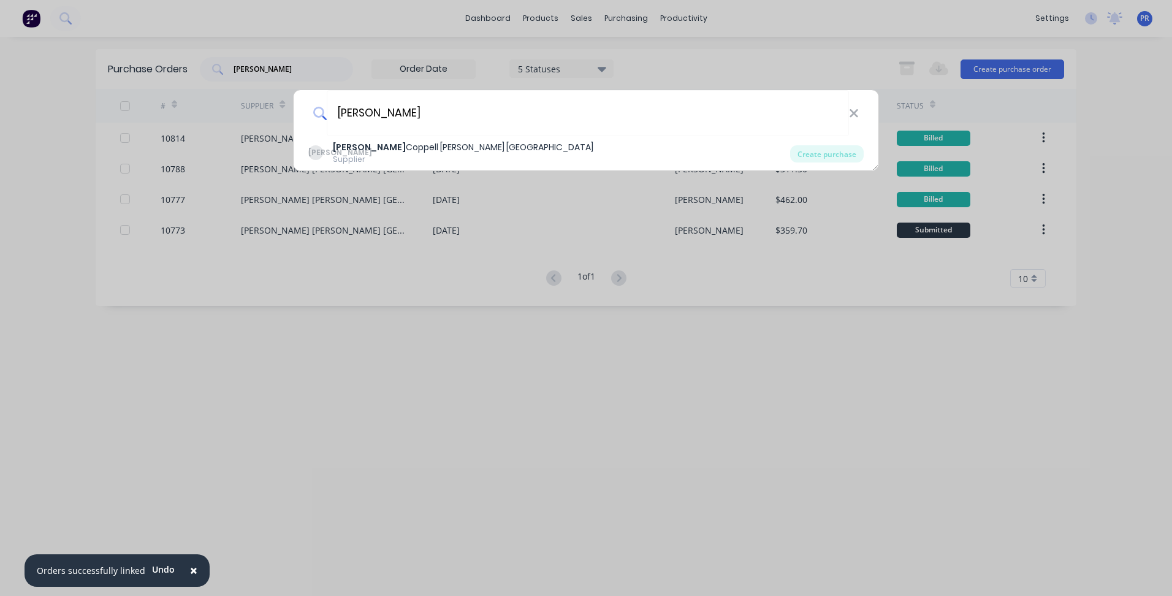
type input "[PERSON_NAME]"
click at [380, 149] on div "[PERSON_NAME] [PERSON_NAME] [GEOGRAPHIC_DATA]" at bounding box center [463, 147] width 261 height 13
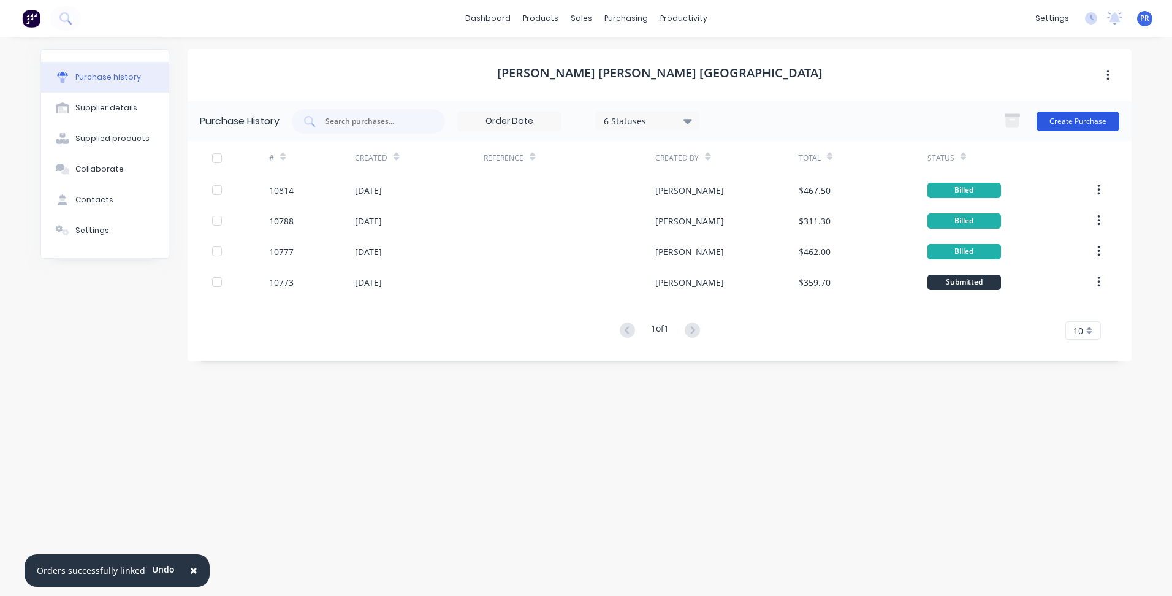
click at [1103, 122] on button "Create Purchase" at bounding box center [1078, 122] width 83 height 20
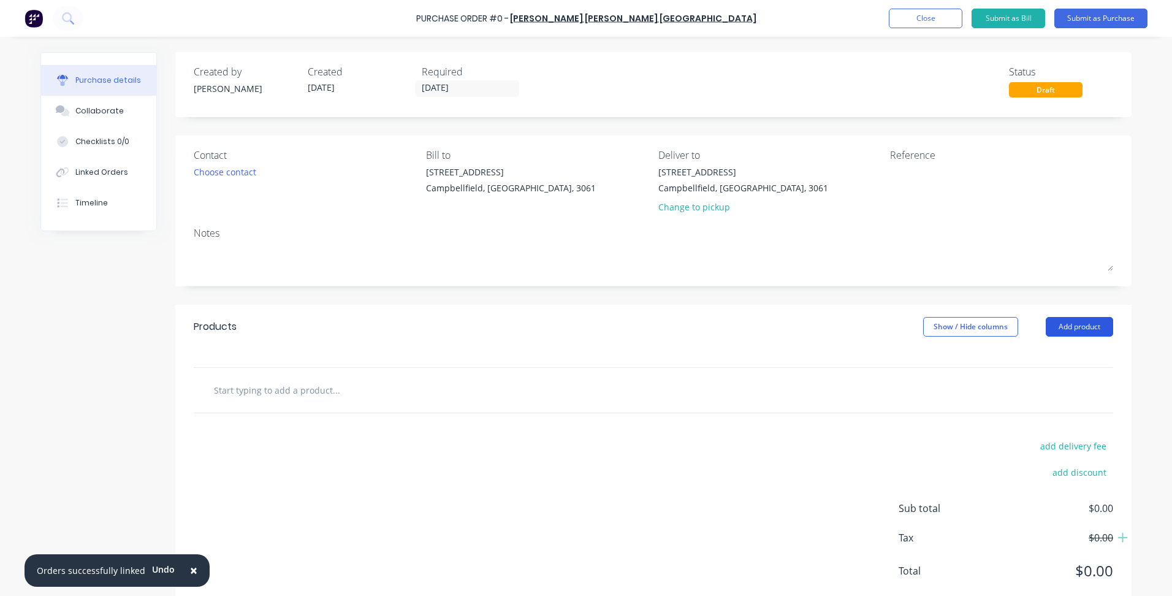
click at [1070, 334] on button "Add product" at bounding box center [1079, 327] width 67 height 20
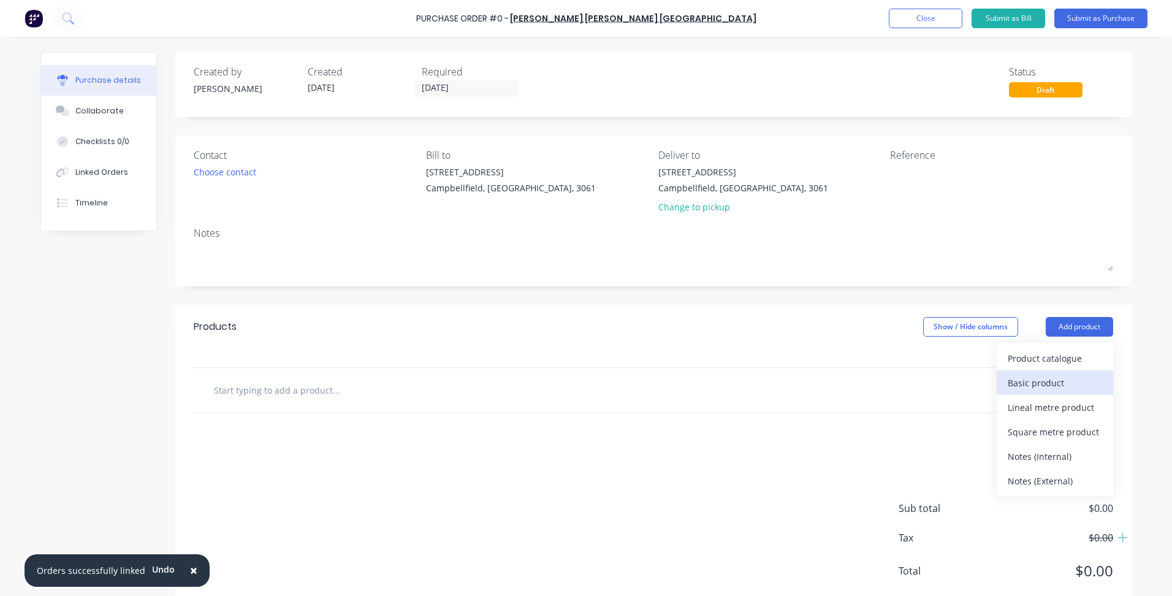
click at [1047, 381] on div "Basic product" at bounding box center [1055, 383] width 94 height 18
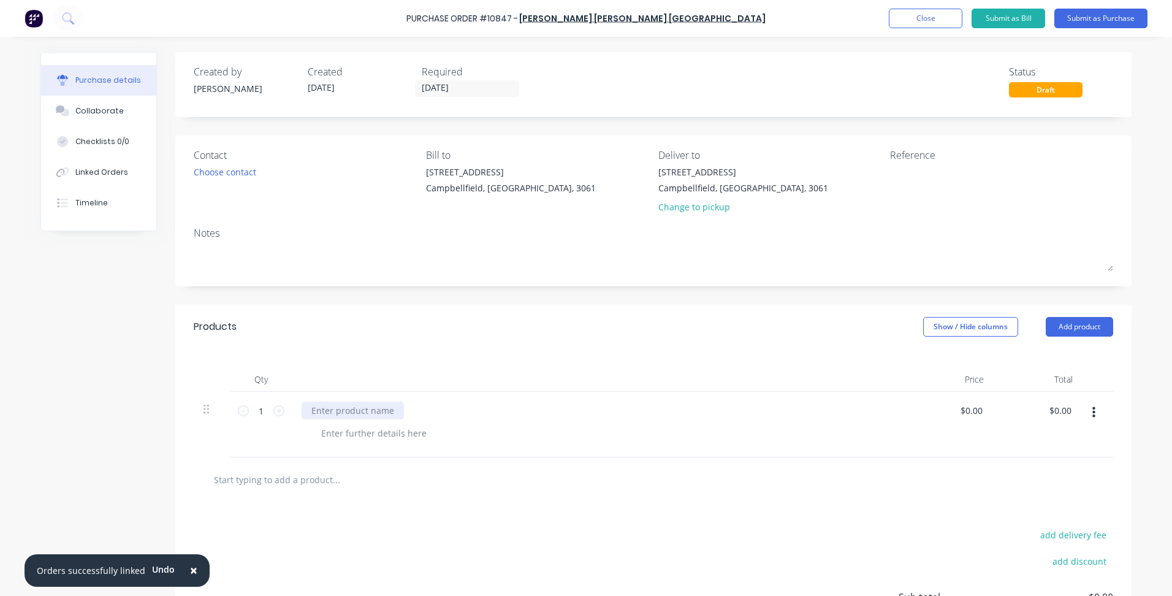
click at [343, 414] on div at bounding box center [353, 411] width 102 height 18
click at [405, 431] on div at bounding box center [374, 433] width 125 height 18
click at [343, 436] on div at bounding box center [374, 433] width 125 height 18
click at [332, 435] on div at bounding box center [374, 433] width 125 height 18
drag, startPoint x: 311, startPoint y: 443, endPoint x: 327, endPoint y: 443, distance: 16.6
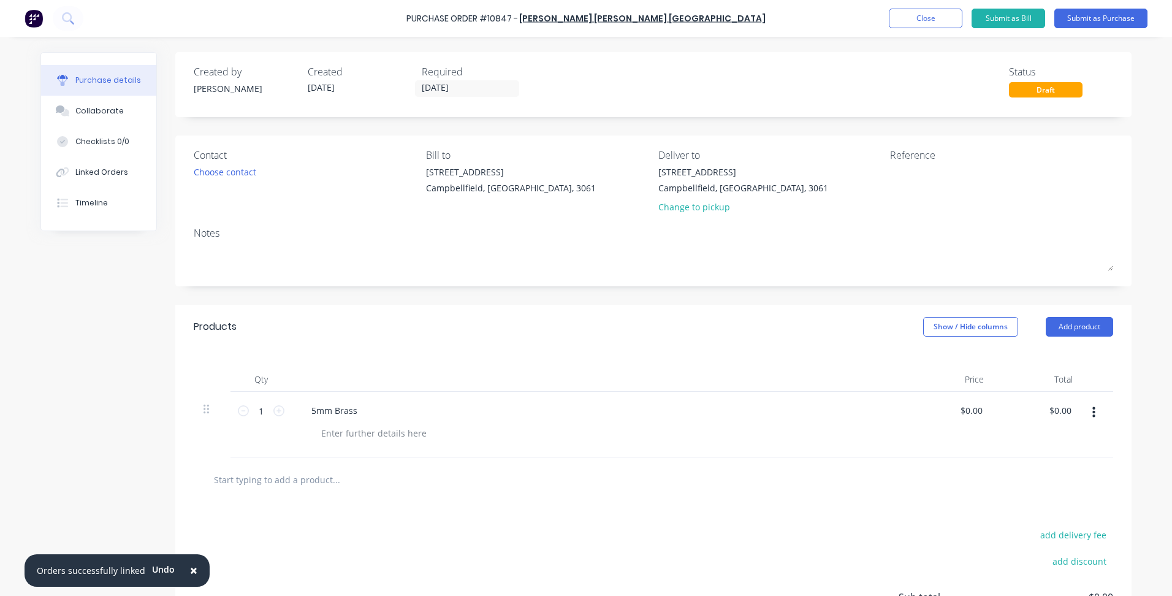
click at [320, 443] on div "5mm Brass" at bounding box center [598, 425] width 613 height 66
click at [358, 440] on div at bounding box center [374, 433] width 125 height 18
click at [317, 432] on div "900mm x 410mm" at bounding box center [357, 433] width 90 height 18
click at [977, 416] on input "0.00" at bounding box center [971, 411] width 28 height 18
type input "0"
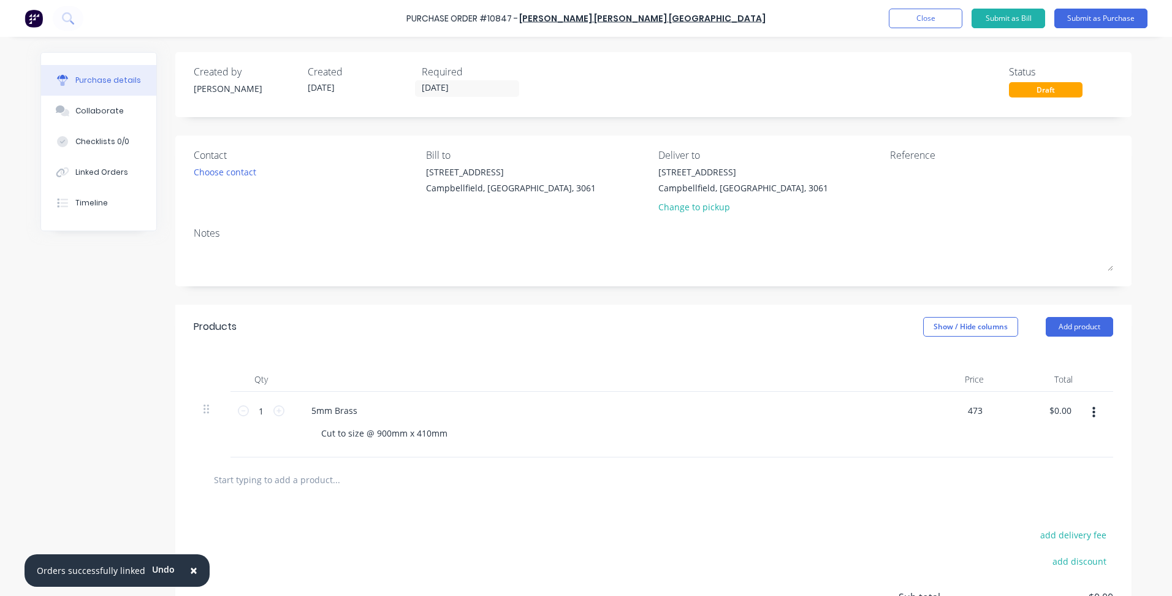
type input "$473.00"
click at [886, 529] on div "add delivery fee add discount Sub total $0.00 Tax $0.00 Total $0.00" at bounding box center [653, 603] width 957 height 202
click at [240, 170] on div "Choose contact" at bounding box center [225, 172] width 63 height 13
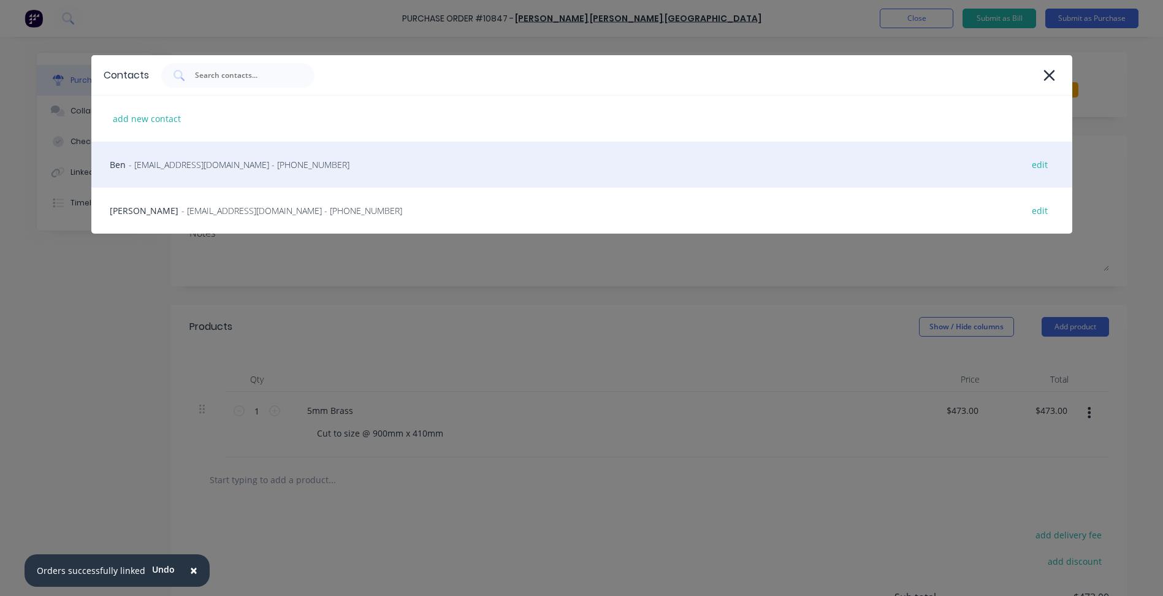
click at [164, 172] on div "Ben - [EMAIL_ADDRESS][DOMAIN_NAME] - [PHONE_NUMBER] edit" at bounding box center [581, 165] width 981 height 46
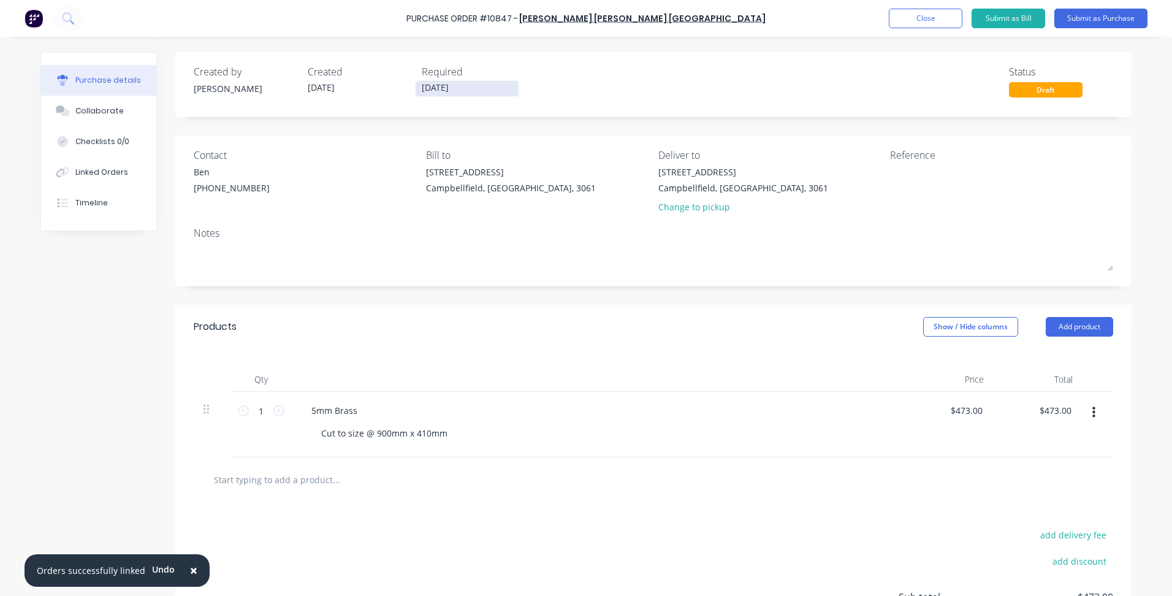
click at [430, 80] on label "[DATE]" at bounding box center [467, 88] width 104 height 17
click at [430, 81] on input "[DATE]" at bounding box center [467, 88] width 103 height 15
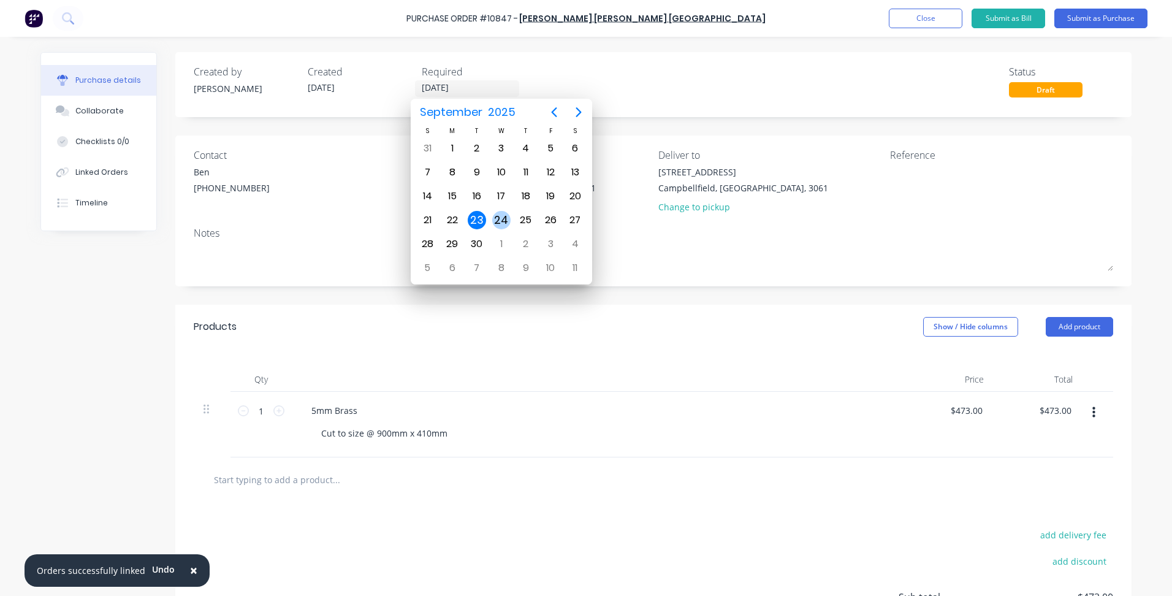
click at [498, 213] on div "24" at bounding box center [501, 220] width 18 height 18
type input "[DATE]"
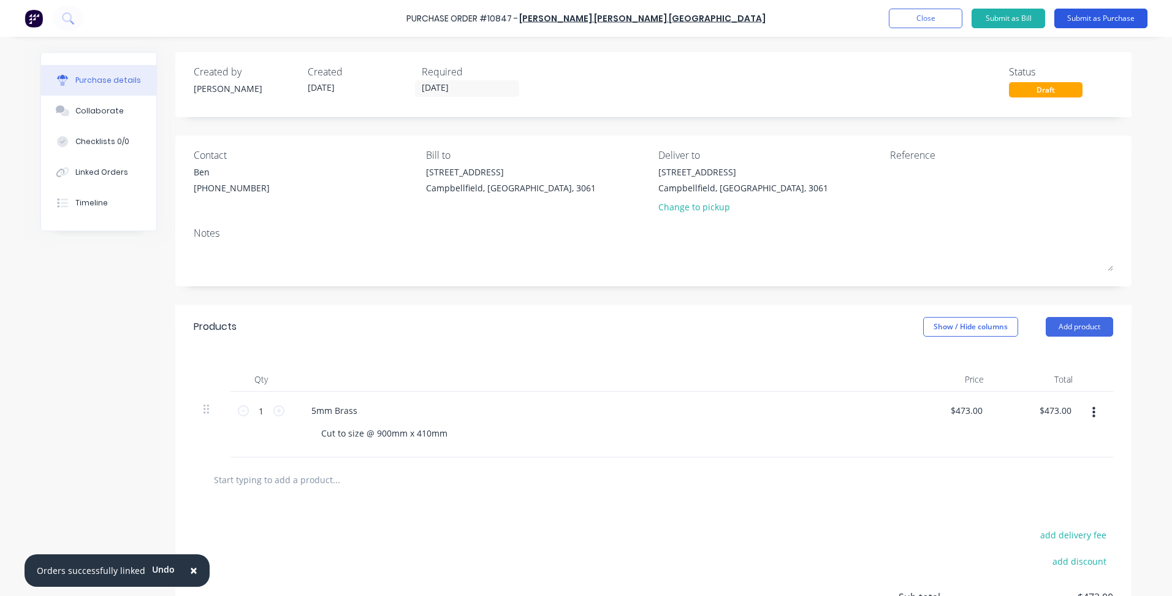
click at [1084, 23] on button "Submit as Purchase" at bounding box center [1101, 19] width 93 height 20
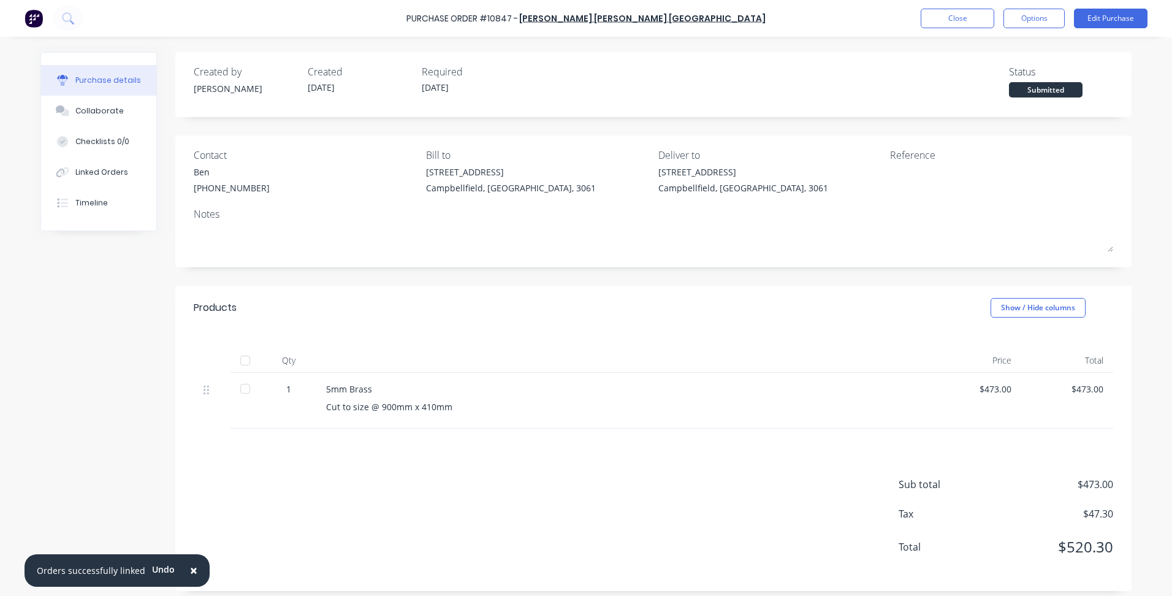
click at [1036, 90] on div "Submitted" at bounding box center [1046, 89] width 74 height 15
click at [89, 185] on button "Linked Orders" at bounding box center [98, 172] width 115 height 31
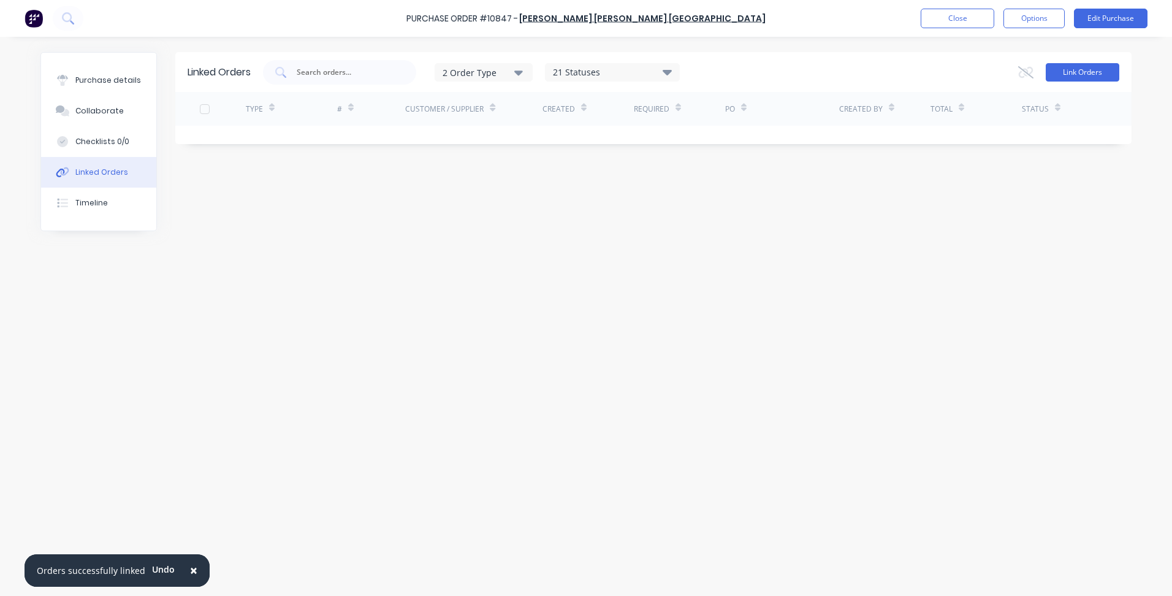
click at [1085, 67] on button "Link Orders" at bounding box center [1083, 72] width 74 height 18
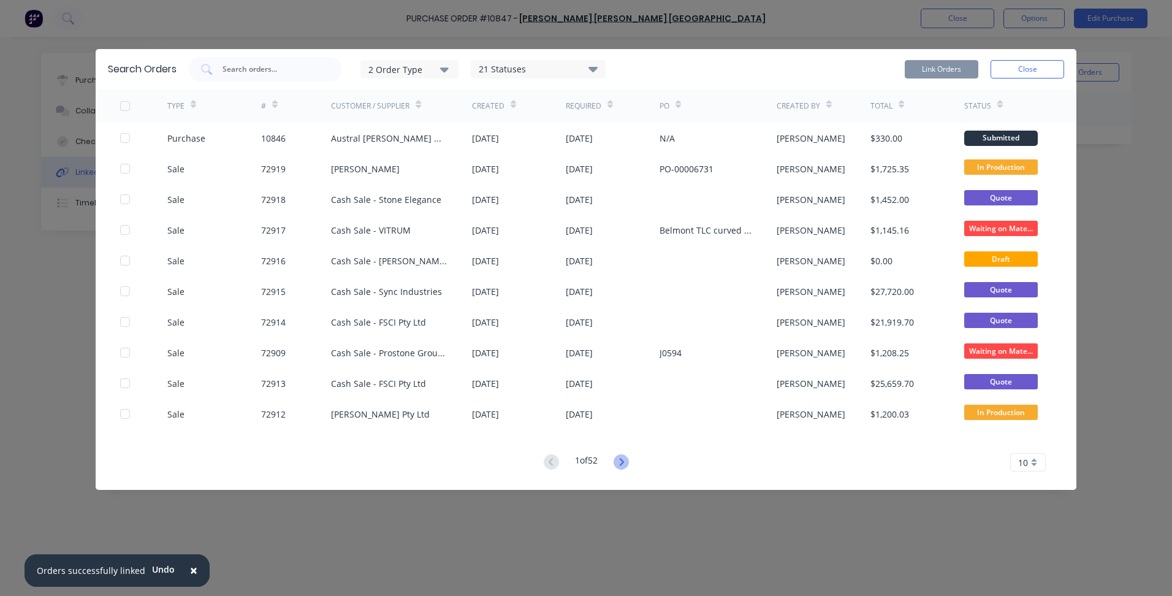
click at [627, 463] on icon at bounding box center [621, 461] width 15 height 15
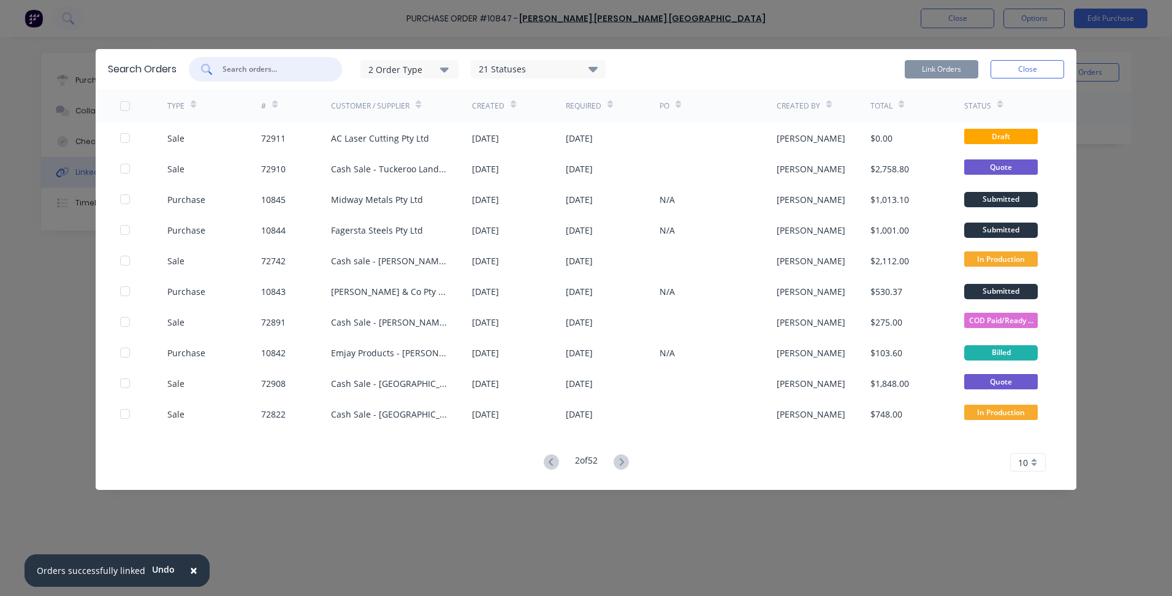
click at [281, 73] on input "text" at bounding box center [272, 69] width 102 height 12
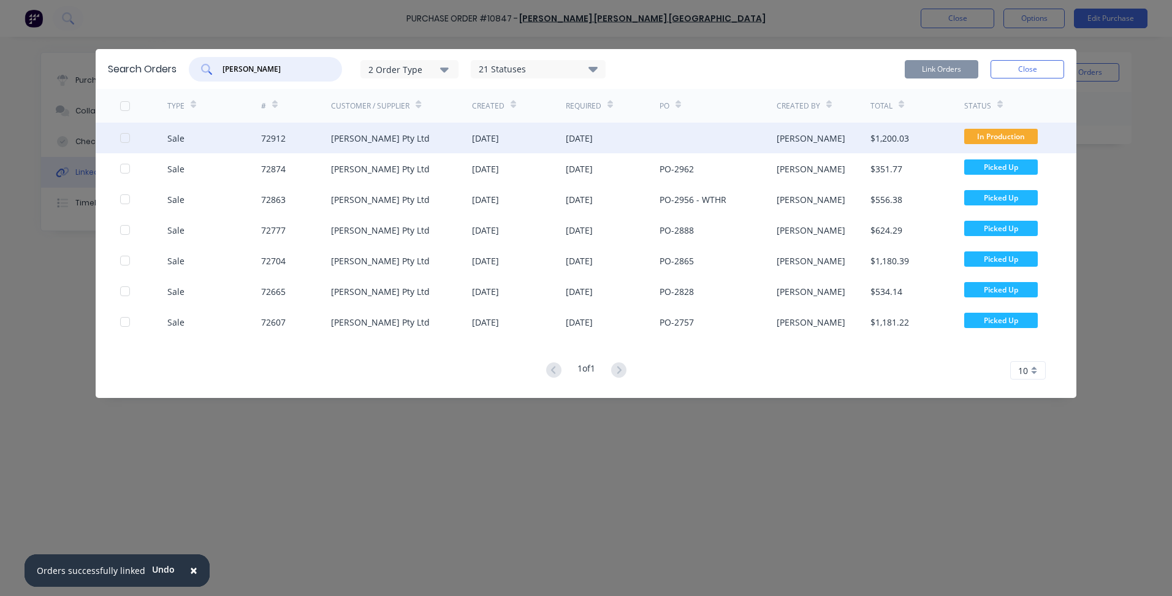
click at [123, 137] on div at bounding box center [125, 138] width 25 height 25
type input "[PERSON_NAME]"
click at [931, 71] on button "Link Orders" at bounding box center [942, 69] width 74 height 18
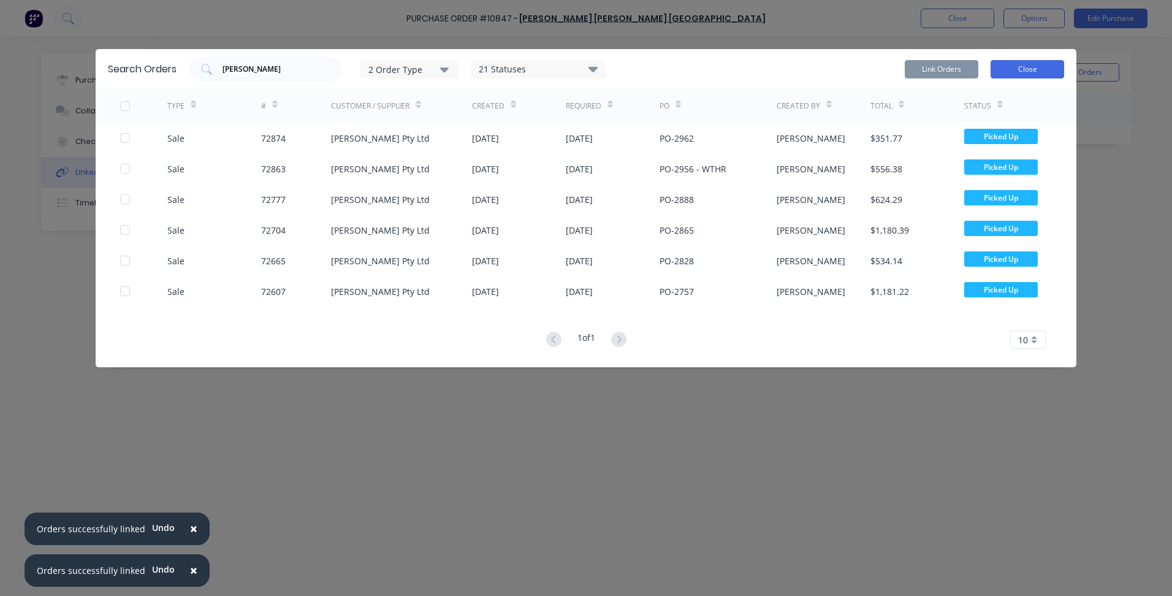
click at [1036, 71] on button "Close" at bounding box center [1028, 69] width 74 height 18
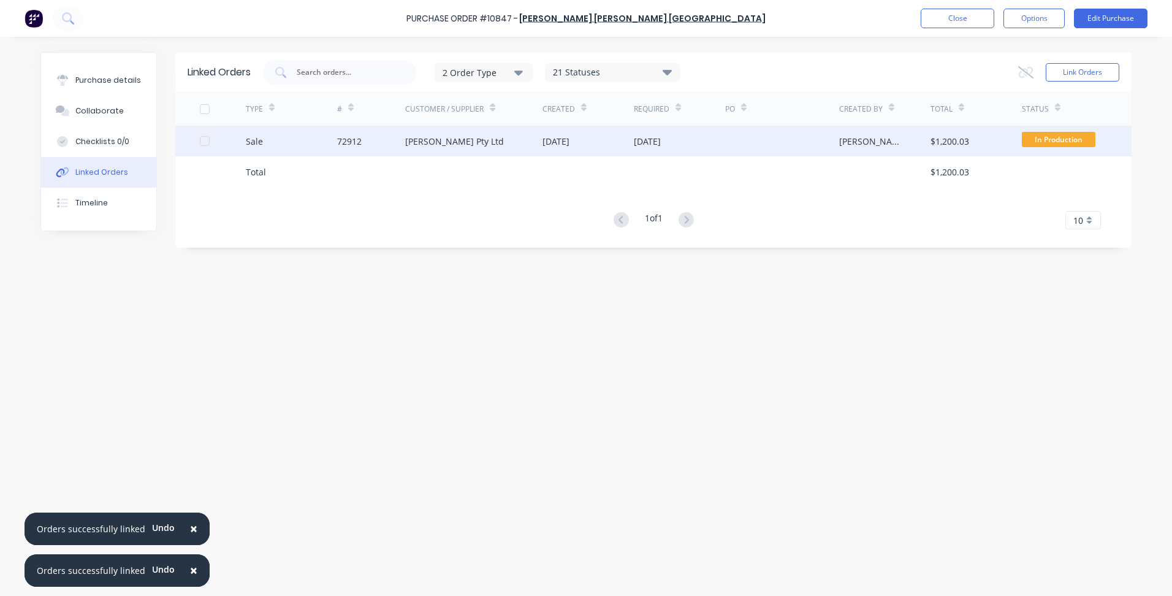
click at [987, 135] on div "$1,200.03" at bounding box center [976, 141] width 91 height 31
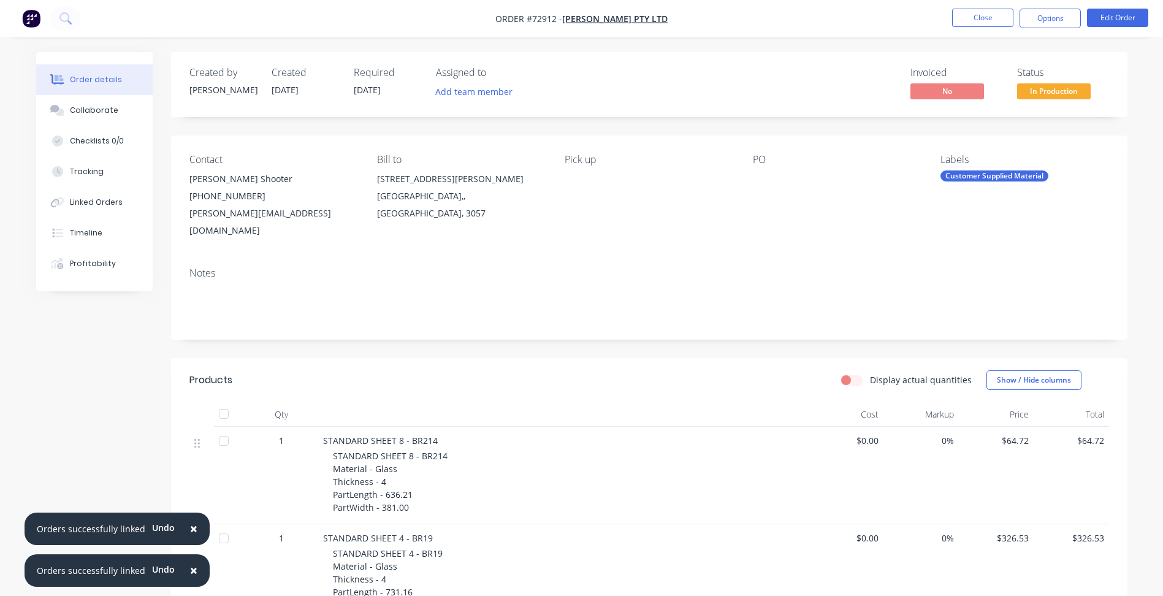
click at [1049, 92] on span "In Production" at bounding box center [1054, 90] width 74 height 15
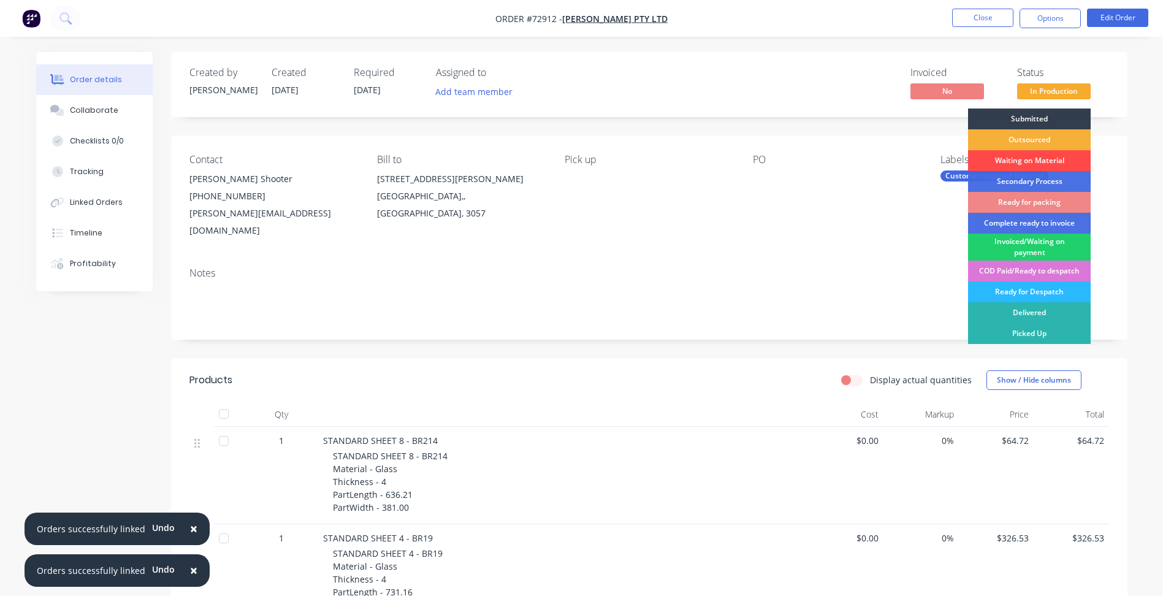
click at [1037, 160] on div "Waiting on Material" at bounding box center [1029, 160] width 123 height 21
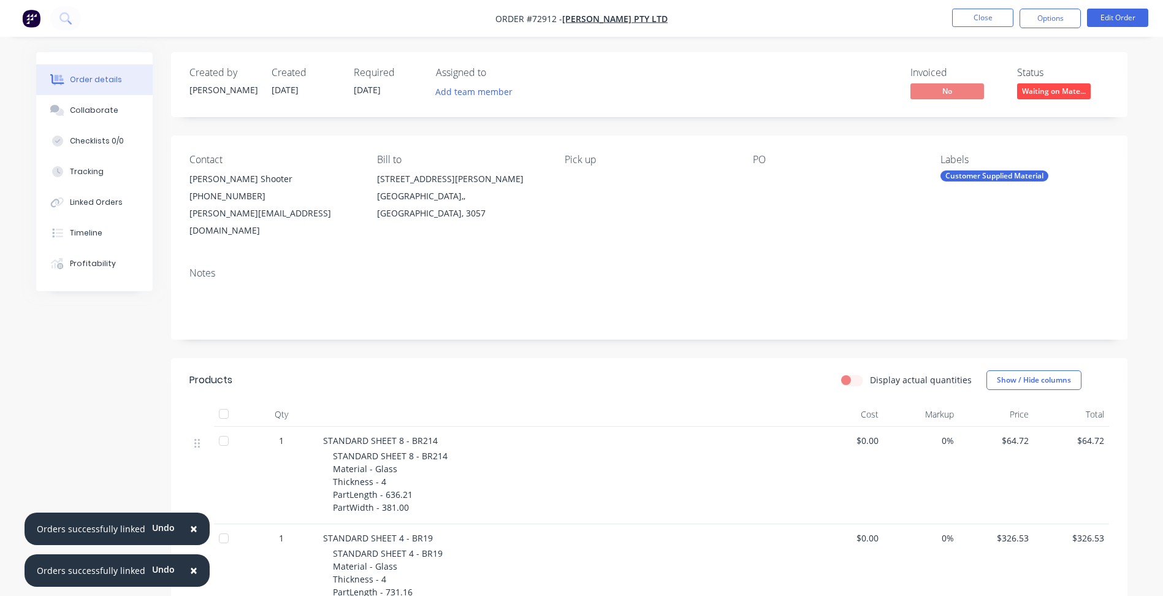
click at [966, 176] on div "Customer Supplied Material" at bounding box center [995, 175] width 108 height 11
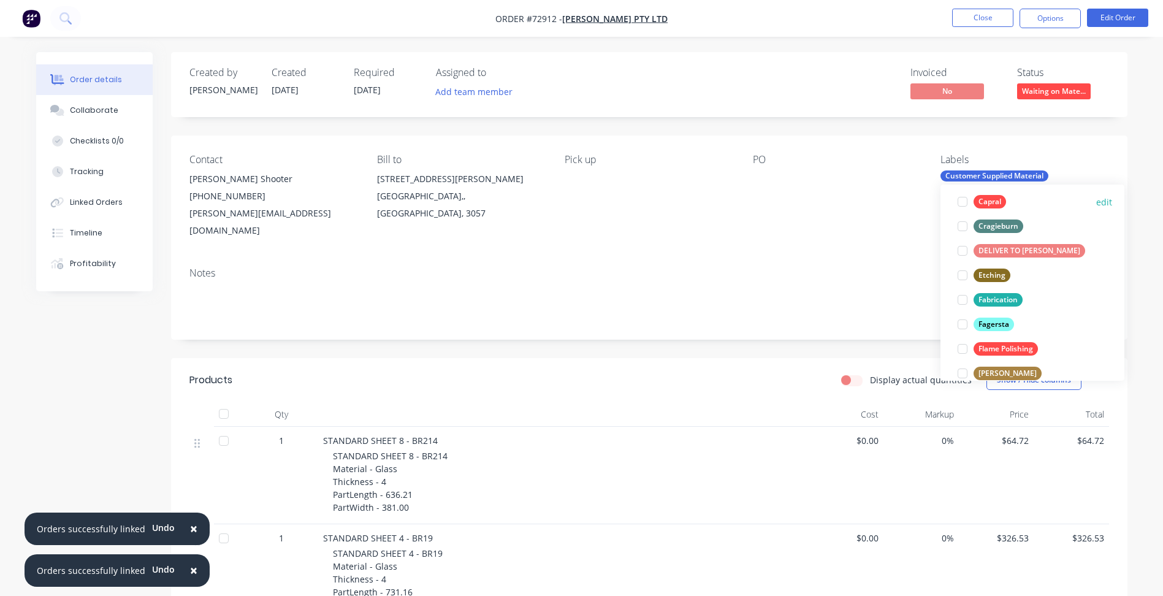
scroll to position [368, 0]
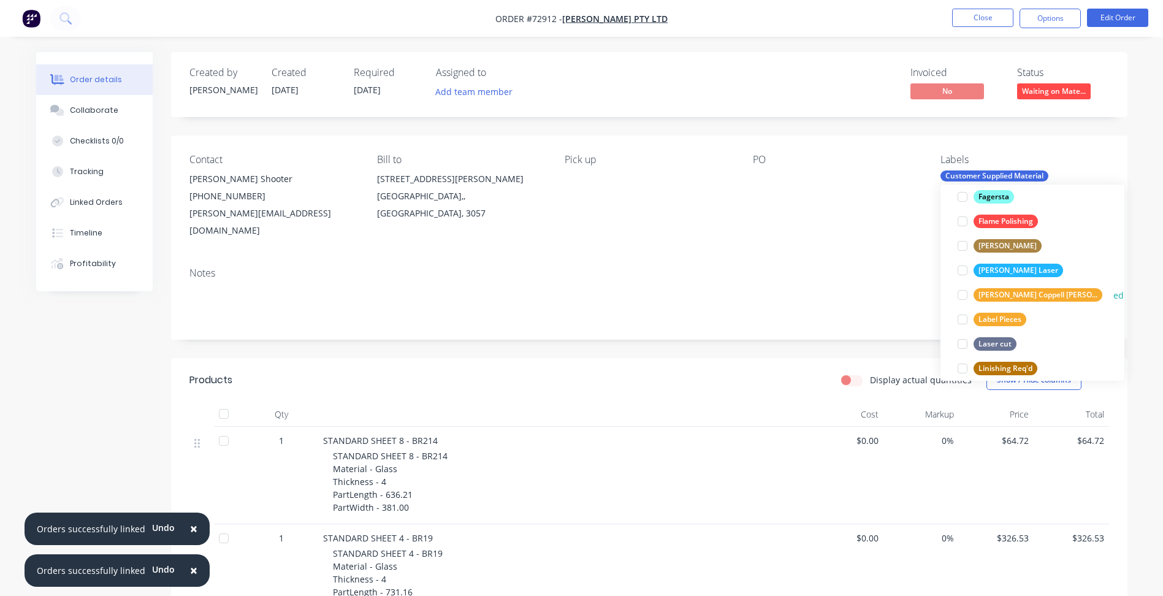
click at [963, 295] on div at bounding box center [962, 295] width 25 height 25
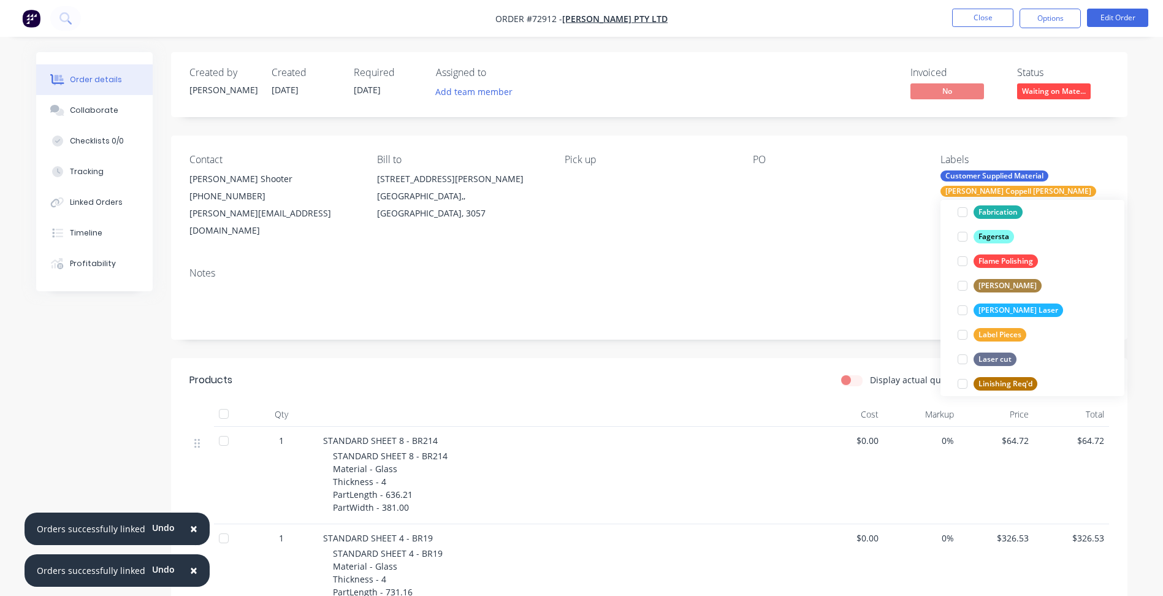
scroll to position [12, 0]
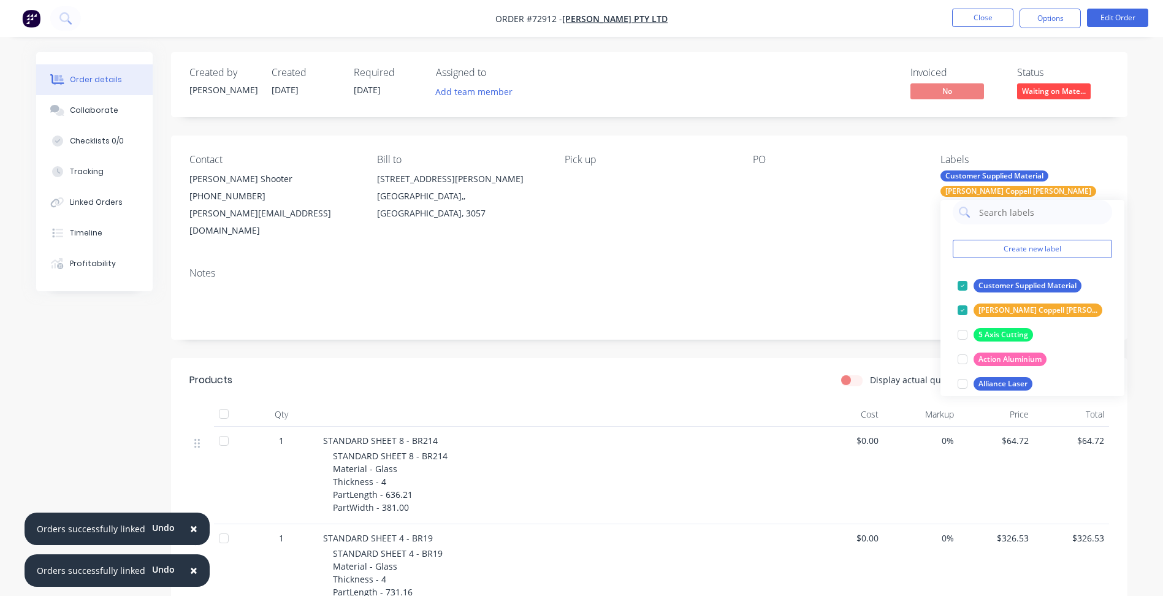
click at [789, 258] on div "Notes" at bounding box center [649, 299] width 957 height 82
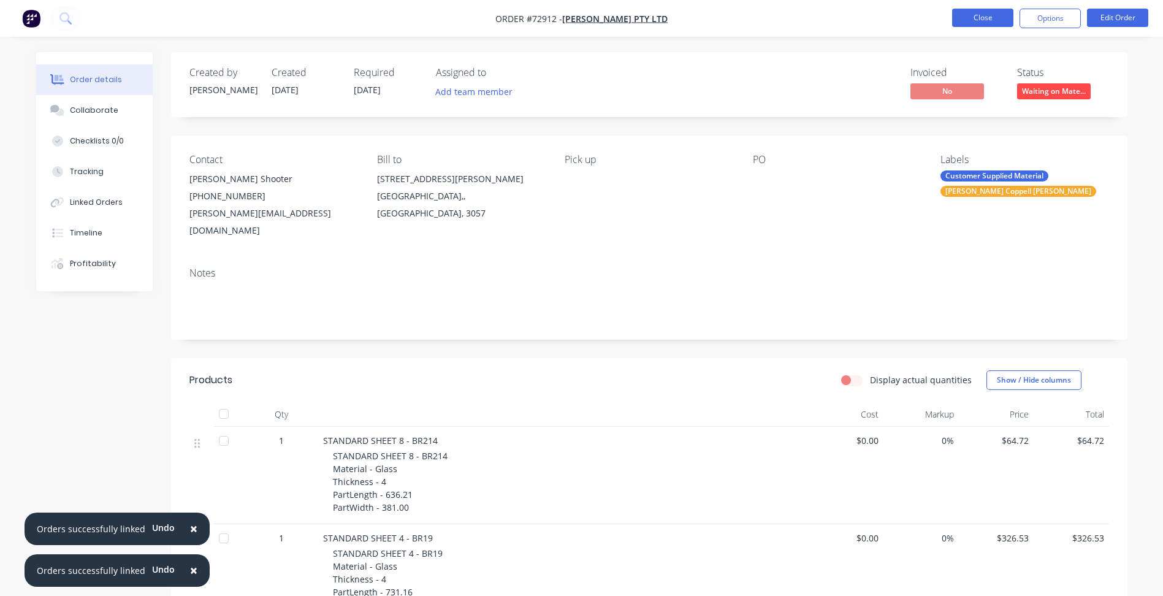
click at [982, 16] on button "Close" at bounding box center [982, 18] width 61 height 18
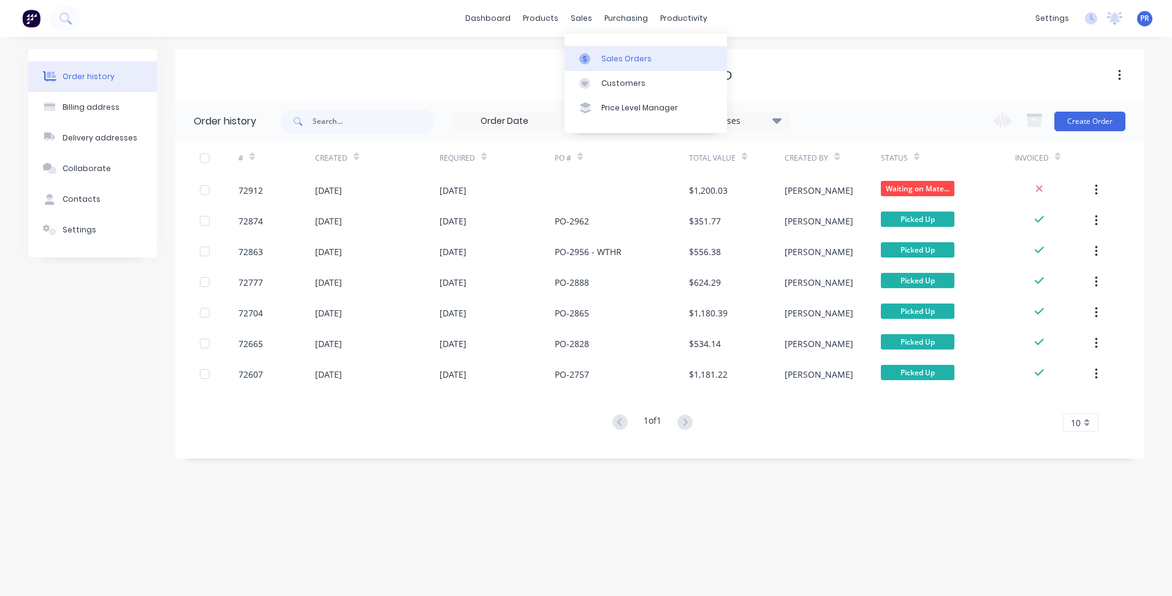
click at [605, 58] on div "Sales Orders" at bounding box center [627, 58] width 50 height 11
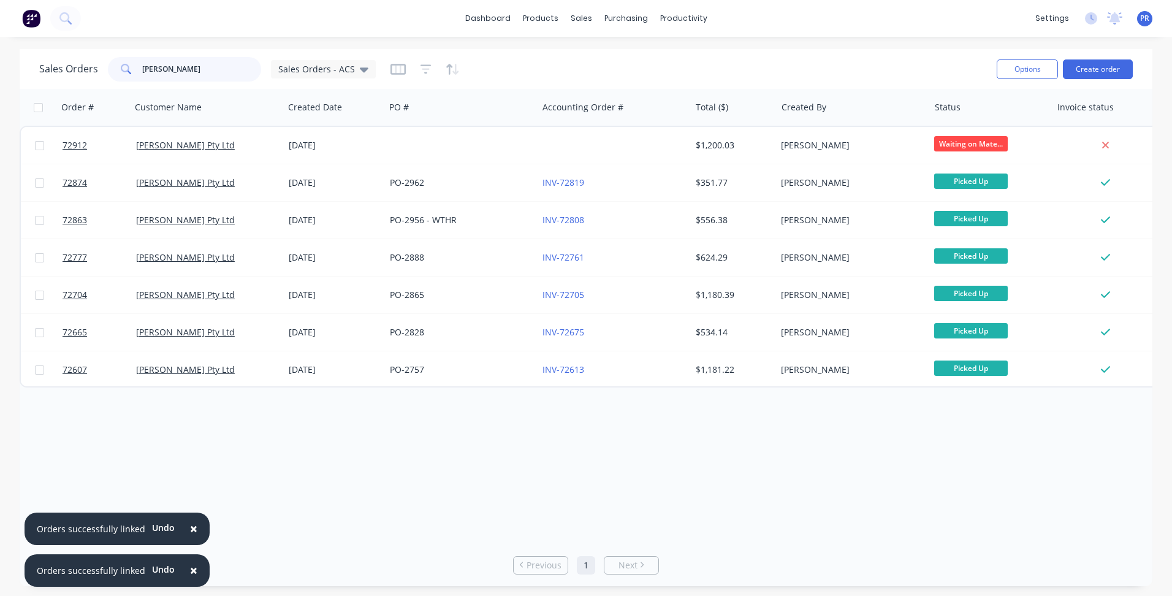
drag, startPoint x: 175, startPoint y: 73, endPoint x: 93, endPoint y: 69, distance: 82.3
click at [93, 69] on div "Sales Orders [PERSON_NAME] Orders - ACS" at bounding box center [207, 69] width 337 height 25
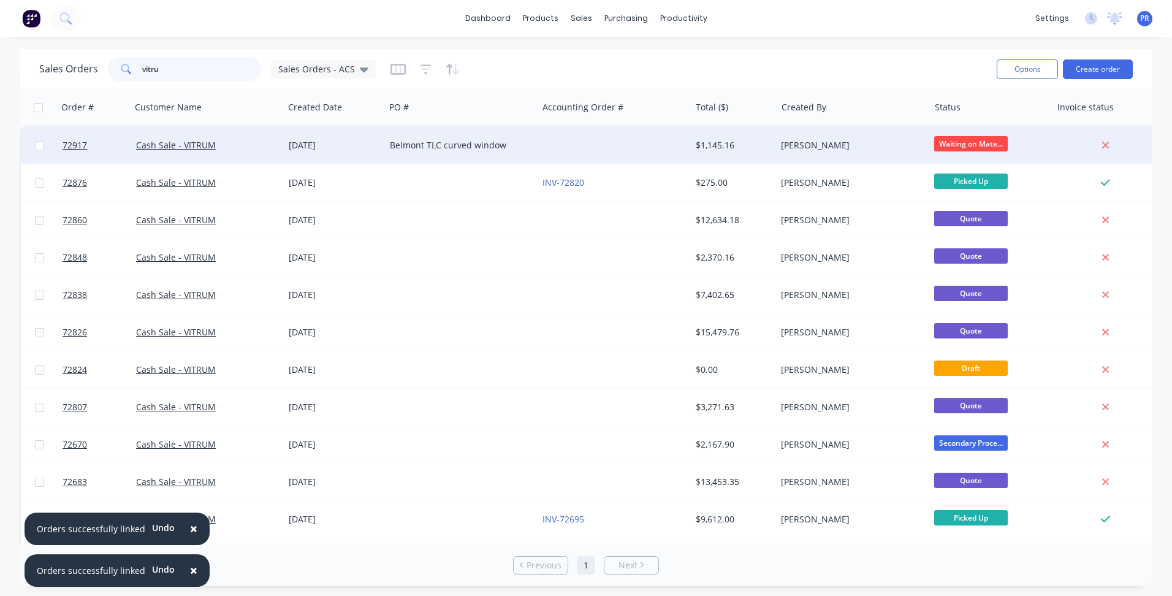
type input "vitru"
click at [262, 140] on div "Cash Sale - VITRUM" at bounding box center [204, 145] width 136 height 12
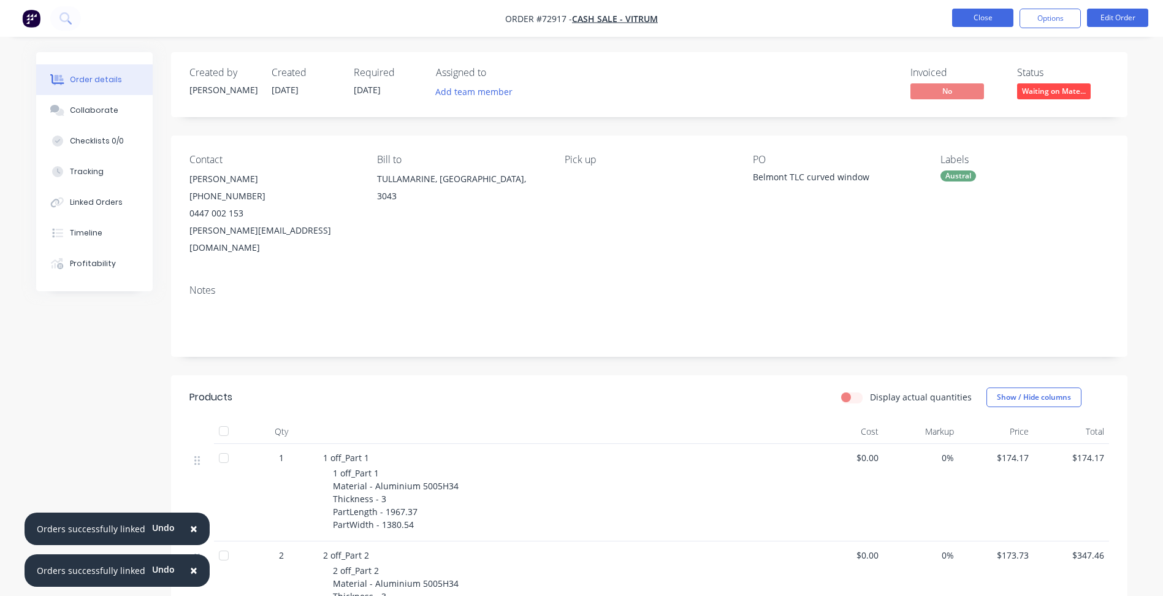
click at [1000, 21] on button "Close" at bounding box center [982, 18] width 61 height 18
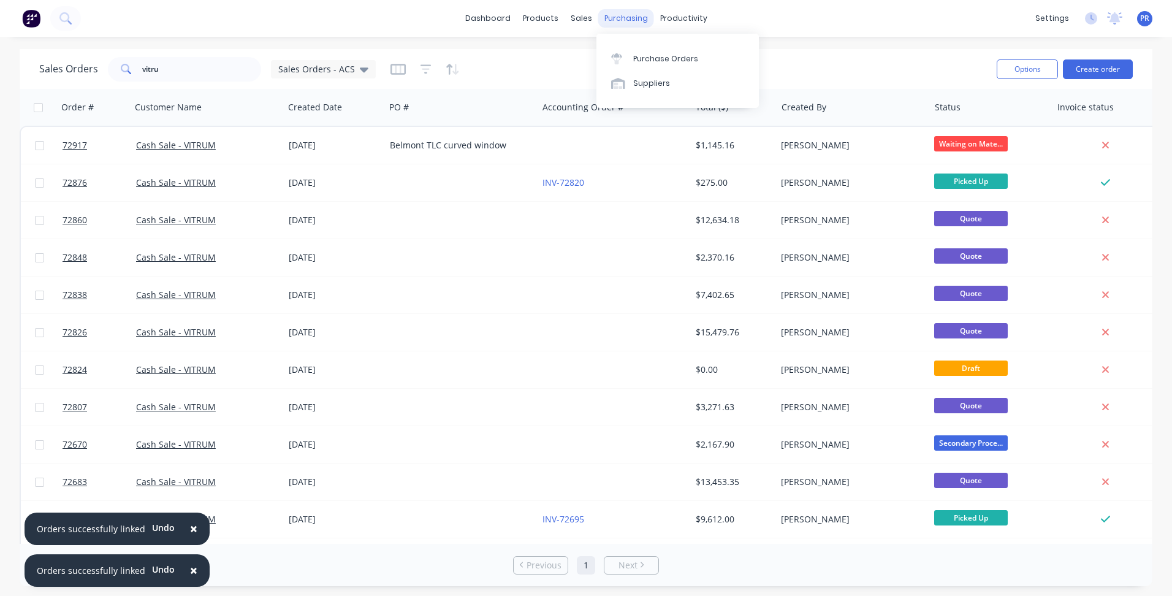
click at [643, 53] on div "Purchase Orders" at bounding box center [665, 58] width 65 height 11
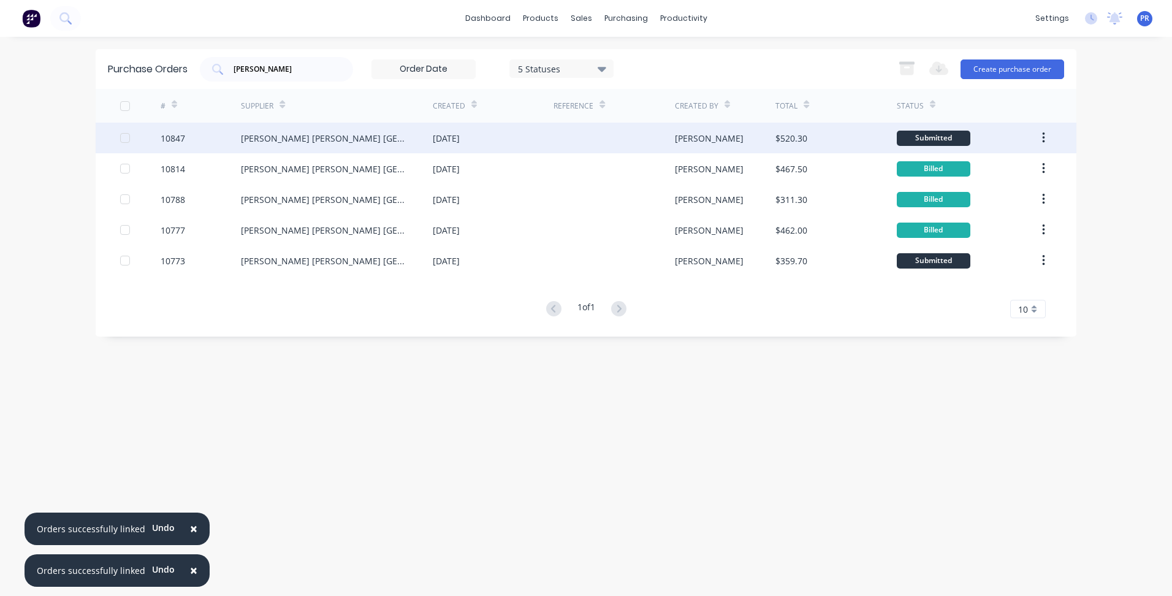
click at [365, 136] on div "[PERSON_NAME] [PERSON_NAME] [GEOGRAPHIC_DATA]" at bounding box center [337, 138] width 192 height 31
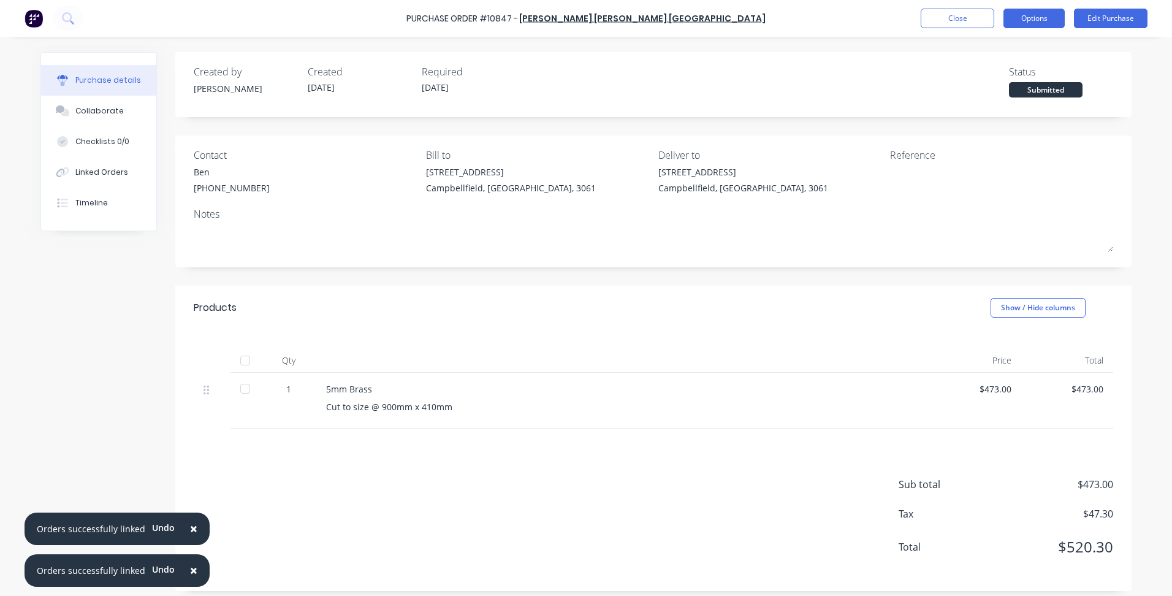
click at [1043, 17] on button "Options" at bounding box center [1034, 19] width 61 height 20
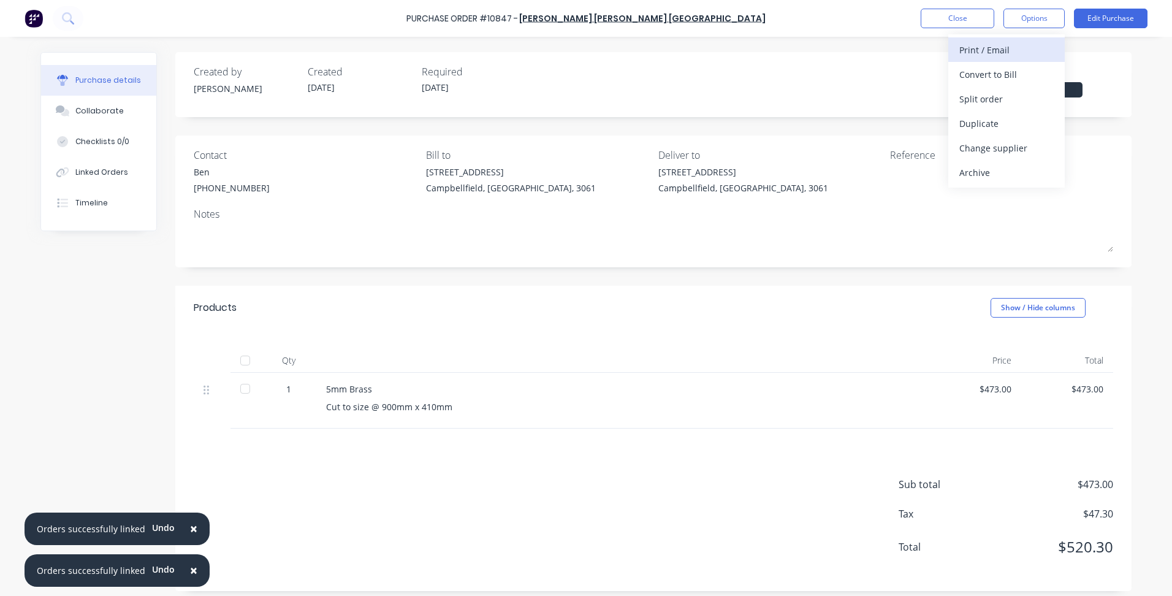
click at [1005, 52] on div "Print / Email" at bounding box center [1007, 50] width 94 height 18
click at [998, 78] on div "With pricing" at bounding box center [1007, 75] width 94 height 18
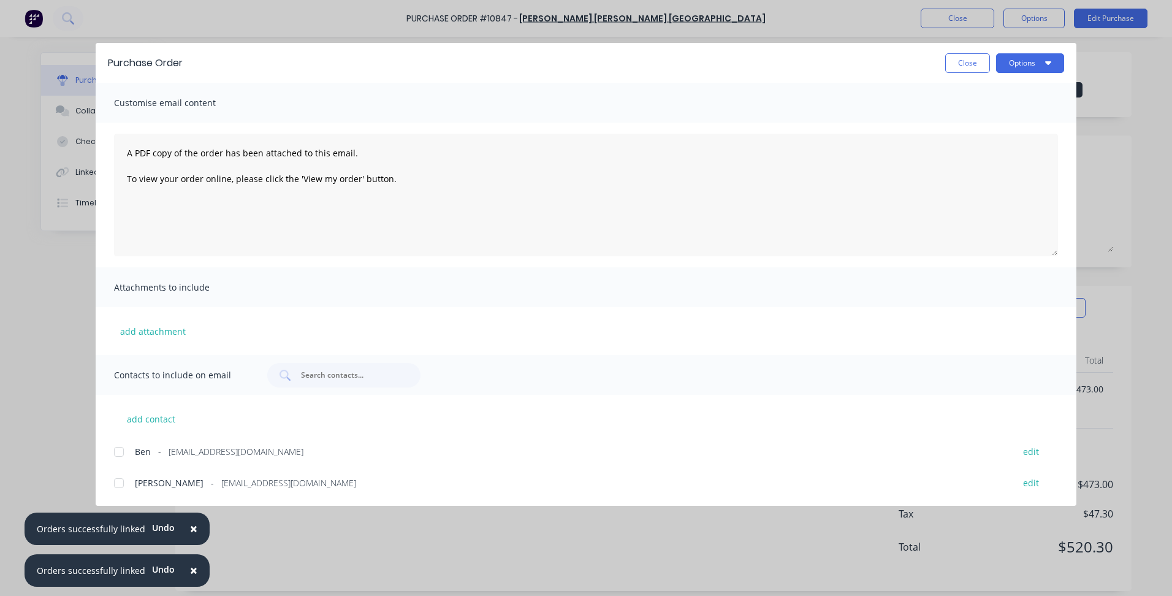
drag, startPoint x: 1020, startPoint y: 67, endPoint x: 1021, endPoint y: 75, distance: 8.1
click at [1020, 67] on button "Options" at bounding box center [1030, 63] width 68 height 20
click at [1019, 88] on div "Preview" at bounding box center [1006, 94] width 94 height 18
click at [970, 63] on button "Close" at bounding box center [968, 63] width 45 height 20
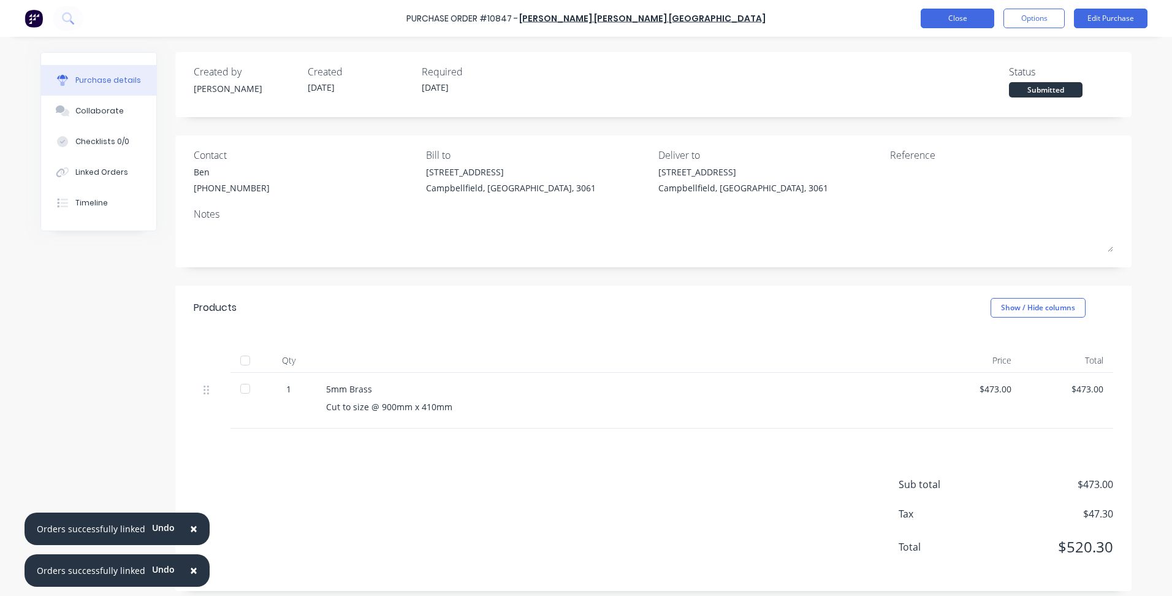
click at [963, 17] on button "Close" at bounding box center [958, 19] width 74 height 20
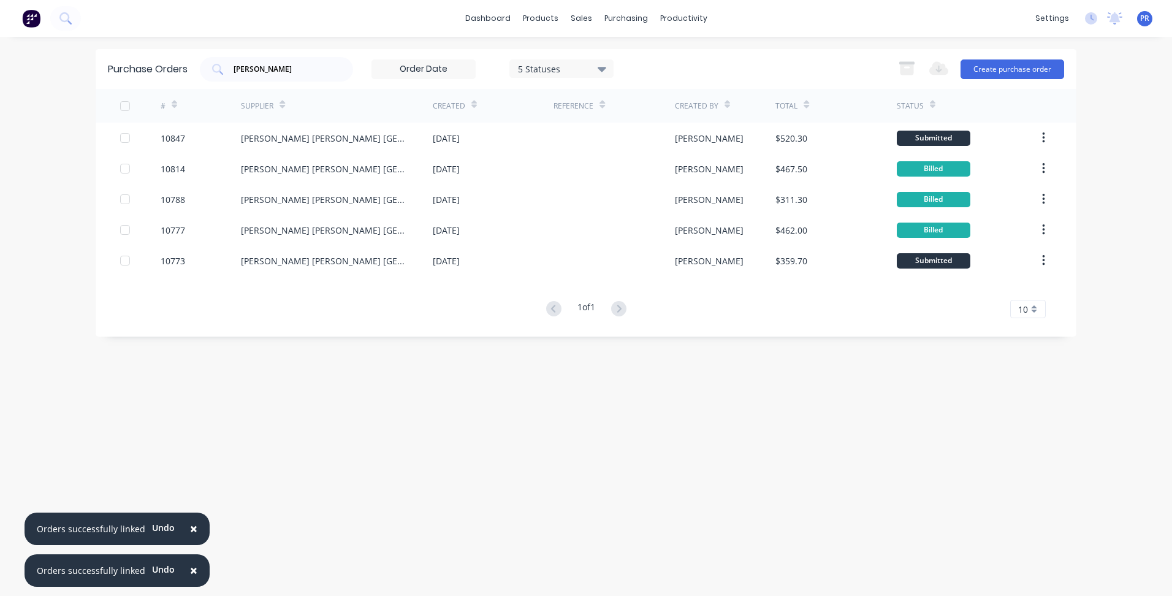
drag, startPoint x: 366, startPoint y: 348, endPoint x: 370, endPoint y: 23, distance: 324.4
click at [366, 339] on div "Purchase Orders [PERSON_NAME] 5 Statuses 5 Statuses Export to Excel (XLSX) Crea…" at bounding box center [586, 316] width 981 height 535
click at [594, 52] on link "Sales Orders" at bounding box center [646, 58] width 163 height 25
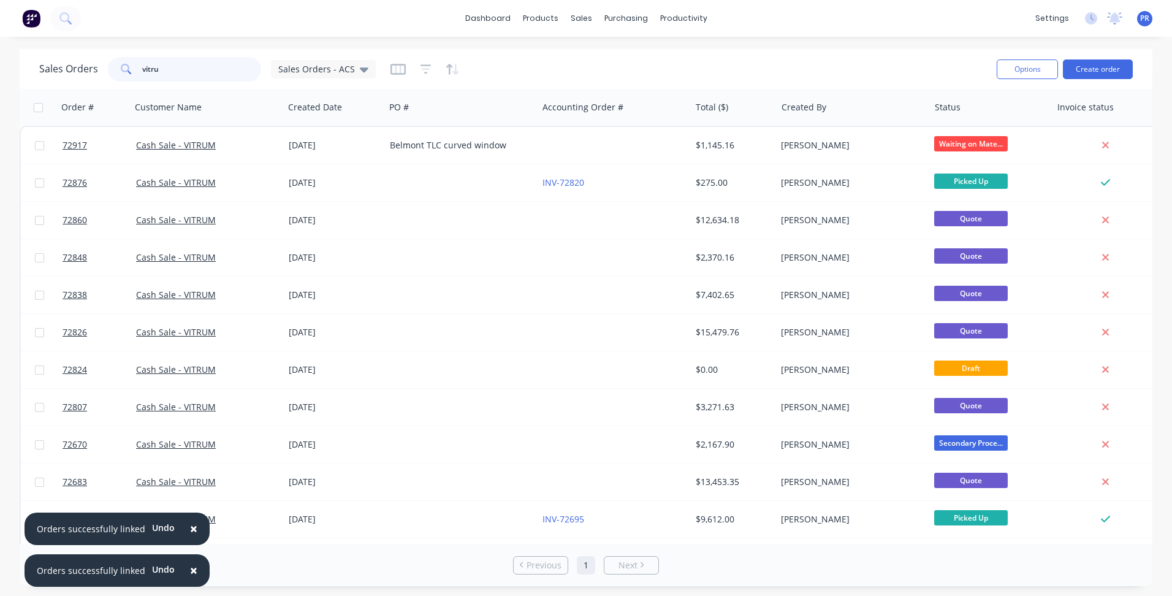
drag, startPoint x: 163, startPoint y: 65, endPoint x: 97, endPoint y: 67, distance: 65.7
click at [97, 67] on div "Sales Orders vitru Sales Orders - ACS" at bounding box center [207, 69] width 337 height 25
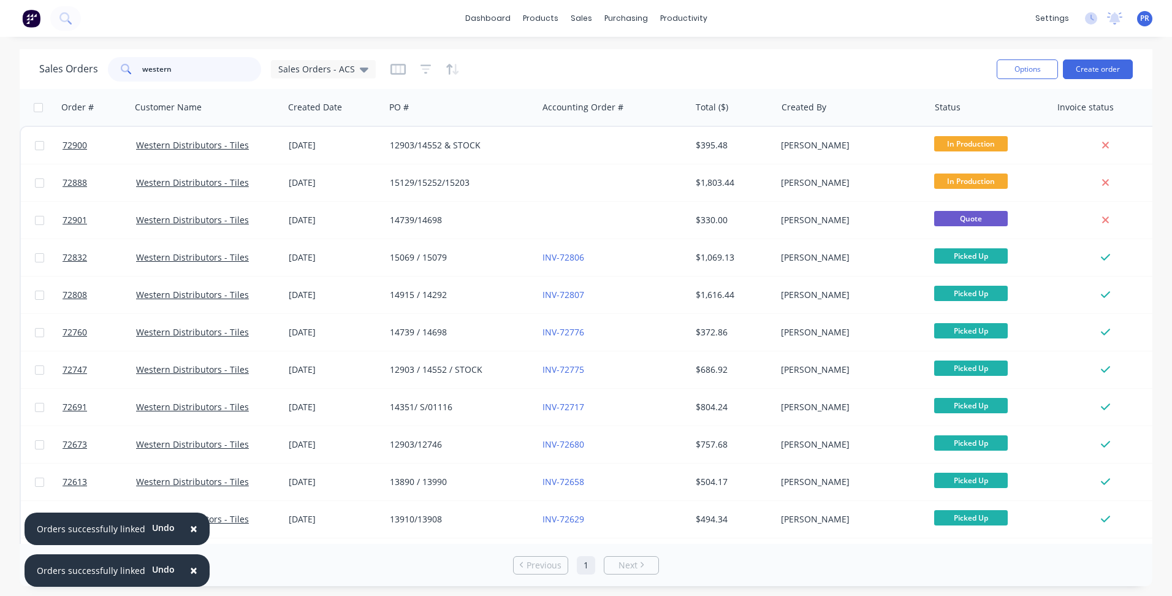
type input "western"
drag, startPoint x: 603, startPoint y: 56, endPoint x: 570, endPoint y: 55, distance: 33.8
click at [603, 56] on div "Sales Orders" at bounding box center [627, 58] width 50 height 11
click at [181, 67] on input "western" at bounding box center [202, 69] width 120 height 25
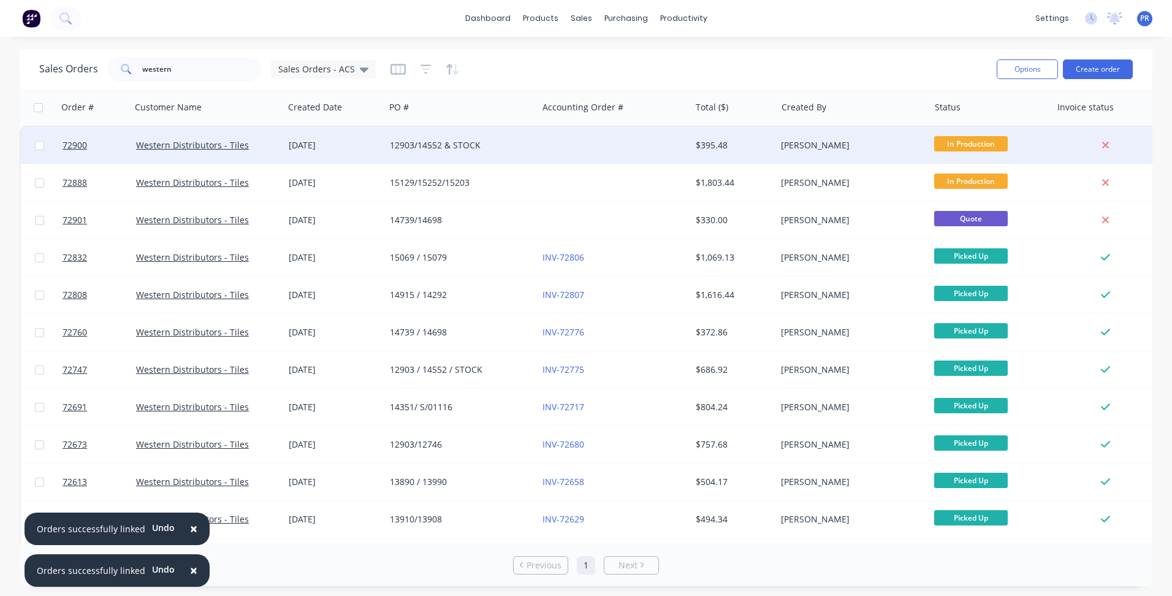
click at [619, 157] on div at bounding box center [614, 145] width 153 height 37
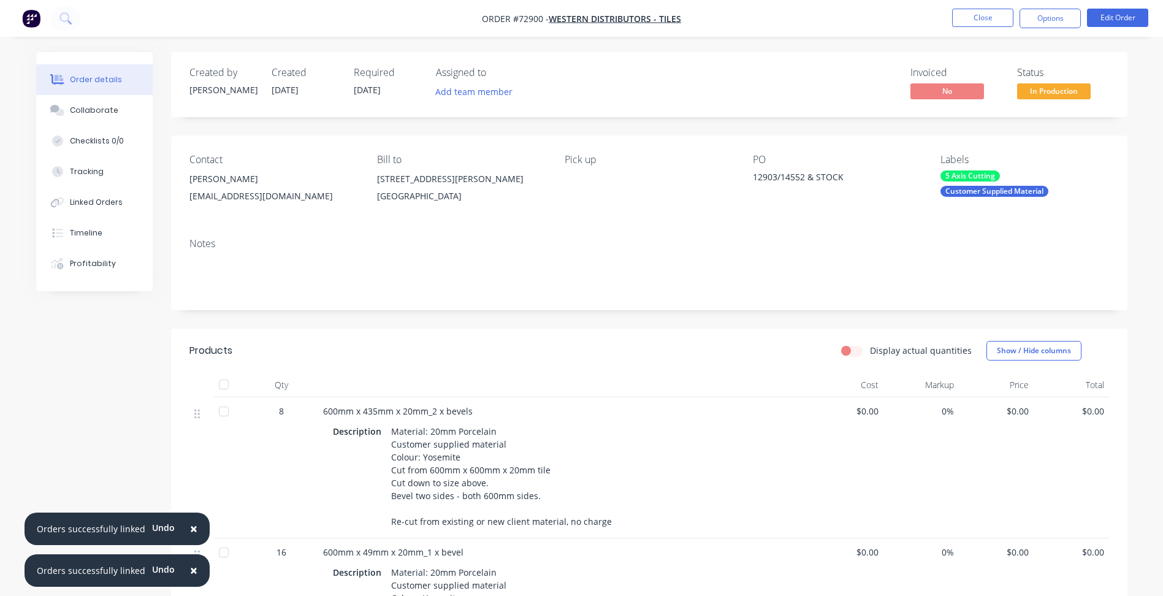
click at [372, 88] on span "[DATE]" at bounding box center [367, 90] width 27 height 12
click at [957, 21] on button "Close" at bounding box center [982, 18] width 61 height 18
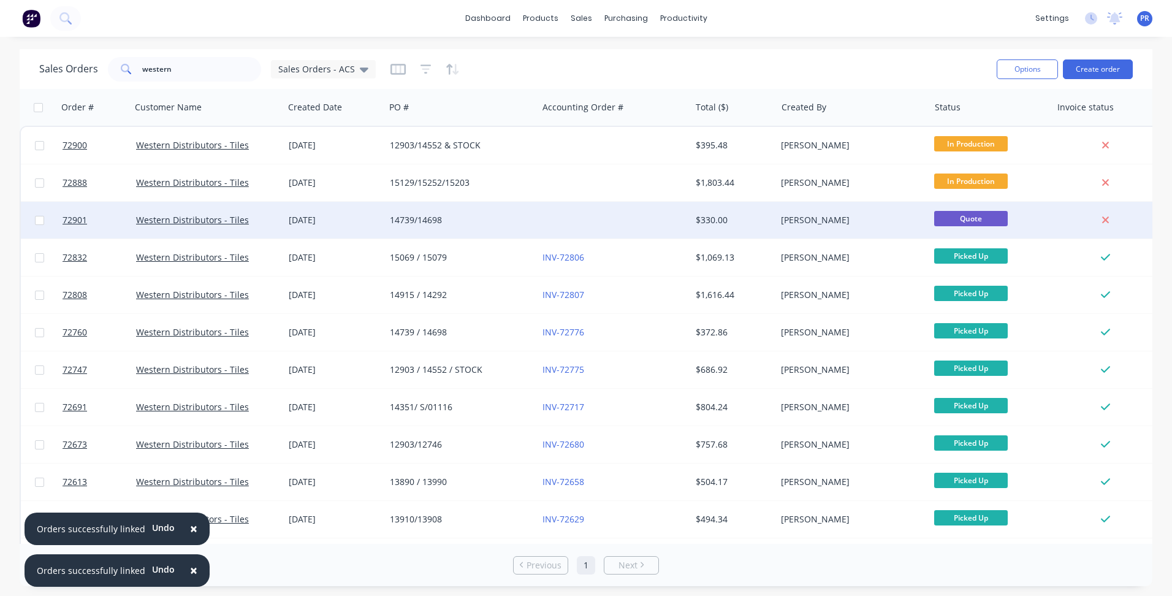
click at [888, 221] on div "[PERSON_NAME]" at bounding box center [849, 220] width 136 height 12
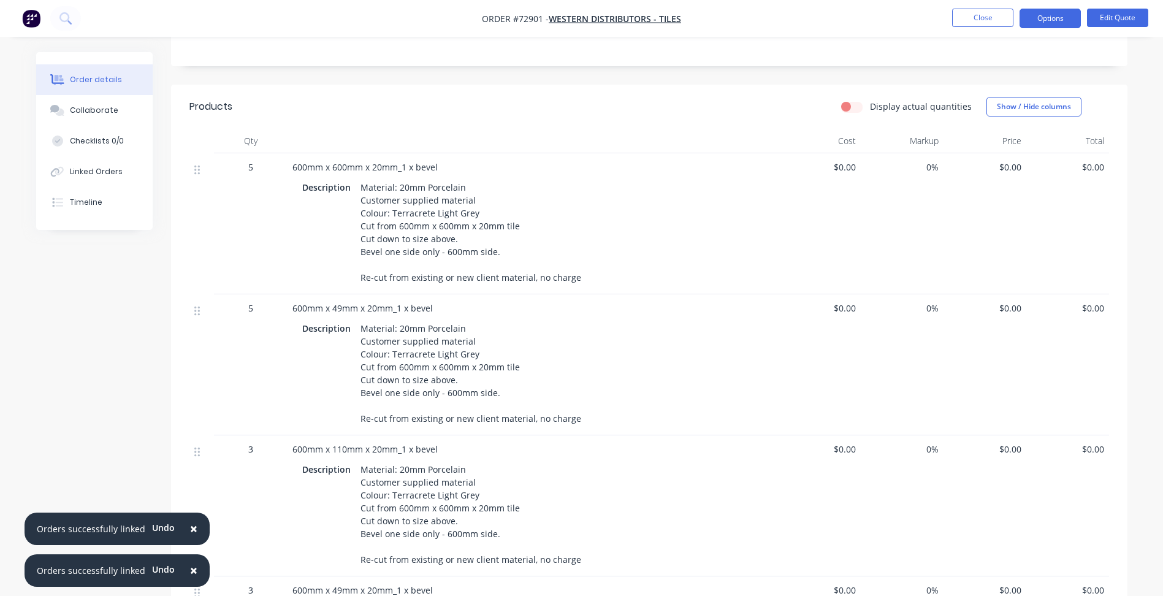
scroll to position [245, 0]
click at [1114, 21] on button "Edit Quote" at bounding box center [1117, 18] width 61 height 18
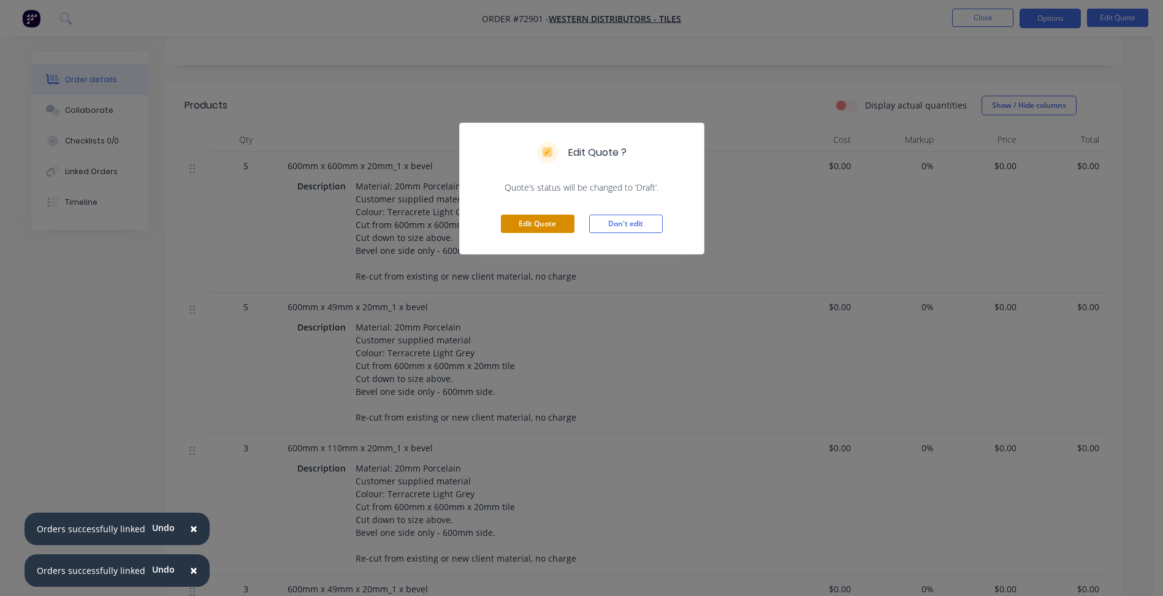
click at [538, 221] on button "Edit Quote" at bounding box center [538, 224] width 74 height 18
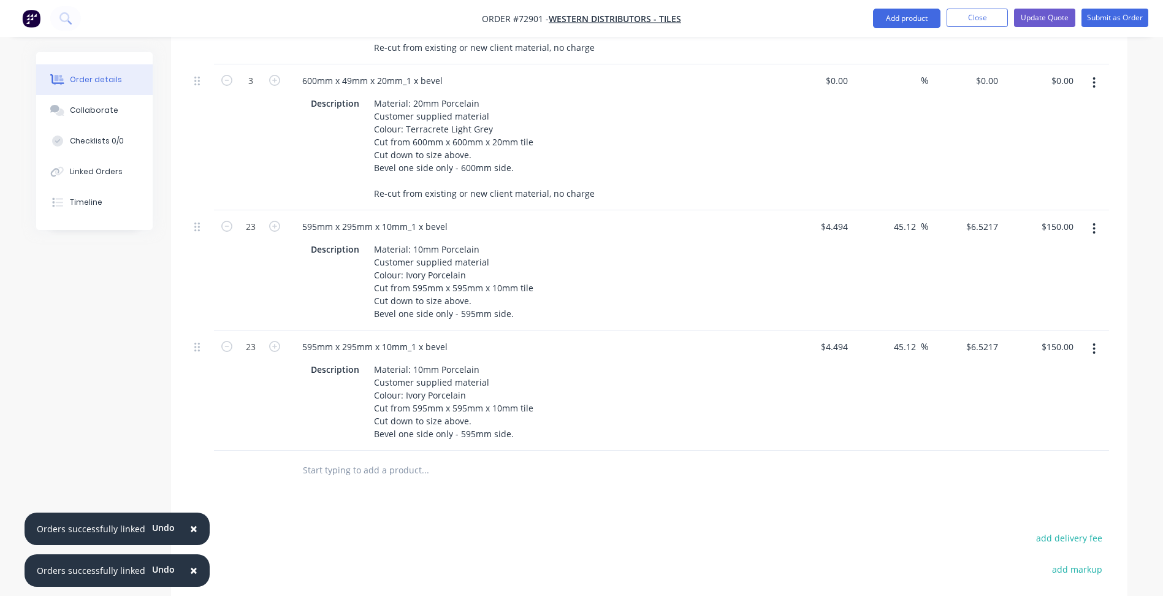
scroll to position [797, 0]
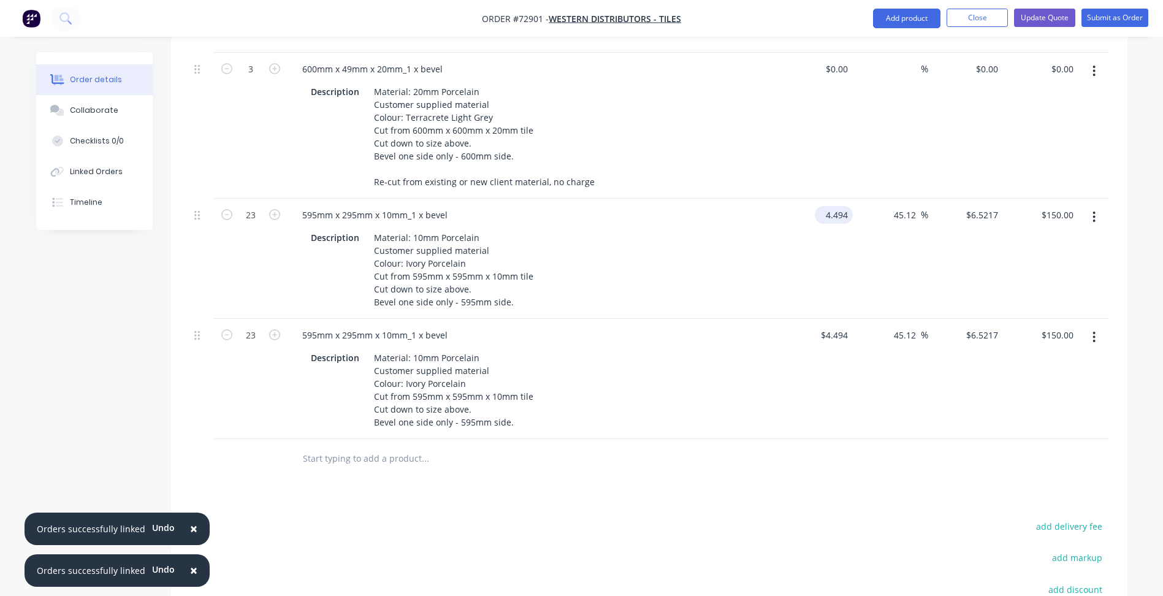
click at [827, 211] on input "4.494" at bounding box center [836, 215] width 33 height 18
type input "$4.494"
click at [971, 215] on input "6.5217" at bounding box center [984, 215] width 38 height 18
paste input "4.494"
type input "4.494"
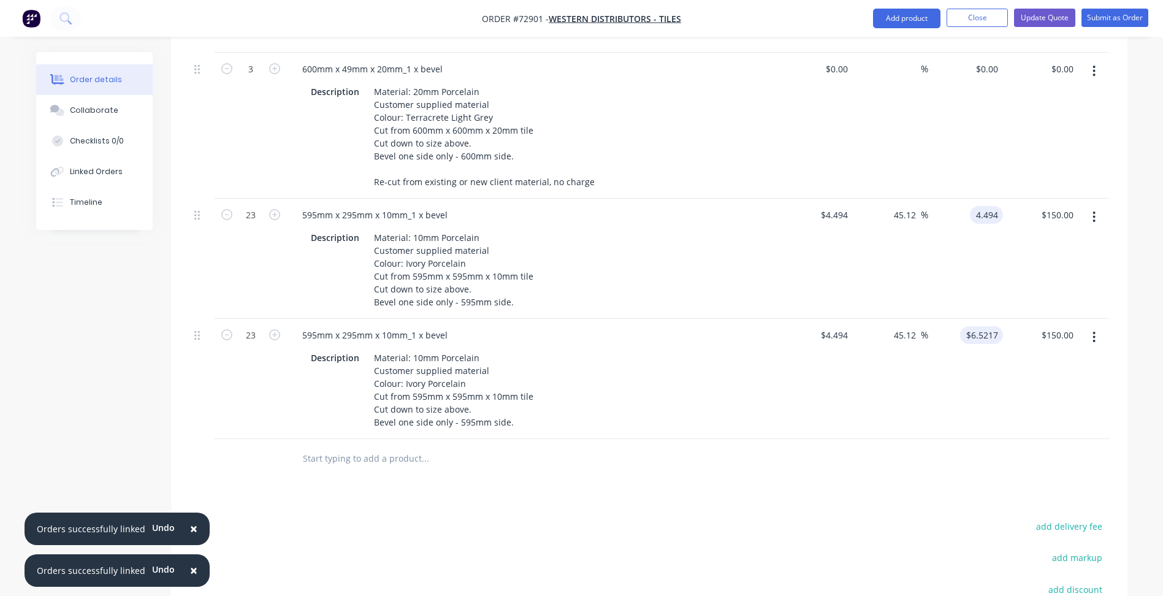
type input "$4.494"
type input "$103.36"
click at [983, 335] on input "6.5217" at bounding box center [984, 335] width 38 height 18
paste input "4.494"
type input "4.494"
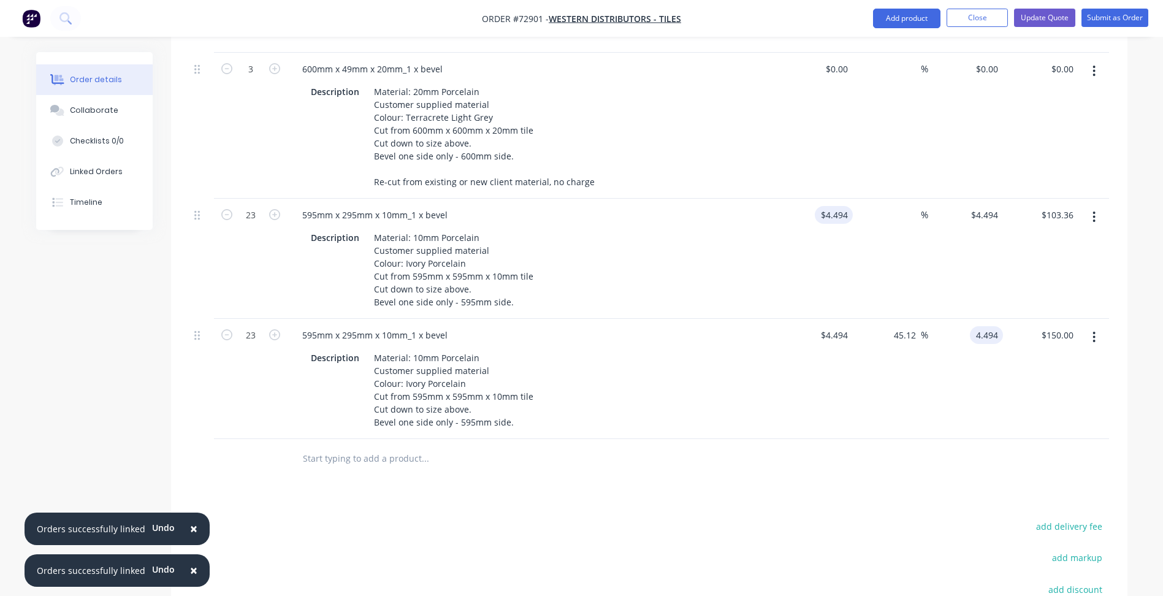
type input "4.494"
type input "$4.494"
type input "$103.36"
click at [838, 208] on input "4.494" at bounding box center [836, 215] width 33 height 18
type input "$0.00"
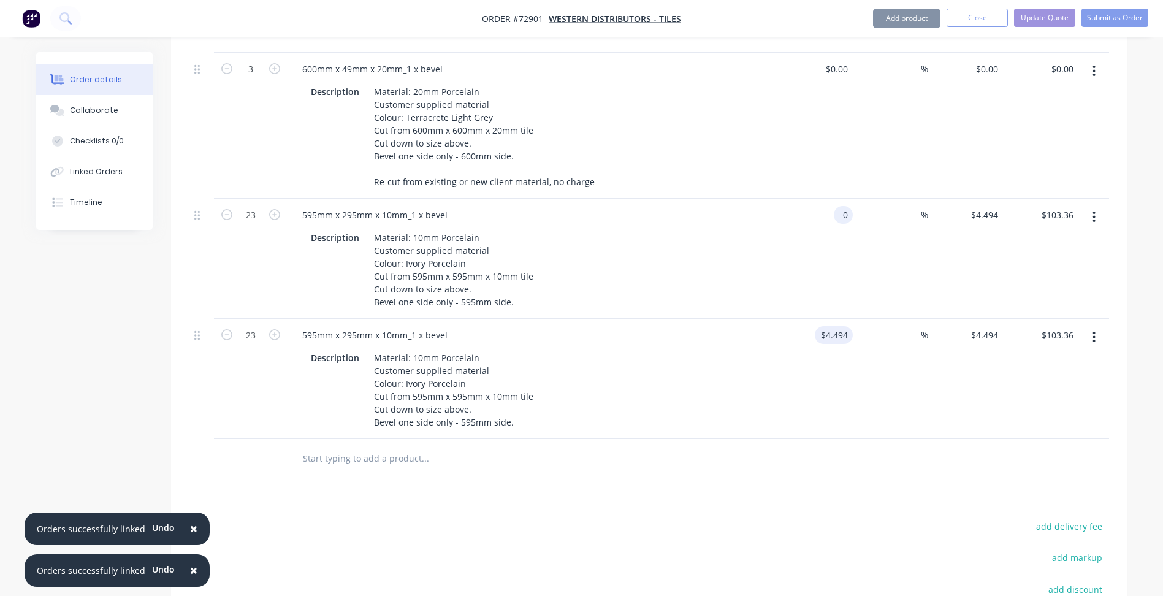
type input "$0.00"
click at [836, 332] on input "4.494" at bounding box center [839, 335] width 28 height 18
type input "$0.00"
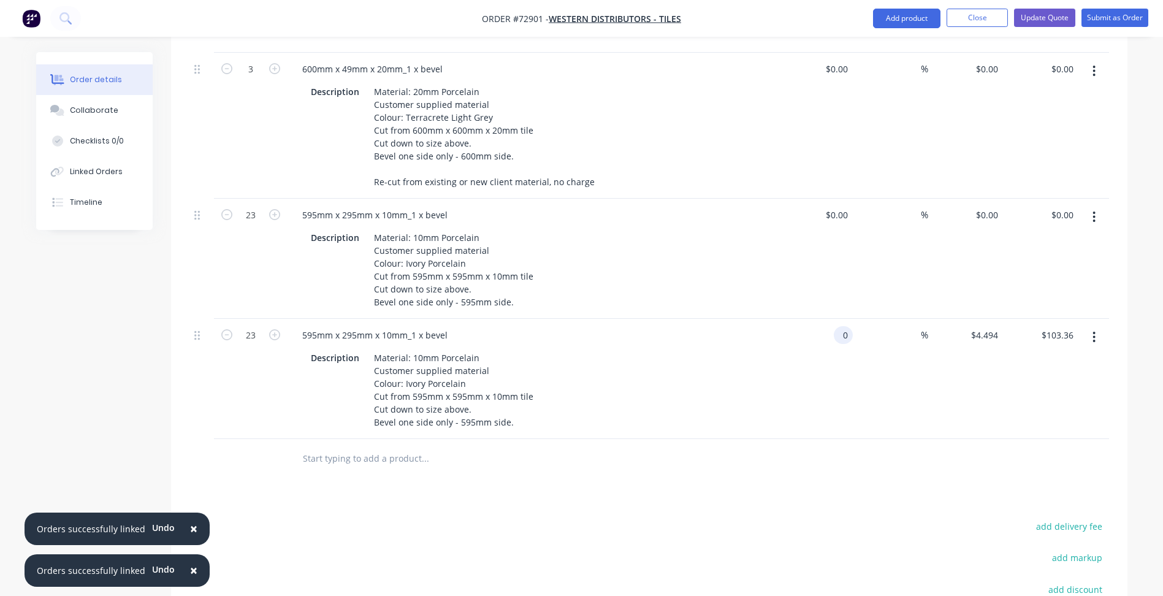
type input "$0.00"
click at [973, 207] on div "$0.00 $0.00" at bounding box center [965, 259] width 75 height 120
click at [990, 220] on input "0" at bounding box center [989, 215] width 28 height 18
paste input "4.494"
type input "$4.494"
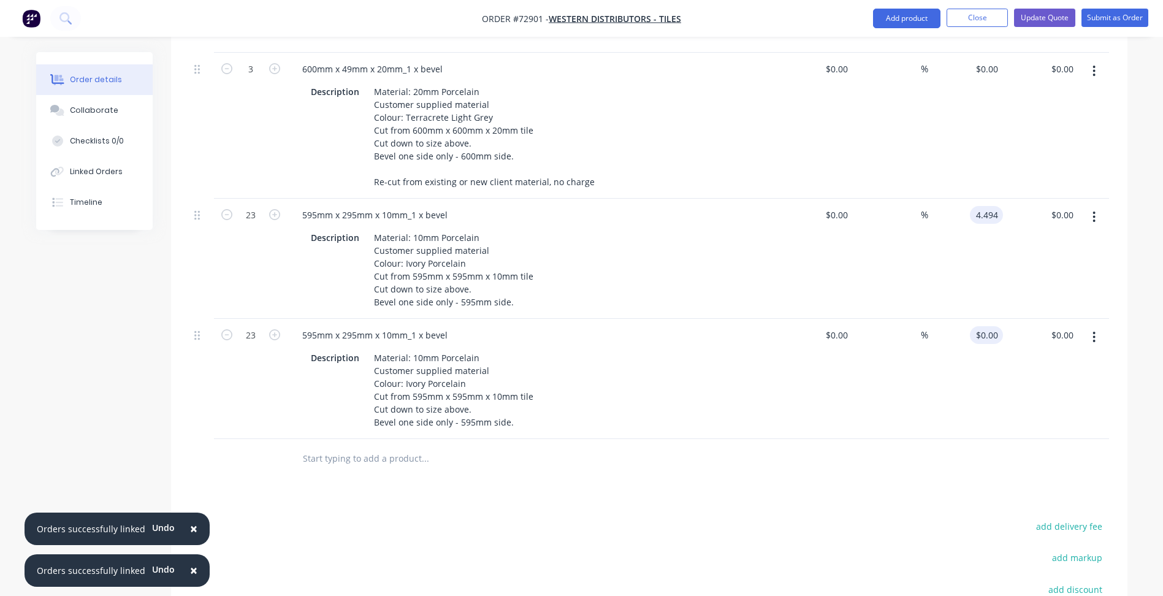
type input "$103.36"
click at [982, 338] on div "0 $0.00" at bounding box center [965, 379] width 75 height 120
paste input "4.494"
type input "$4.494"
type input "$103.36"
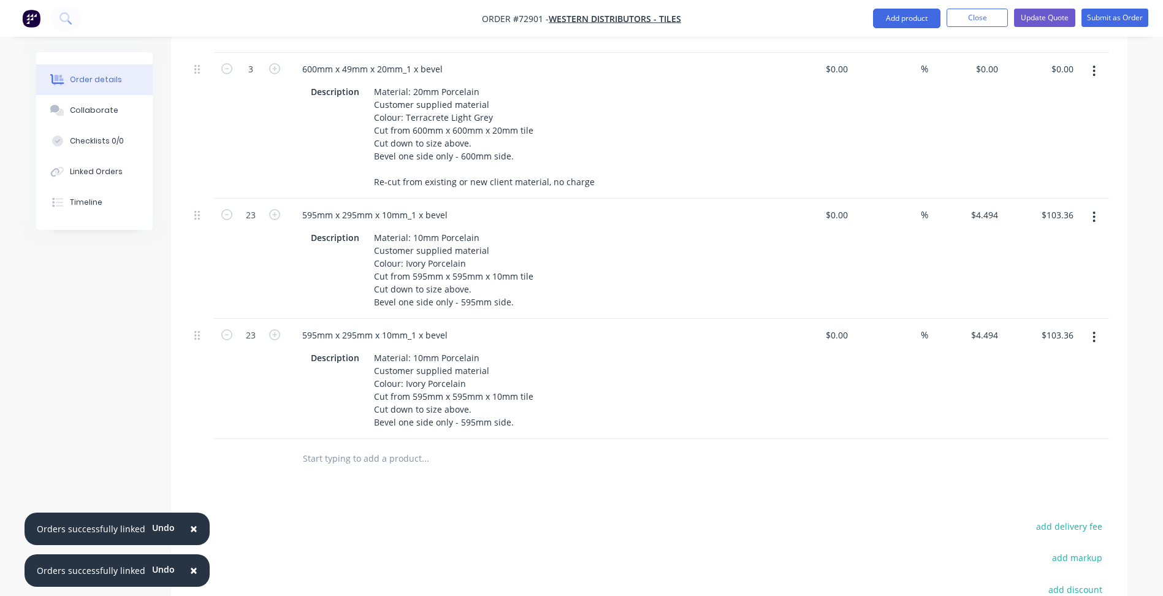
click at [801, 494] on div "Products Show / Hide columns Add product Qty Cost Markup Price Total 5 600mm x …" at bounding box center [649, 159] width 957 height 1227
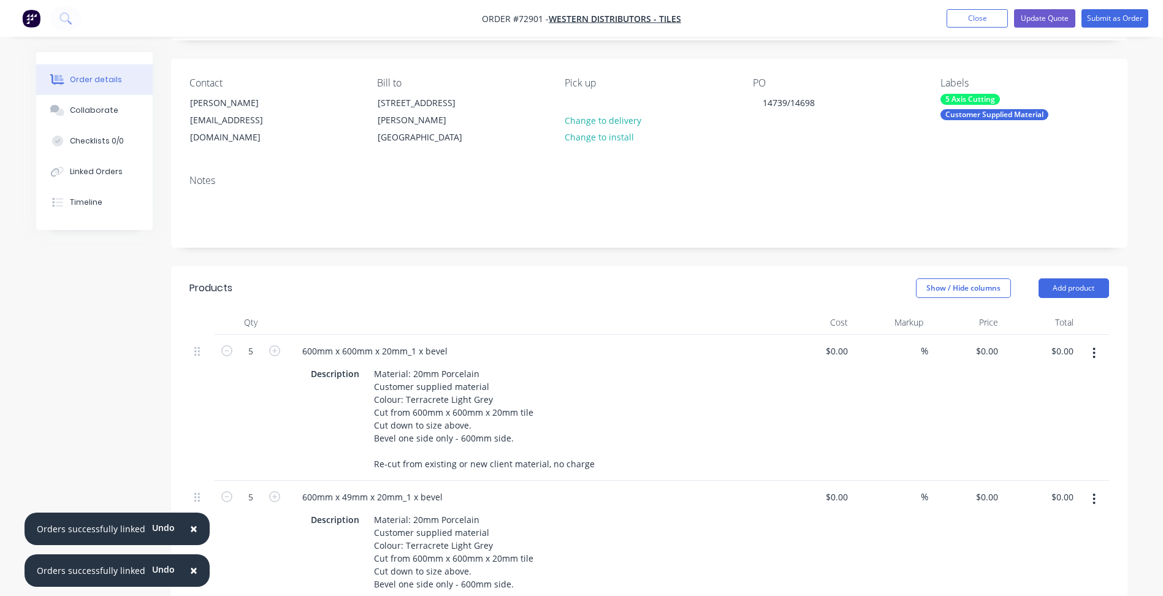
scroll to position [0, 0]
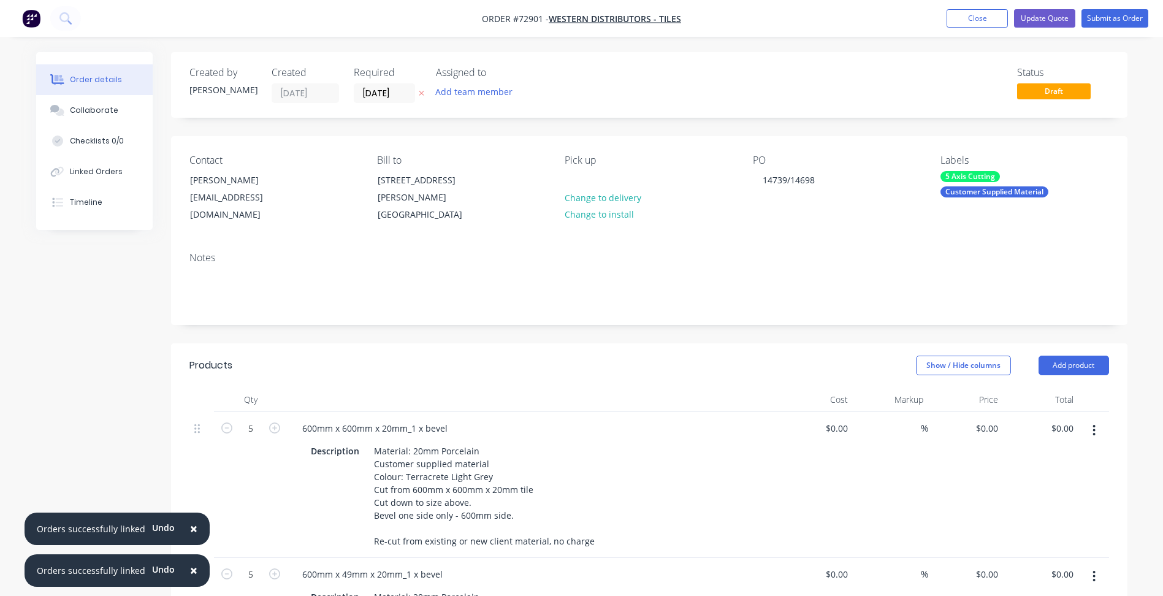
click at [538, 16] on span "Order #72901 -" at bounding box center [515, 19] width 67 height 12
copy span "72901"
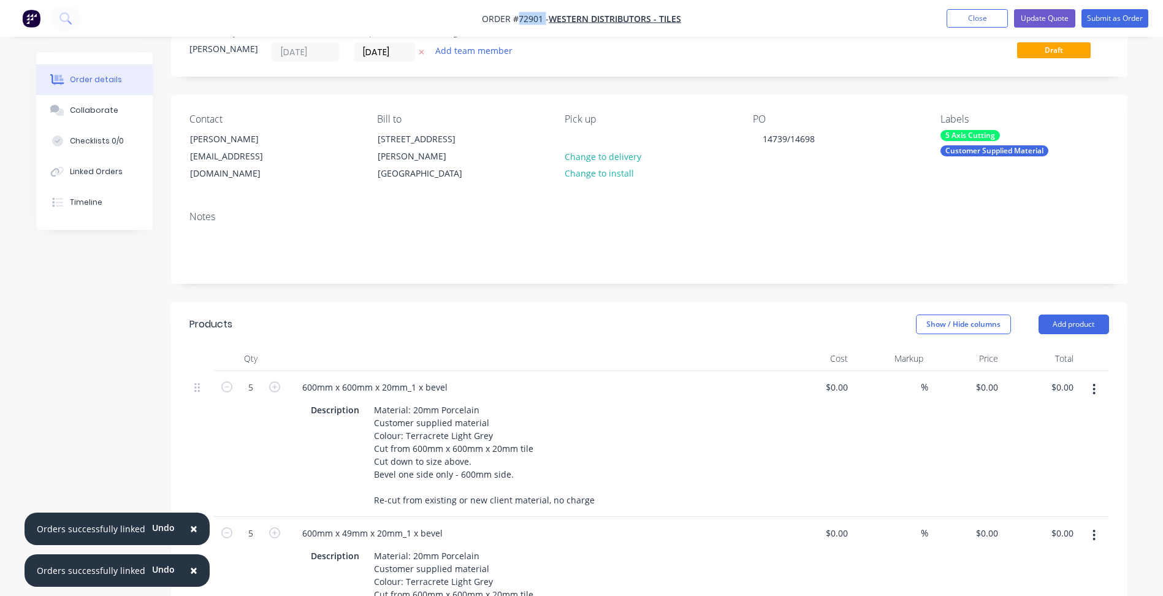
scroll to position [61, 0]
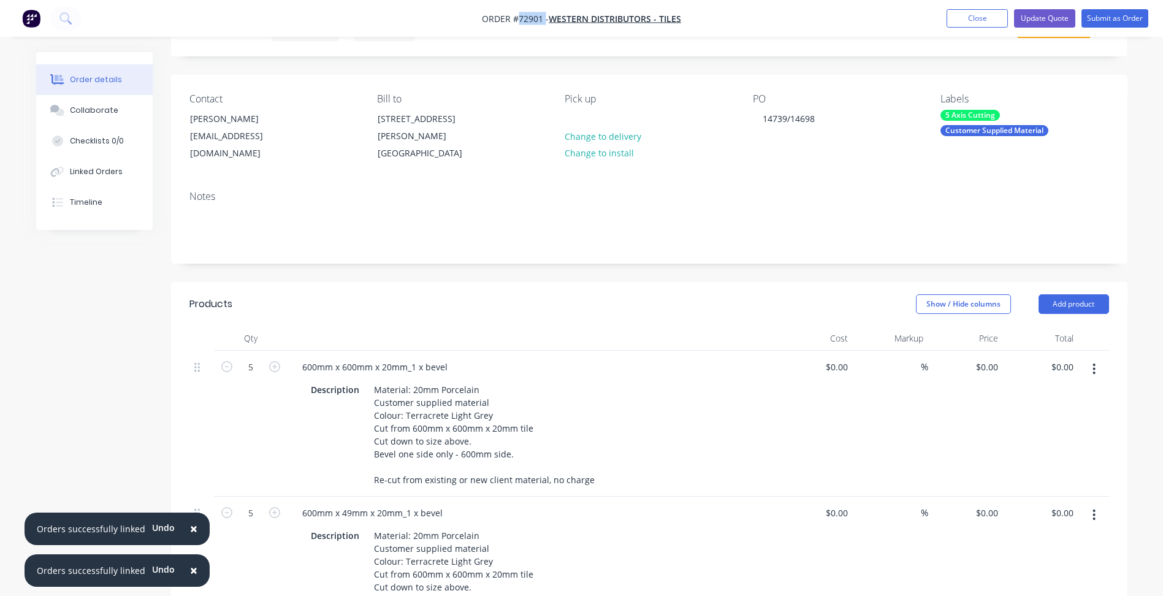
click at [1096, 362] on button "button" at bounding box center [1094, 369] width 29 height 22
click at [1024, 426] on div "Duplicate" at bounding box center [1051, 426] width 94 height 18
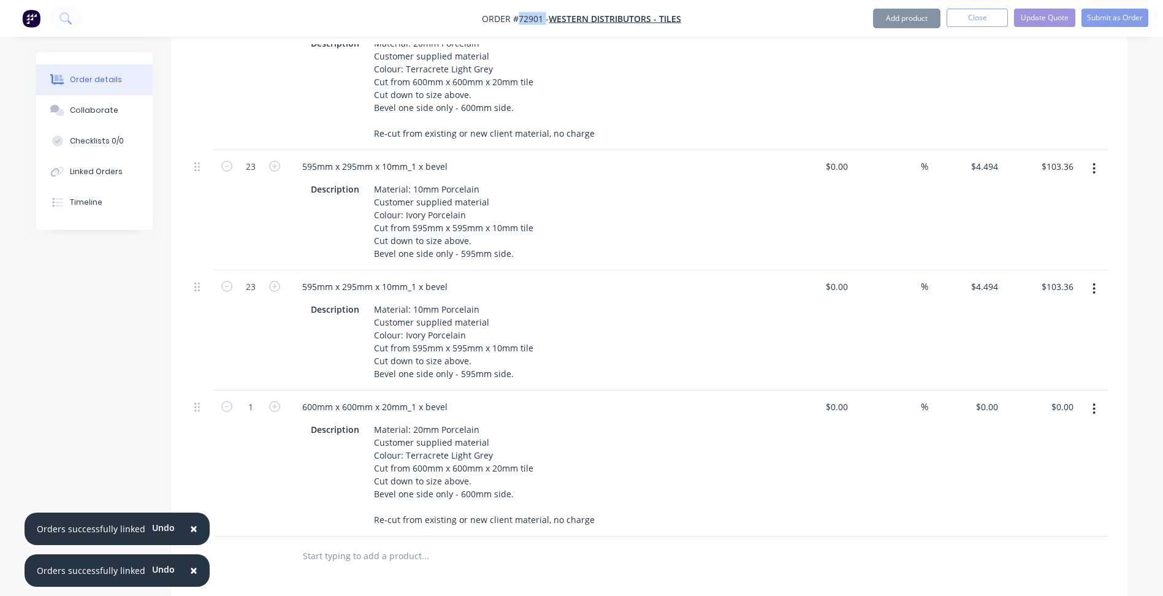
scroll to position [1042, 0]
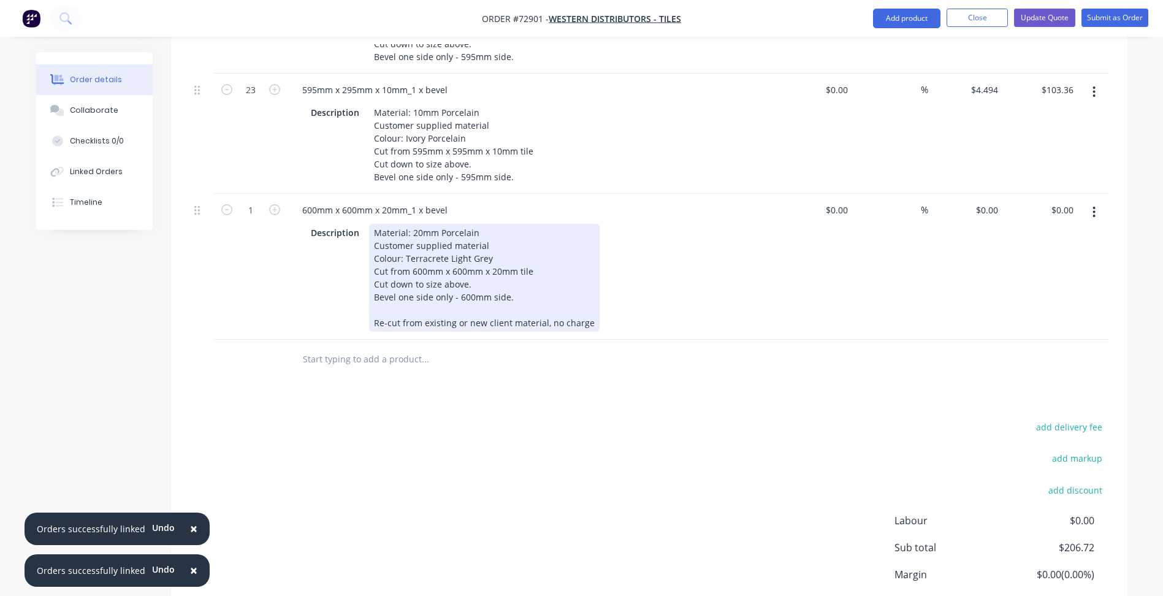
click at [419, 262] on div "Material: 20mm Porcelain Customer supplied material Colour: Terracrete Light Gr…" at bounding box center [484, 278] width 231 height 108
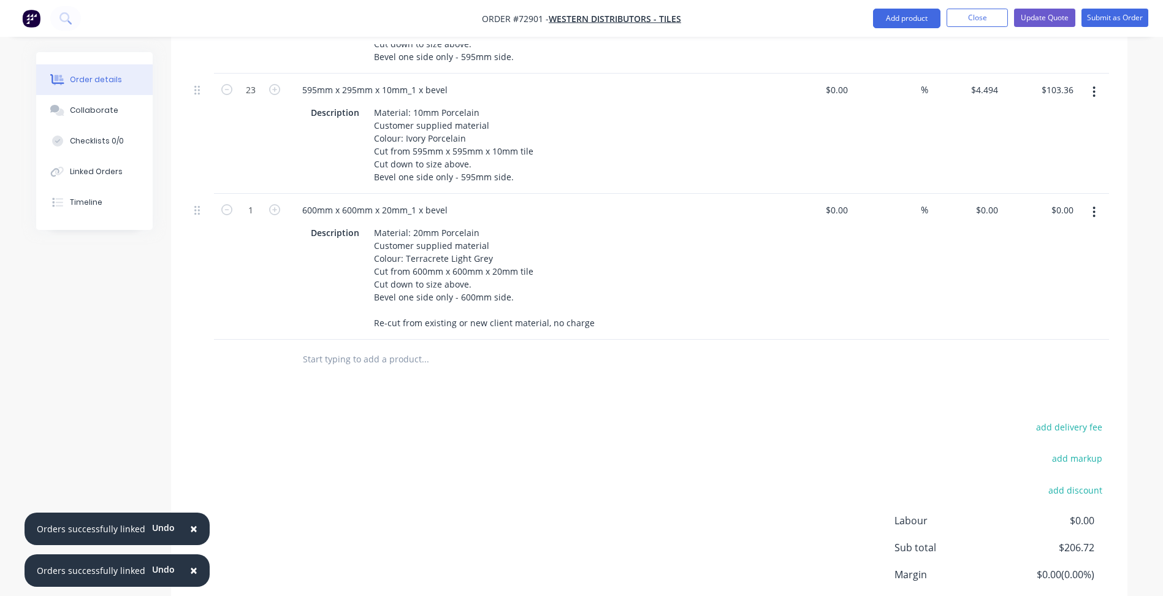
click at [445, 457] on div "add delivery fee add markup add discount Labour $0.00 Sub total $206.72 Margin …" at bounding box center [649, 537] width 920 height 237
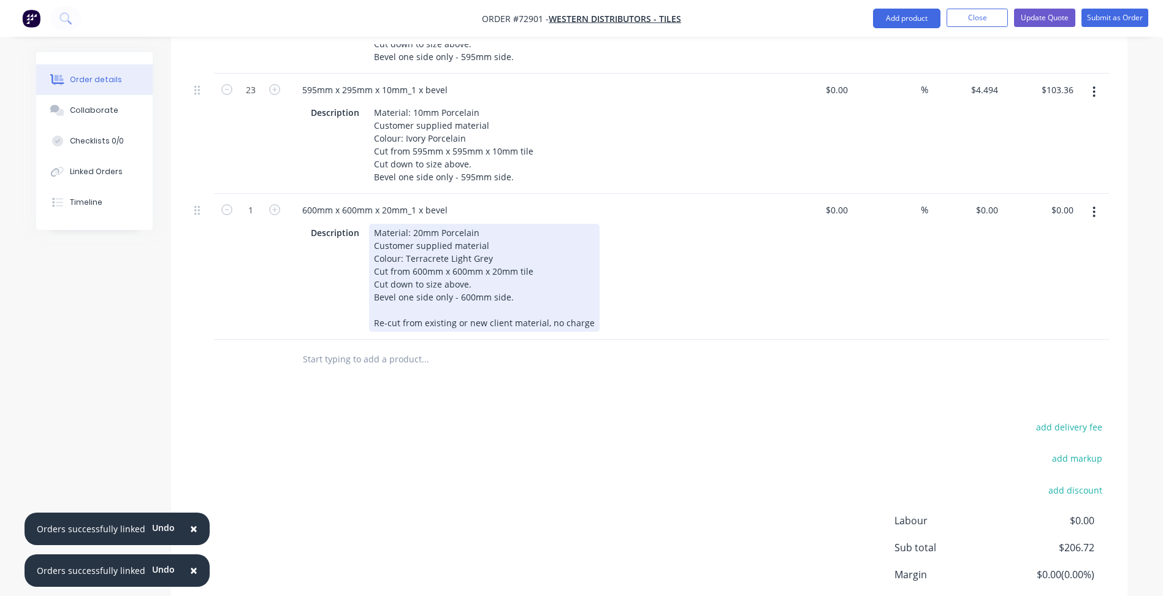
click at [469, 254] on div "Material: 20mm Porcelain Customer supplied material Colour: Terracrete Light Gr…" at bounding box center [484, 278] width 231 height 108
drag, startPoint x: 413, startPoint y: 260, endPoint x: 486, endPoint y: 254, distance: 73.8
click at [486, 254] on div "Material: 20mm Porcelain Customer supplied material Colour: Terracrete Light Gr…" at bounding box center [484, 278] width 231 height 108
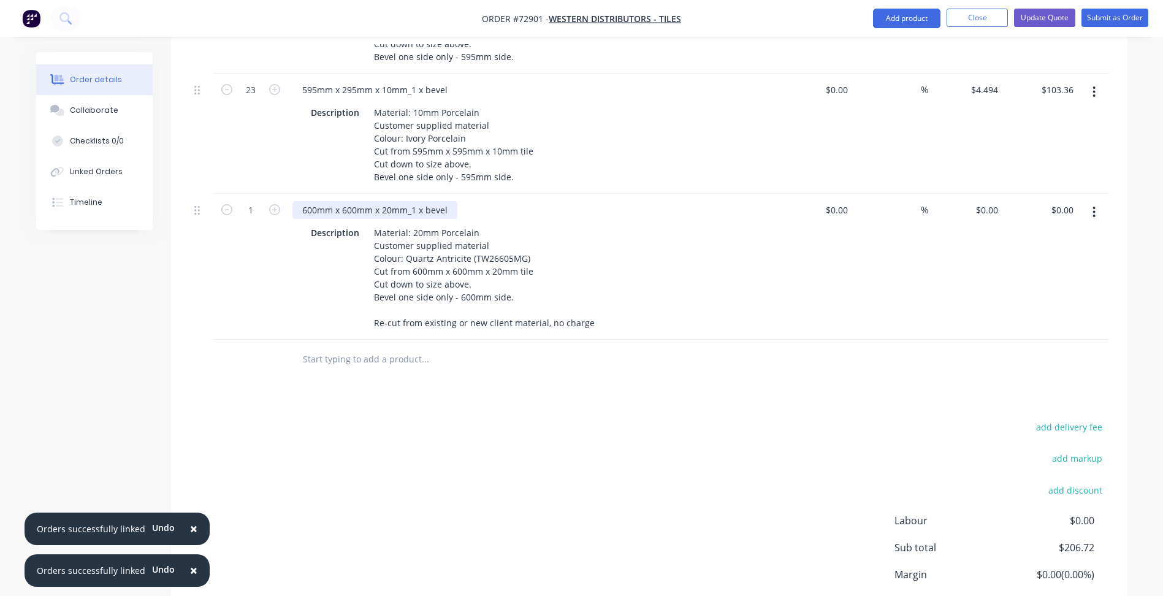
click at [351, 209] on div "600mm x 600mm x 20mm_1 x bevel" at bounding box center [375, 210] width 165 height 18
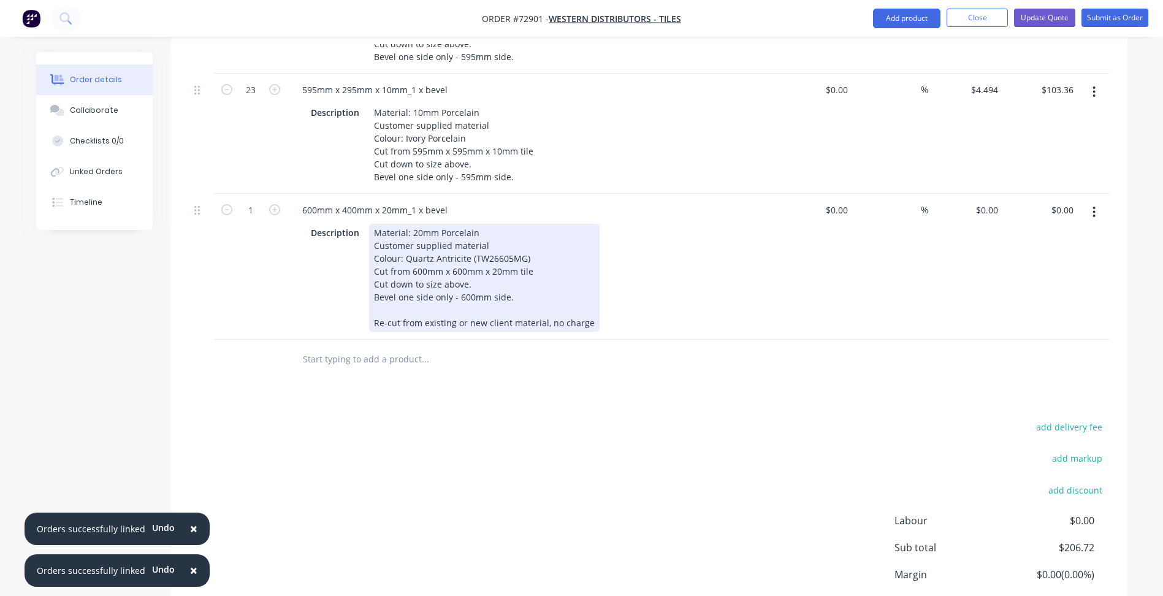
click at [459, 319] on div "Material: 20mm Porcelain Customer supplied material Colour: Quartz Antricite (T…" at bounding box center [484, 278] width 231 height 108
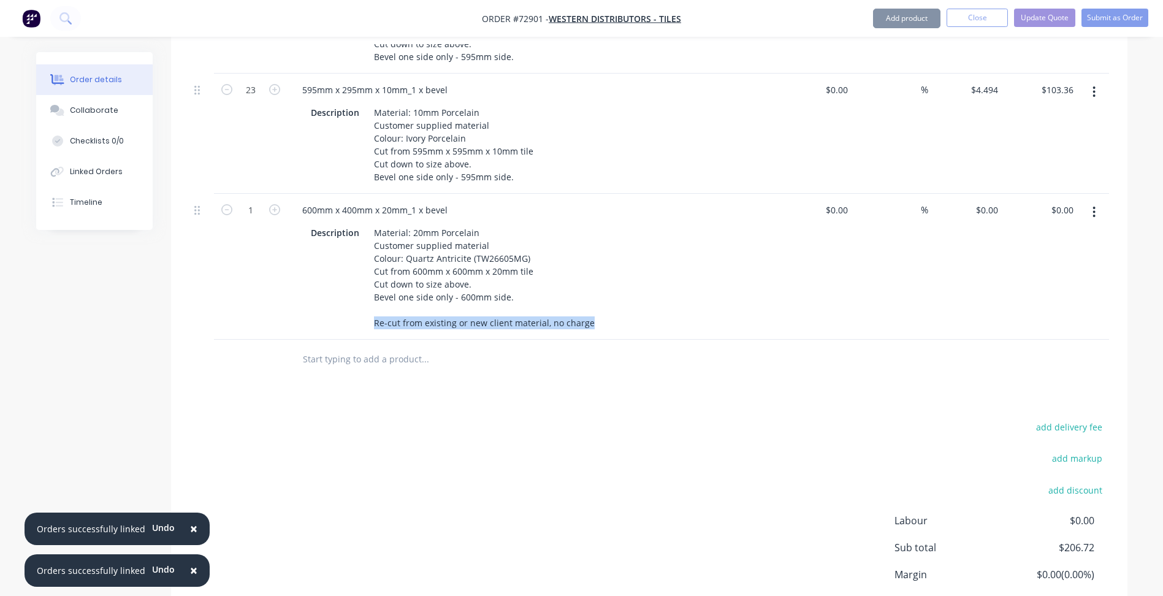
click at [459, 319] on div "Material: 20mm Porcelain Customer supplied material Colour: Quartz Antricite (T…" at bounding box center [484, 278] width 231 height 108
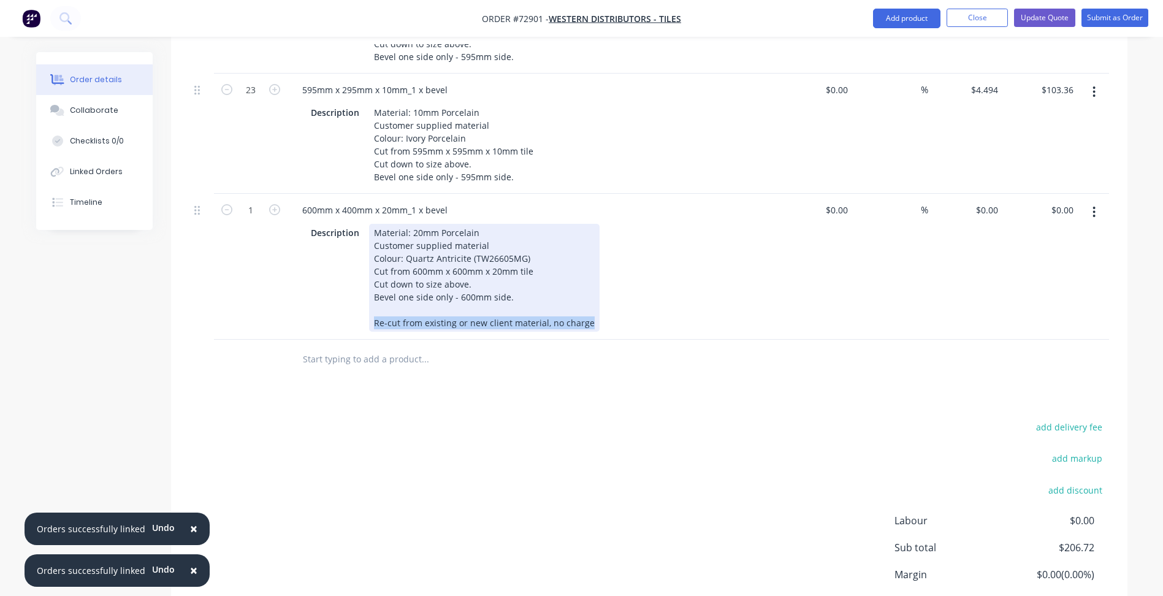
click at [470, 319] on div "Material: 20mm Porcelain Customer supplied material Colour: Quartz Antricite (T…" at bounding box center [484, 278] width 231 height 108
click at [472, 323] on div "Material: 20mm Porcelain Customer supplied material Colour: Quartz Antricite (T…" at bounding box center [484, 278] width 231 height 108
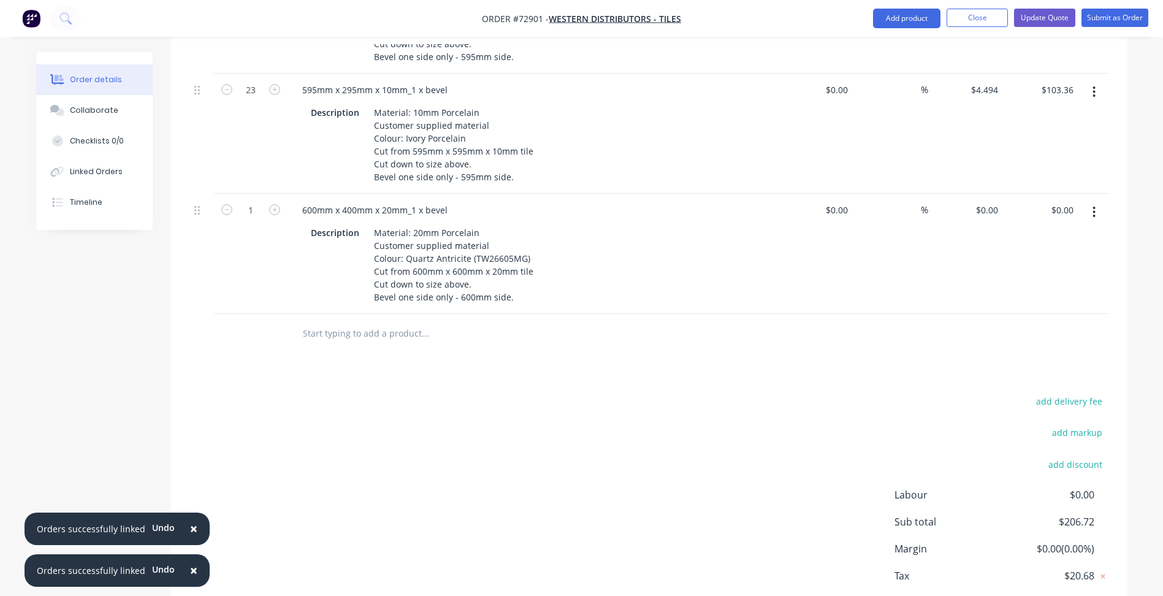
click at [544, 439] on div "add delivery fee add markup add discount Labour $0.00 Sub total $206.72 Margin …" at bounding box center [649, 511] width 920 height 237
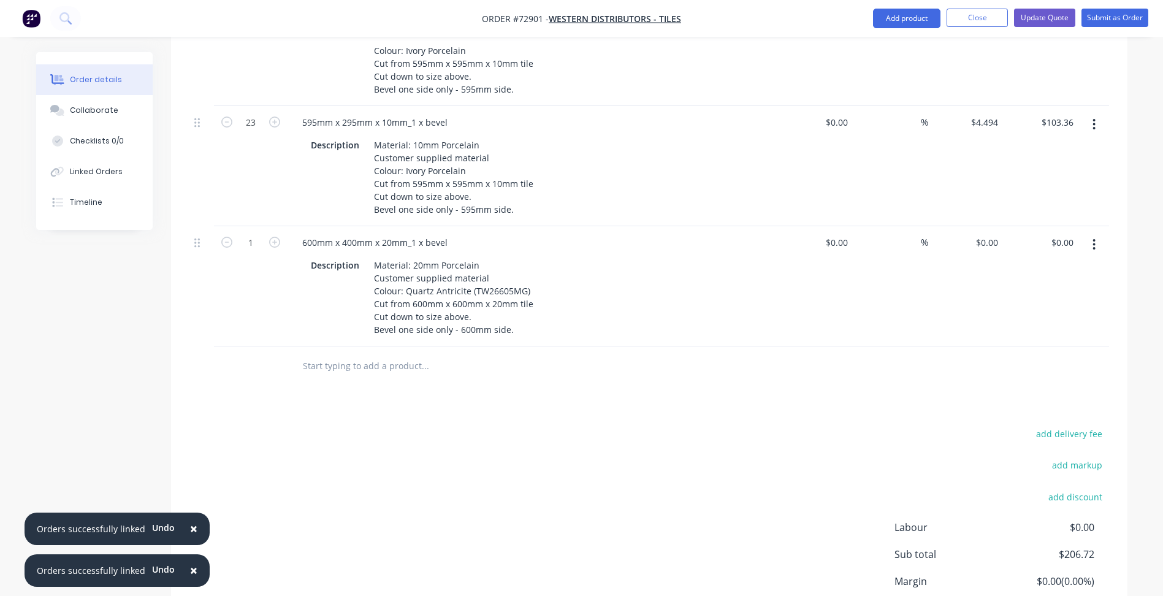
scroll to position [981, 0]
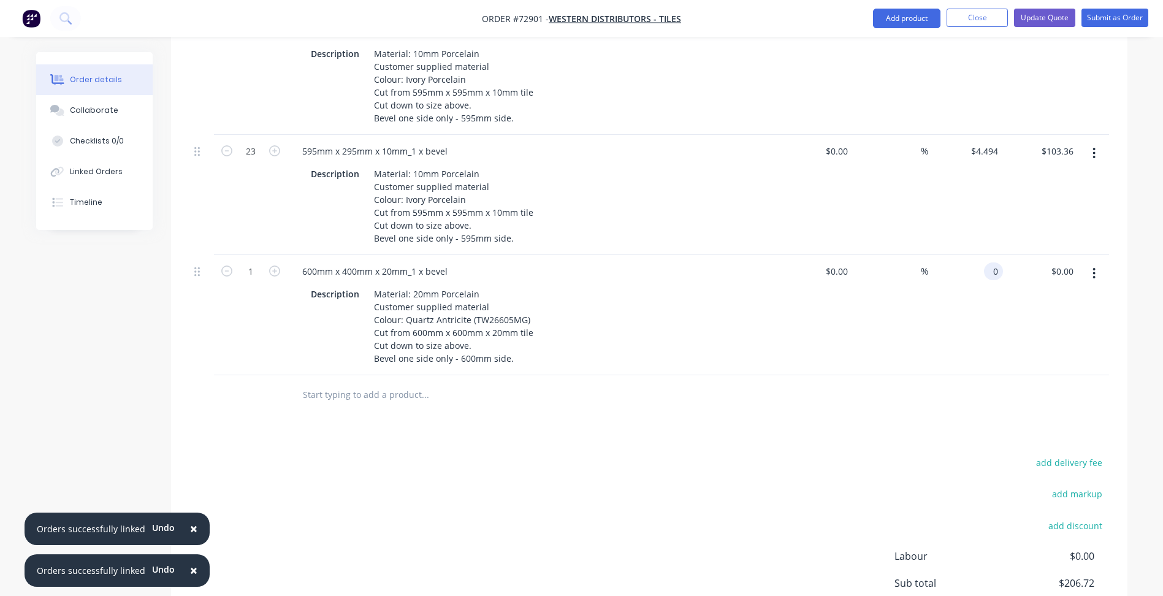
click at [989, 272] on input "0" at bounding box center [996, 271] width 14 height 18
type input "$8.394"
type input "$8.39"
click at [803, 407] on div at bounding box center [649, 395] width 920 height 40
click at [1088, 270] on button "button" at bounding box center [1094, 273] width 29 height 22
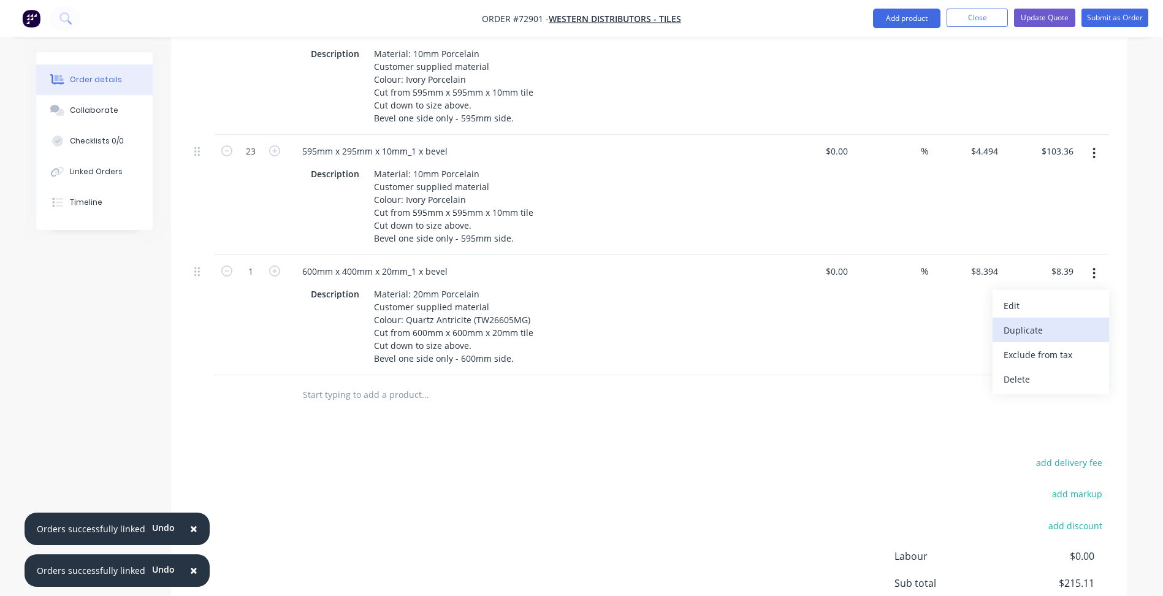
click at [1028, 326] on div "Duplicate" at bounding box center [1051, 330] width 94 height 18
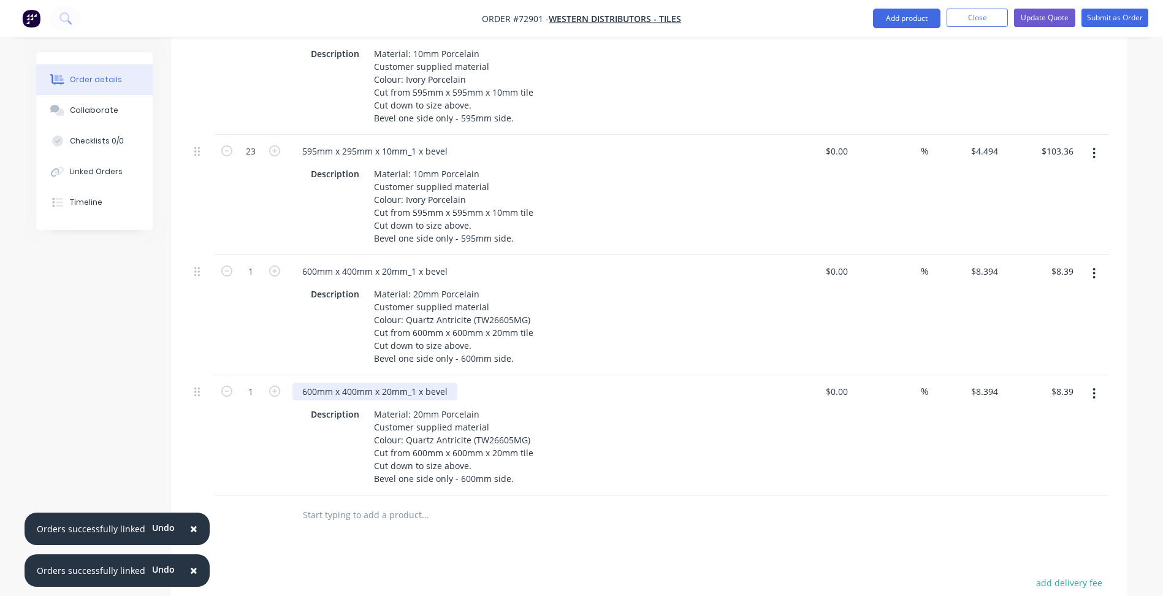
click at [345, 392] on div "600mm x 400mm x 20mm_1 x bevel" at bounding box center [375, 392] width 165 height 18
click at [416, 395] on div "600mm x 600mm x 20mm_1 x bevel" at bounding box center [375, 392] width 165 height 18
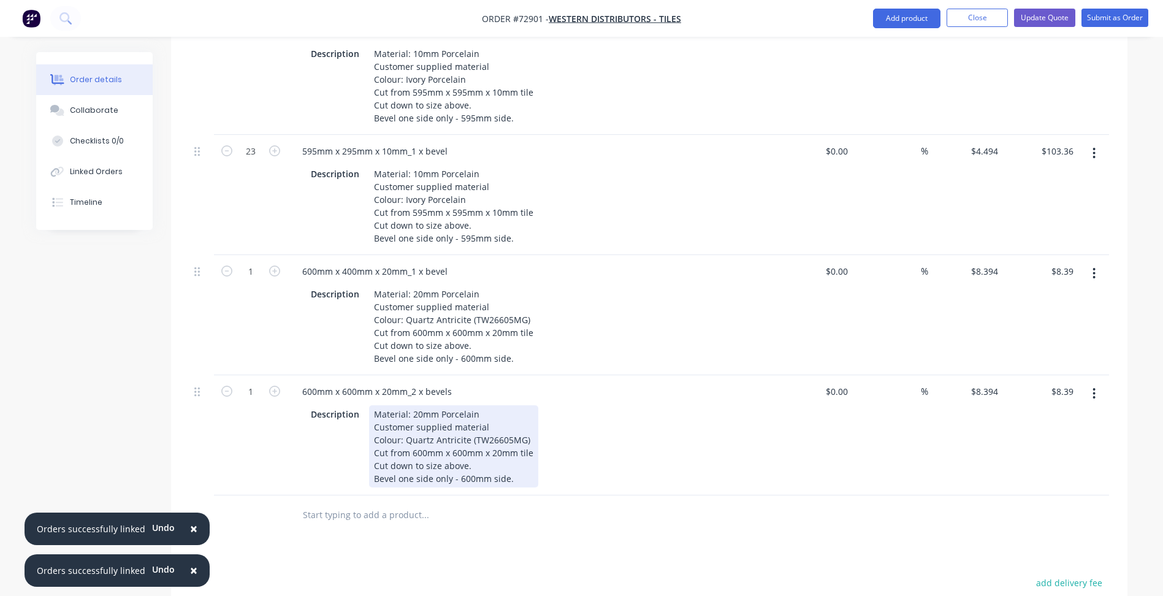
click at [407, 438] on div "Material: 20mm Porcelain Customer supplied material Colour: Quartz Antricite (T…" at bounding box center [453, 446] width 169 height 82
click at [412, 481] on div "Material: 20mm Porcelain Customer supplied material Colour: Quartz Antricite (T…" at bounding box center [453, 446] width 169 height 82
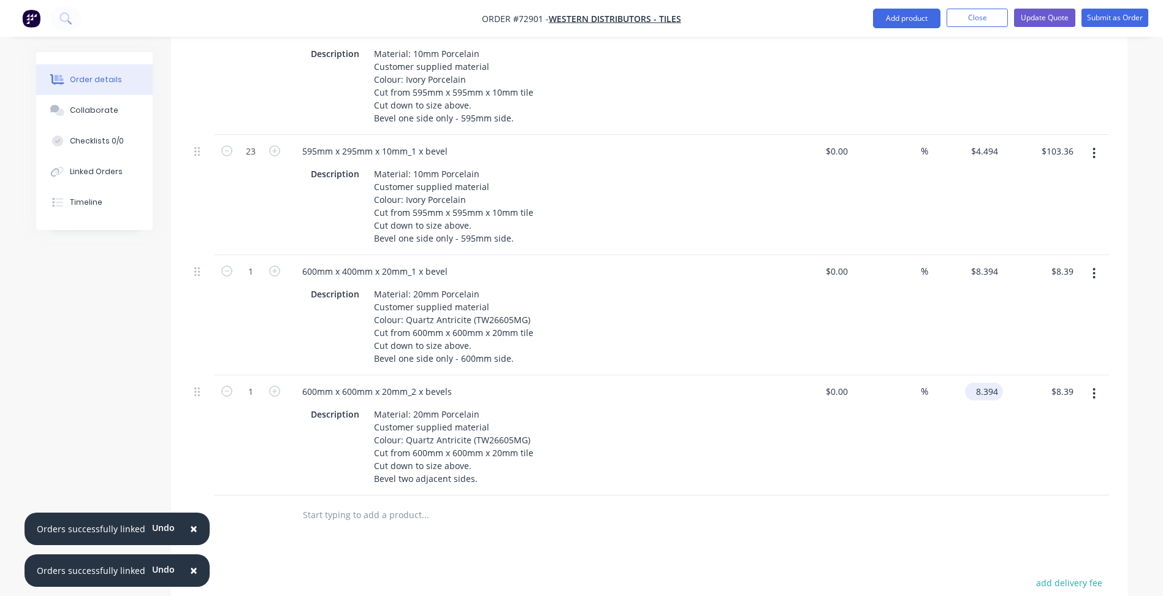
click at [985, 391] on input "8.394" at bounding box center [986, 392] width 33 height 18
type input "$16.788"
type input "$16.79"
click at [563, 568] on div "Products Show / Hide columns Add product Qty Cost Markup Price Total 5 600mm x …" at bounding box center [649, 95] width 957 height 1467
click at [1098, 391] on button "button" at bounding box center [1094, 394] width 29 height 22
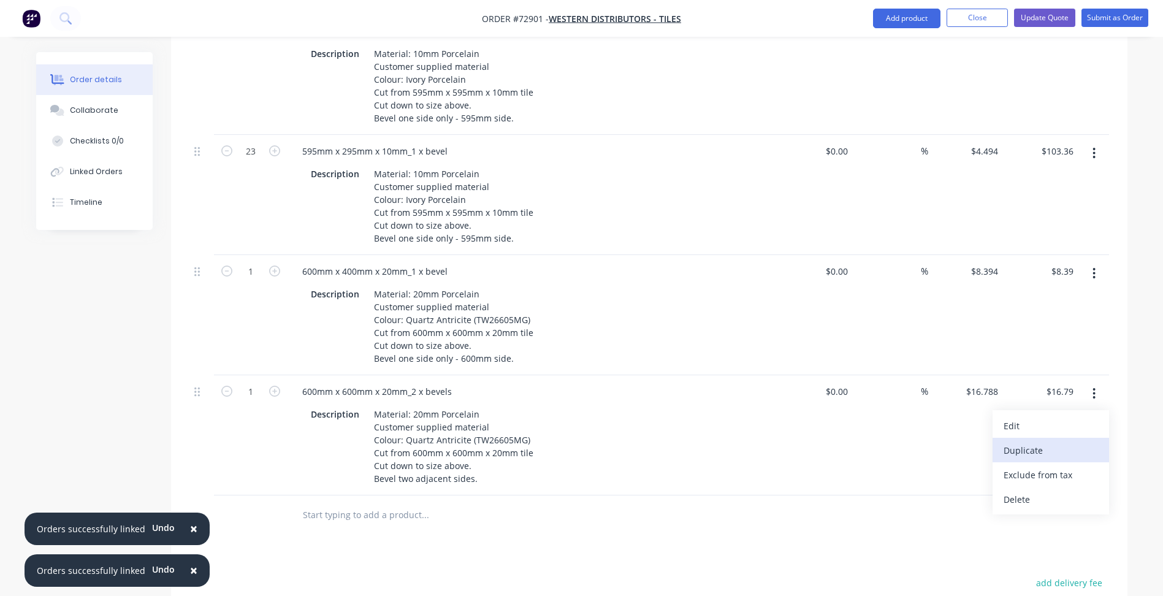
click at [1021, 449] on div "Duplicate" at bounding box center [1051, 451] width 94 height 18
click at [248, 153] on input "1" at bounding box center [251, 149] width 32 height 18
type input "76"
type input "$637.94"
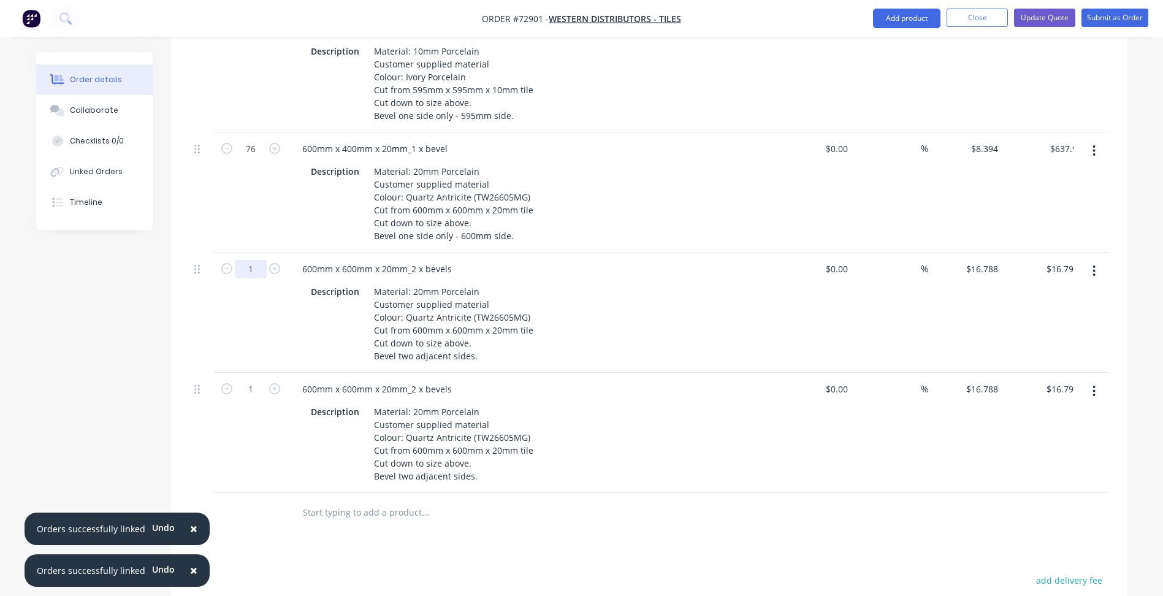
click at [254, 275] on input "1" at bounding box center [251, 269] width 32 height 18
type input "2"
type input "$33.58"
click at [253, 389] on input "1" at bounding box center [251, 389] width 32 height 18
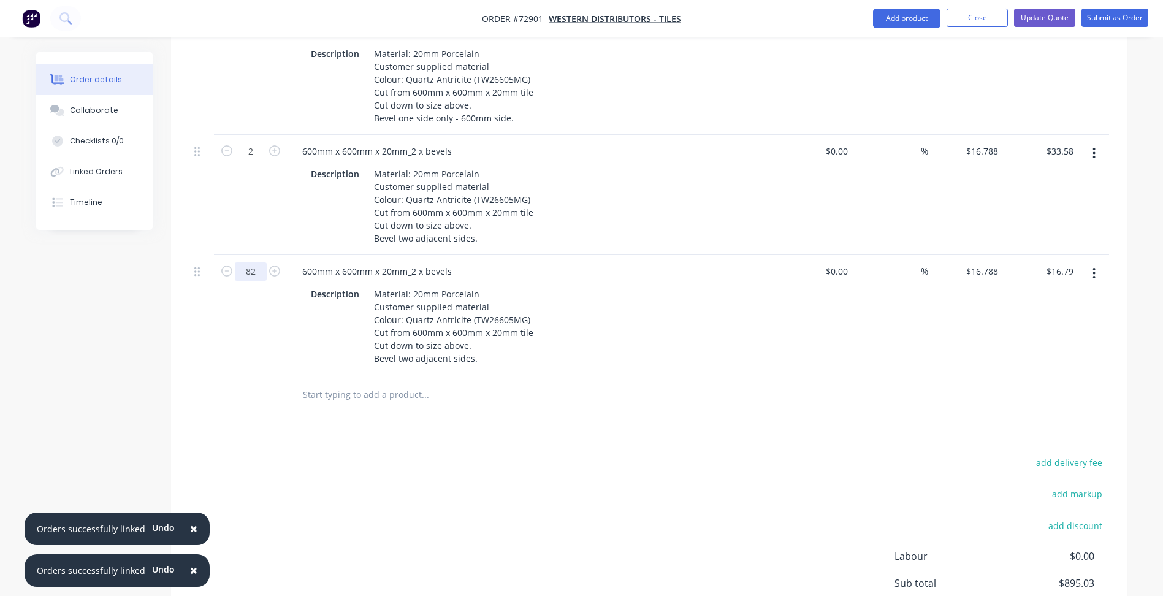
scroll to position [1226, 0]
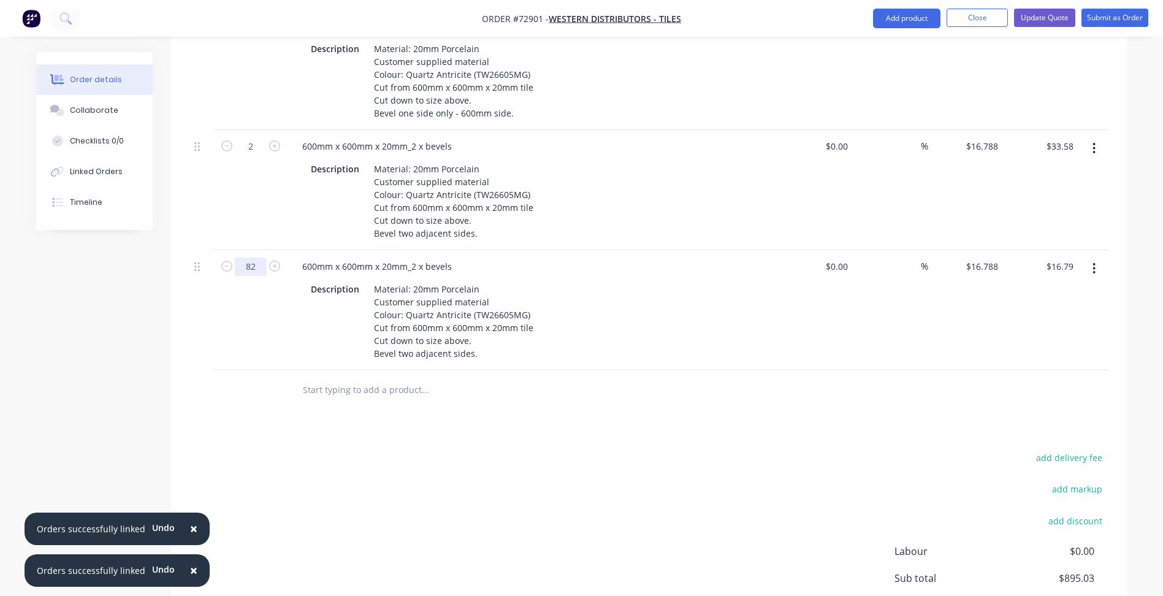
type input "82"
type input "$1,376.62"
drag, startPoint x: 509, startPoint y: 450, endPoint x: 476, endPoint y: 372, distance: 85.2
click at [510, 449] on div "add delivery fee add markup add discount Labour $0.00 Sub total $895.03 Margin …" at bounding box center [649, 567] width 920 height 237
click at [349, 267] on div "600mm x 600mm x 20mm_2 x bevels" at bounding box center [377, 267] width 169 height 18
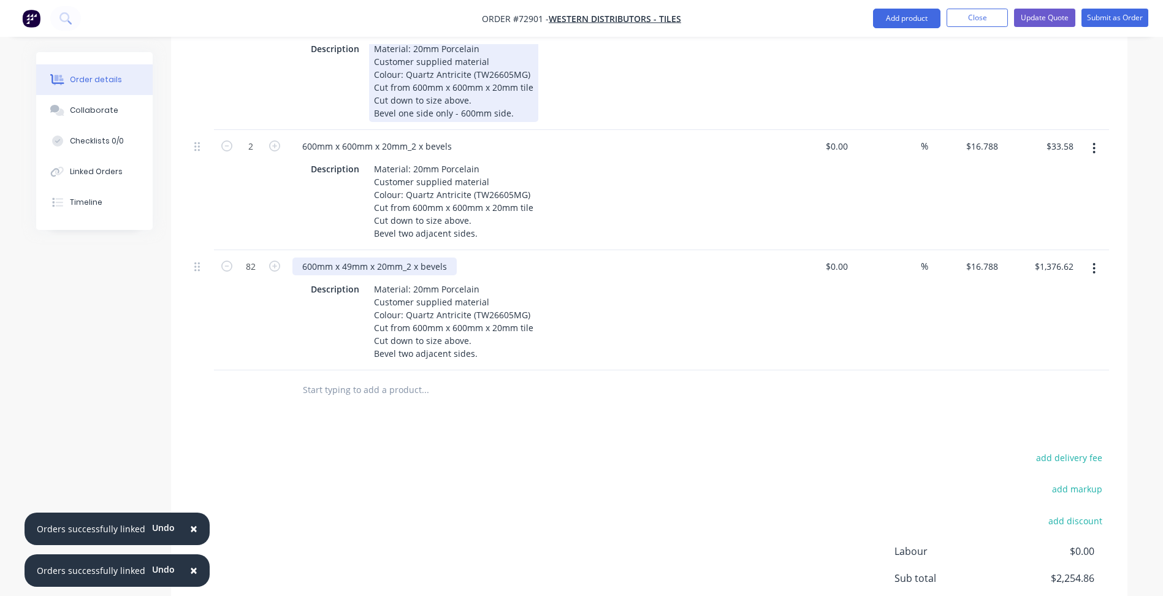
scroll to position [1165, 0]
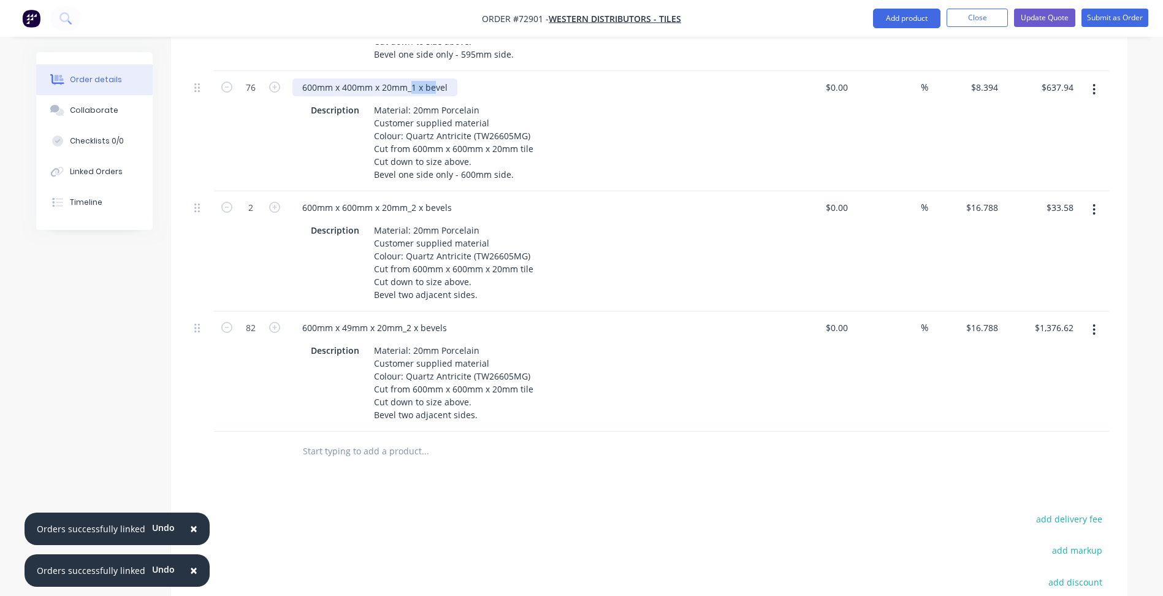
drag, startPoint x: 412, startPoint y: 89, endPoint x: 445, endPoint y: 85, distance: 32.7
click at [445, 85] on div "600mm x 400mm x 20mm_1 x bevel" at bounding box center [375, 87] width 165 height 18
click at [446, 87] on div "600mm x 400mm x 20mm_1 x bevel" at bounding box center [375, 87] width 165 height 18
drag, startPoint x: 442, startPoint y: 90, endPoint x: 413, endPoint y: 91, distance: 28.9
click at [413, 91] on div "600mm x 400mm x 20mm_1 x bevel" at bounding box center [375, 87] width 165 height 18
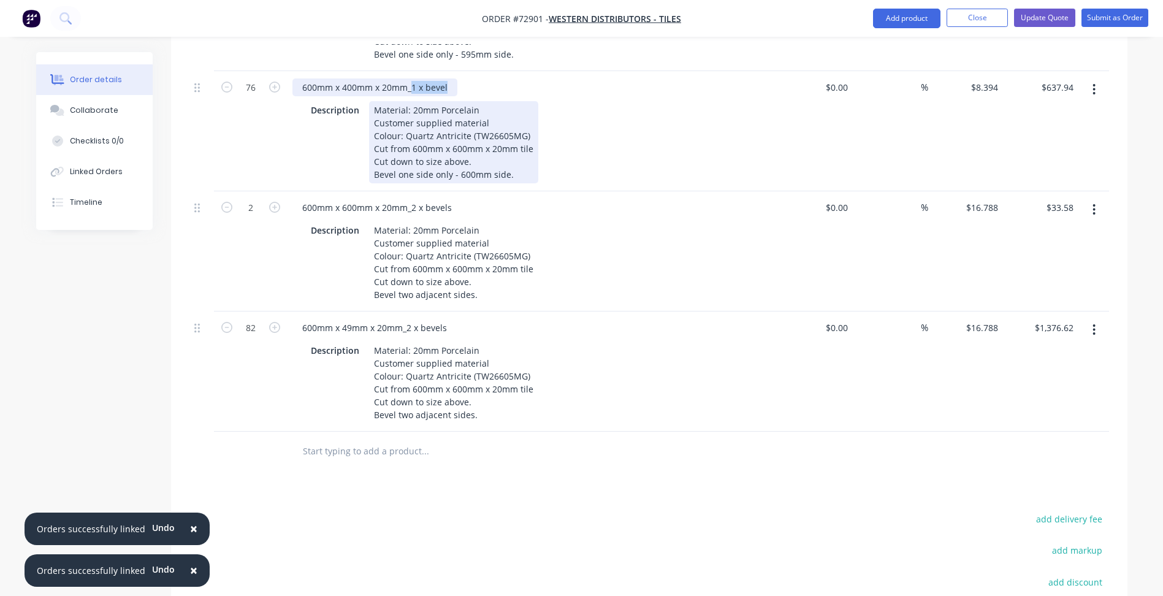
copy div "1 x bevel"
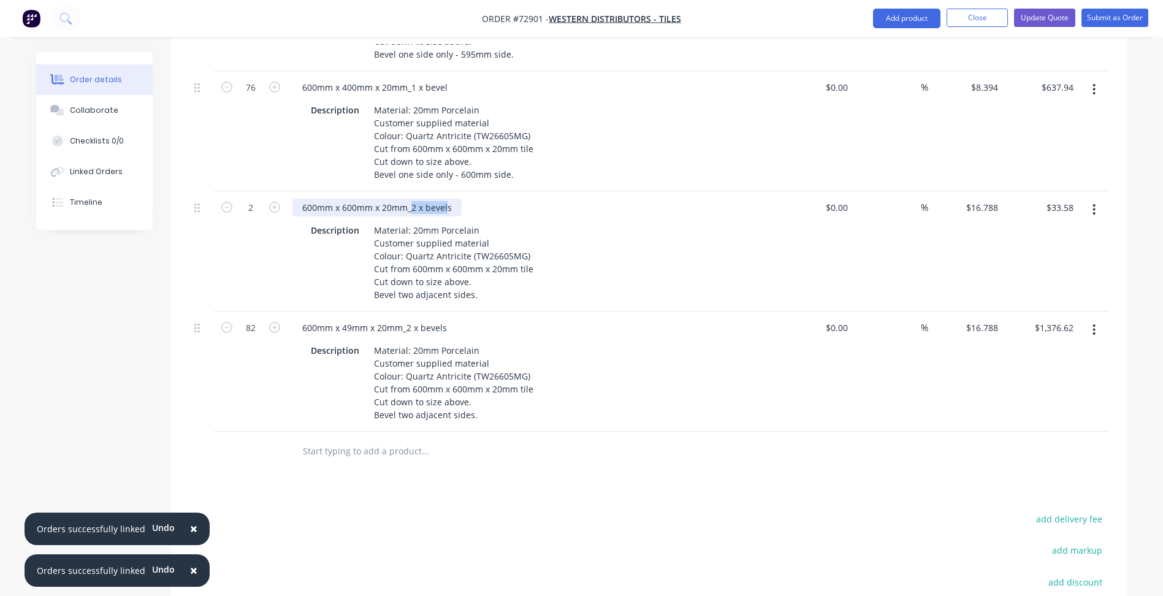
drag, startPoint x: 412, startPoint y: 210, endPoint x: 448, endPoint y: 208, distance: 36.2
click at [448, 208] on div "600mm x 600mm x 20mm_2 x bevels" at bounding box center [377, 208] width 169 height 18
click at [449, 208] on div "600mm x 600mm x 20mm_2 x bevels" at bounding box center [377, 208] width 169 height 18
click at [409, 327] on div "600mm x 49mm x 20mm_2 x bevels" at bounding box center [375, 328] width 164 height 18
click at [408, 327] on div "600mm x 49mm x 20mm_2 x bevels" at bounding box center [375, 328] width 164 height 18
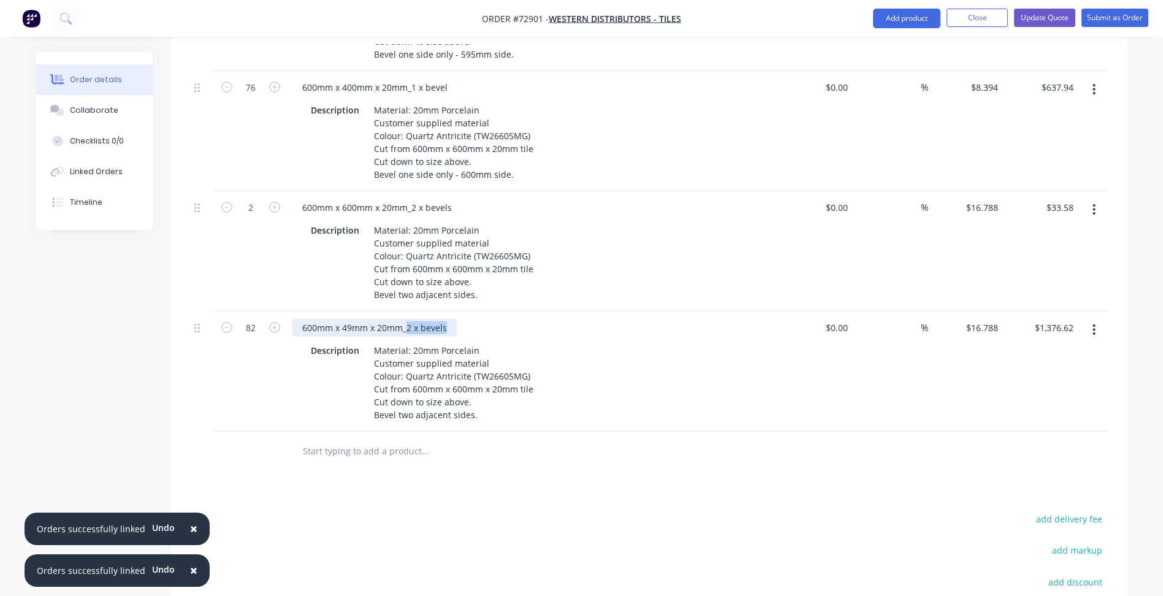
drag, startPoint x: 407, startPoint y: 327, endPoint x: 447, endPoint y: 328, distance: 39.9
click at [447, 328] on div "600mm x 49mm x 20mm_2 x bevels" at bounding box center [375, 328] width 164 height 18
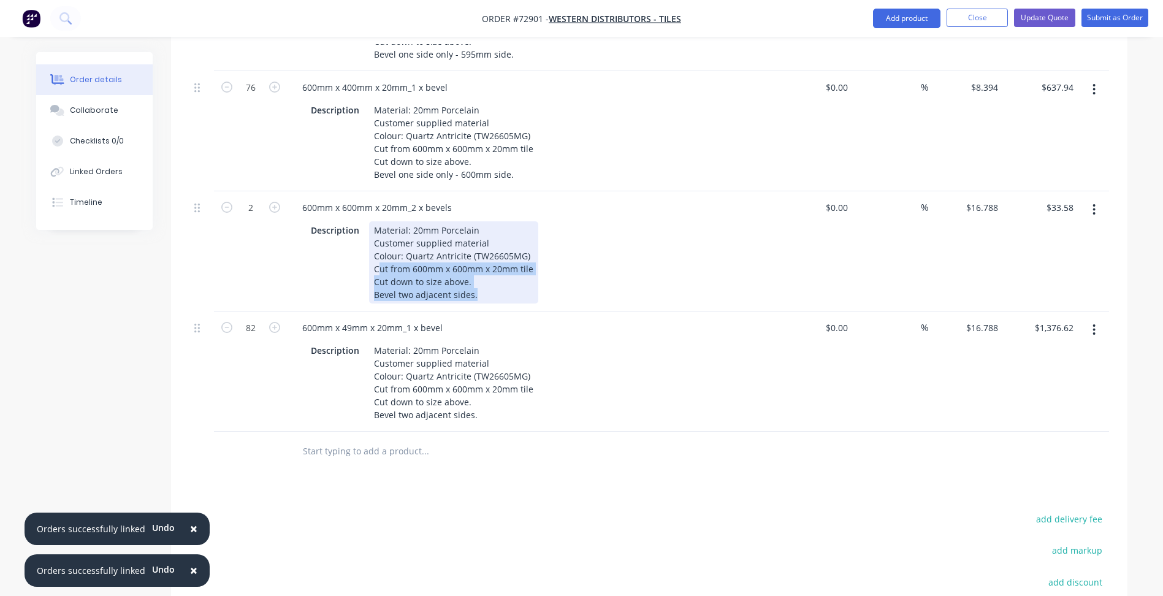
drag, startPoint x: 478, startPoint y: 299, endPoint x: 375, endPoint y: 231, distance: 123.5
click at [375, 231] on div "Material: 20mm Porcelain Customer supplied material Colour: Quartz Antricite (T…" at bounding box center [453, 262] width 169 height 82
drag, startPoint x: 373, startPoint y: 229, endPoint x: 487, endPoint y: 299, distance: 133.6
click at [487, 299] on div "Material: 20mm Porcelain Customer supplied material Colour: Quartz Antricite (T…" at bounding box center [453, 262] width 169 height 82
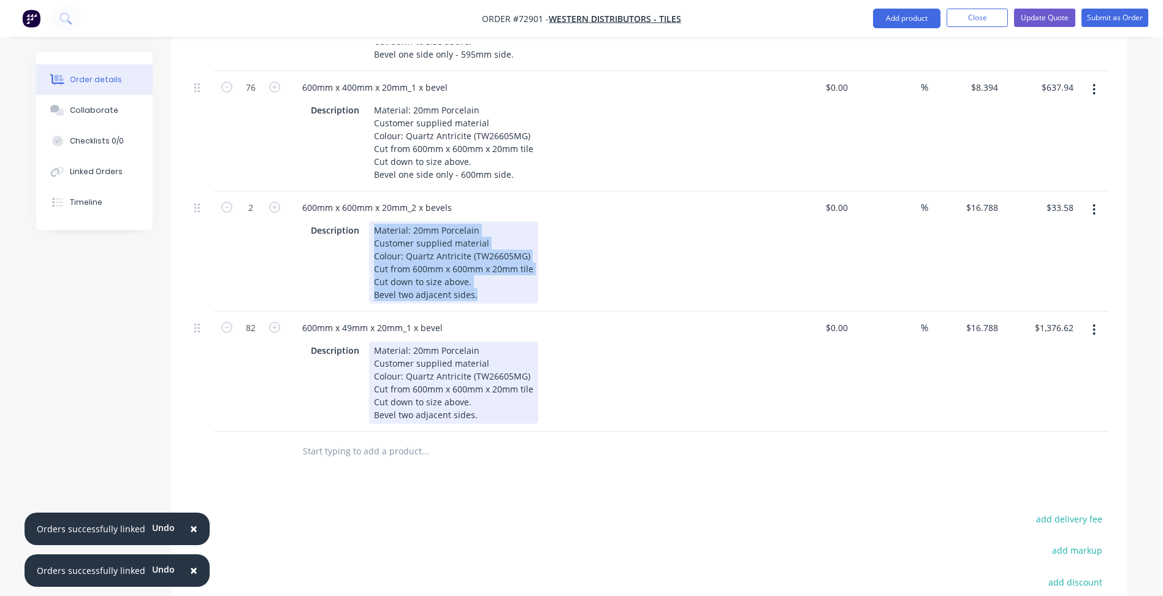
copy div "Material: 20mm Porcelain Customer supplied material Colour: Quartz Antricite (T…"
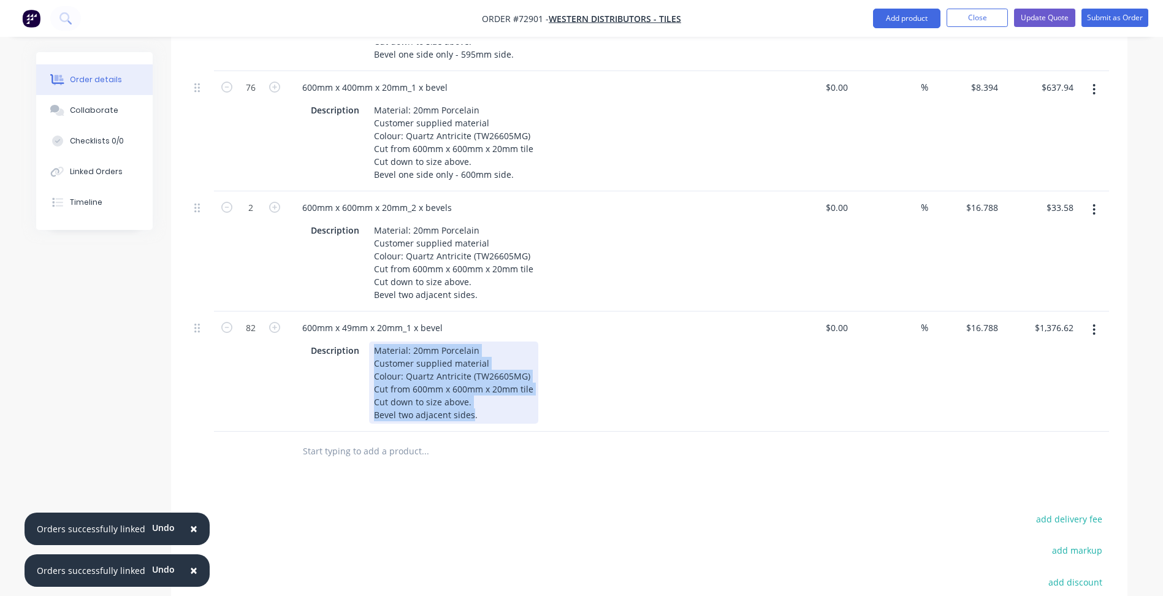
drag, startPoint x: 377, startPoint y: 353, endPoint x: 470, endPoint y: 413, distance: 111.2
click at [470, 413] on div "Material: 20mm Porcelain Customer supplied material Colour: Quartz Antricite (T…" at bounding box center [453, 383] width 169 height 82
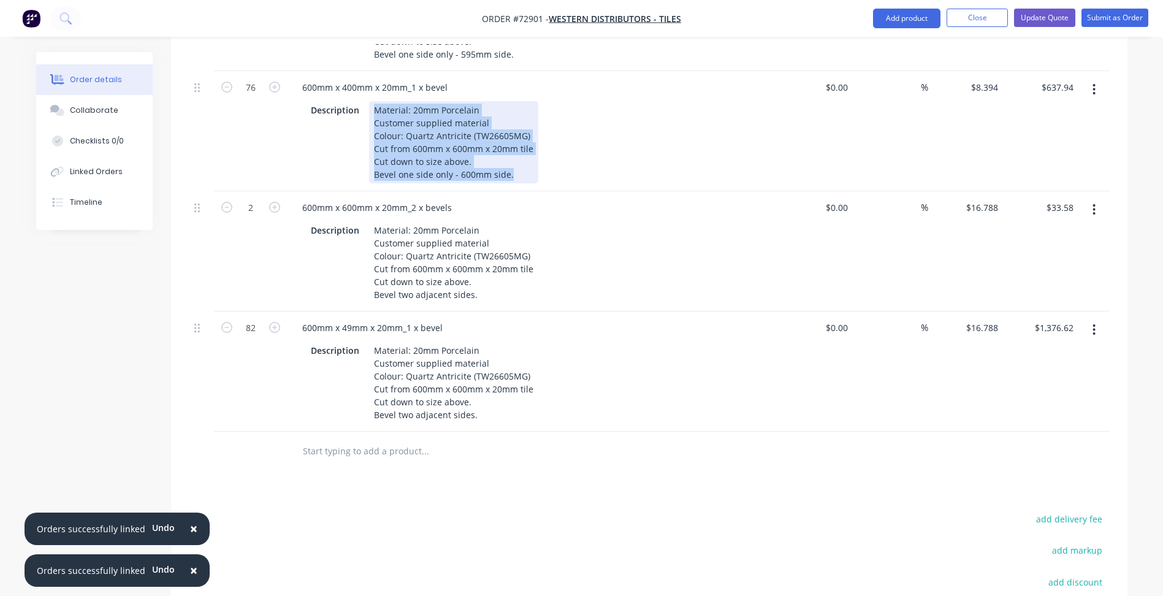
drag, startPoint x: 375, startPoint y: 112, endPoint x: 510, endPoint y: 178, distance: 150.8
click at [510, 178] on div "Material: 20mm Porcelain Customer supplied material Colour: Quartz Antricite (T…" at bounding box center [453, 142] width 169 height 82
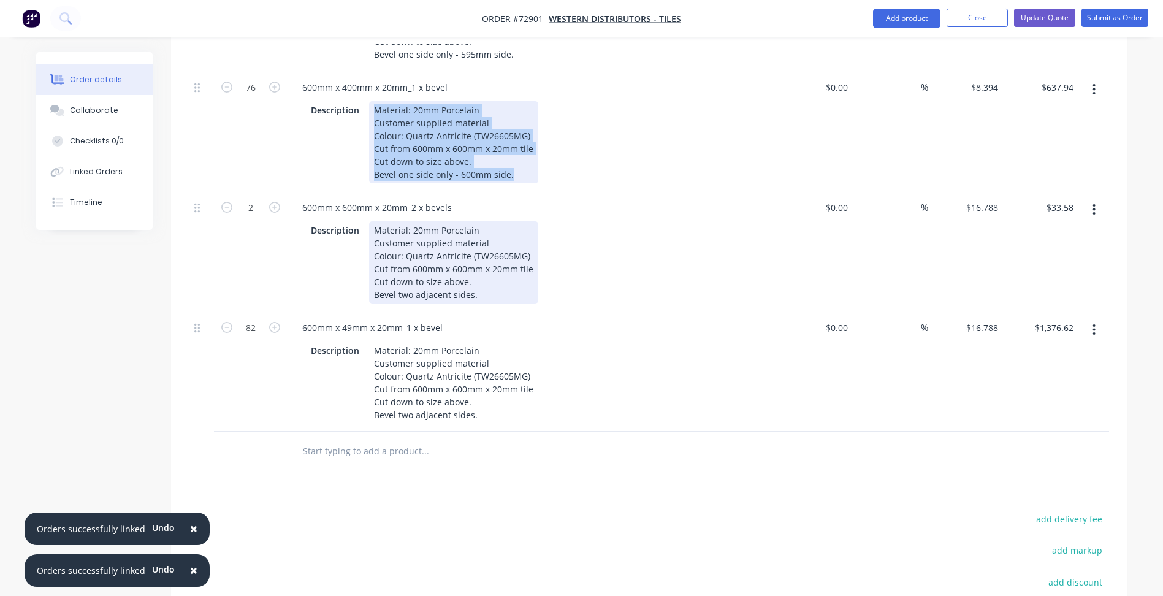
copy div "Material: 20mm Porcelain Customer supplied material Colour: Quartz Antricite (T…"
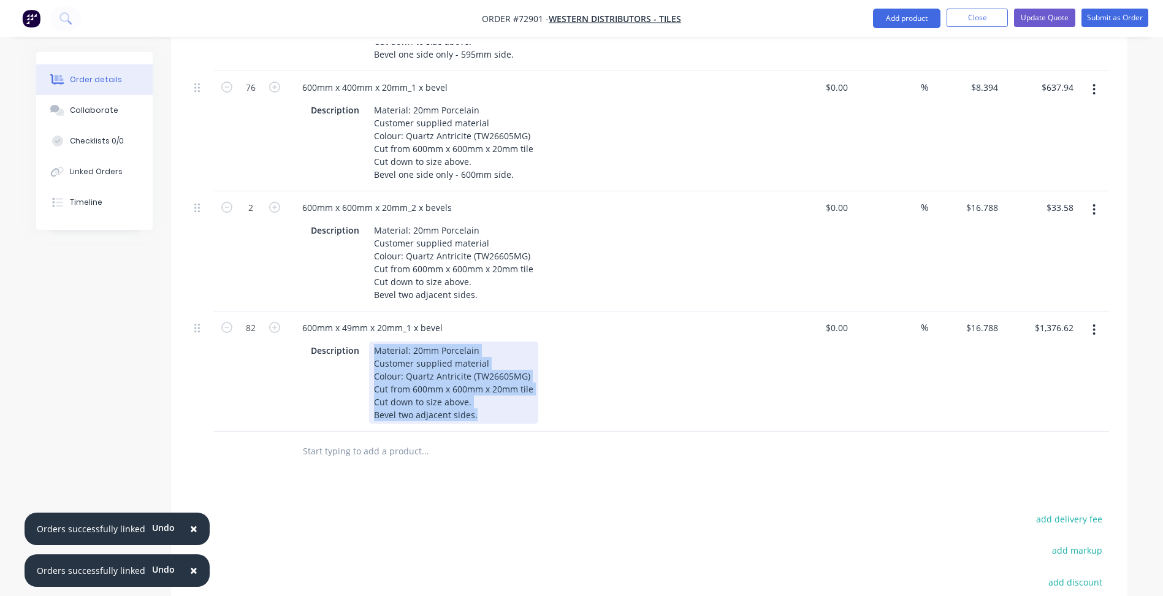
drag, startPoint x: 373, startPoint y: 351, endPoint x: 484, endPoint y: 411, distance: 125.7
click at [484, 411] on div "Material: 20mm Porcelain Customer supplied material Colour: Quartz Antricite (T…" at bounding box center [453, 383] width 169 height 82
paste div
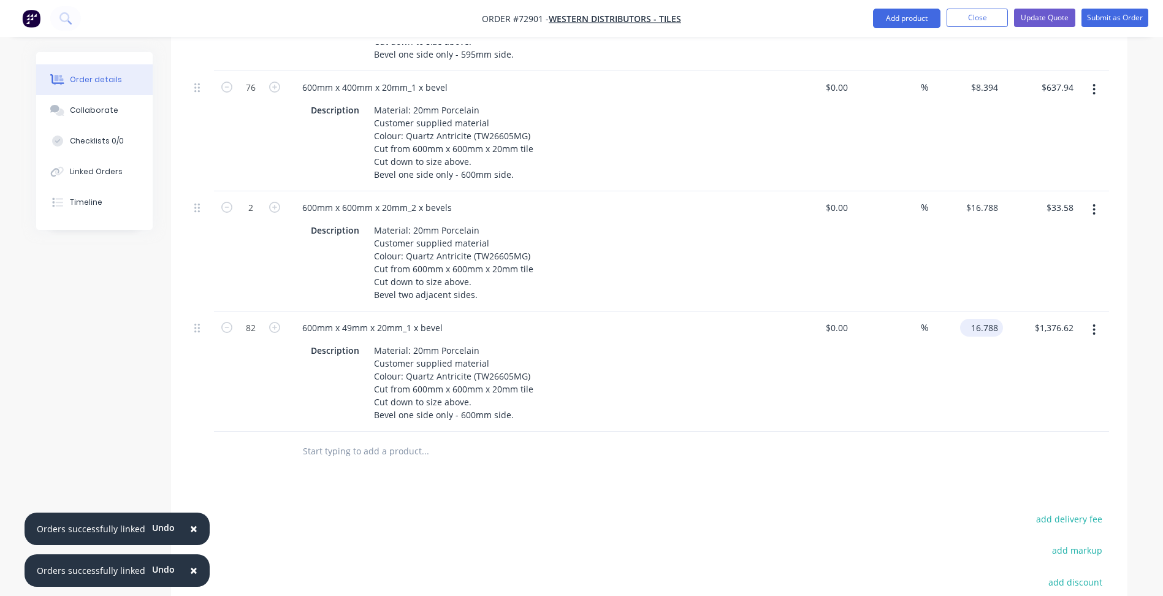
click at [984, 332] on input "16.788" at bounding box center [984, 328] width 38 height 18
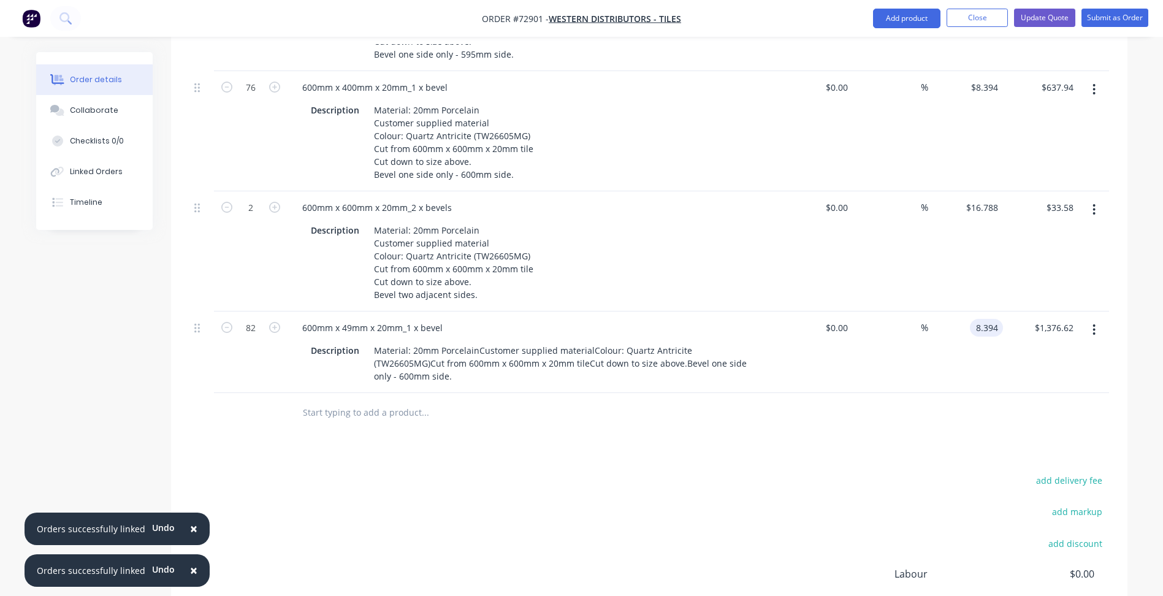
type input "$8.394"
type input "$688.31"
click at [540, 493] on div "add delivery fee add markup add discount Labour $0.00 Sub total $2,254.86 Margi…" at bounding box center [649, 590] width 920 height 237
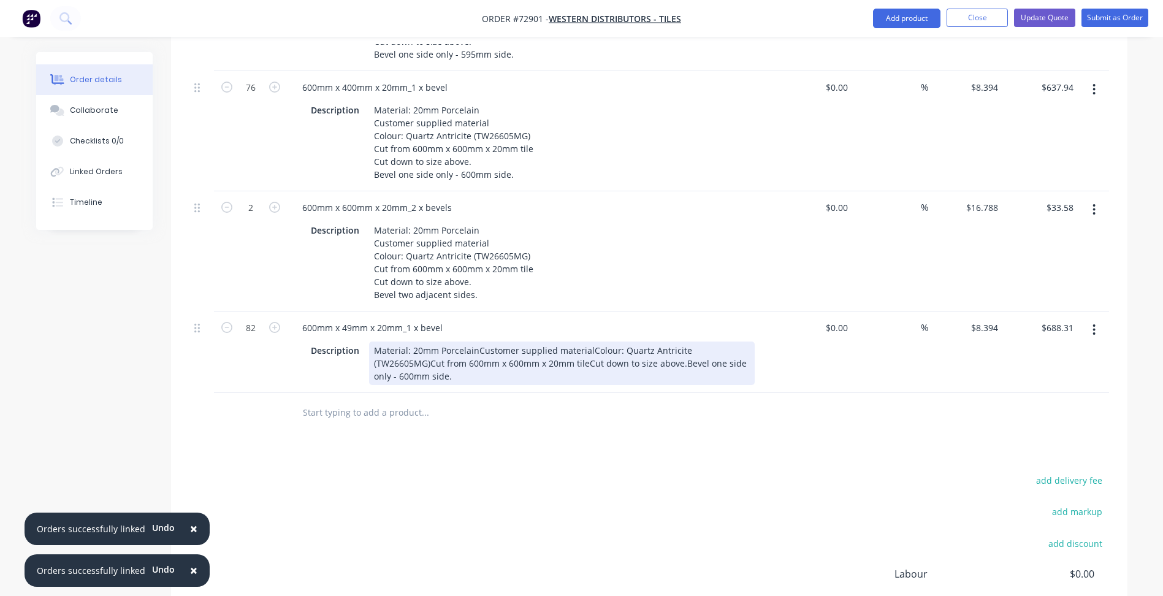
click at [594, 363] on div "Material: 20mm PorcelainCustomer supplied materialColour: Quartz Antricite (TW2…" at bounding box center [562, 364] width 386 height 44
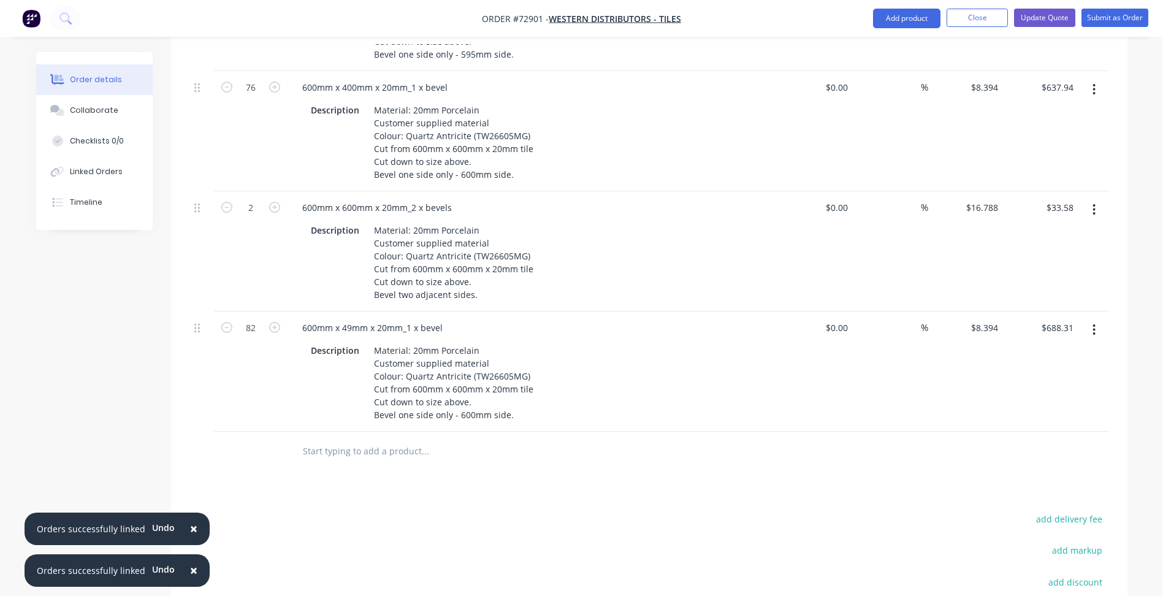
click at [1096, 329] on button "button" at bounding box center [1094, 330] width 29 height 22
click at [1023, 388] on div "Duplicate" at bounding box center [1051, 387] width 94 height 18
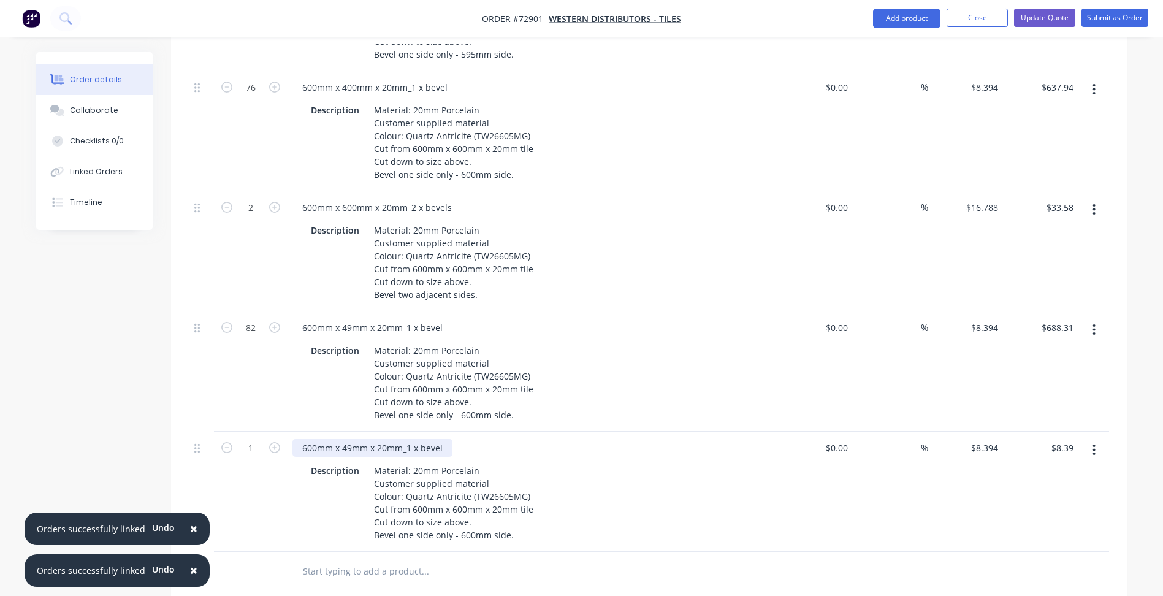
click at [324, 454] on div "600mm x 49mm x 20mm_1 x bevel" at bounding box center [373, 448] width 160 height 18
click at [351, 449] on div "600mm x 49mm x 20mm_1 x bevel" at bounding box center [373, 448] width 160 height 18
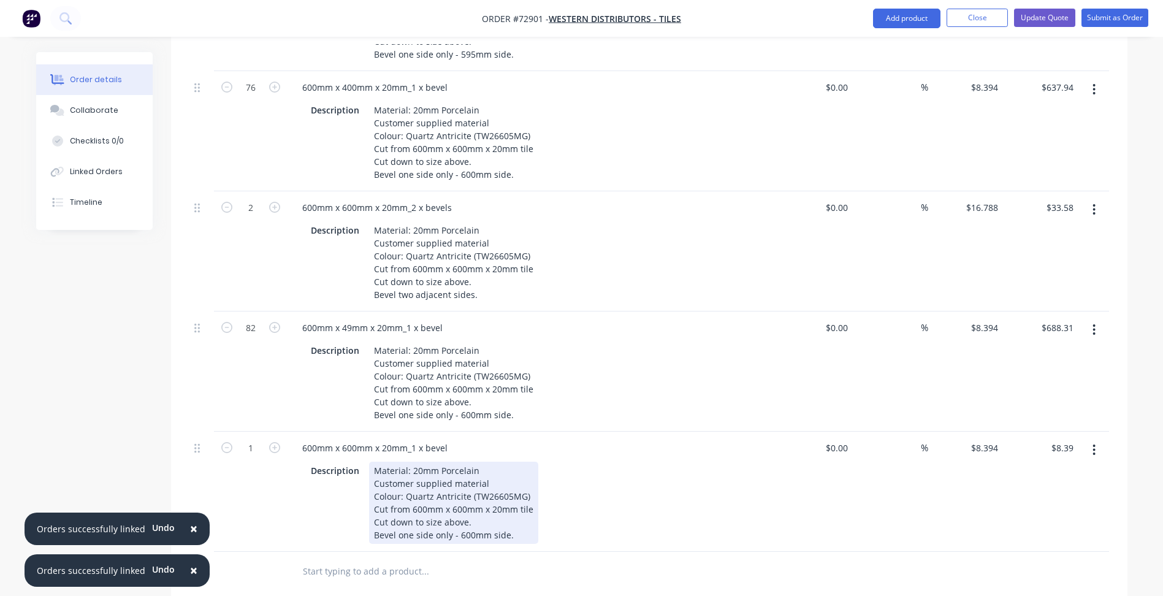
click at [437, 482] on div "Material: 20mm Porcelain Customer supplied material Colour: Quartz Antricite (T…" at bounding box center [453, 503] width 169 height 82
drag, startPoint x: 407, startPoint y: 497, endPoint x: 531, endPoint y: 496, distance: 124.5
click at [531, 496] on div "Material: 20mm Porcelain Customer supplied material Colour: Quartz Antricite (T…" at bounding box center [453, 503] width 169 height 82
click at [404, 522] on div "Material: 20mm Porcelain Customer supplied material Colour: Bluestone Porcelain…" at bounding box center [453, 503] width 169 height 82
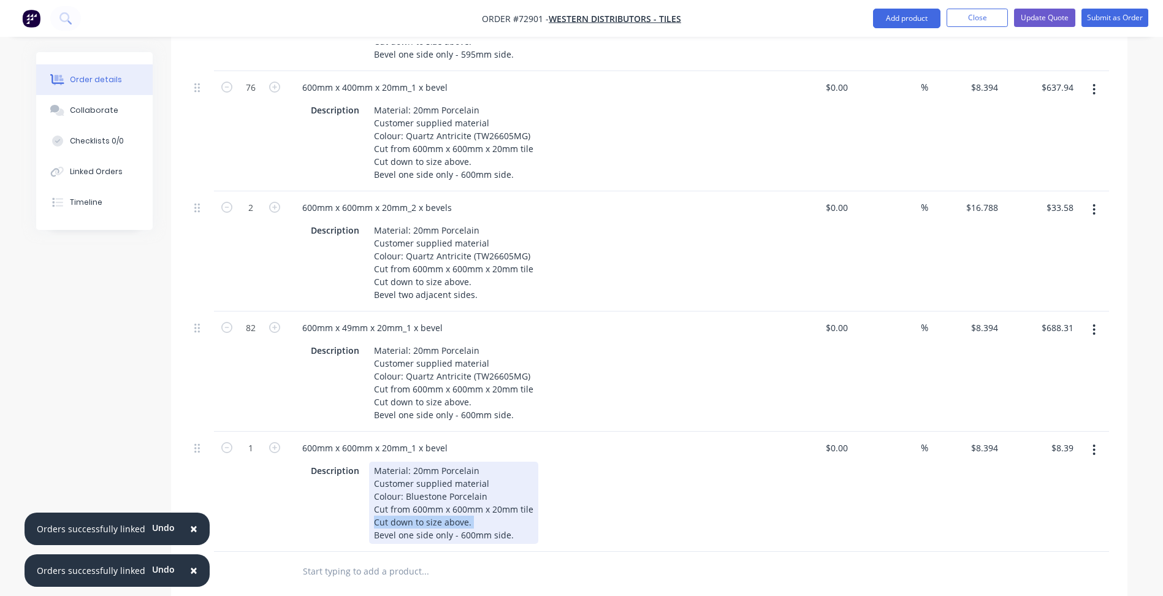
click at [404, 522] on div "Material: 20mm Porcelain Customer supplied material Colour: Bluestone Porcelain…" at bounding box center [453, 503] width 169 height 82
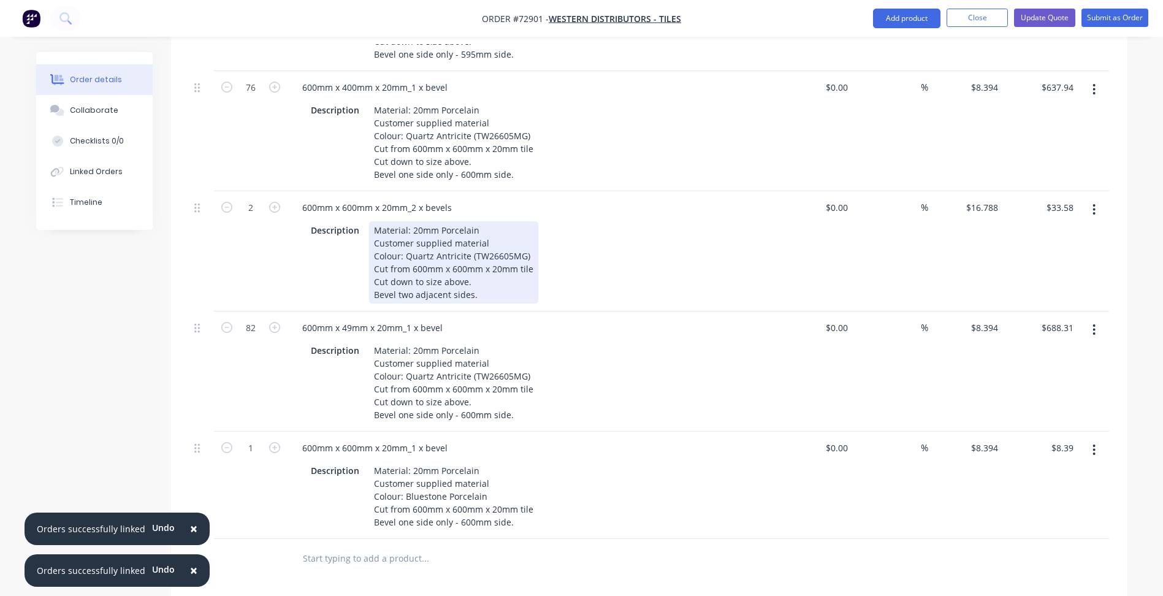
click at [428, 286] on div "Material: 20mm Porcelain Customer supplied material Colour: Quartz Antricite (T…" at bounding box center [453, 262] width 169 height 82
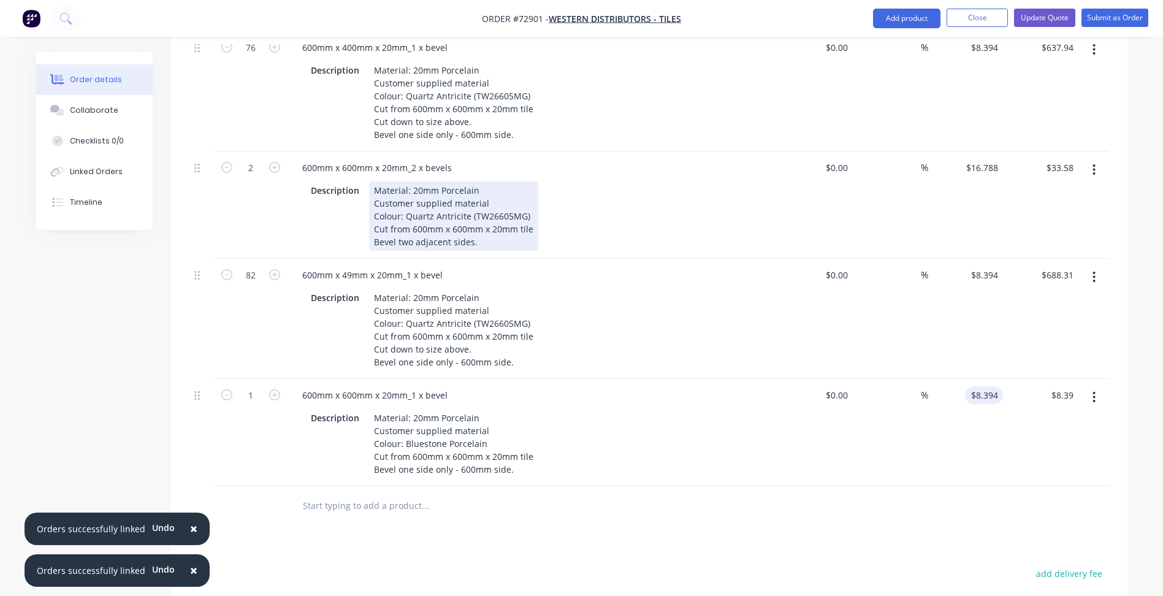
scroll to position [1226, 0]
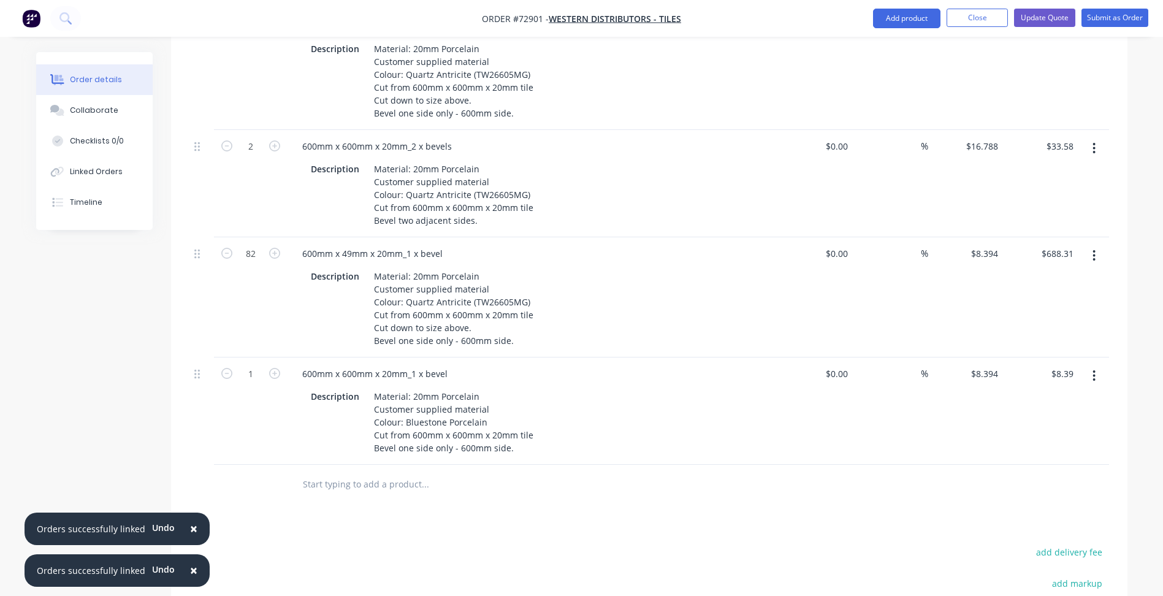
click at [1101, 377] on button "button" at bounding box center [1094, 376] width 29 height 22
click at [1041, 433] on div "Duplicate" at bounding box center [1051, 433] width 94 height 18
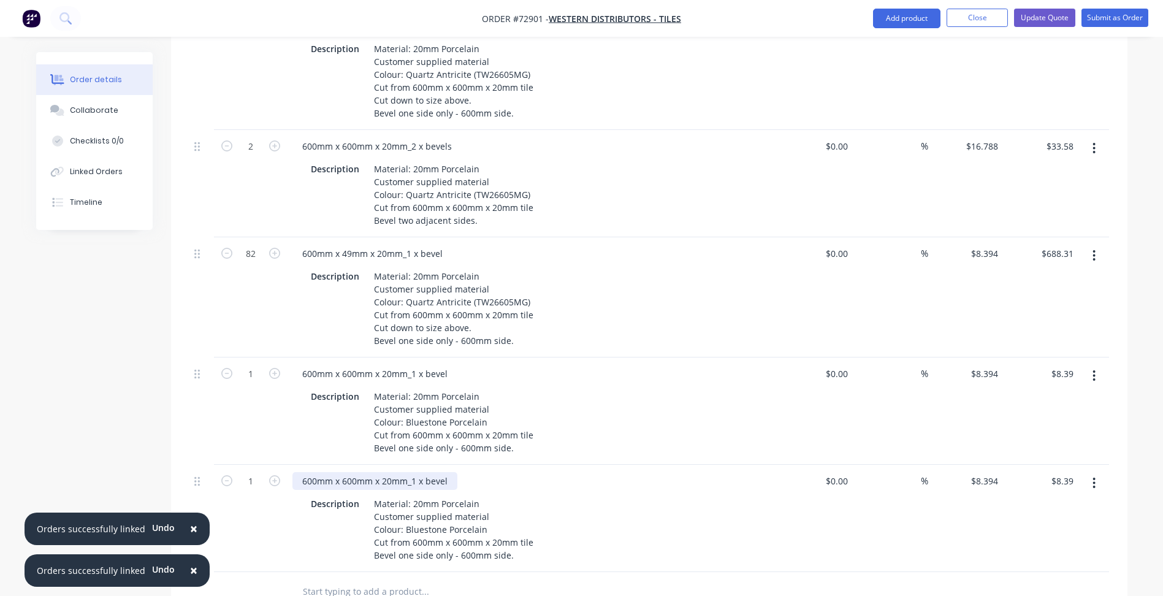
drag, startPoint x: 350, startPoint y: 484, endPoint x: 358, endPoint y: 481, distance: 8.5
click at [352, 483] on div "600mm x 600mm x 20mm_1 x bevel" at bounding box center [375, 481] width 165 height 18
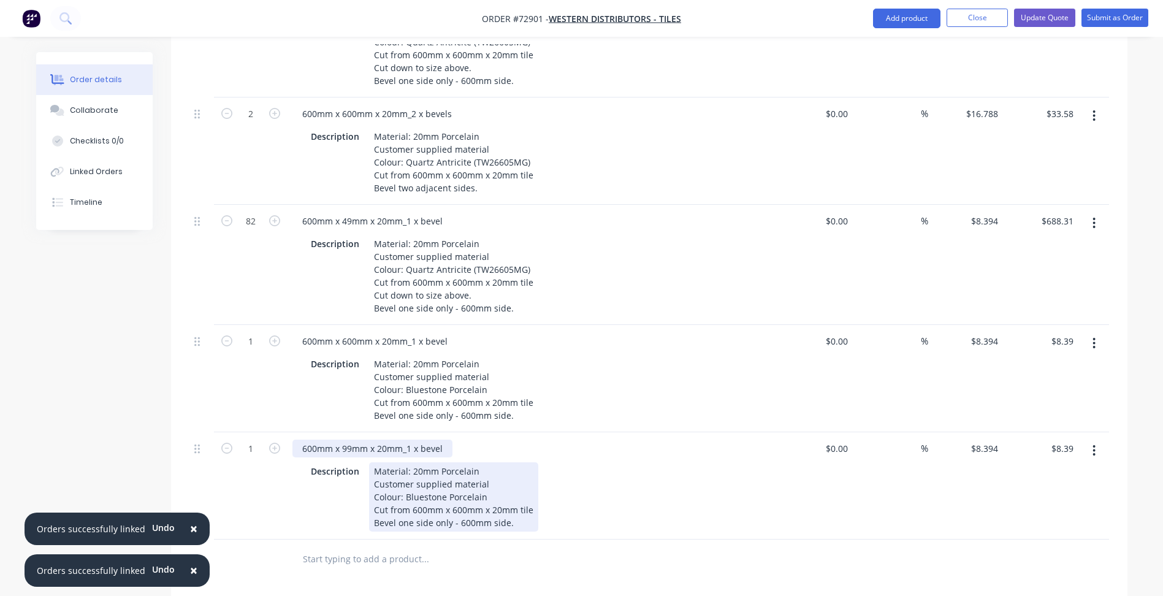
scroll to position [1288, 0]
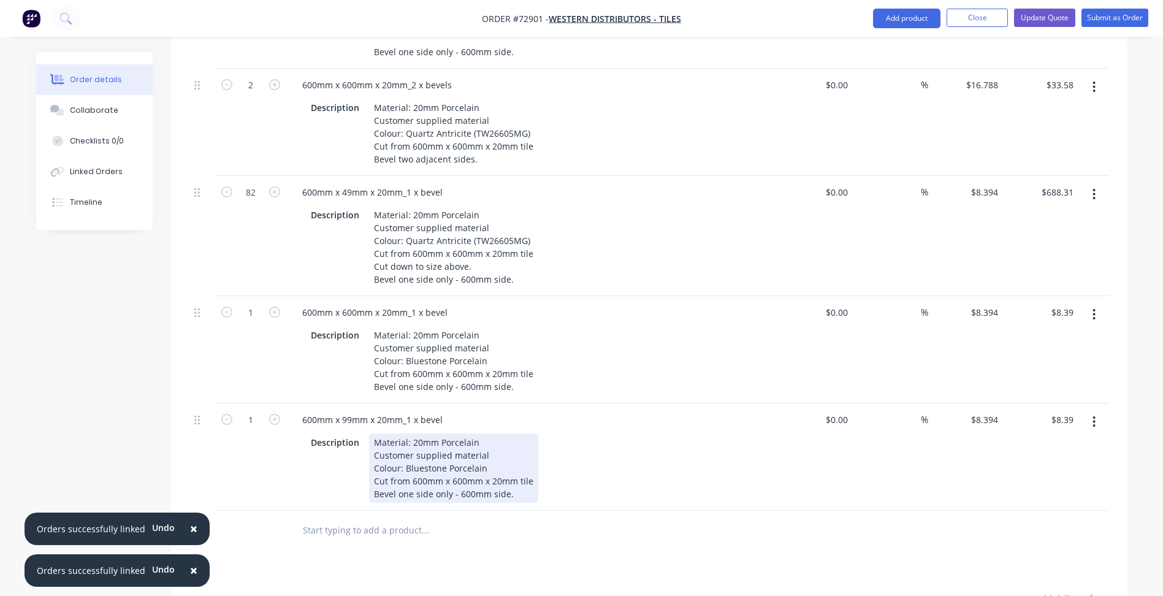
click at [442, 473] on div "Material: 20mm Porcelain Customer supplied material Colour: Bluestone Porcelain…" at bounding box center [453, 468] width 169 height 69
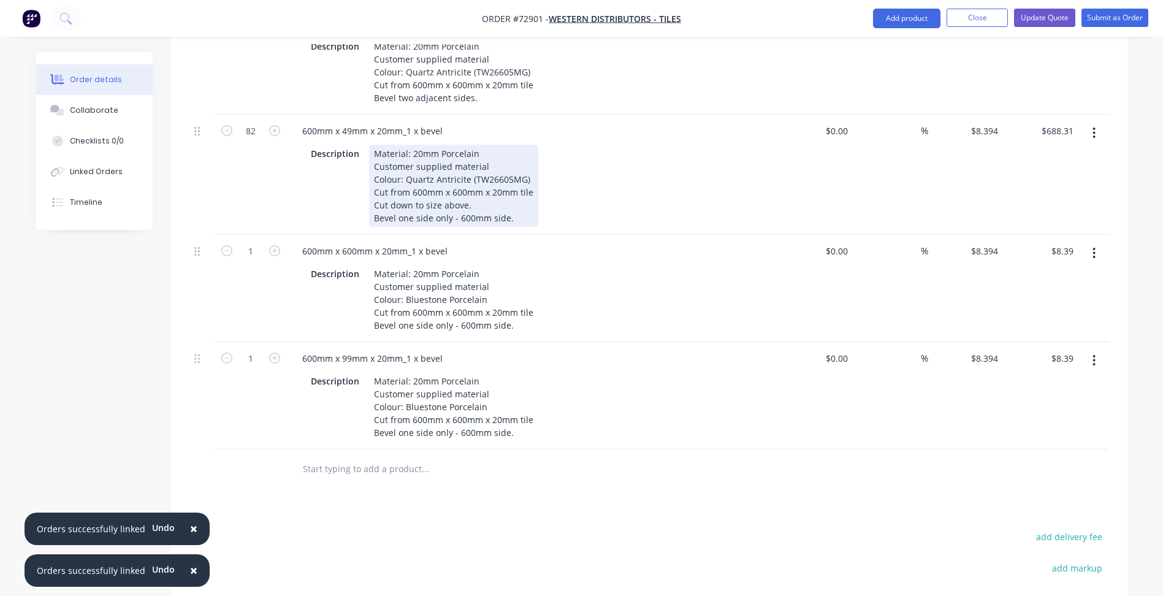
click at [449, 204] on div "Material: 20mm Porcelain Customer supplied material Colour: Quartz Antricite (T…" at bounding box center [453, 186] width 169 height 82
copy div "Cut down to size above."
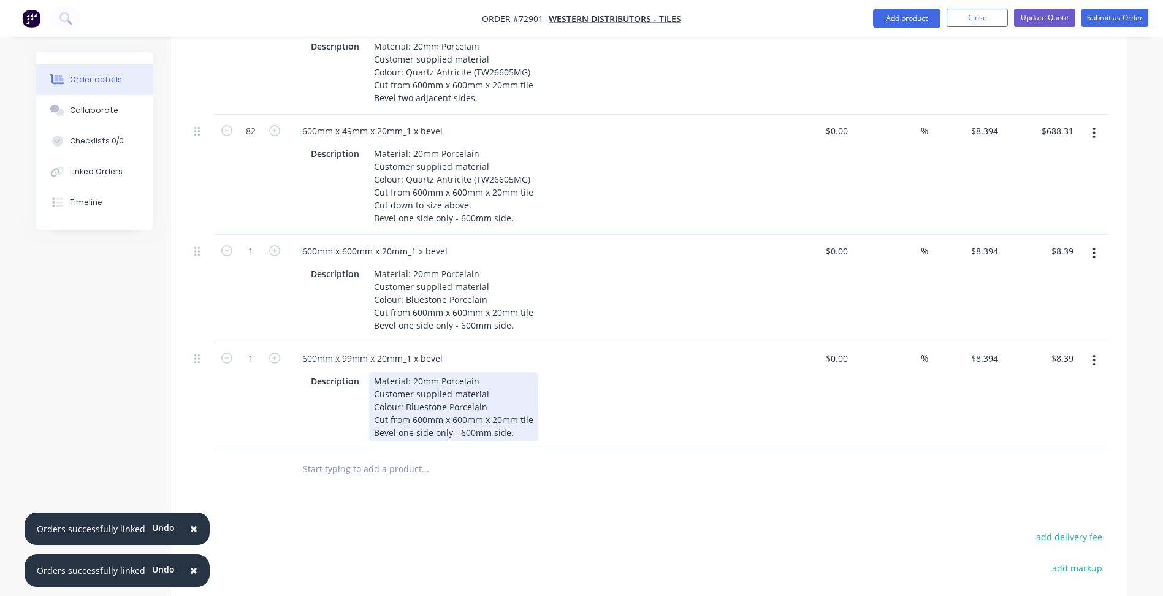
click at [530, 420] on div "Material: 20mm Porcelain Customer supplied material Colour: Bluestone Porcelain…" at bounding box center [453, 406] width 169 height 69
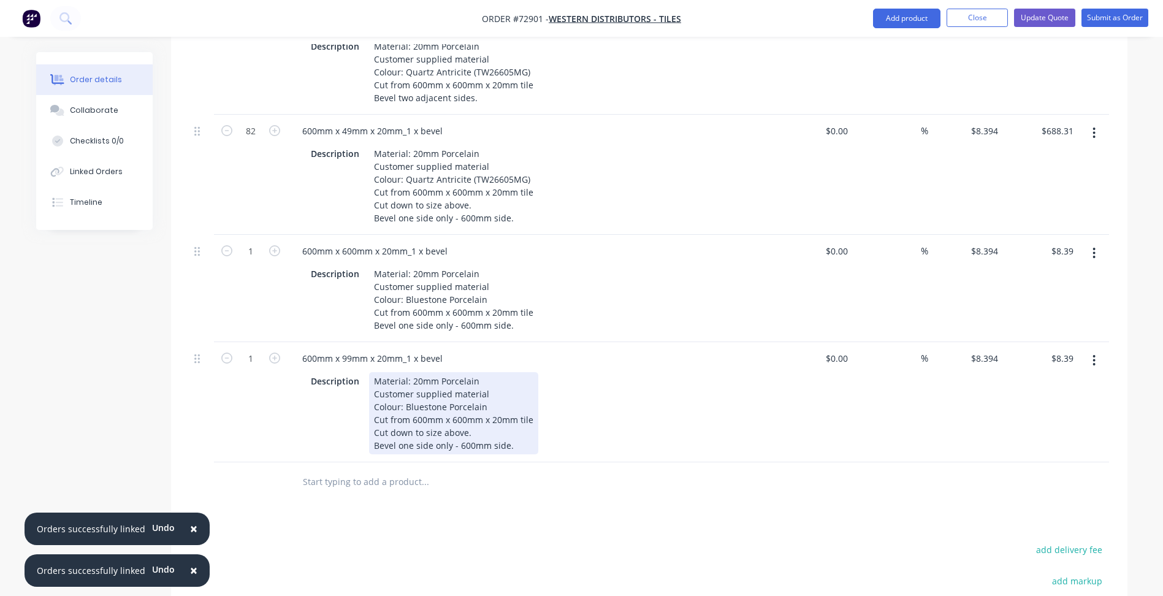
click at [455, 421] on div "Material: 20mm Porcelain Customer supplied material Colour: Bluestone Porcelain…" at bounding box center [453, 413] width 169 height 82
click at [458, 448] on div "Bevel one side only - 600mm side." at bounding box center [453, 445] width 159 height 13
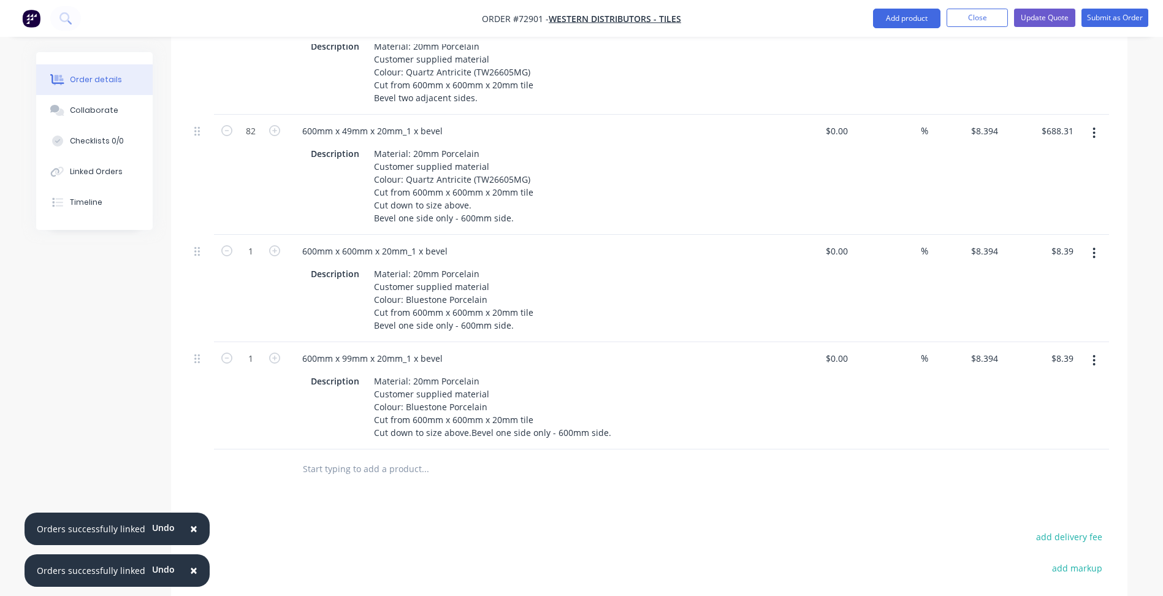
click at [1093, 367] on button "button" at bounding box center [1094, 361] width 29 height 22
click at [1026, 421] on div "Duplicate" at bounding box center [1051, 417] width 94 height 18
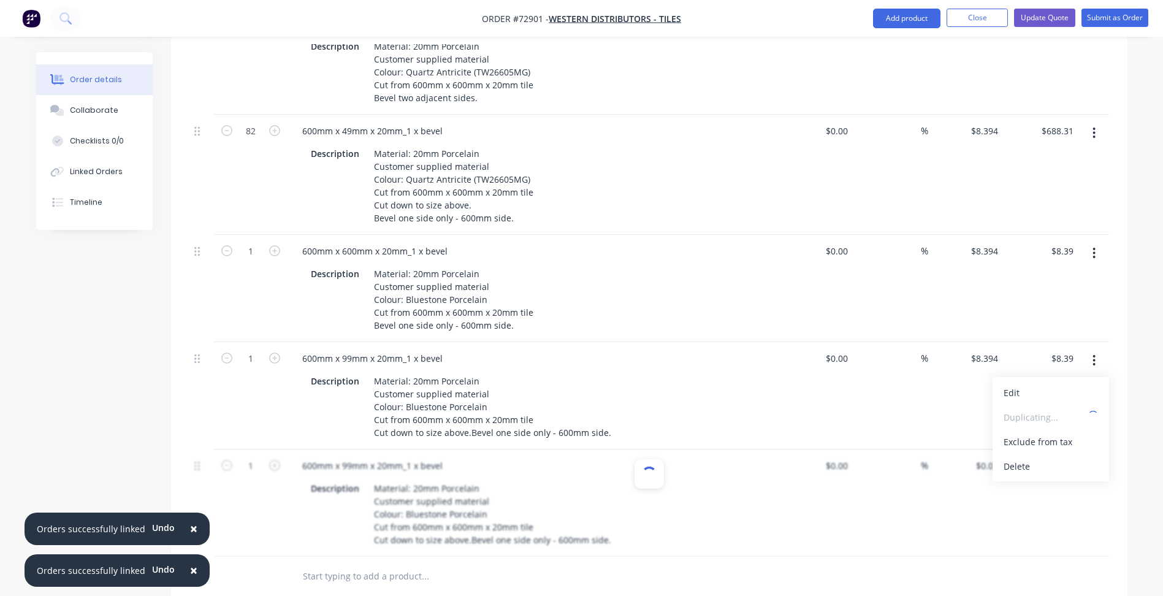
type input "$8.394"
type input "$8.39"
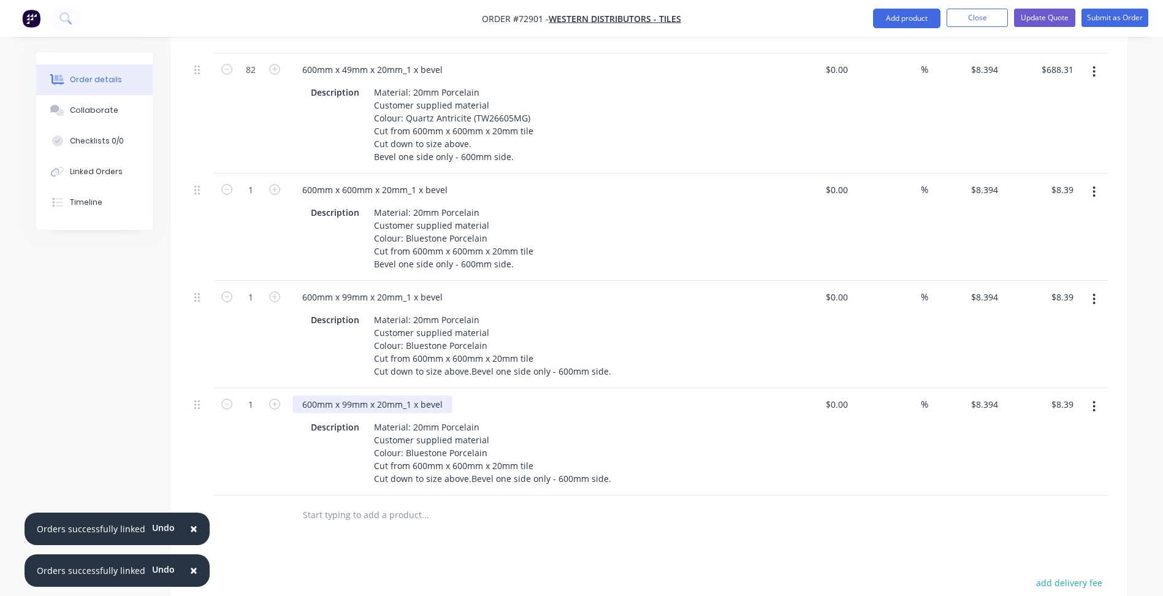
click at [347, 408] on div "600mm x 99mm x 20mm_1 x bevel" at bounding box center [373, 405] width 160 height 18
click at [350, 407] on div "600mm x 99mm x 20mm_1 x bevel" at bounding box center [373, 405] width 160 height 18
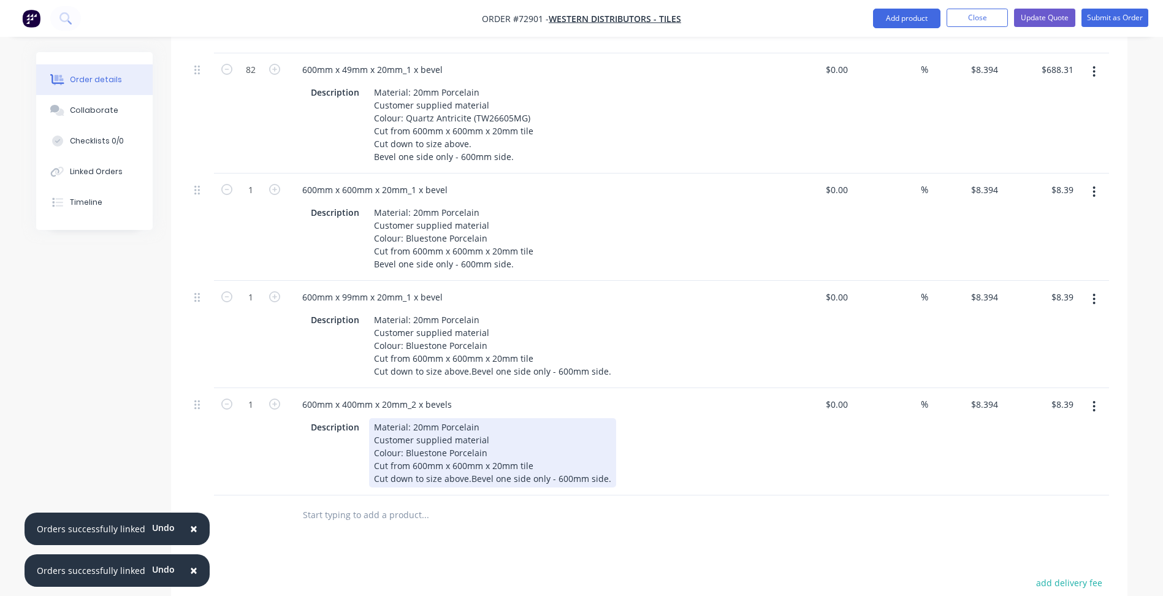
click at [500, 477] on div "Material: 20mm Porcelain Customer supplied material Colour: Bluestone Porcelain…" at bounding box center [492, 452] width 247 height 69
drag, startPoint x: 467, startPoint y: 480, endPoint x: 481, endPoint y: 429, distance: 53.2
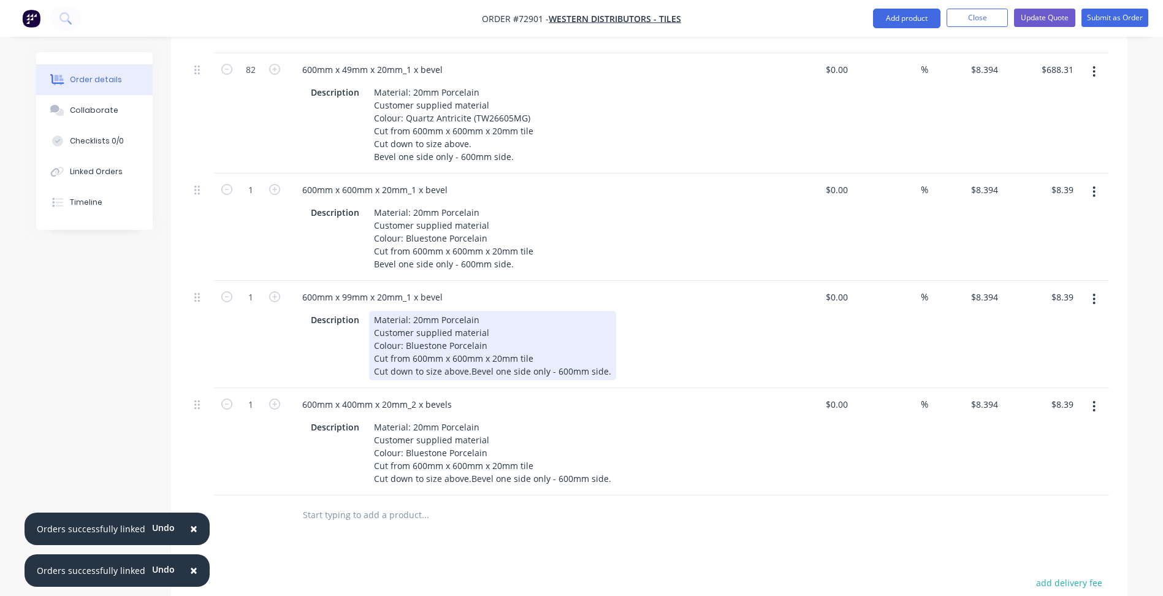
click at [470, 369] on div "Material: 20mm Porcelain Customer supplied material Colour: Bluestone Porcelain…" at bounding box center [492, 345] width 247 height 69
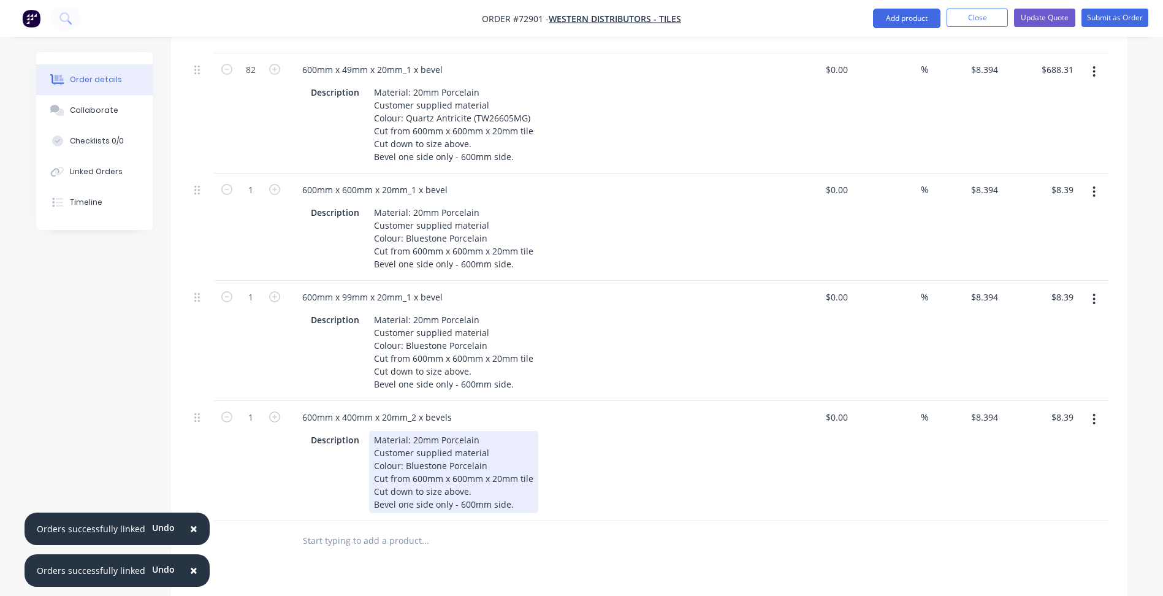
click at [413, 462] on div "Material: 20mm Porcelain Customer supplied material Colour: Bluestone Porcelain…" at bounding box center [453, 472] width 169 height 82
drag, startPoint x: 406, startPoint y: 466, endPoint x: 483, endPoint y: 467, distance: 76.7
click at [483, 467] on div "Material: 20mm Porcelain Customer supplied material Colour: Bluestone Porcelain…" at bounding box center [453, 472] width 169 height 82
click at [463, 503] on div "Material: 20mm Porcelain Customer supplied material Colour: Yosemite Porcelain …" at bounding box center [453, 472] width 169 height 82
drag, startPoint x: 397, startPoint y: 502, endPoint x: 448, endPoint y: 502, distance: 50.9
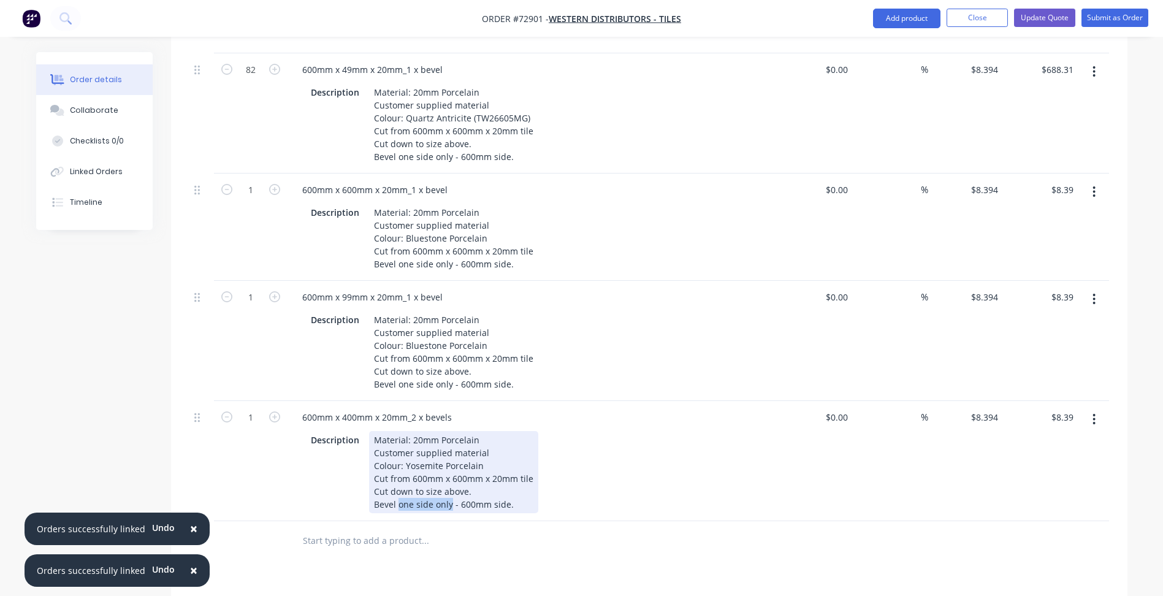
click at [448, 502] on div "Material: 20mm Porcelain Customer supplied material Colour: Yosemite Porcelain …" at bounding box center [453, 472] width 169 height 82
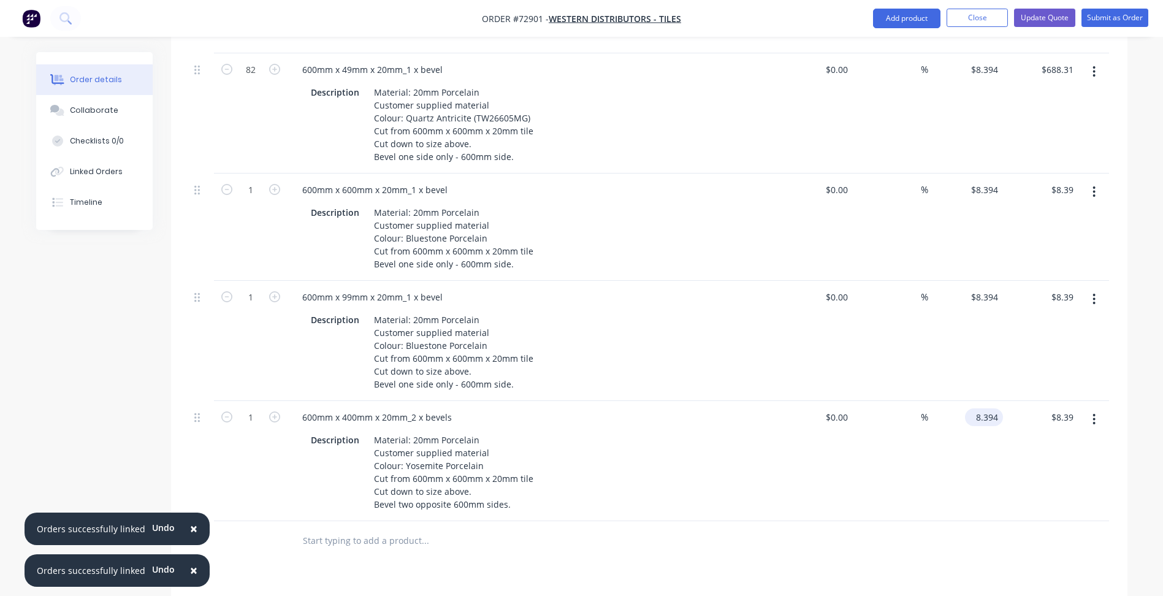
click at [986, 413] on input "8.394" at bounding box center [986, 417] width 33 height 18
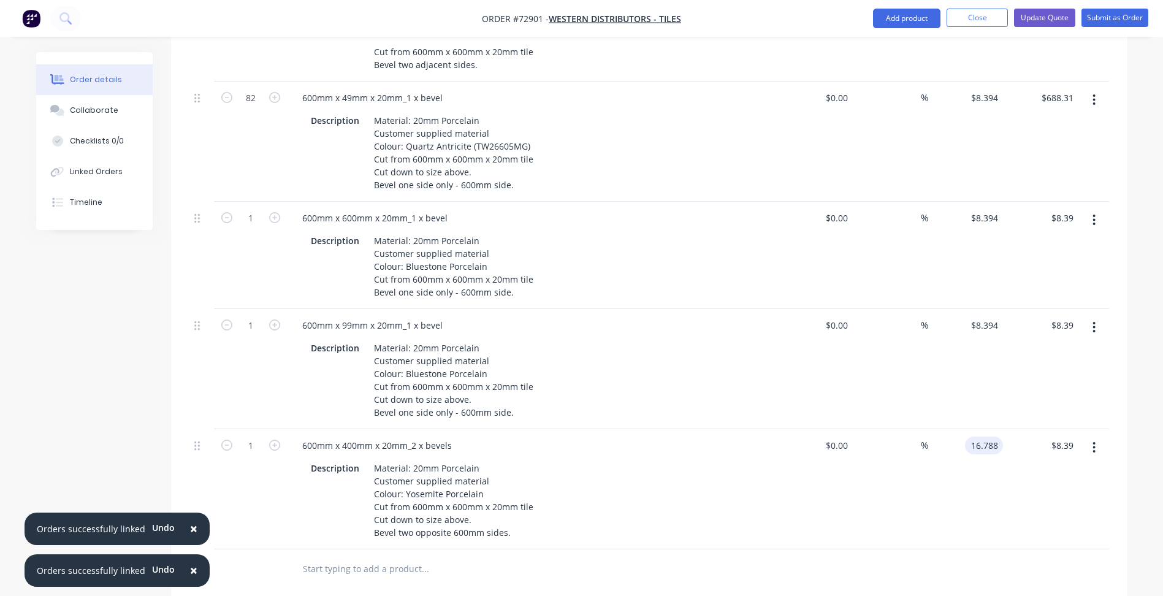
scroll to position [1533, 0]
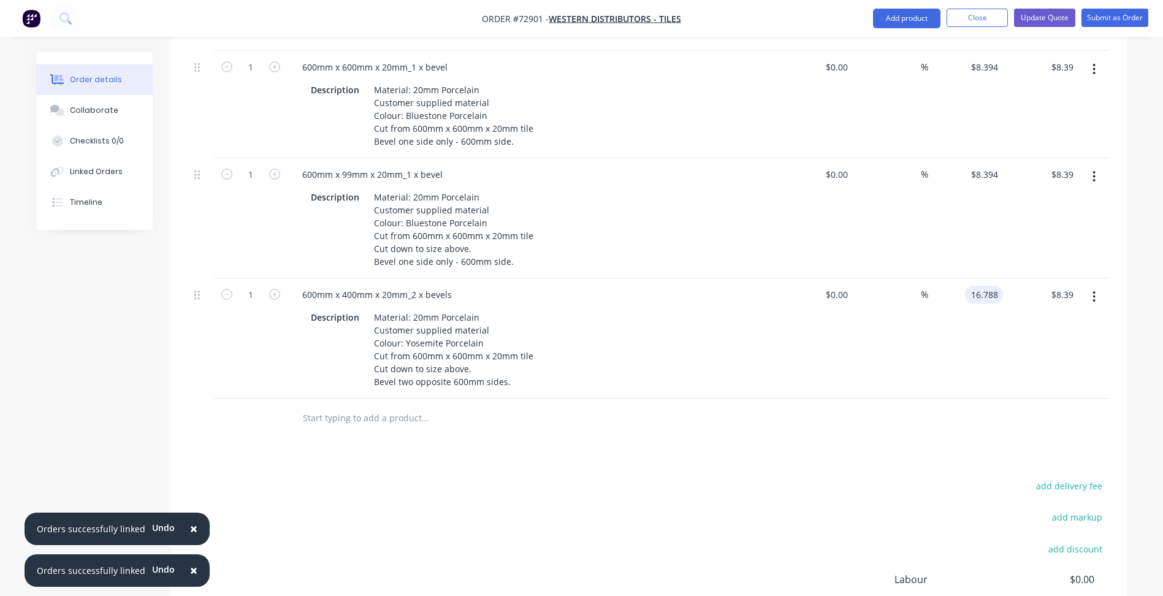
type input "$16.788"
type input "$16.79"
click at [1103, 170] on button "button" at bounding box center [1094, 177] width 29 height 22
click at [1095, 302] on icon "button" at bounding box center [1094, 296] width 3 height 13
click at [1038, 354] on div "Duplicate" at bounding box center [1051, 354] width 94 height 18
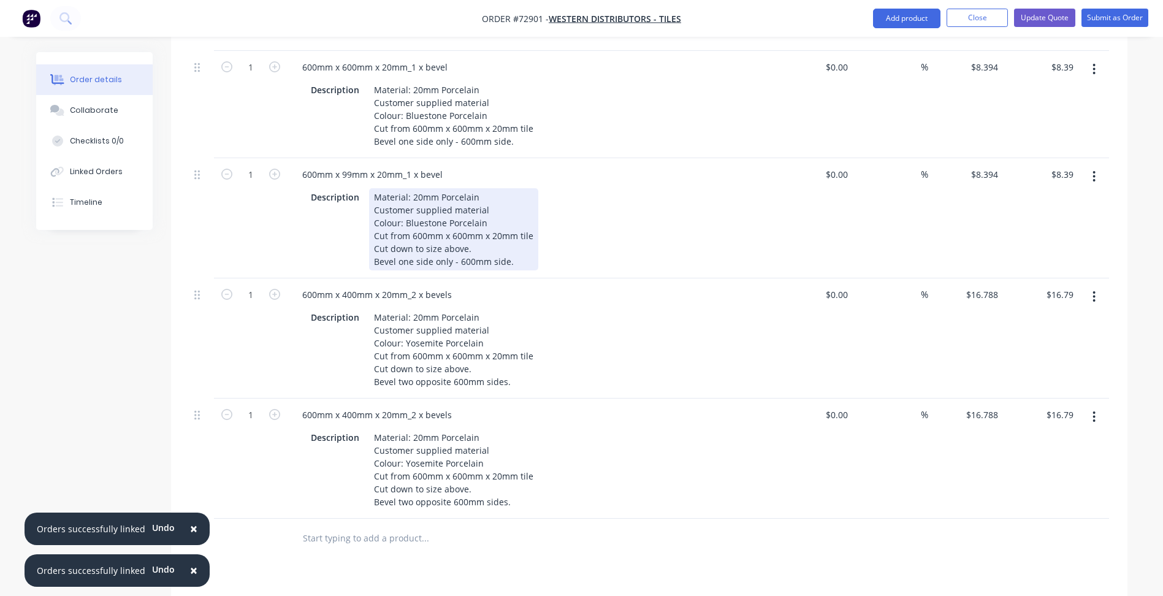
click at [472, 269] on div "Material: 20mm Porcelain Customer supplied material Colour: Bluestone Porcelain…" at bounding box center [453, 229] width 169 height 82
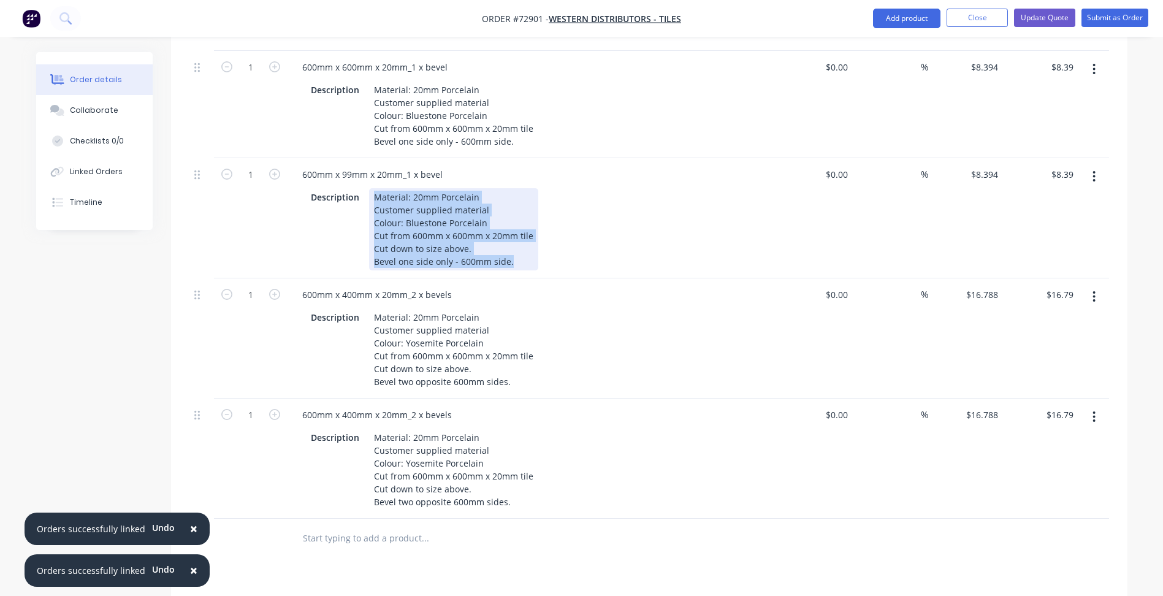
drag, startPoint x: 510, startPoint y: 266, endPoint x: 372, endPoint y: 199, distance: 152.5
click at [372, 199] on div "Material: 20mm Porcelain Customer supplied material Colour: Bluestone Porcelain…" at bounding box center [453, 229] width 169 height 82
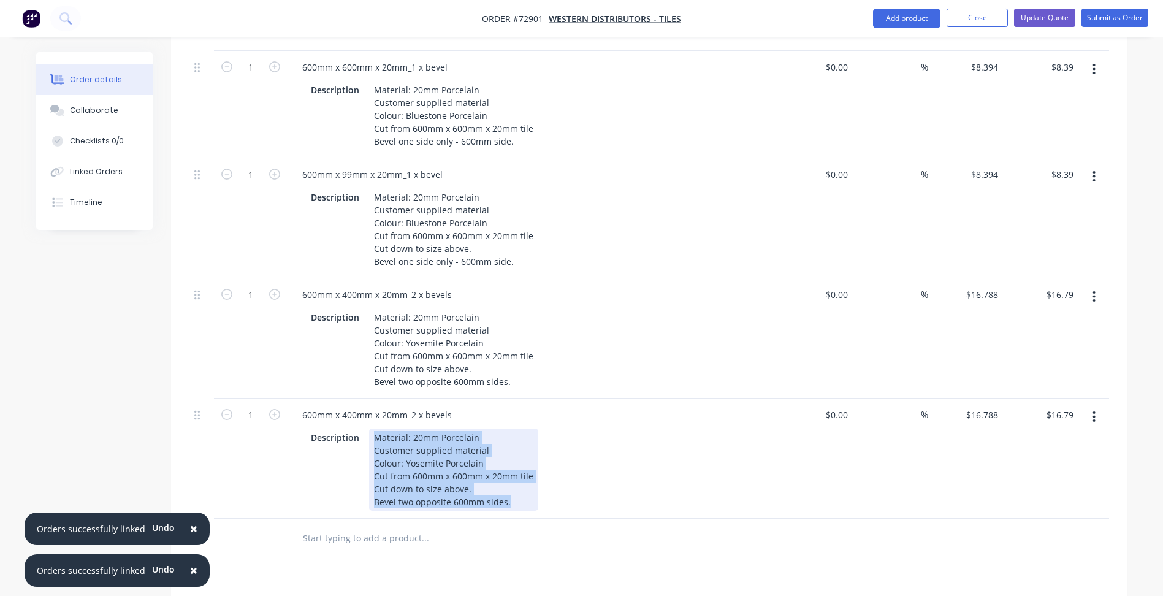
drag, startPoint x: 507, startPoint y: 505, endPoint x: 367, endPoint y: 442, distance: 152.9
click at [367, 442] on div "Description Material: 20mm Porcelain Customer supplied material Colour: Yosemit…" at bounding box center [530, 470] width 449 height 82
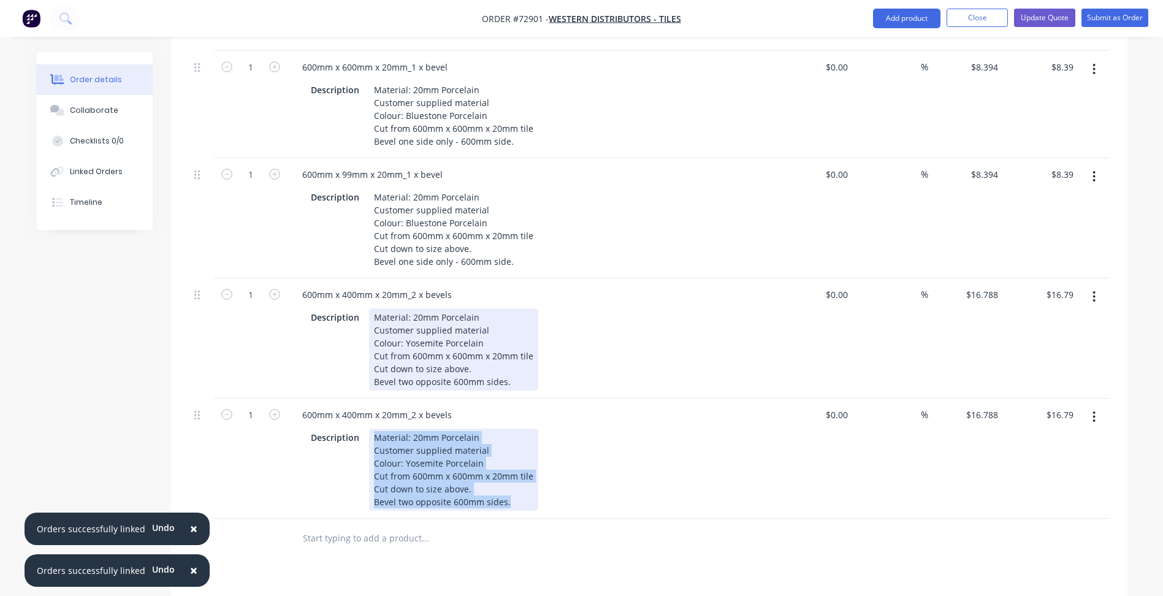
paste div
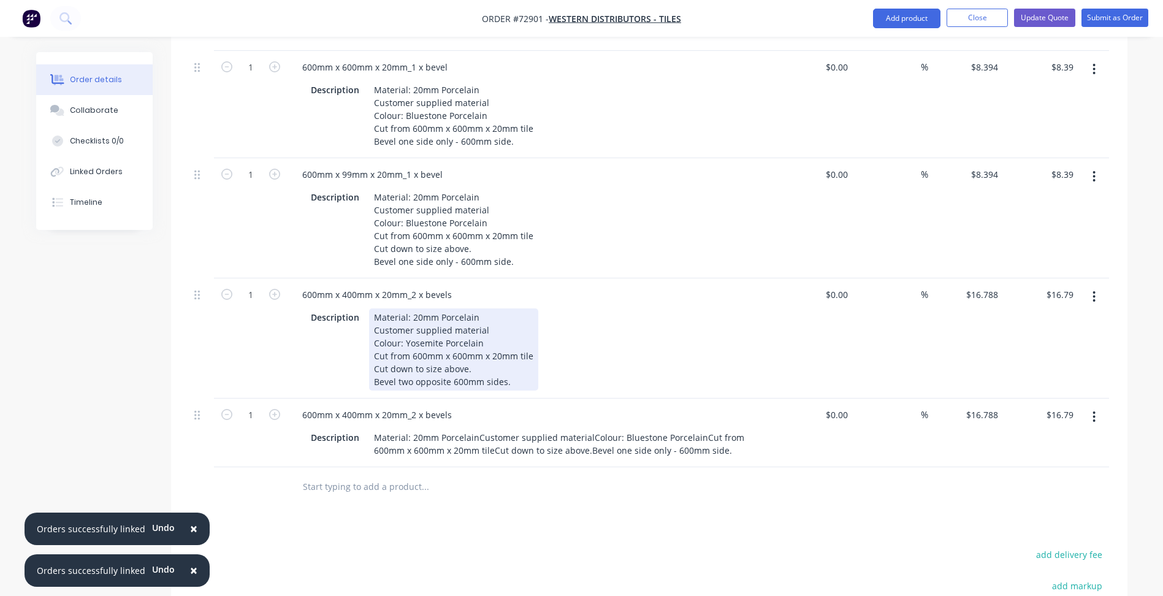
click at [424, 345] on div "Material: 20mm Porcelain Customer supplied material Colour: Yosemite Porcelain …" at bounding box center [453, 349] width 169 height 82
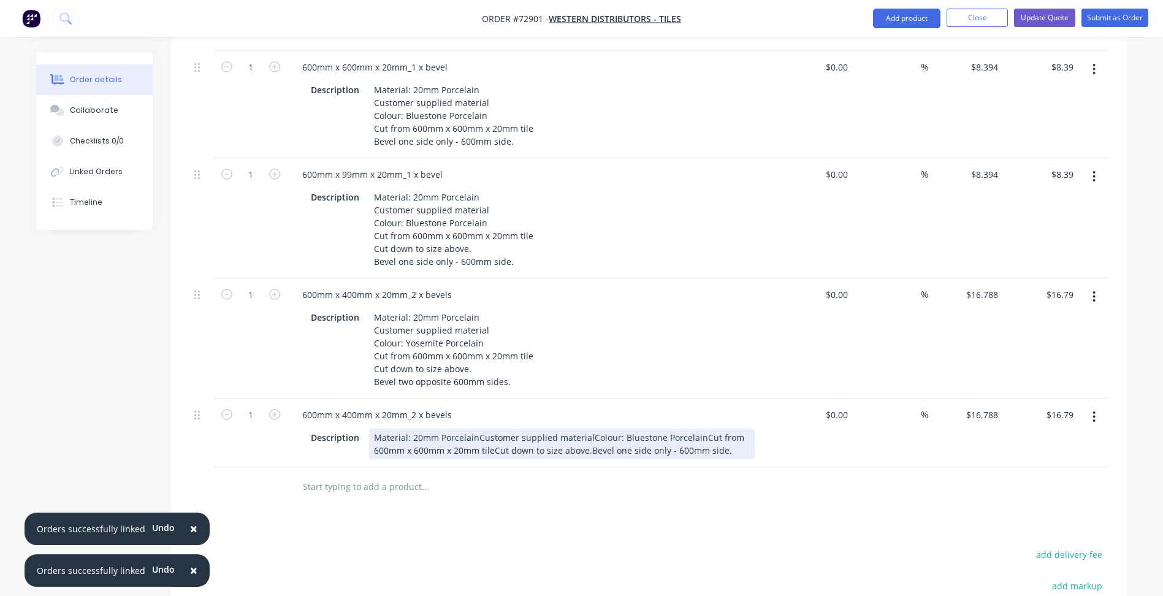
click at [457, 449] on div "Material: 20mm PorcelainCustomer supplied materialColour: Bluestone PorcelainCu…" at bounding box center [562, 444] width 386 height 31
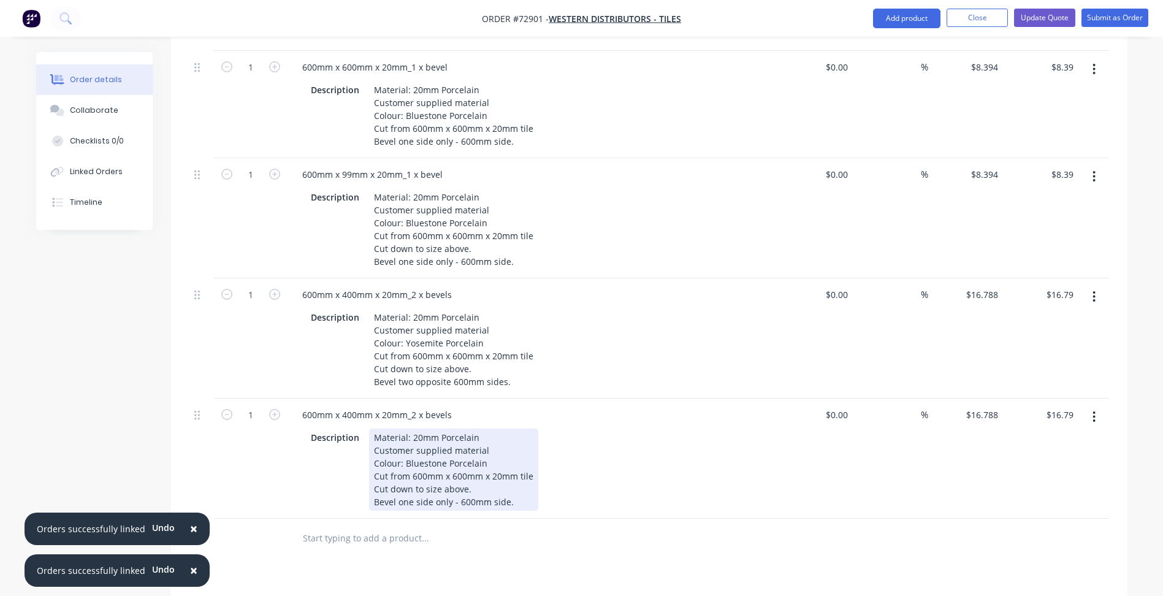
click at [423, 461] on div "Material: 20mm Porcelain Customer supplied material Colour: Bluestone Porcelain…" at bounding box center [453, 470] width 169 height 82
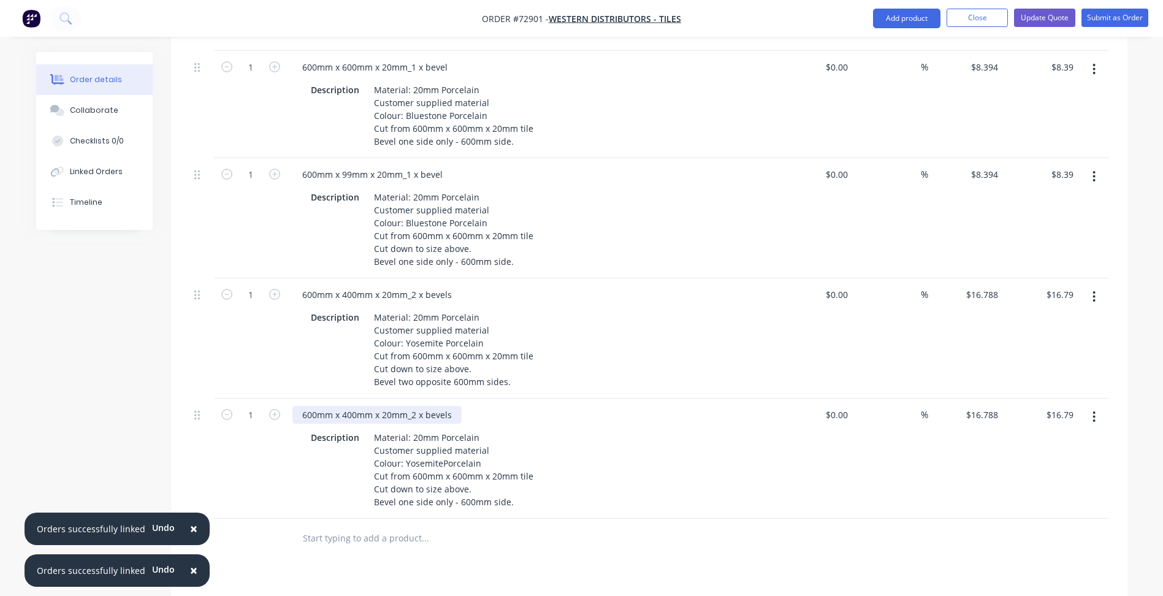
click at [349, 415] on div "600mm x 400mm x 20mm_2 x bevels" at bounding box center [377, 415] width 169 height 18
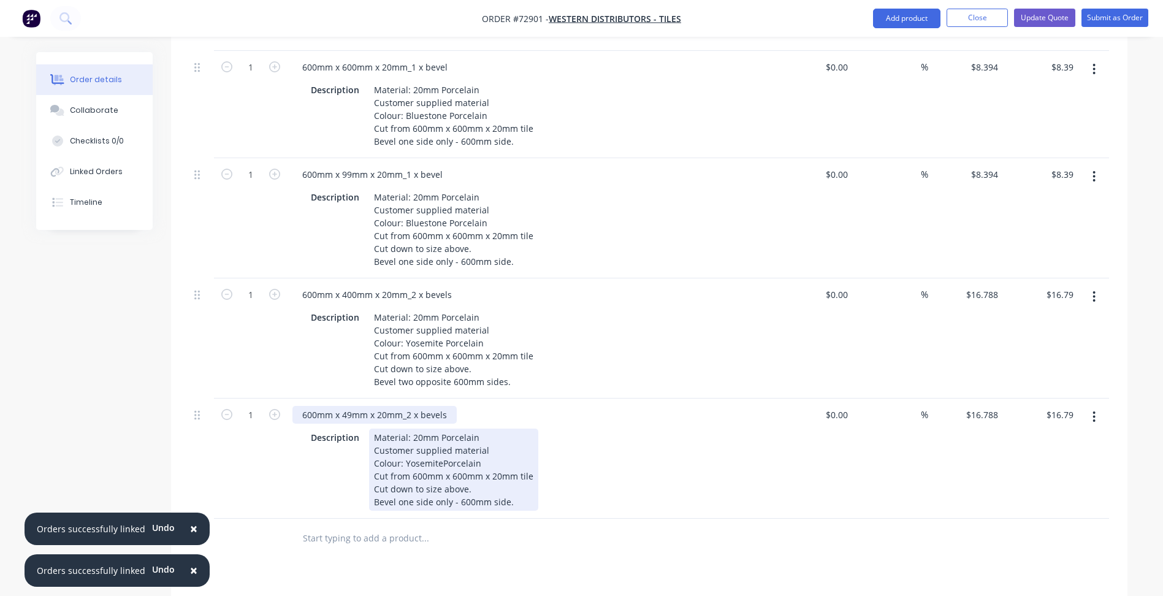
scroll to position [1594, 0]
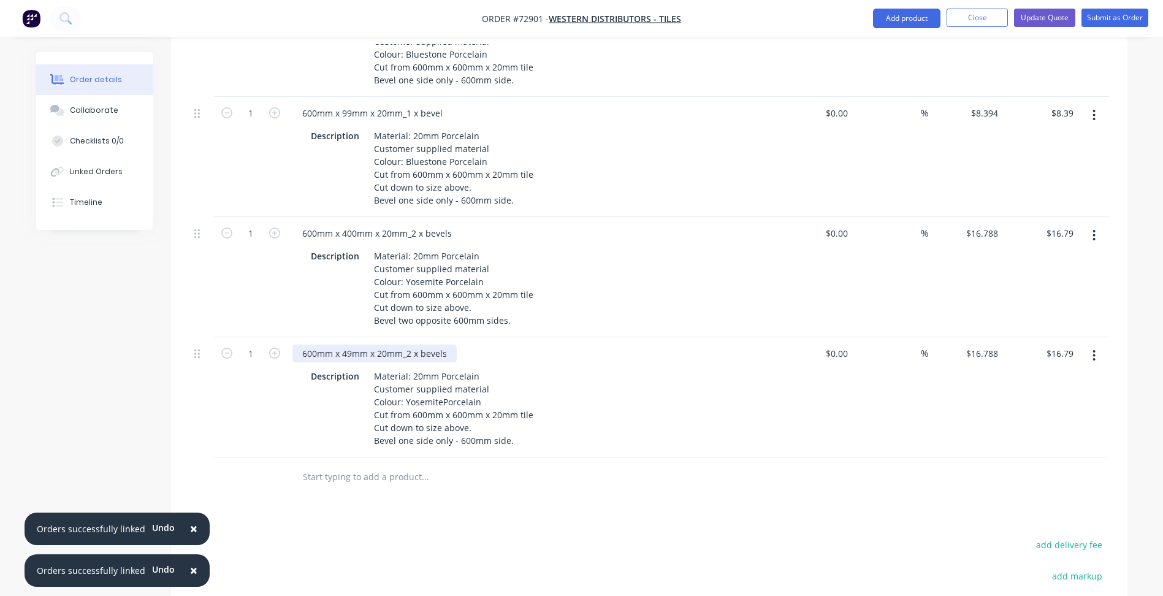
click at [408, 359] on div "600mm x 49mm x 20mm_2 x bevels" at bounding box center [375, 354] width 164 height 18
click at [448, 353] on div "600mm x 49mm x 20mm_1 x bevels" at bounding box center [375, 354] width 164 height 18
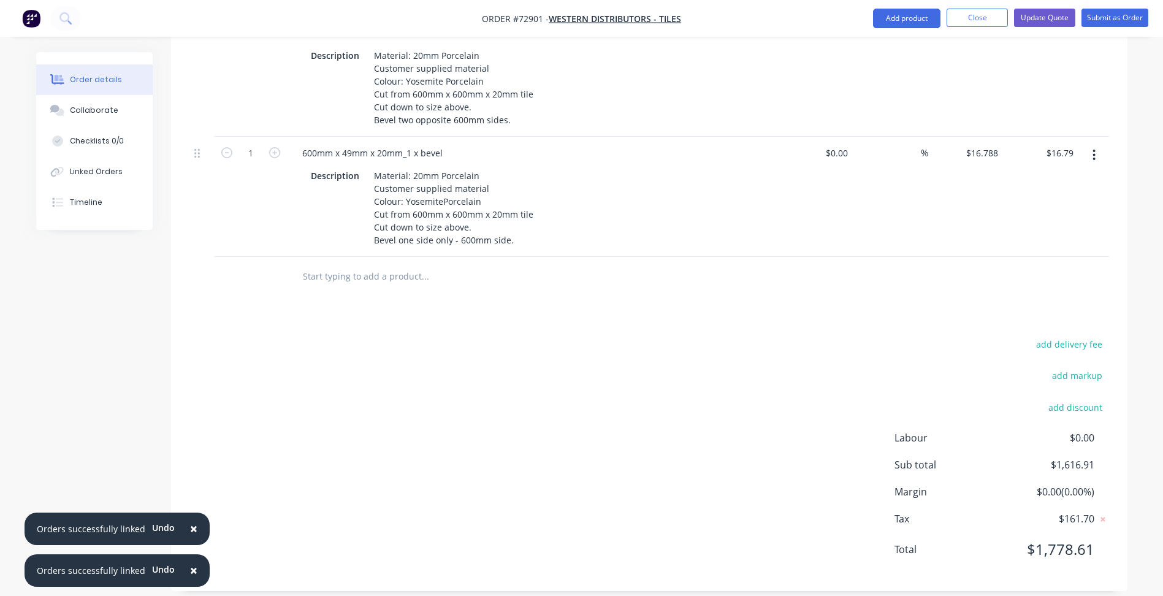
scroll to position [1808, 0]
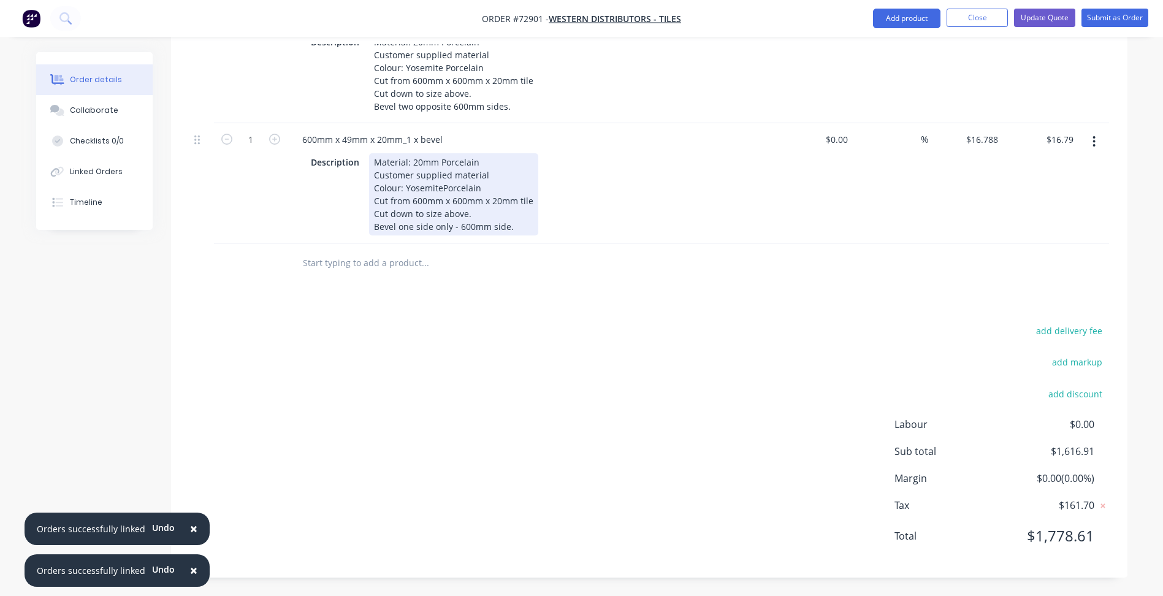
click at [440, 189] on div "Material: 20mm Porcelain Customer supplied material Colour: YosemitePorcelain C…" at bounding box center [453, 194] width 169 height 82
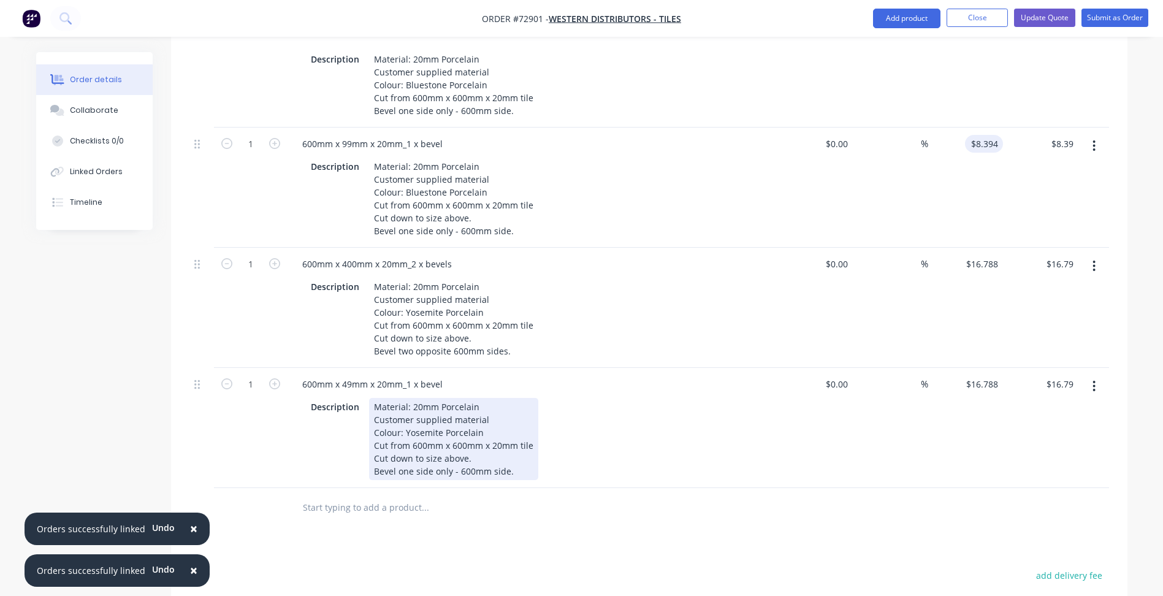
scroll to position [1563, 0]
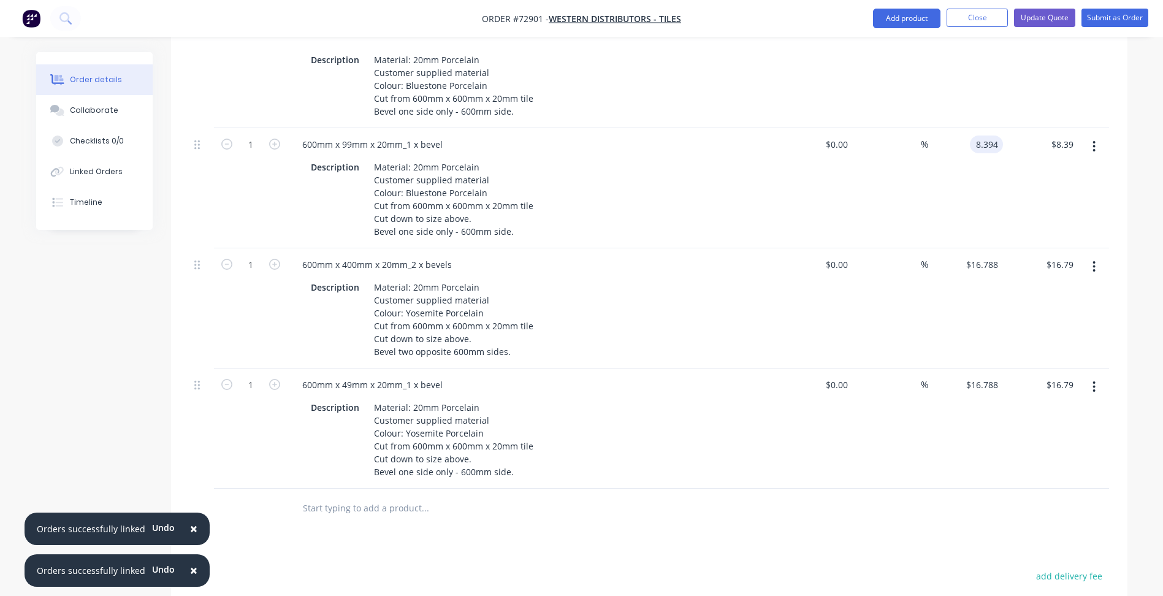
drag, startPoint x: 984, startPoint y: 149, endPoint x: 984, endPoint y: 174, distance: 24.5
click at [984, 148] on input "8.394" at bounding box center [989, 145] width 28 height 18
type input "$8.394"
click at [986, 382] on input "16.788" at bounding box center [984, 385] width 38 height 18
paste input "8.394"
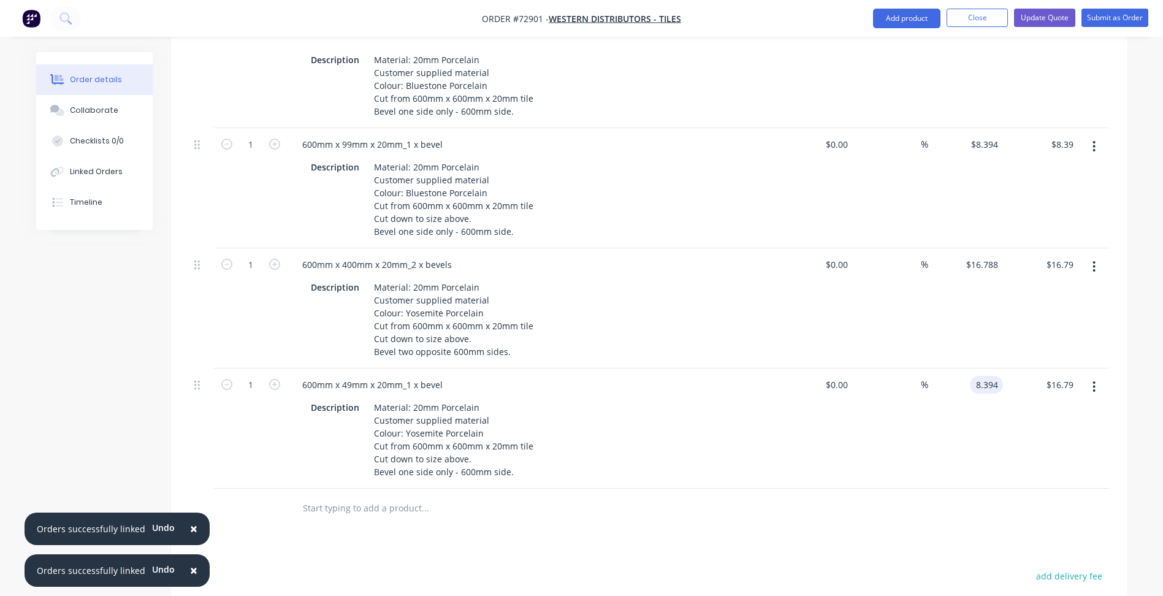
type input "$8.394"
type input "$8.39"
click at [1100, 391] on button "button" at bounding box center [1094, 387] width 29 height 22
click at [1055, 449] on div "Duplicate" at bounding box center [1051, 444] width 94 height 18
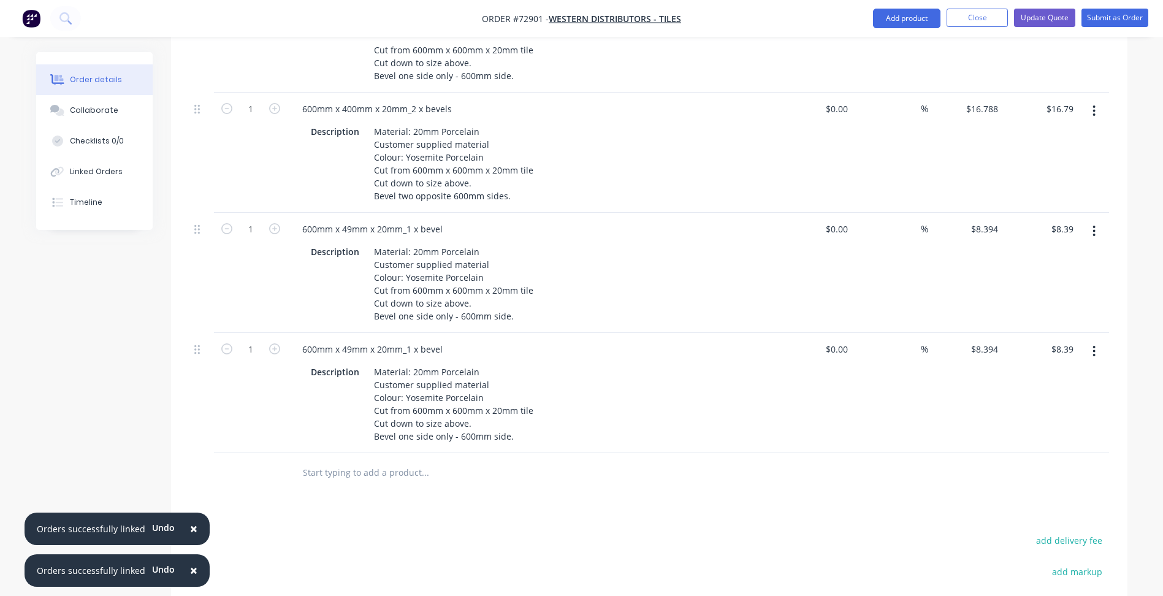
scroll to position [1747, 0]
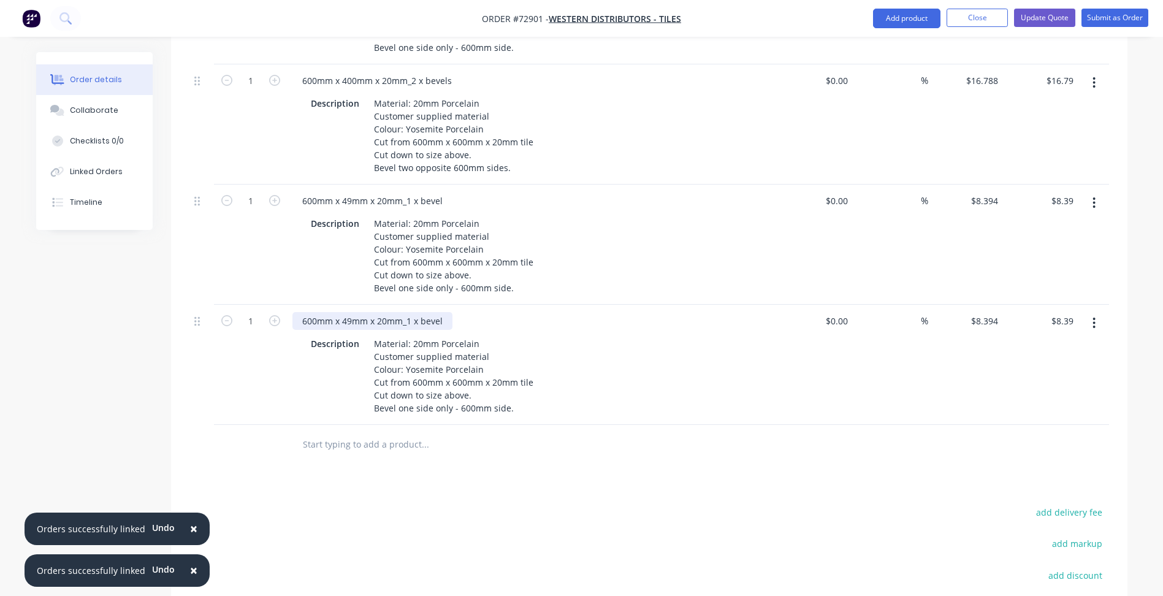
click at [349, 322] on div "600mm x 49mm x 20mm_1 x bevel" at bounding box center [373, 321] width 160 height 18
click at [415, 320] on div "600mm x 400mm x 20mm_1 x bevel" at bounding box center [375, 321] width 165 height 18
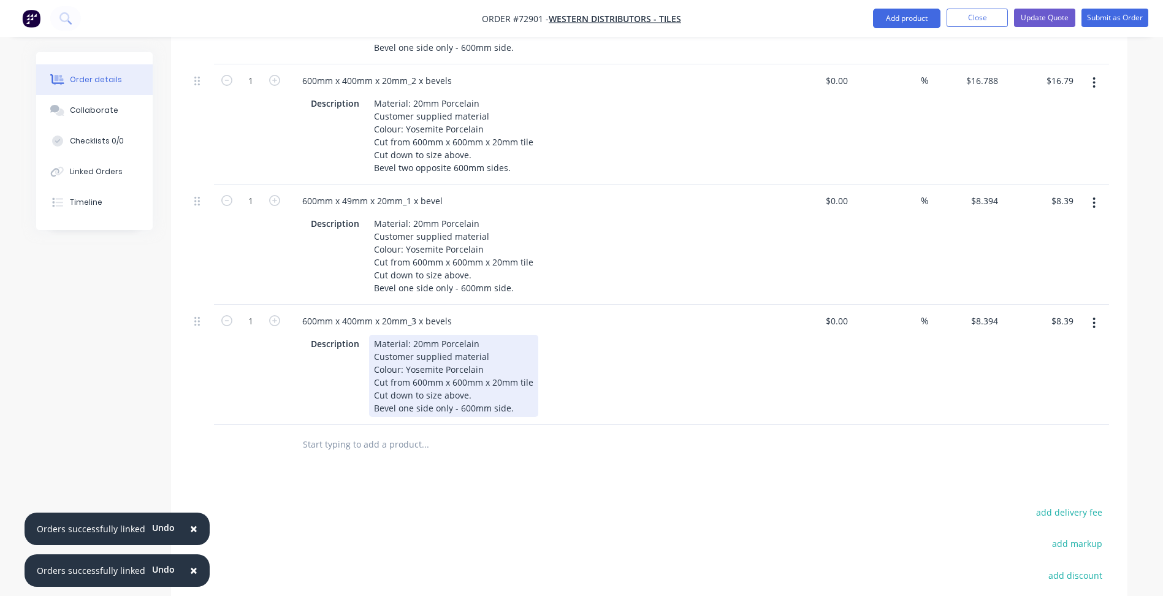
click at [404, 410] on div "Material: 20mm Porcelain Customer supplied material Colour: Yosemite Porcelain …" at bounding box center [453, 376] width 169 height 82
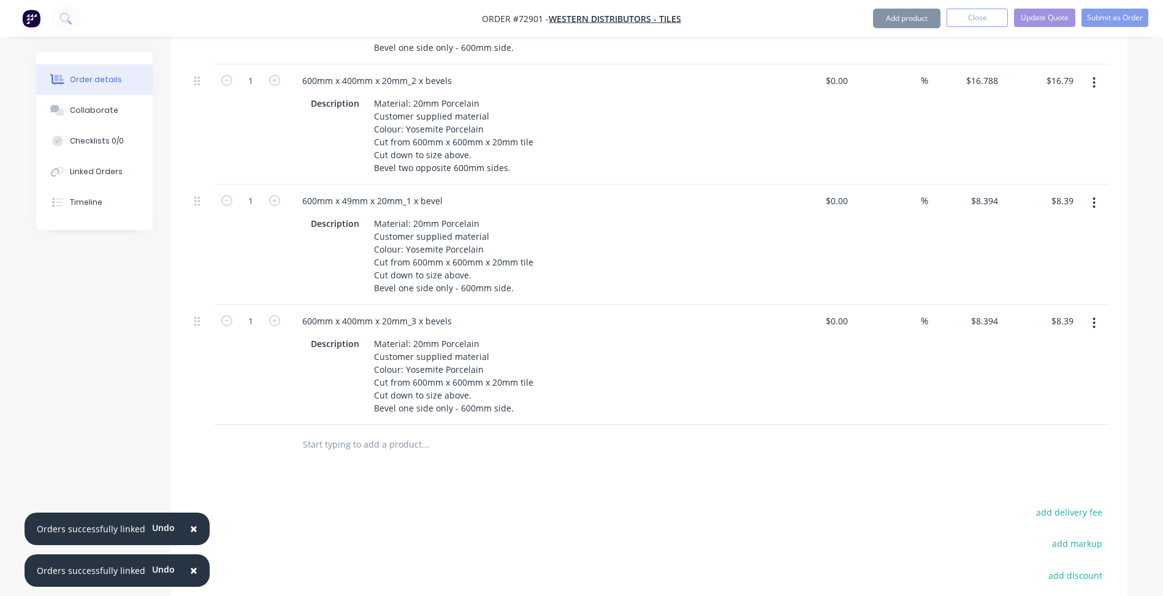
click at [405, 407] on div "Material: 20mm Porcelain Customer supplied material Colour: Yosemite Porcelain …" at bounding box center [453, 376] width 169 height 82
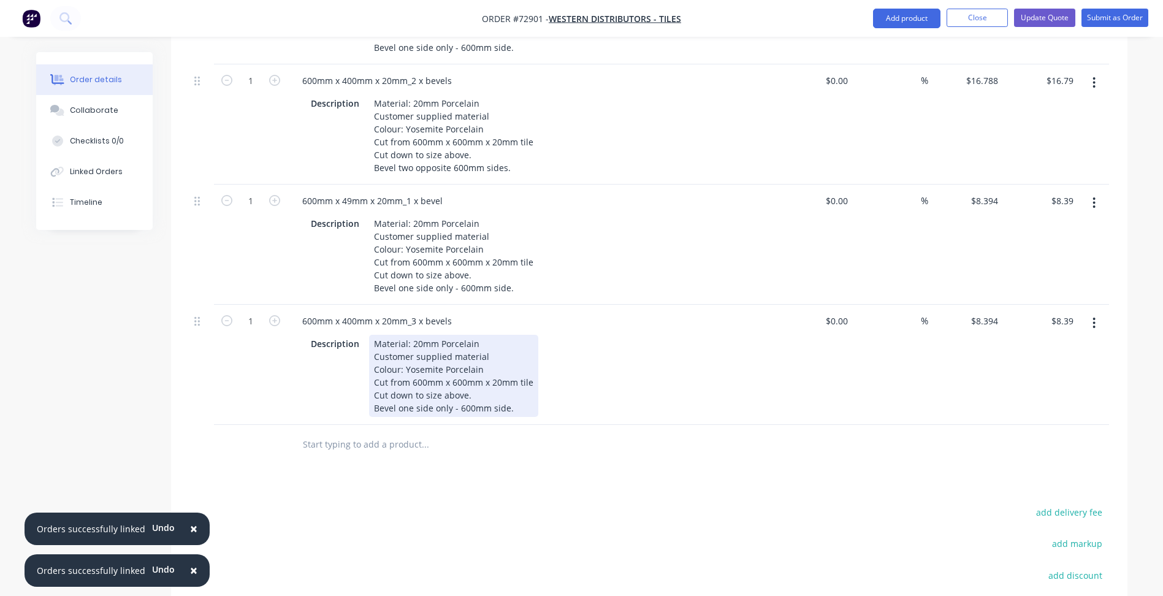
click at [417, 407] on div "Material: 20mm Porcelain Customer supplied material Colour: Yosemite Porcelain …" at bounding box center [453, 376] width 169 height 82
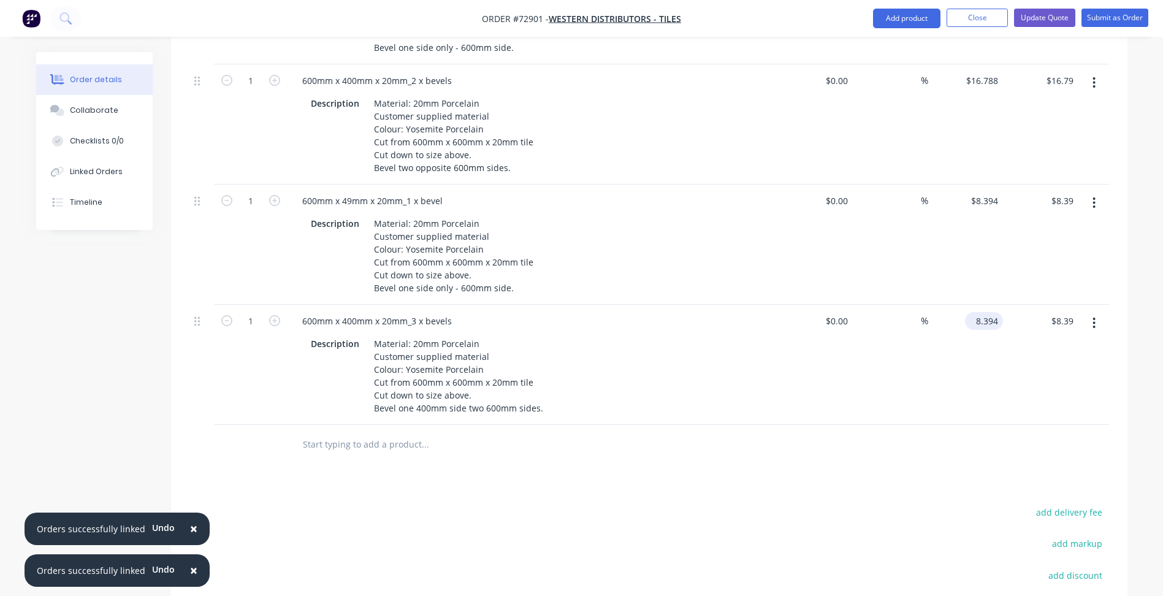
click at [992, 323] on input "8.394" at bounding box center [986, 321] width 33 height 18
type input "$22.384"
type input "$22.38"
click at [649, 461] on div at bounding box center [509, 445] width 442 height 40
click at [1096, 327] on button "button" at bounding box center [1094, 323] width 29 height 22
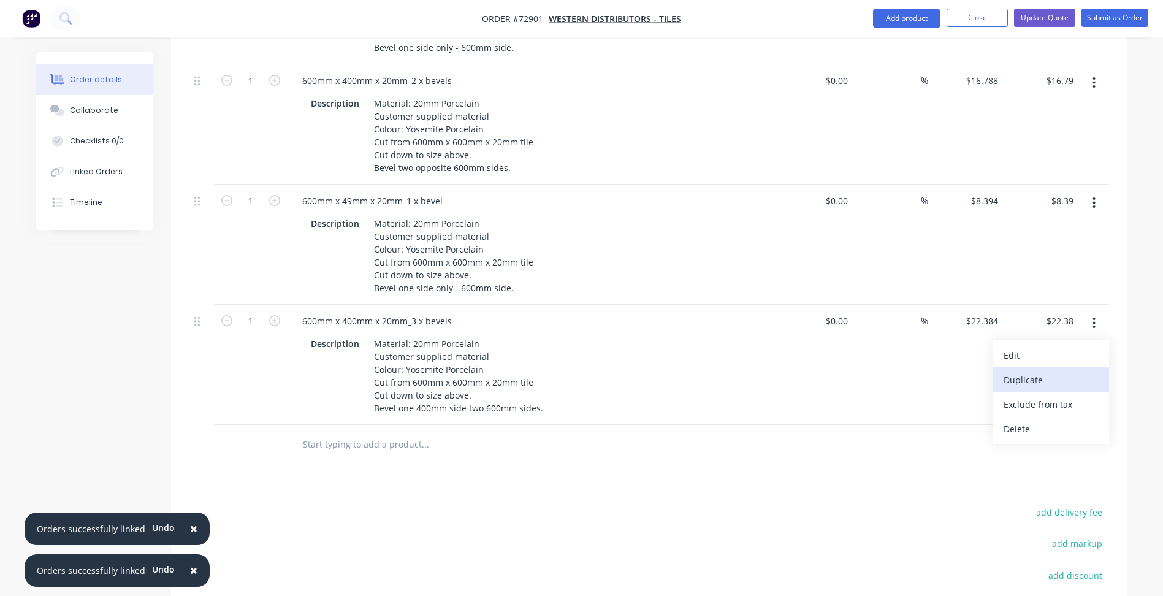
click at [1031, 384] on div "Duplicate" at bounding box center [1051, 380] width 94 height 18
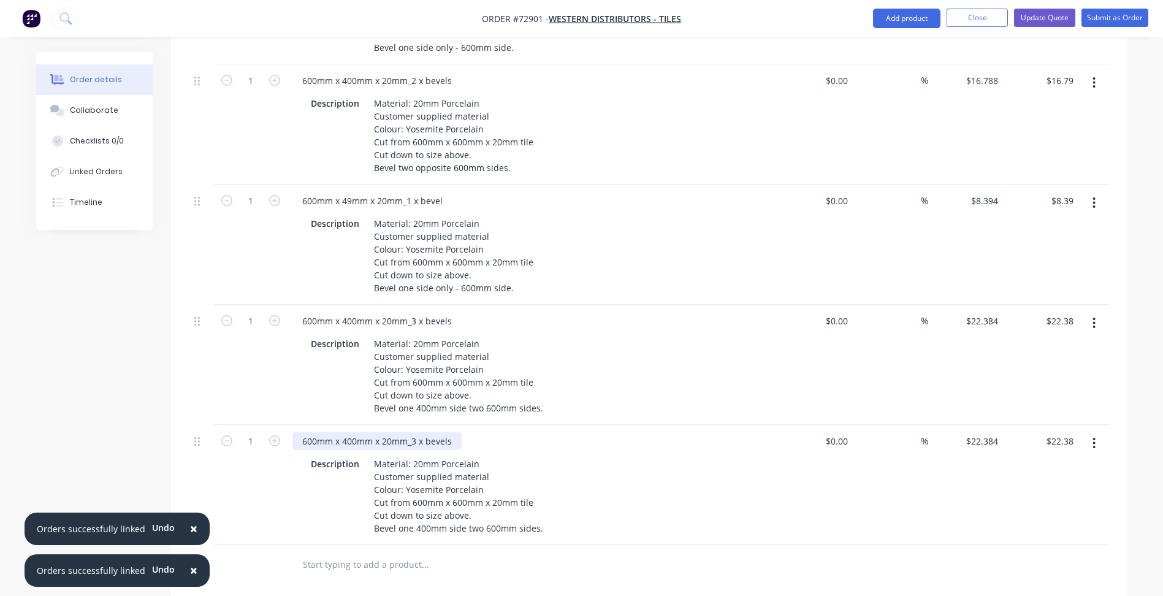
click at [312, 440] on div "600mm x 400mm x 20mm_3 x bevels" at bounding box center [377, 441] width 169 height 18
click at [348, 440] on div "400mm x 400mm x 20mm_3 x bevels" at bounding box center [377, 441] width 169 height 18
click at [347, 444] on div "400mm x 400mm x 20mm_3 x bevels" at bounding box center [377, 441] width 169 height 18
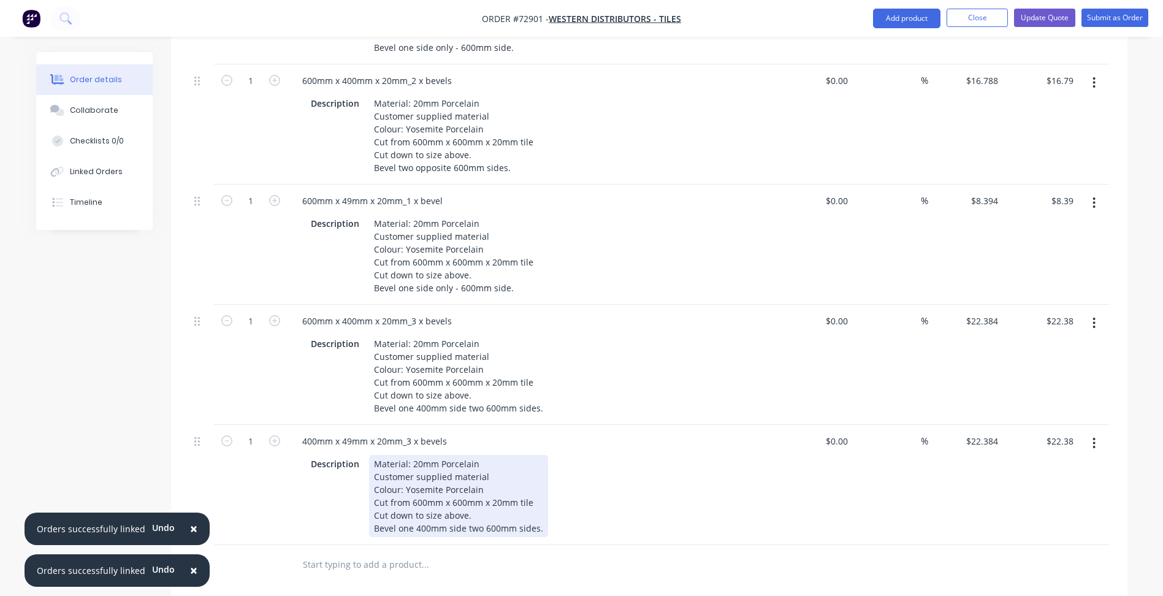
click at [412, 519] on div "Material: 20mm Porcelain Customer supplied material Colour: Yosemite Porcelain …" at bounding box center [458, 496] width 179 height 82
drag, startPoint x: 415, startPoint y: 526, endPoint x: 426, endPoint y: 529, distance: 11.3
click at [426, 529] on div "Material: 20mm Porcelain Customer supplied material Colour: Yosemite Porcelain …" at bounding box center [458, 496] width 179 height 82
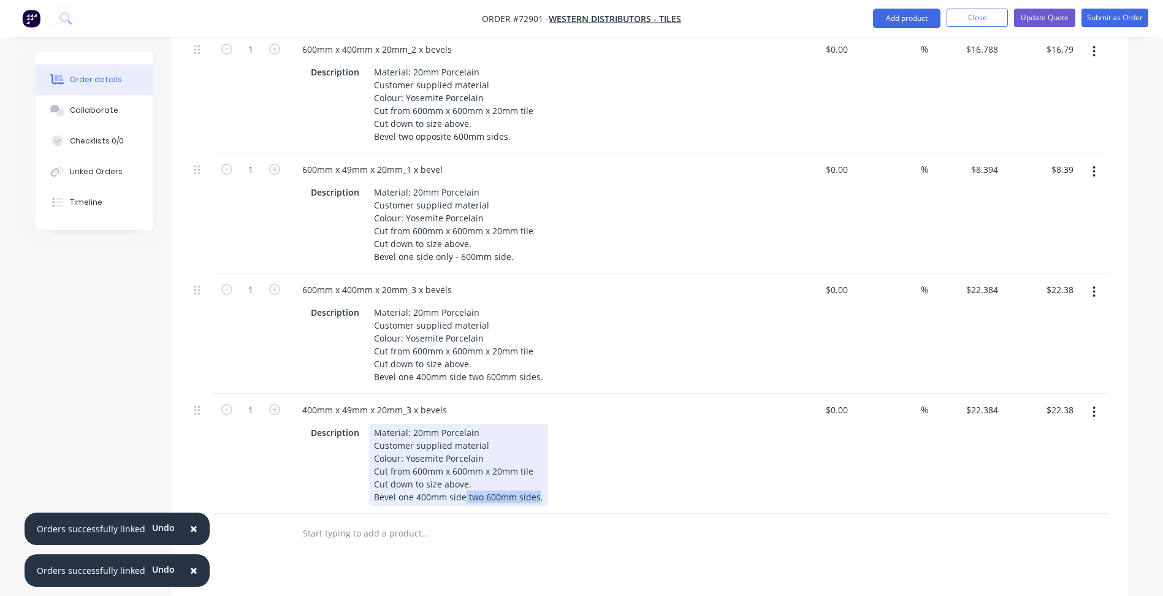
scroll to position [1808, 0]
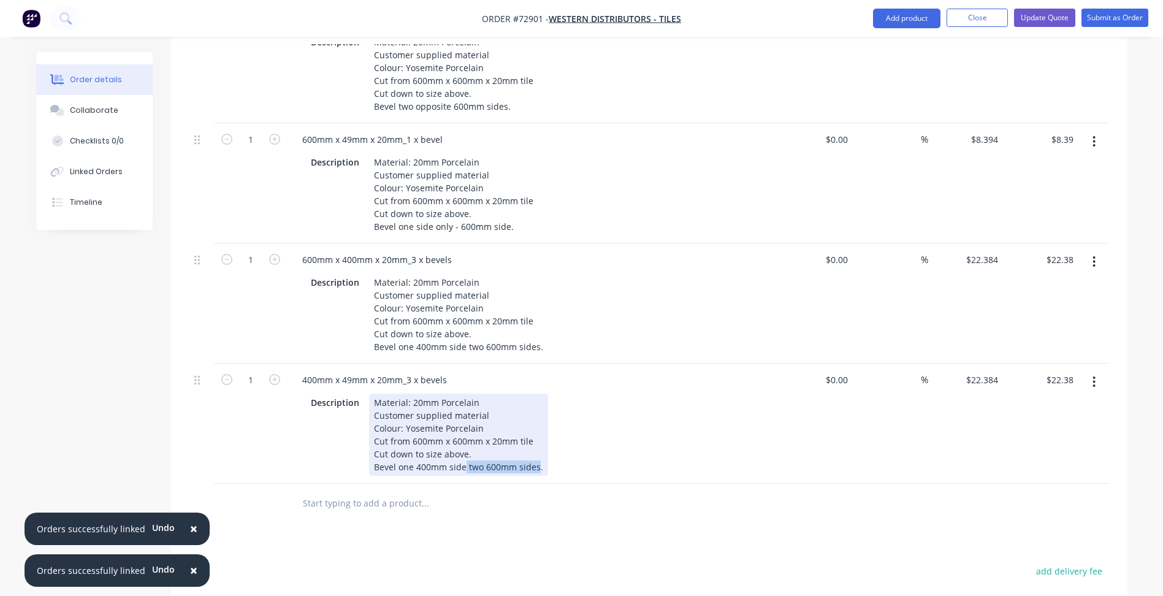
drag, startPoint x: 462, startPoint y: 527, endPoint x: 535, endPoint y: 529, distance: 73.0
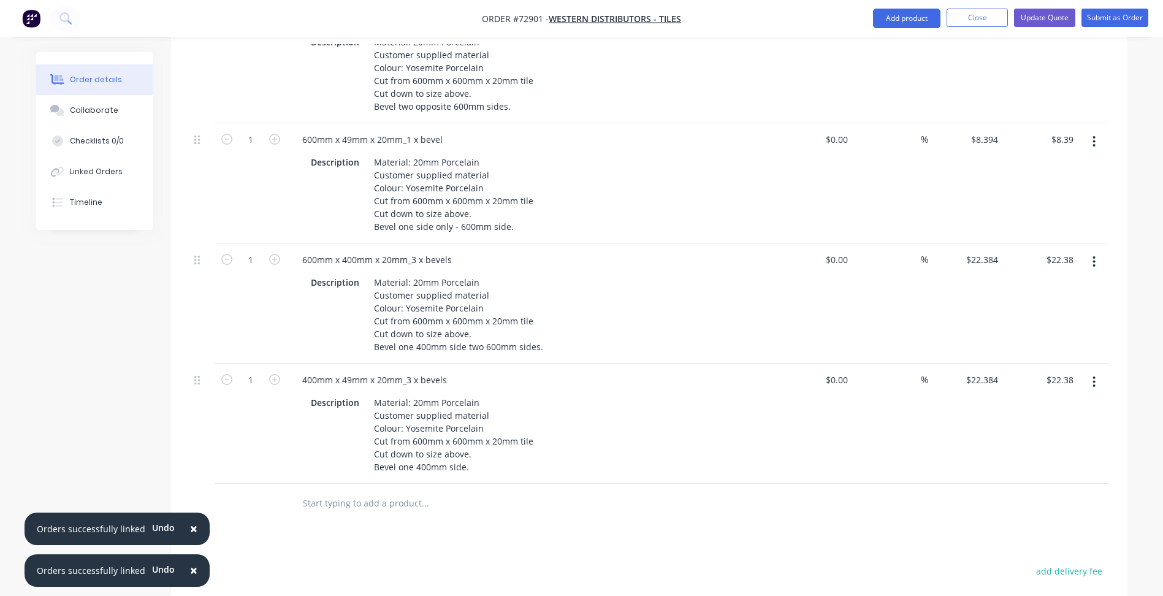
click at [532, 505] on input "text" at bounding box center [424, 503] width 245 height 25
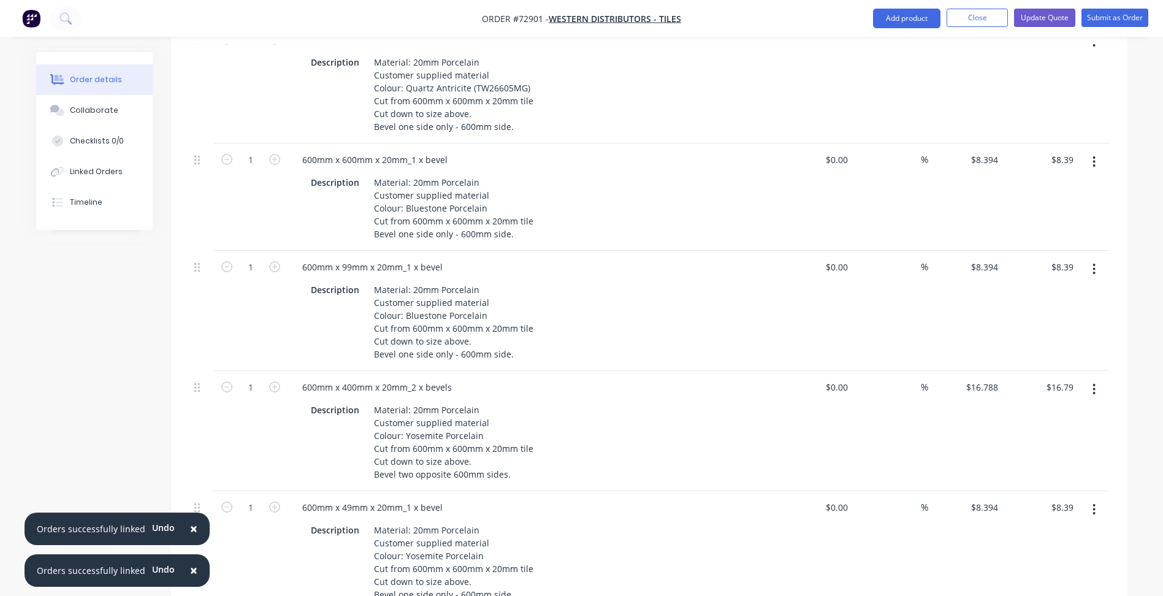
scroll to position [1318, 0]
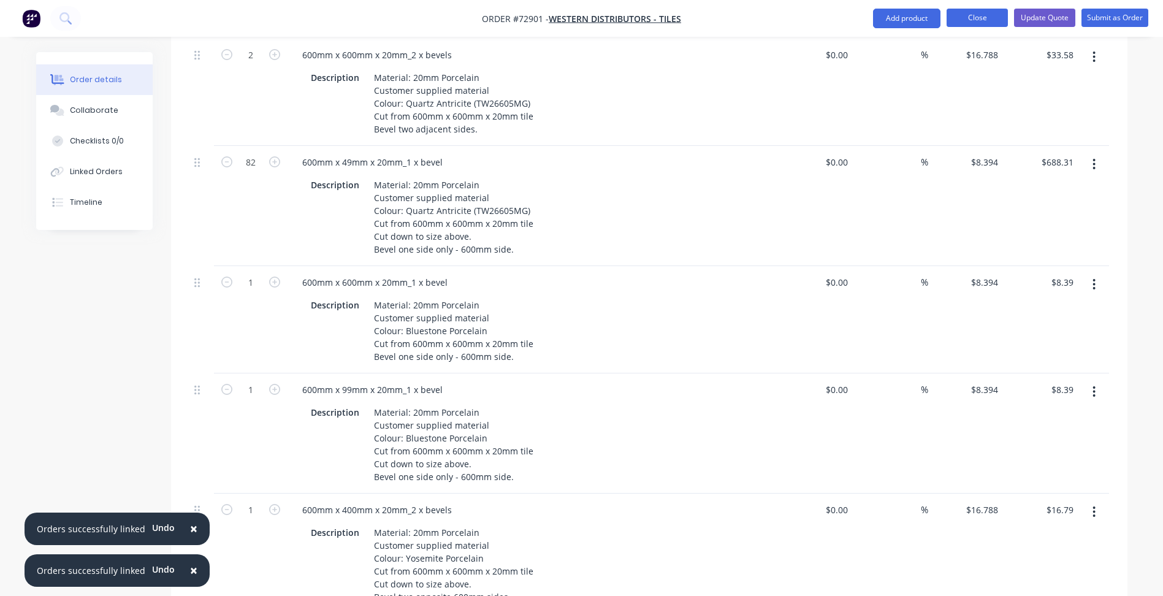
click at [988, 20] on button "Close" at bounding box center [977, 18] width 61 height 18
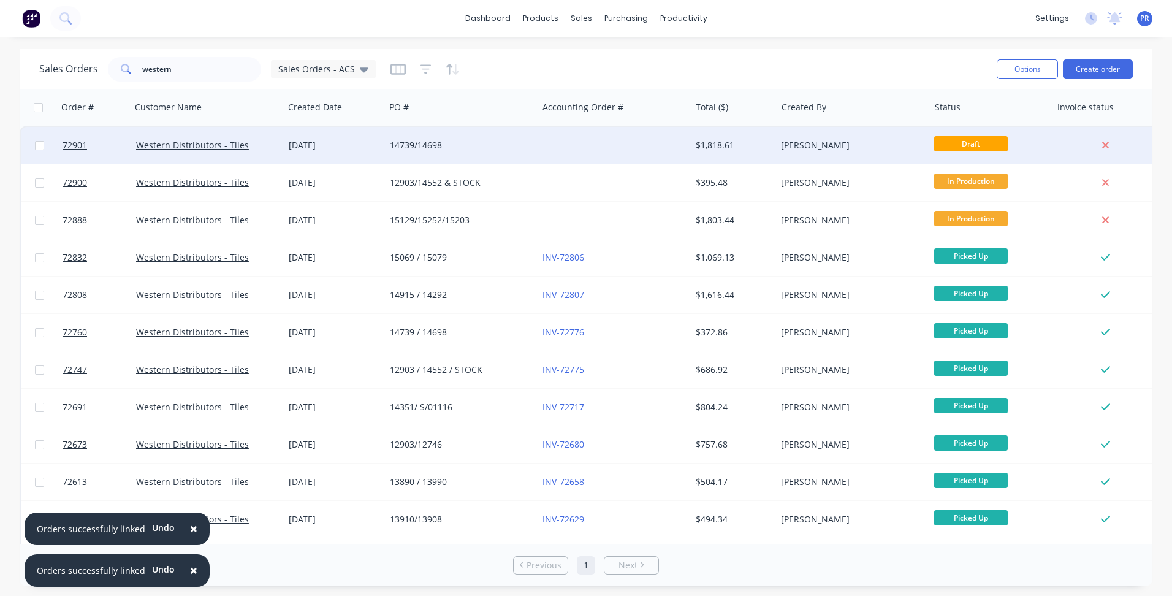
click at [836, 145] on div "[PERSON_NAME]" at bounding box center [849, 145] width 136 height 12
